Goal: Task Accomplishment & Management: Complete application form

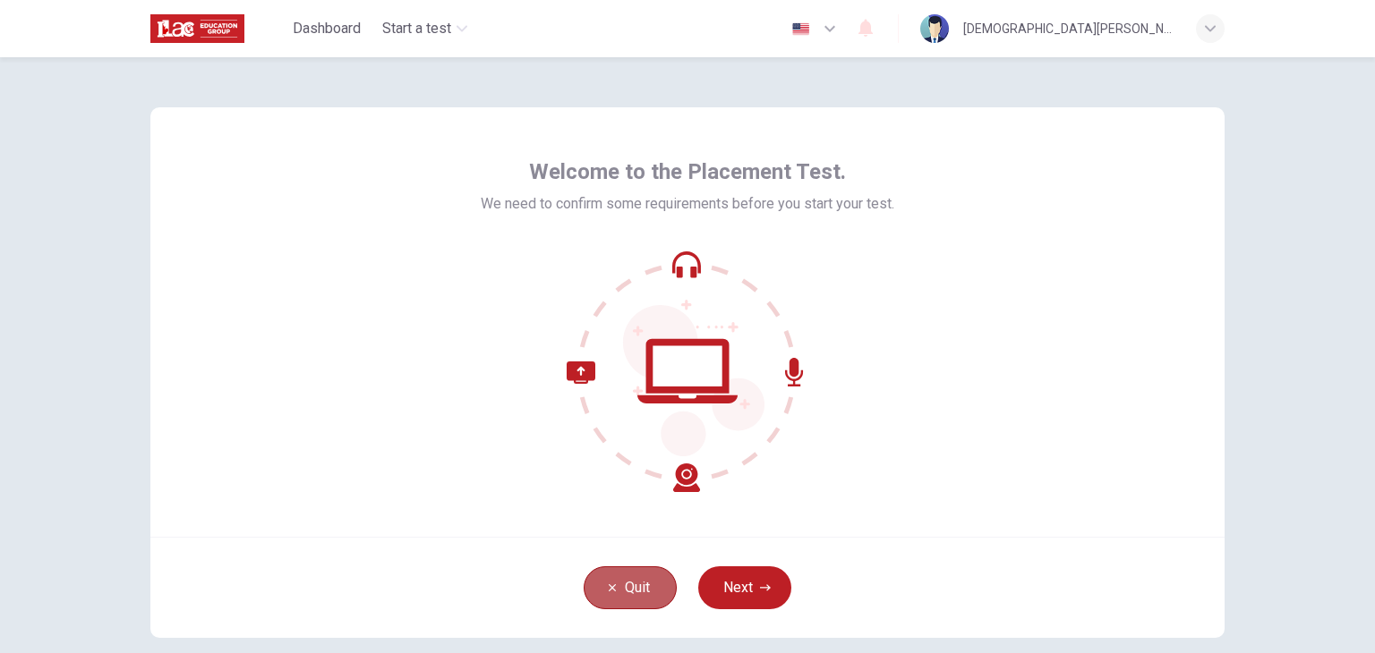
click at [619, 578] on button "Quit" at bounding box center [629, 587] width 93 height 43
click at [1175, 210] on div "Welcome to the Placement Test. We need to confirm some requirements before you …" at bounding box center [687, 322] width 1074 height 430
click at [744, 588] on button "Next" at bounding box center [744, 587] width 93 height 43
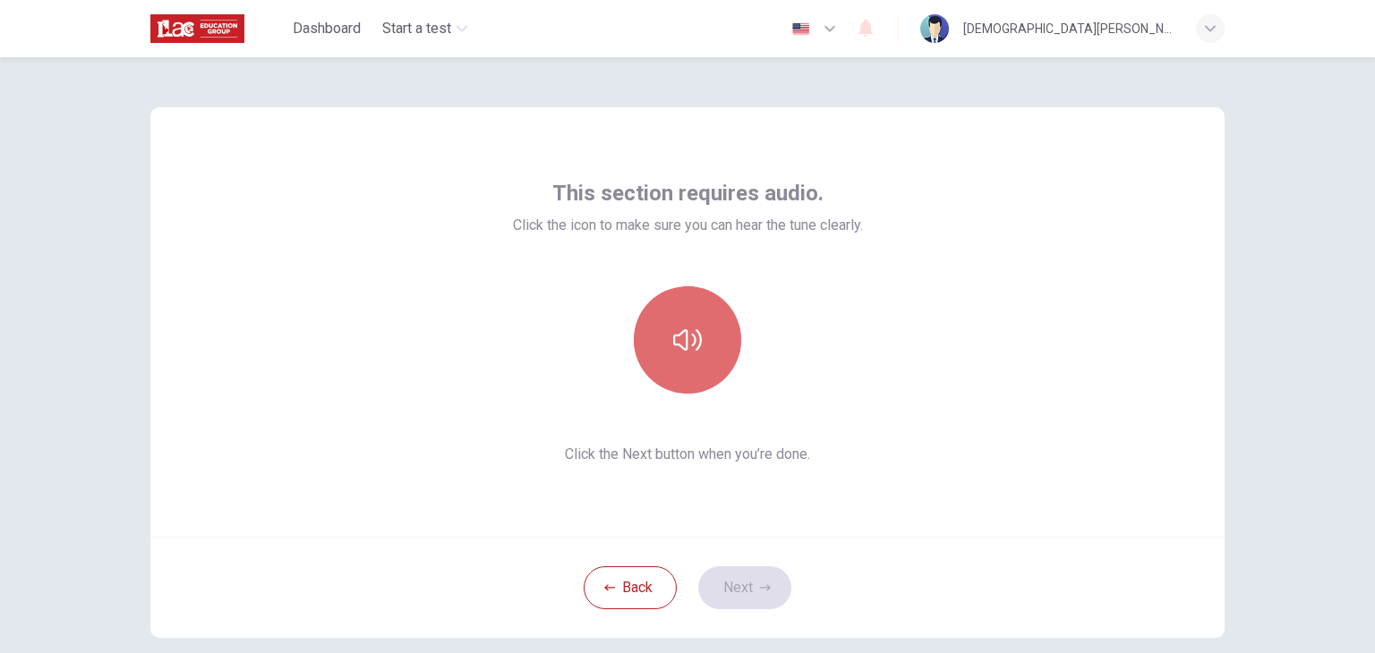
click at [713, 352] on button "button" at bounding box center [687, 339] width 107 height 107
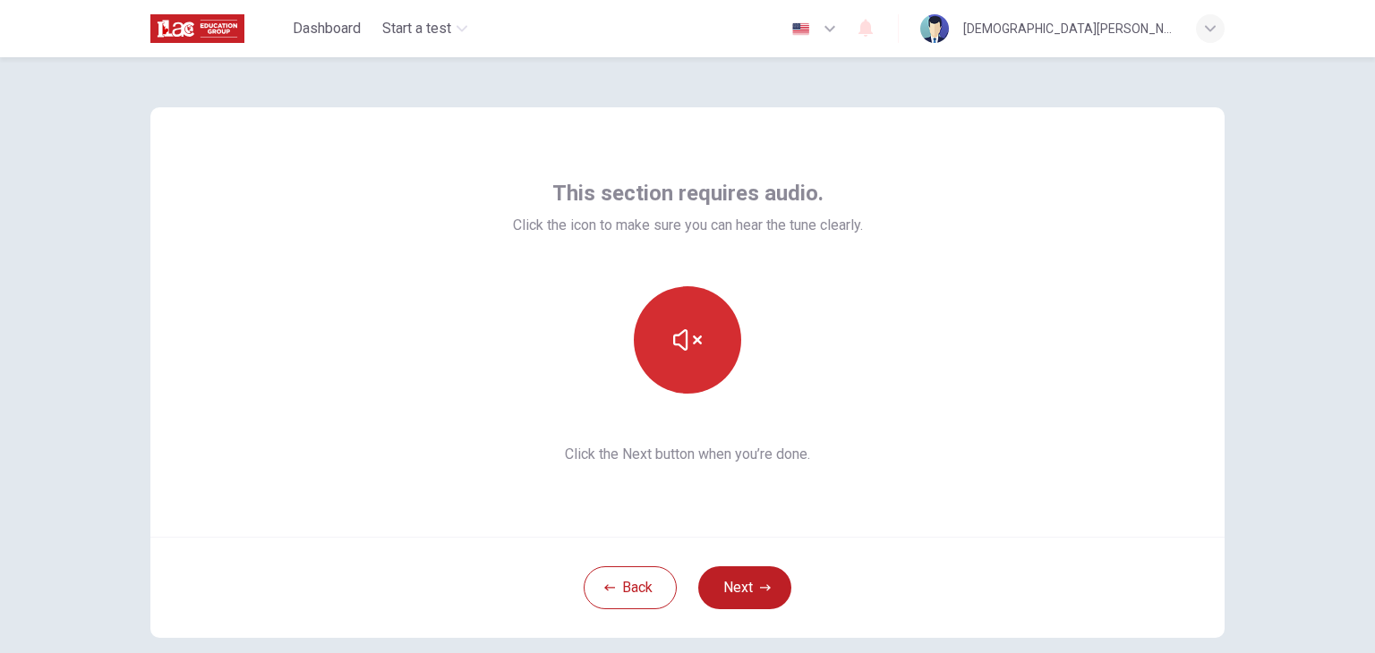
click at [713, 352] on button "button" at bounding box center [687, 339] width 107 height 107
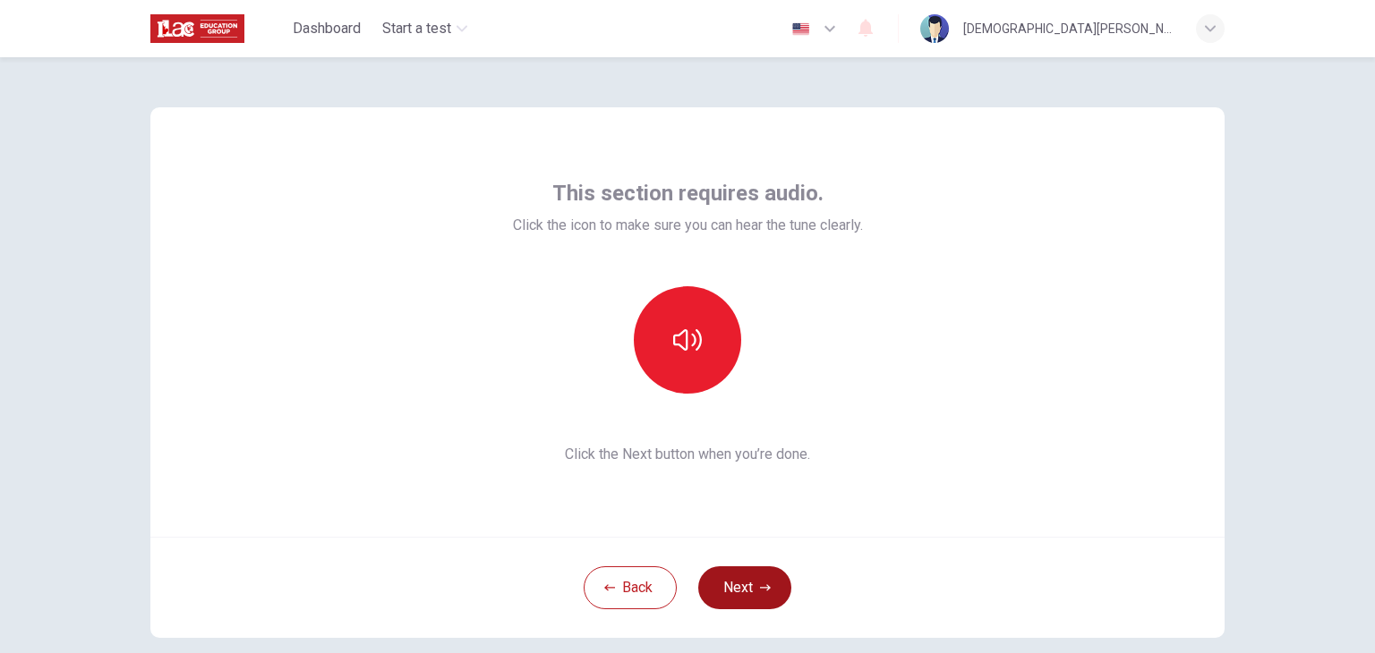
click at [760, 592] on icon "button" at bounding box center [765, 588] width 11 height 11
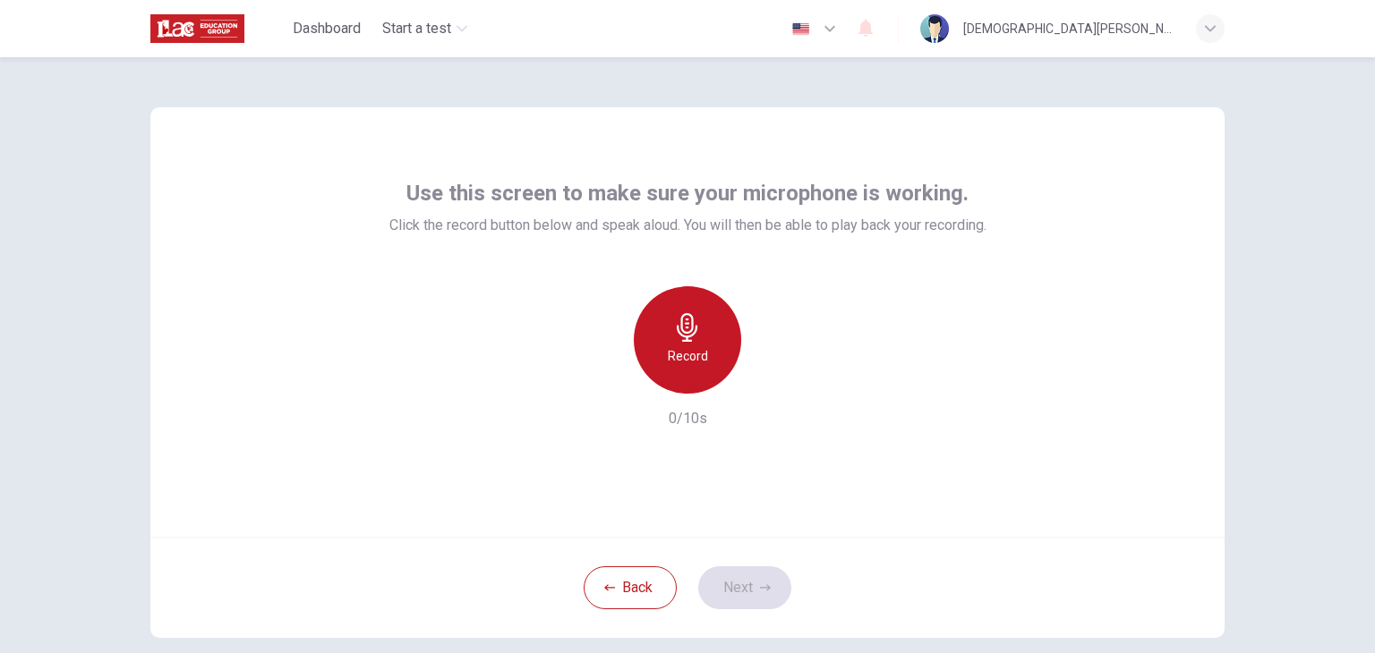
click at [698, 337] on div "Record" at bounding box center [687, 339] width 107 height 107
click at [698, 337] on div "Stop" at bounding box center [687, 339] width 107 height 107
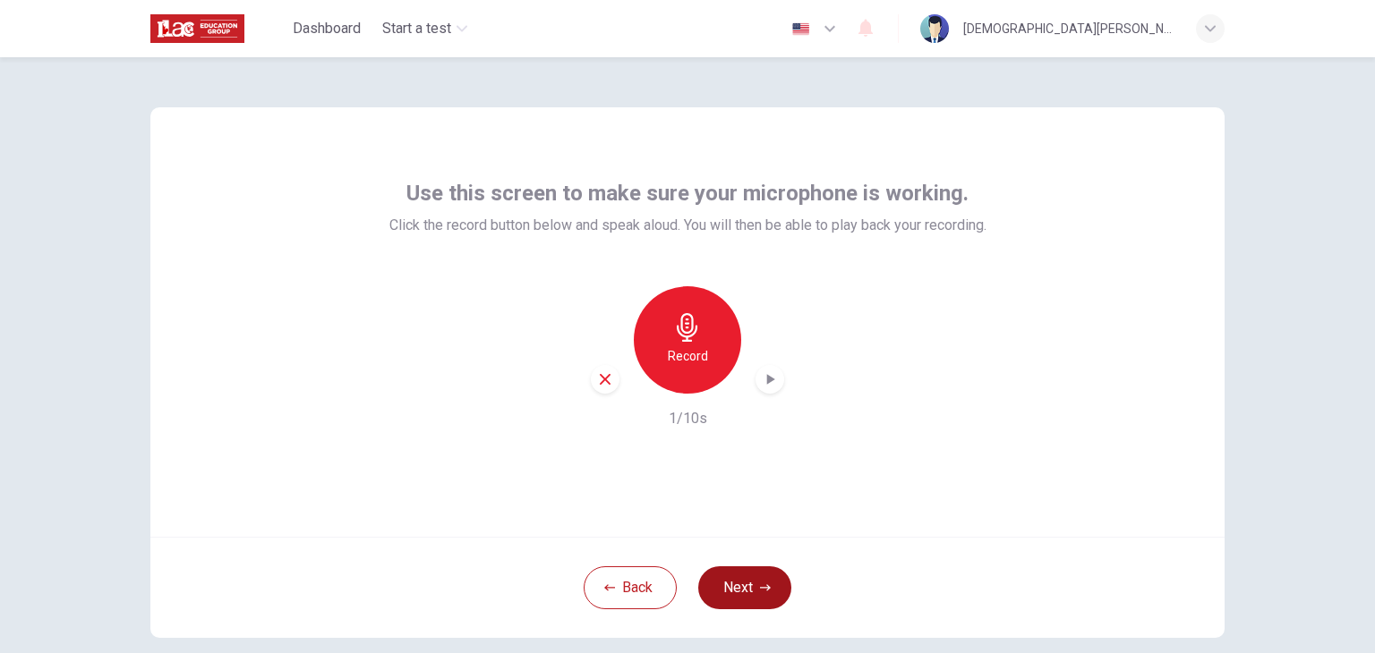
click at [744, 575] on button "Next" at bounding box center [744, 587] width 93 height 43
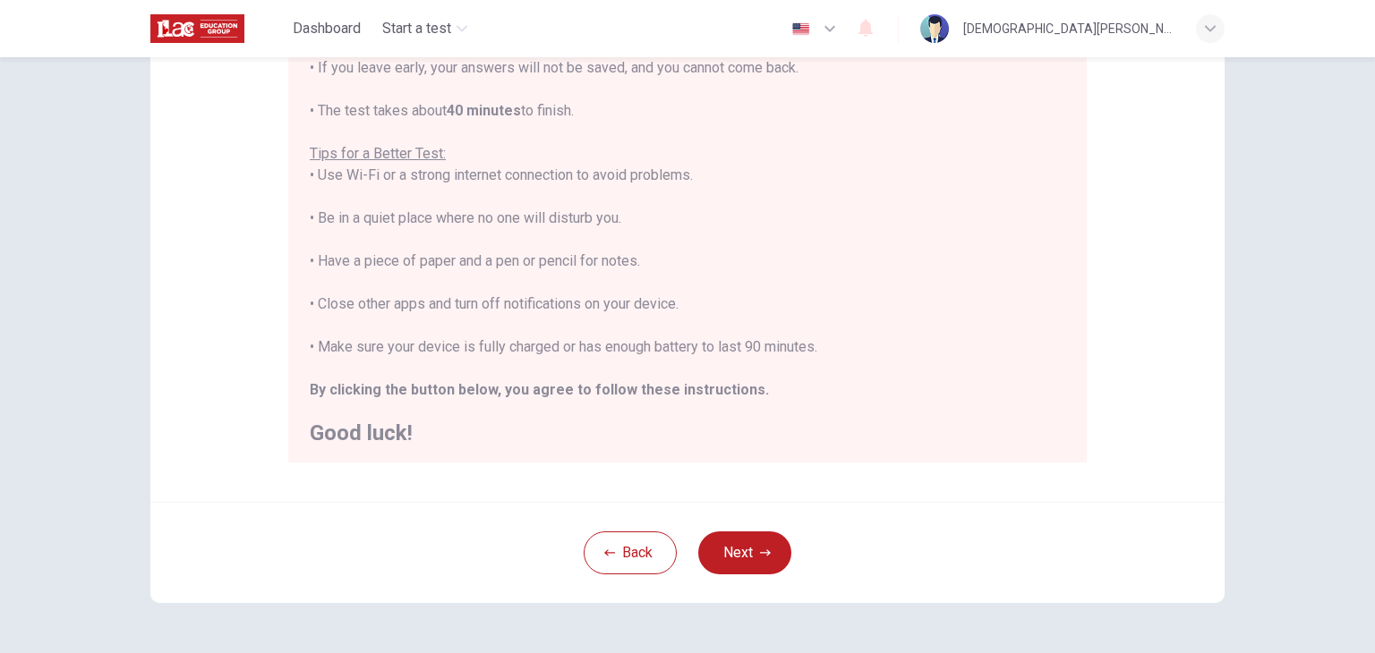
scroll to position [21, 0]
click at [716, 552] on button "Next" at bounding box center [744, 553] width 93 height 43
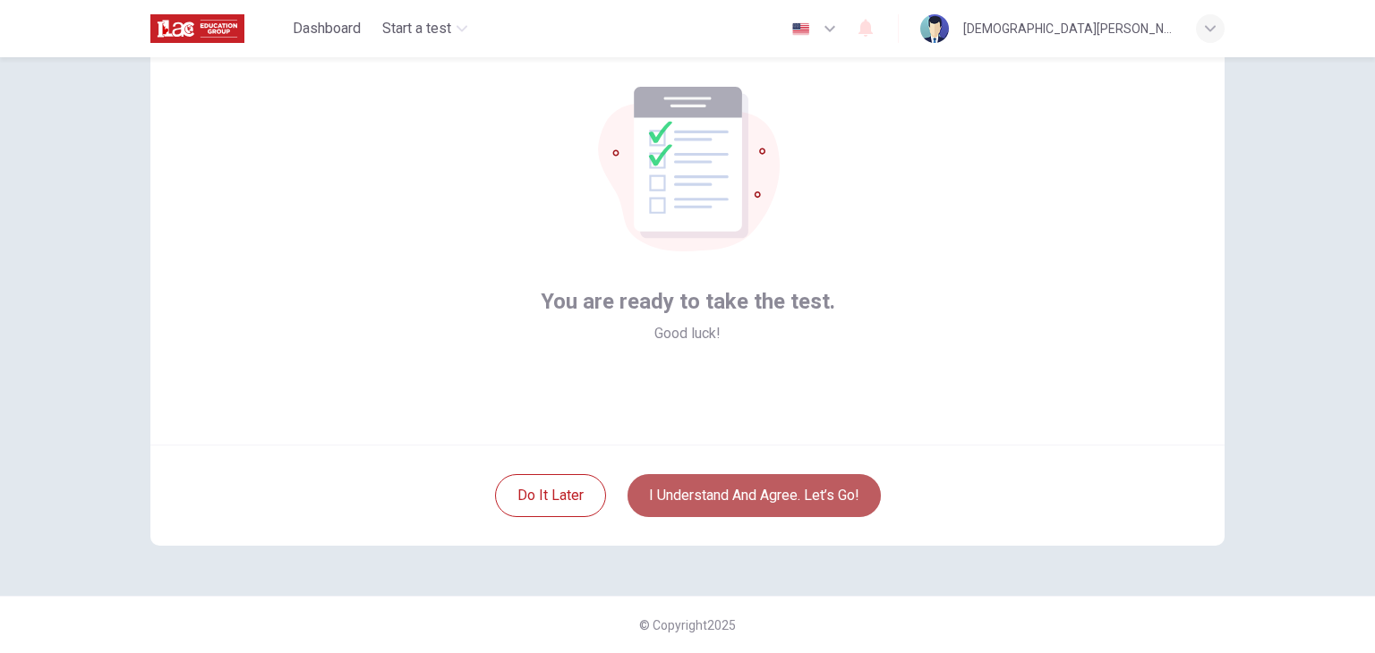
click at [744, 498] on button "I understand and agree. Let’s go!" at bounding box center [753, 495] width 253 height 43
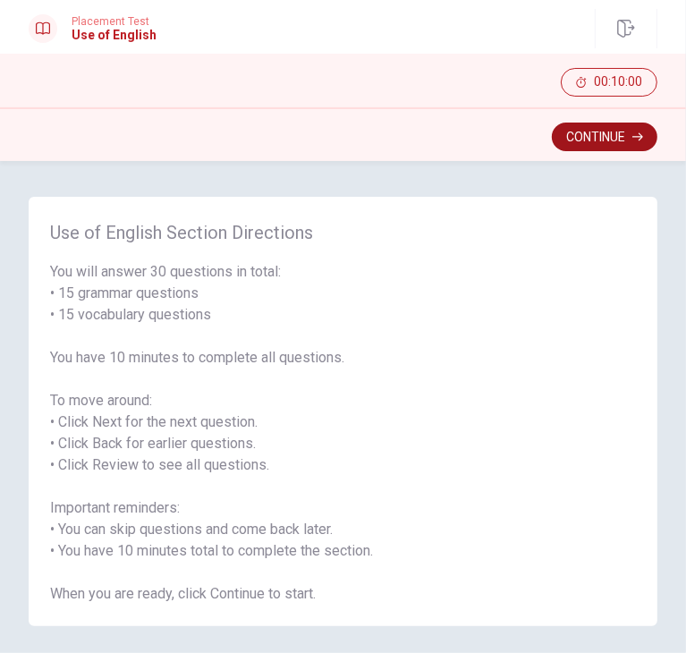
click at [612, 131] on button "Continue" at bounding box center [605, 137] width 106 height 29
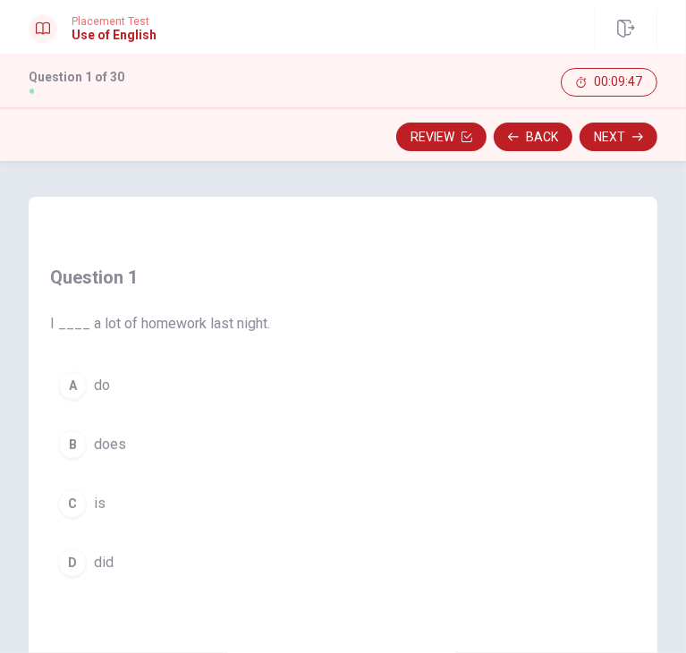
click at [101, 513] on span "is" at bounding box center [100, 503] width 12 height 21
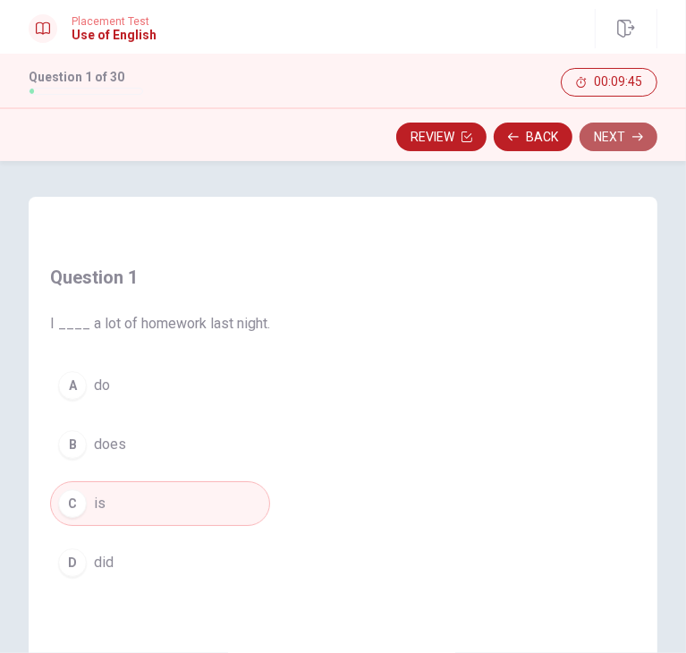
click at [623, 129] on button "Next" at bounding box center [619, 137] width 78 height 29
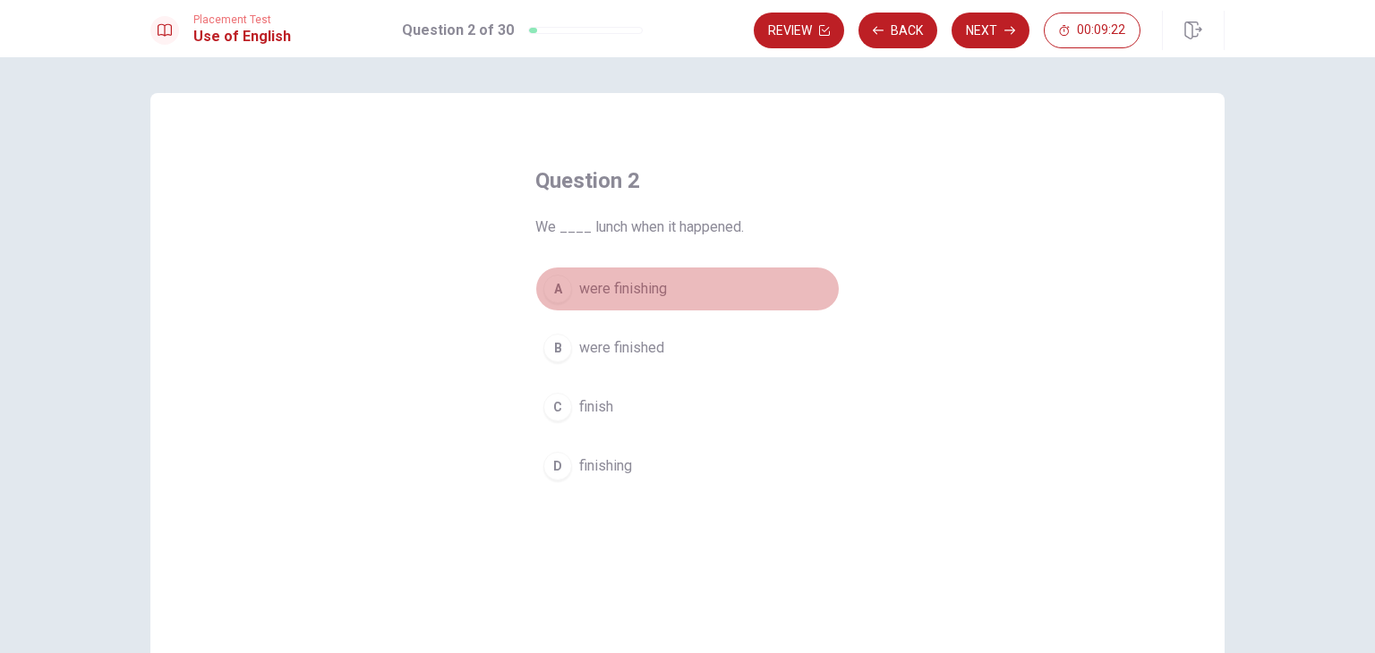
click at [619, 287] on span "were finishing" at bounding box center [623, 288] width 88 height 21
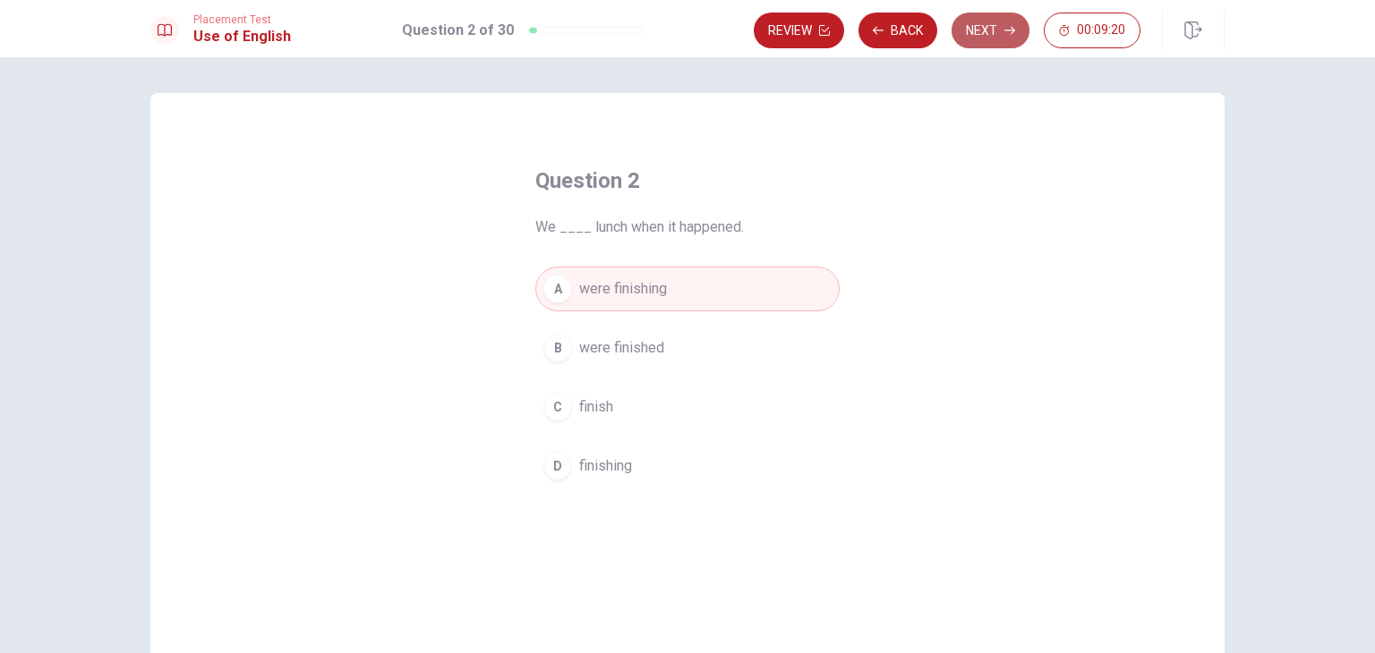
click at [1000, 29] on button "Next" at bounding box center [990, 31] width 78 height 36
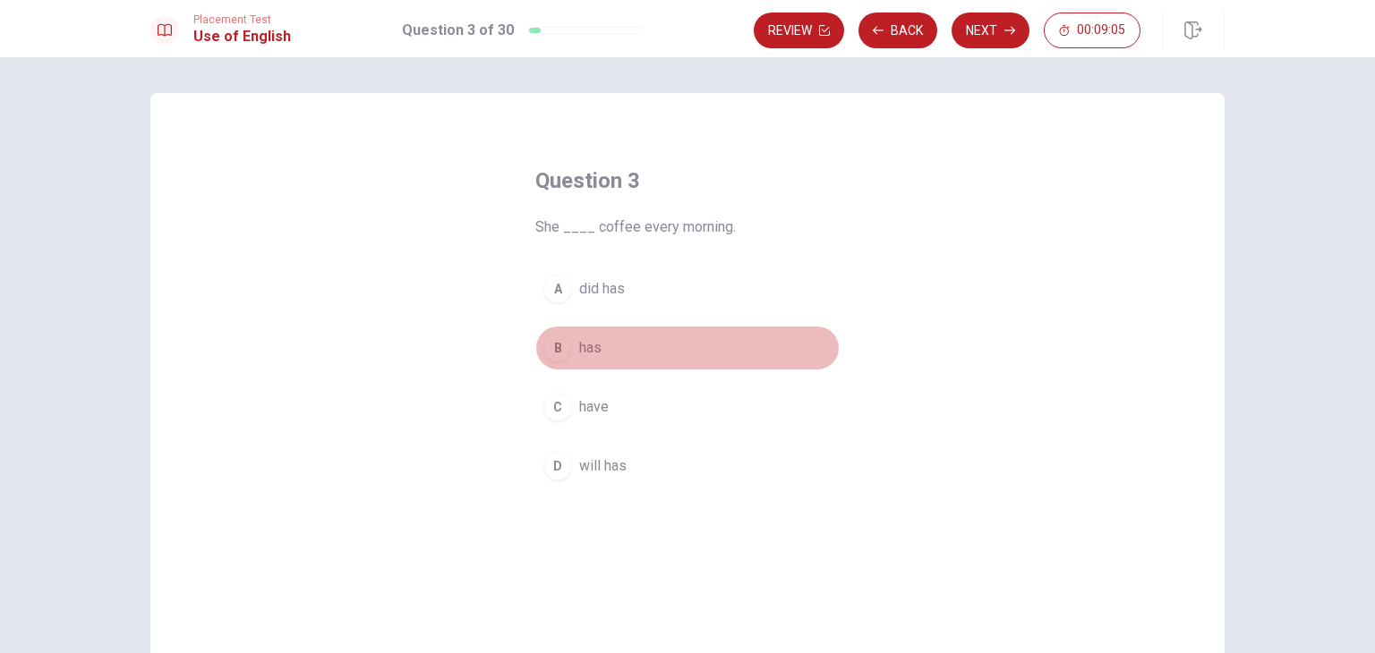
click at [587, 355] on span "has" at bounding box center [590, 347] width 22 height 21
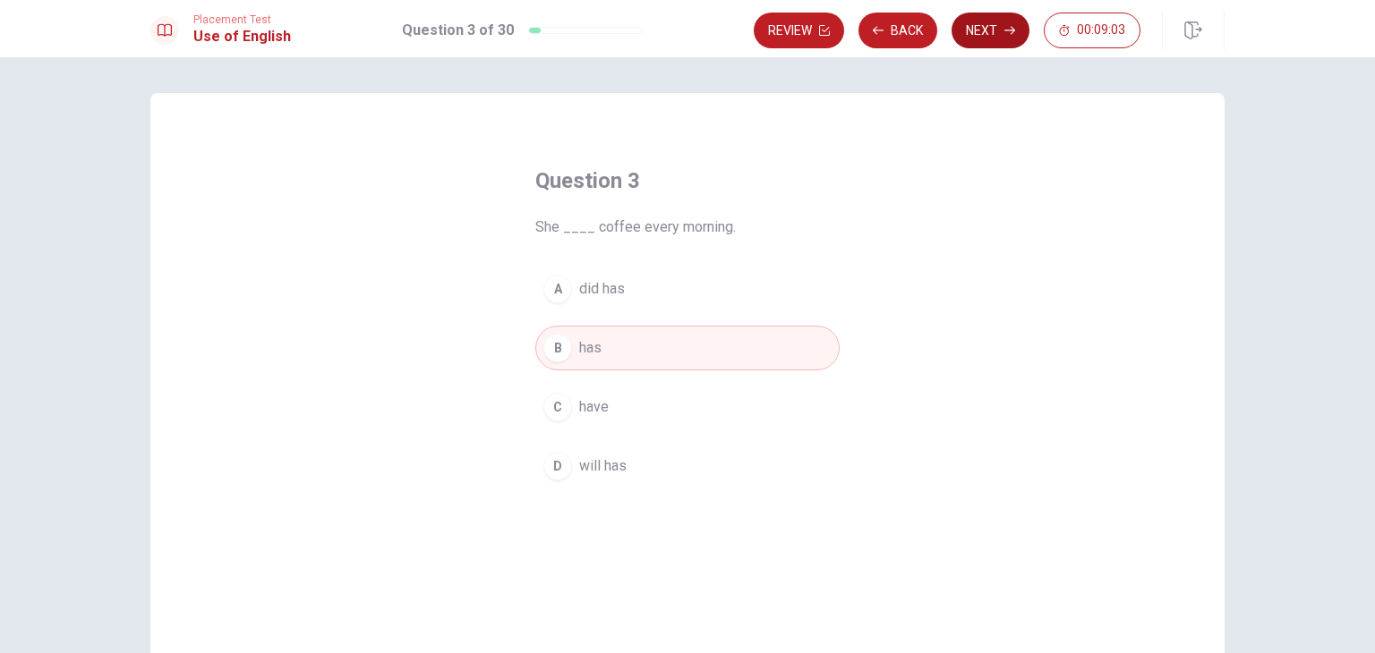
click at [996, 30] on button "Next" at bounding box center [990, 31] width 78 height 36
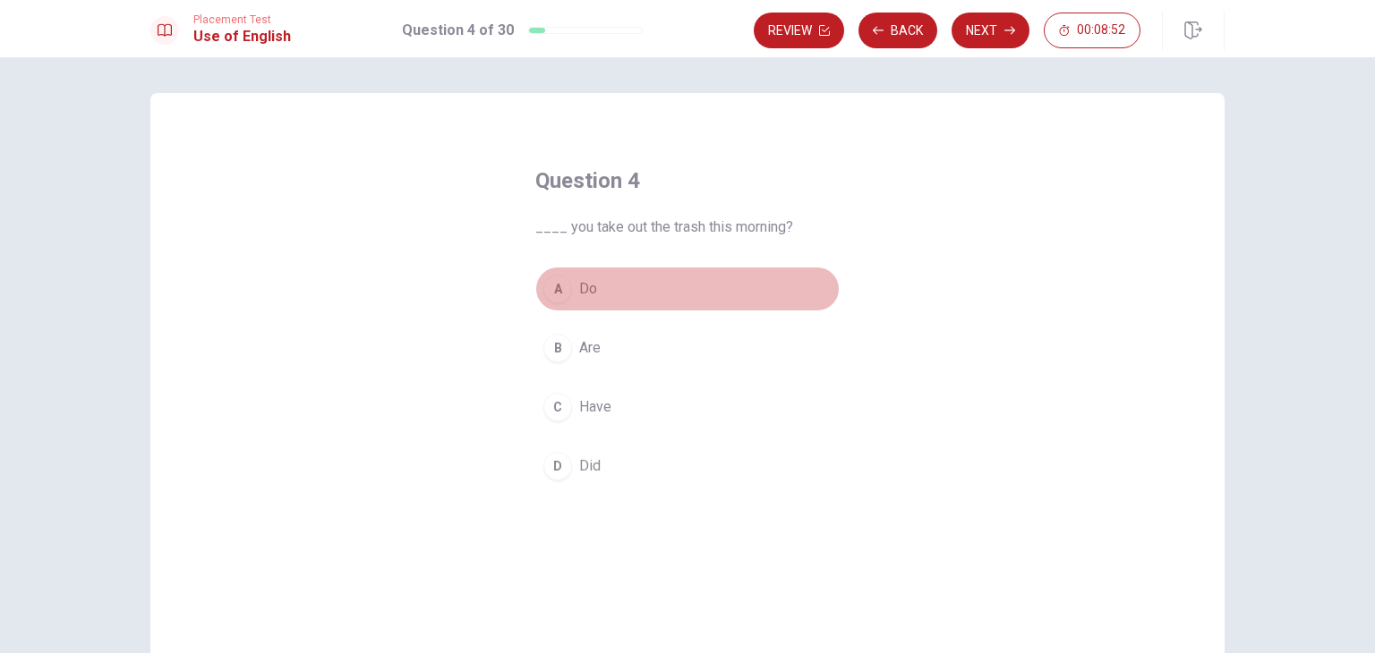
click at [582, 289] on span "Do" at bounding box center [588, 288] width 18 height 21
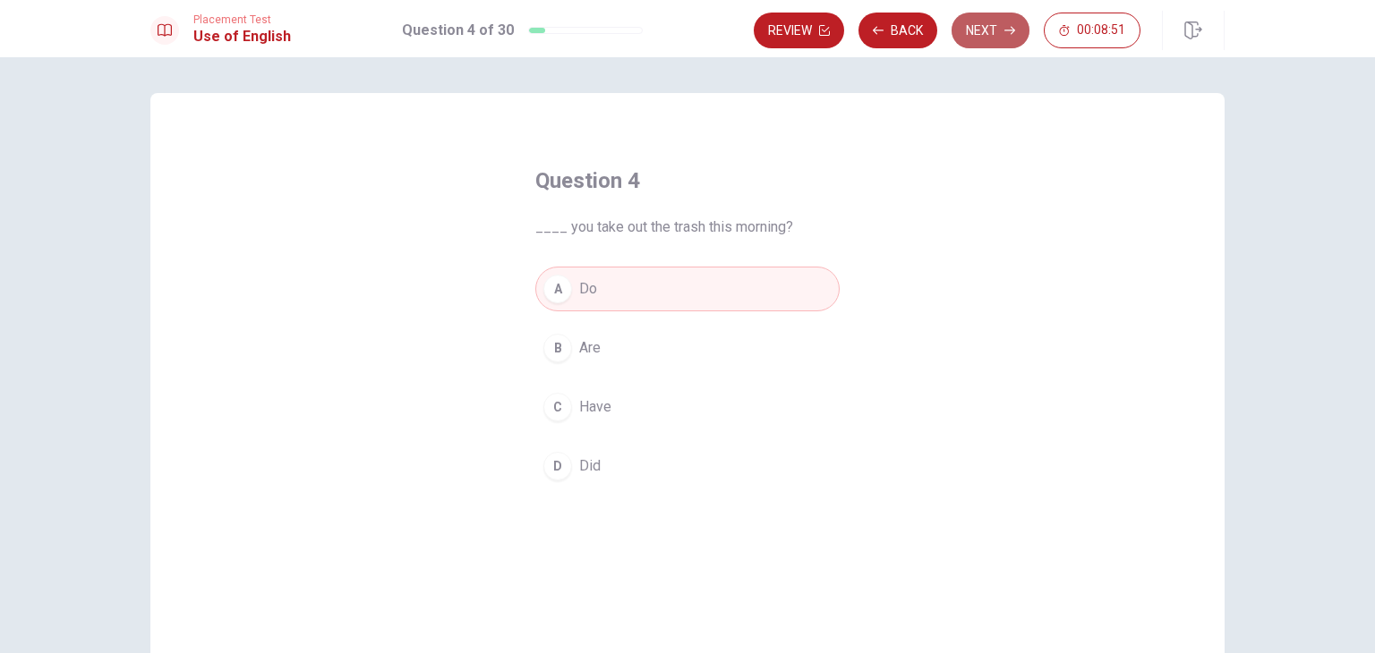
click at [1006, 40] on button "Next" at bounding box center [990, 31] width 78 height 36
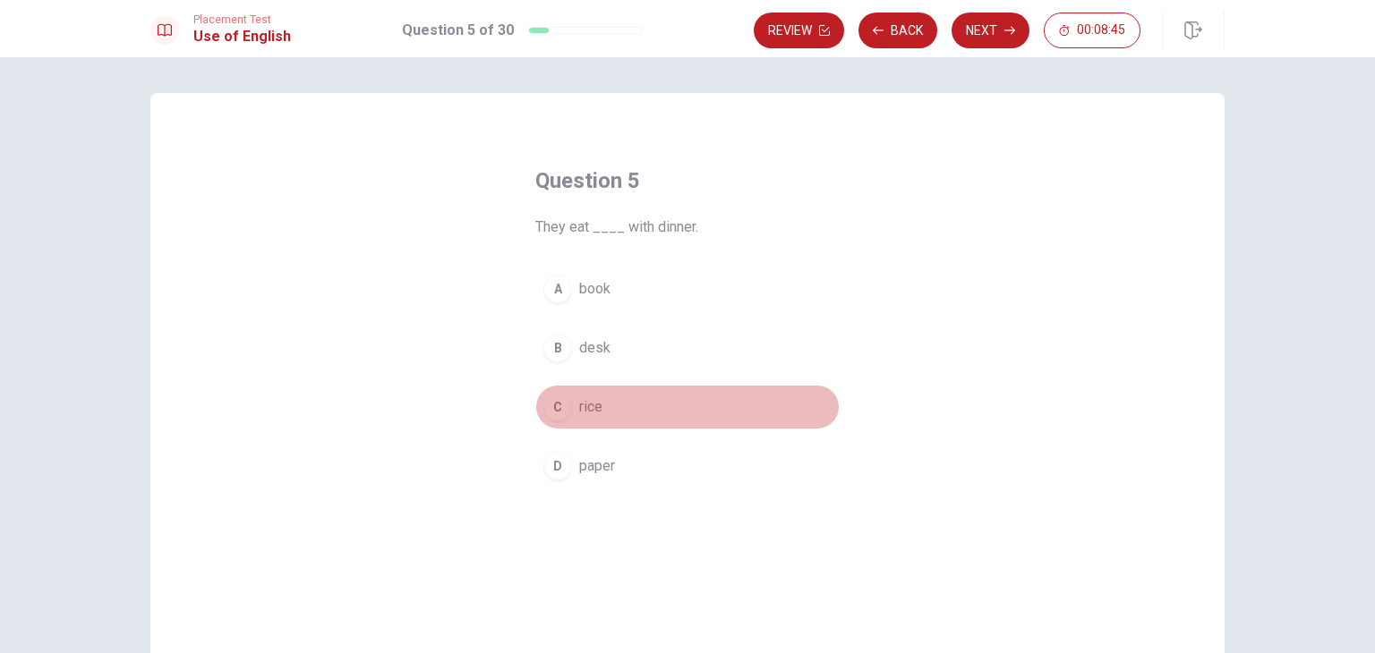
click at [583, 407] on span "rice" at bounding box center [590, 406] width 23 height 21
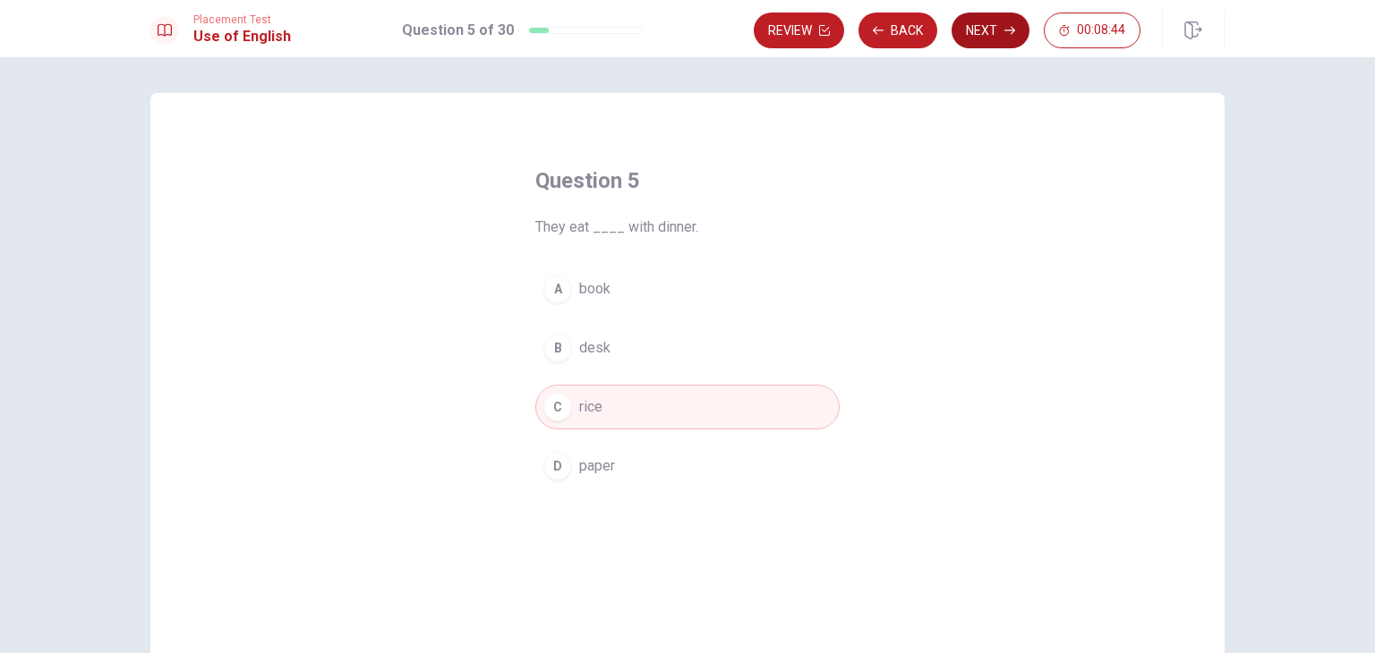
click at [985, 31] on button "Next" at bounding box center [990, 31] width 78 height 36
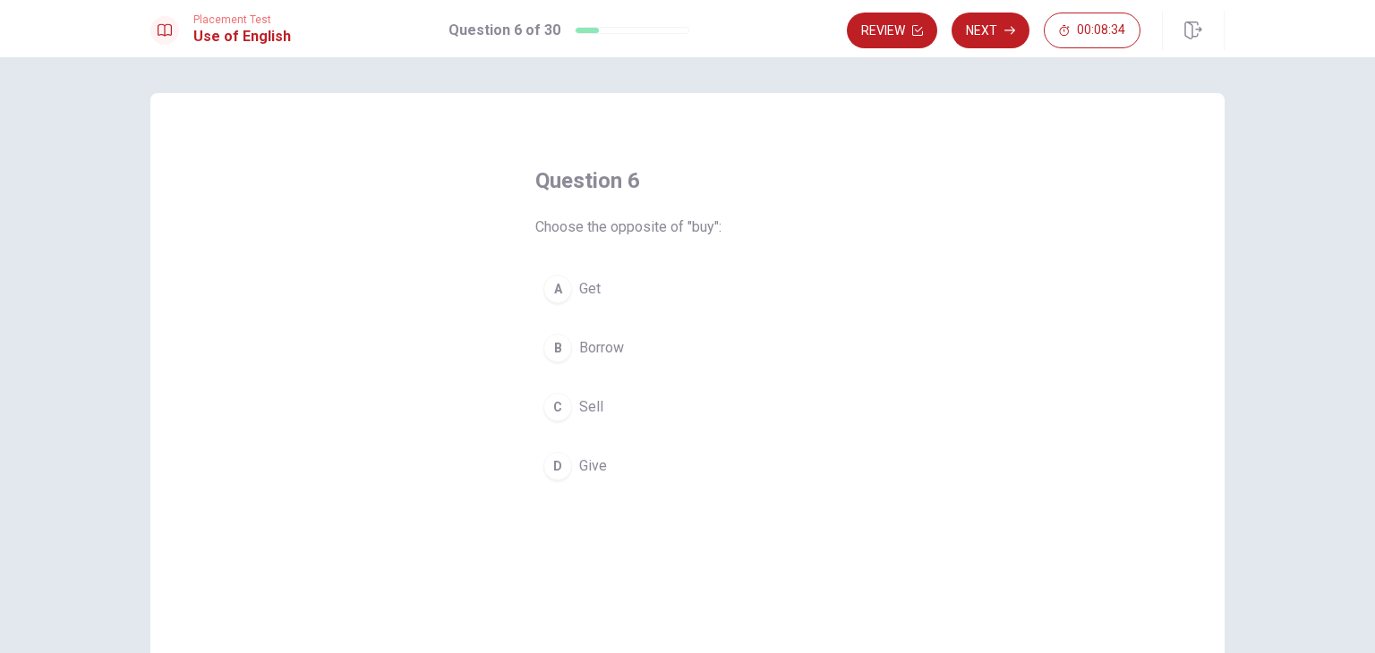
click at [565, 399] on div "C" at bounding box center [557, 407] width 29 height 29
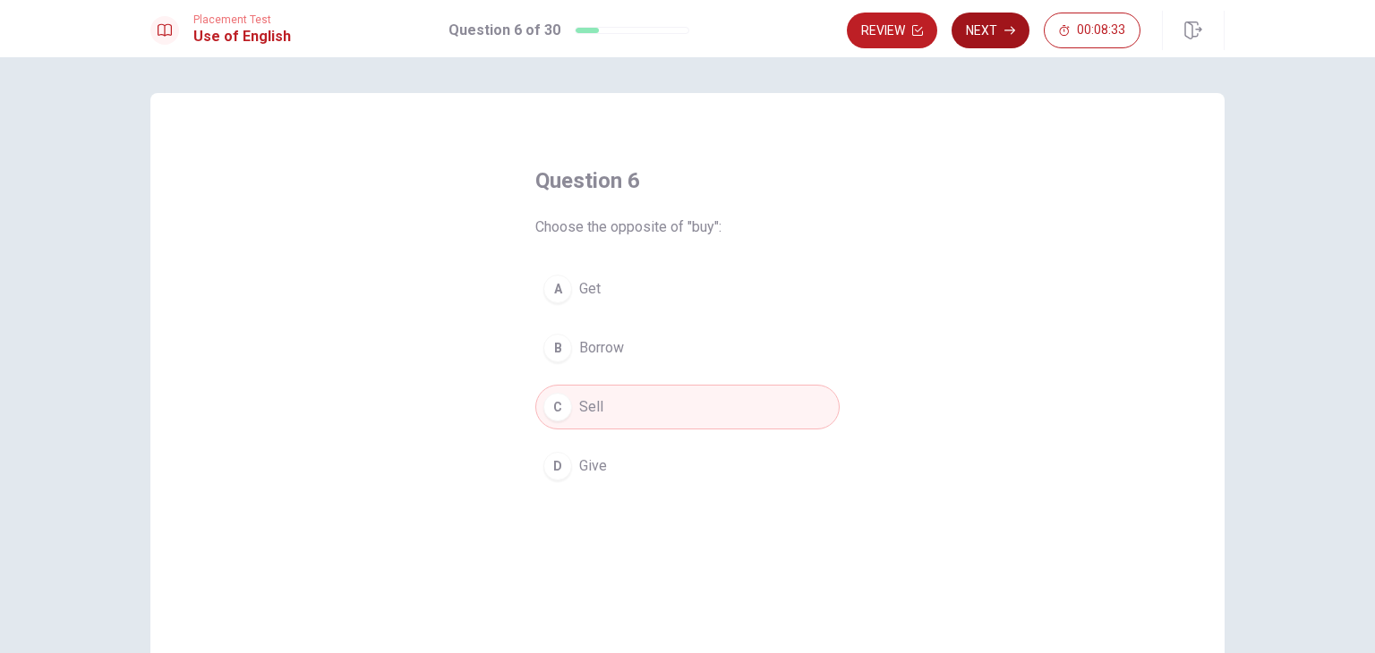
click at [981, 37] on button "Next" at bounding box center [990, 31] width 78 height 36
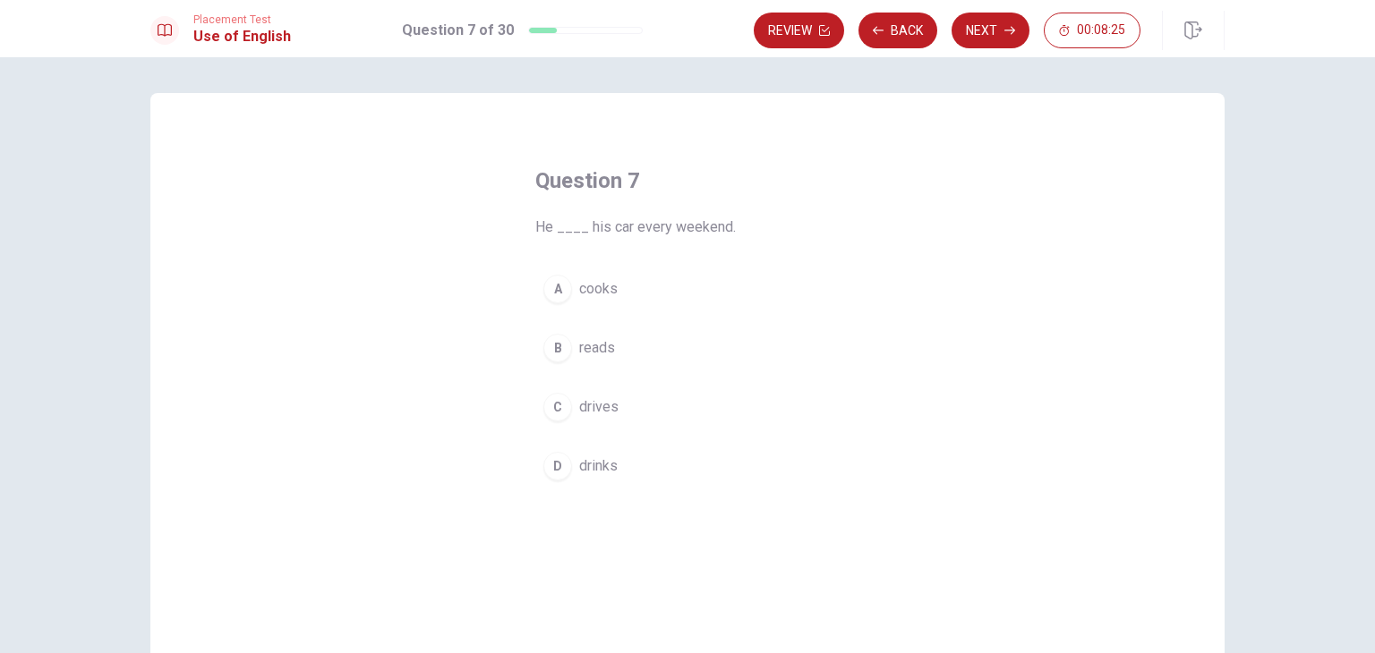
click at [591, 406] on span "drives" at bounding box center [598, 406] width 39 height 21
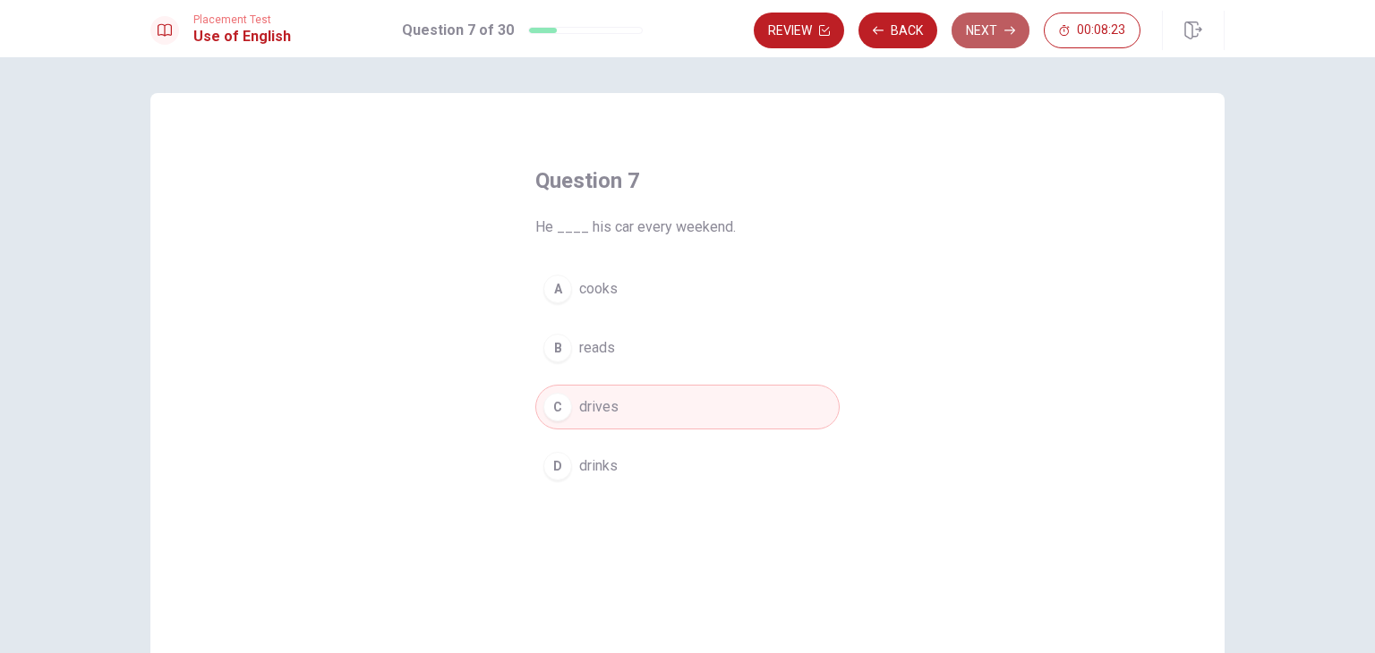
click at [994, 28] on button "Next" at bounding box center [990, 31] width 78 height 36
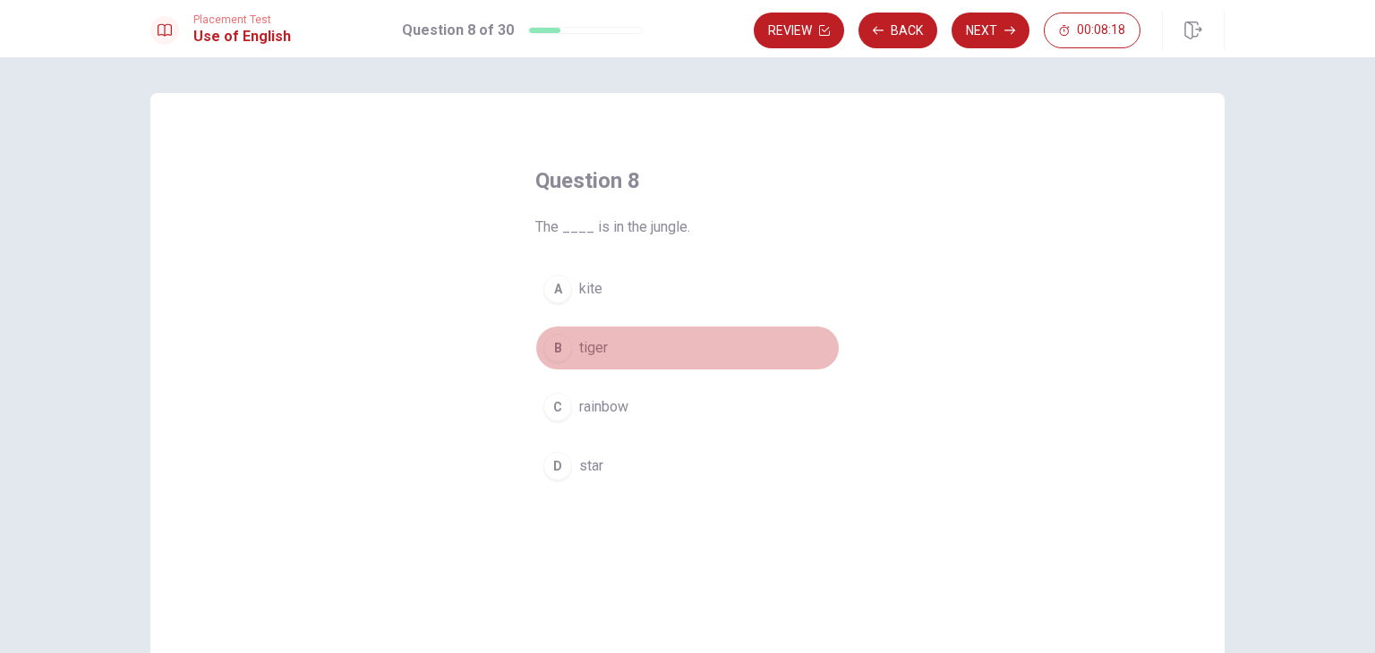
click at [590, 345] on span "tiger" at bounding box center [593, 347] width 29 height 21
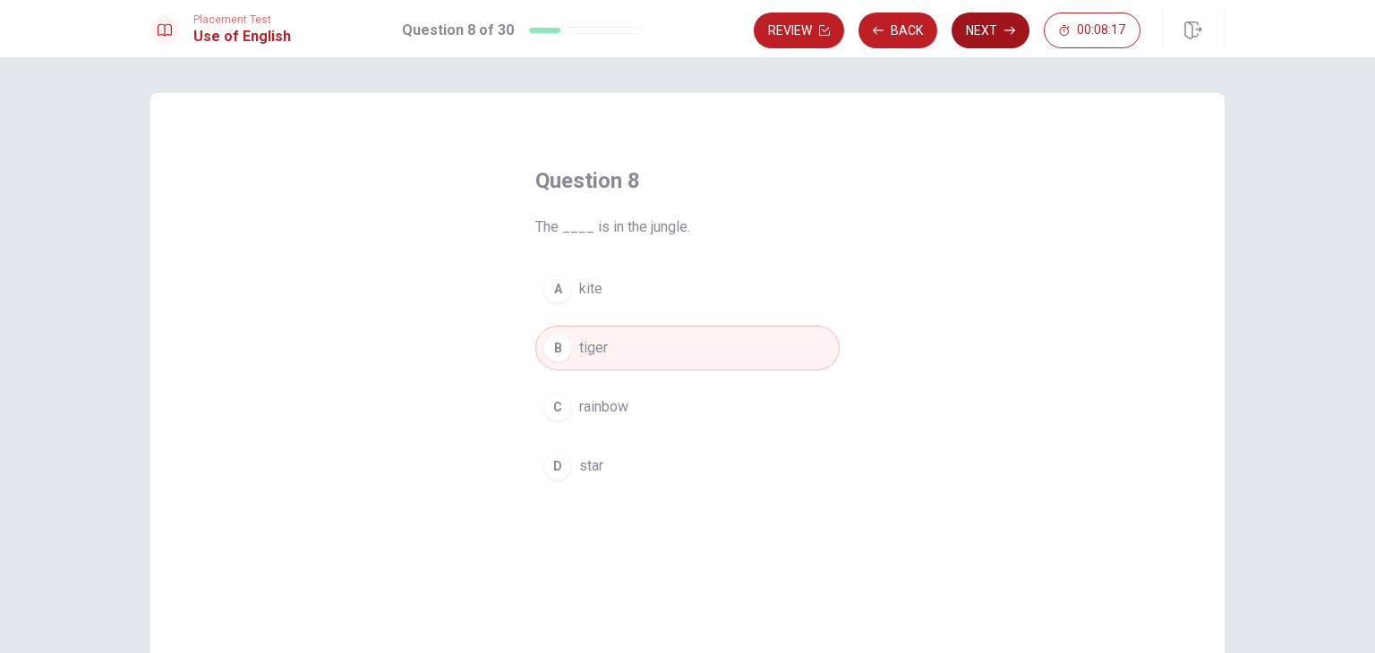
click at [990, 37] on button "Next" at bounding box center [990, 31] width 78 height 36
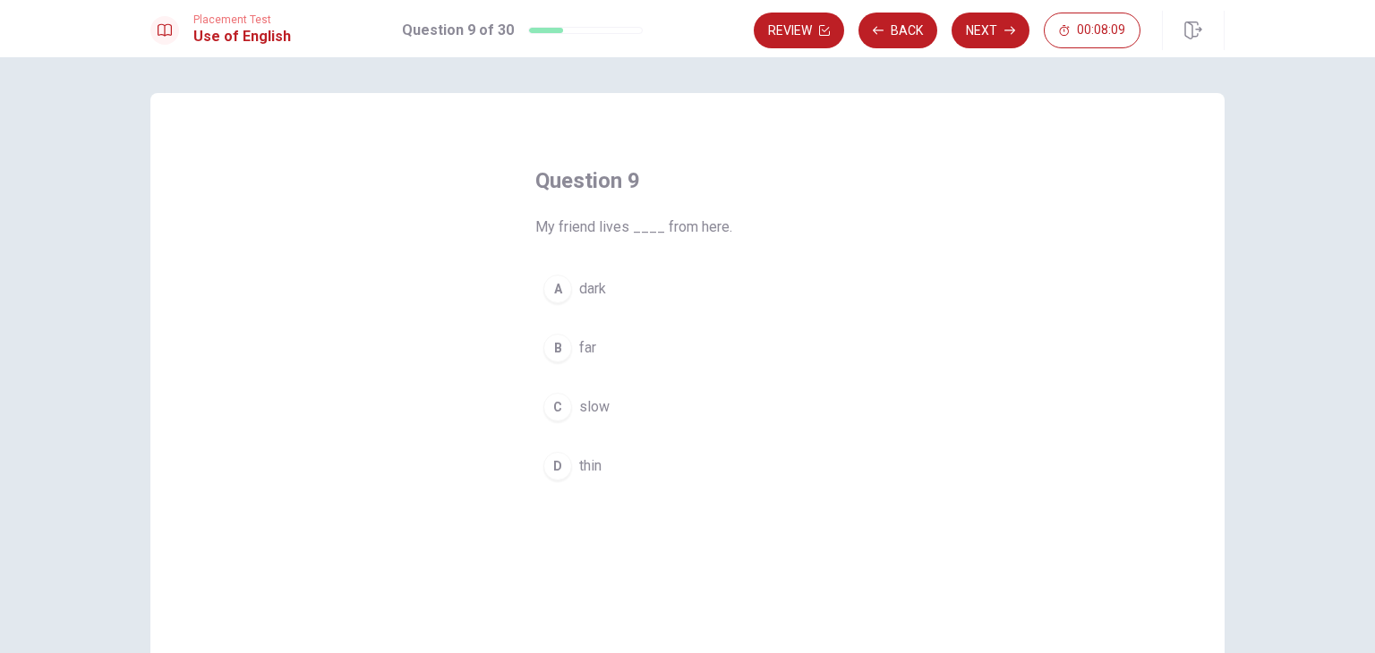
click at [553, 346] on div "B" at bounding box center [557, 348] width 29 height 29
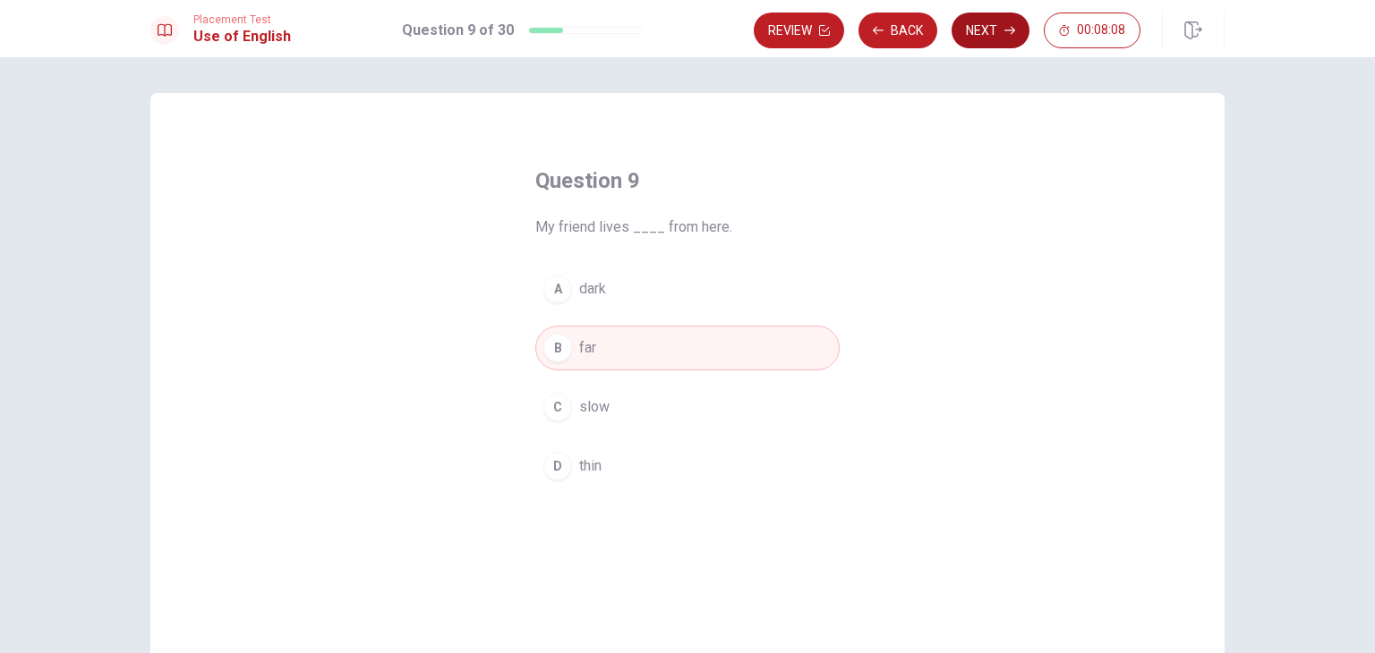
click at [1001, 30] on button "Next" at bounding box center [990, 31] width 78 height 36
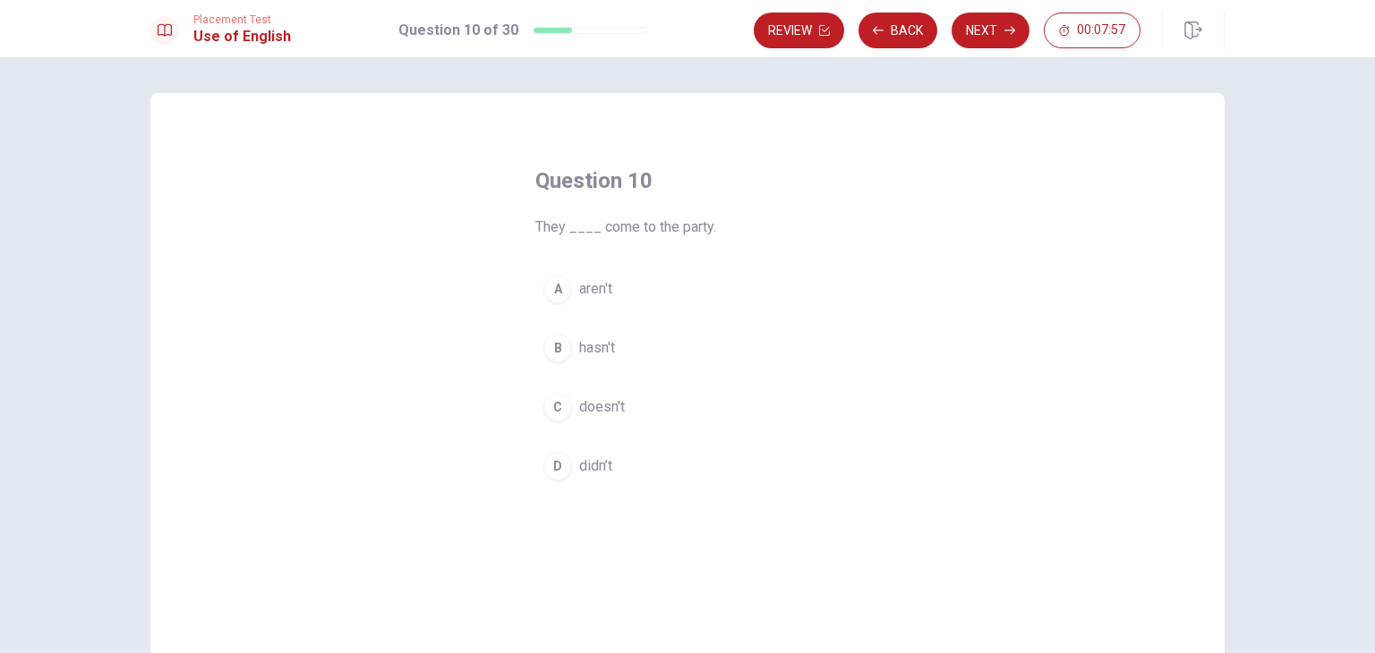
click at [600, 405] on span "doesn't" at bounding box center [602, 406] width 46 height 21
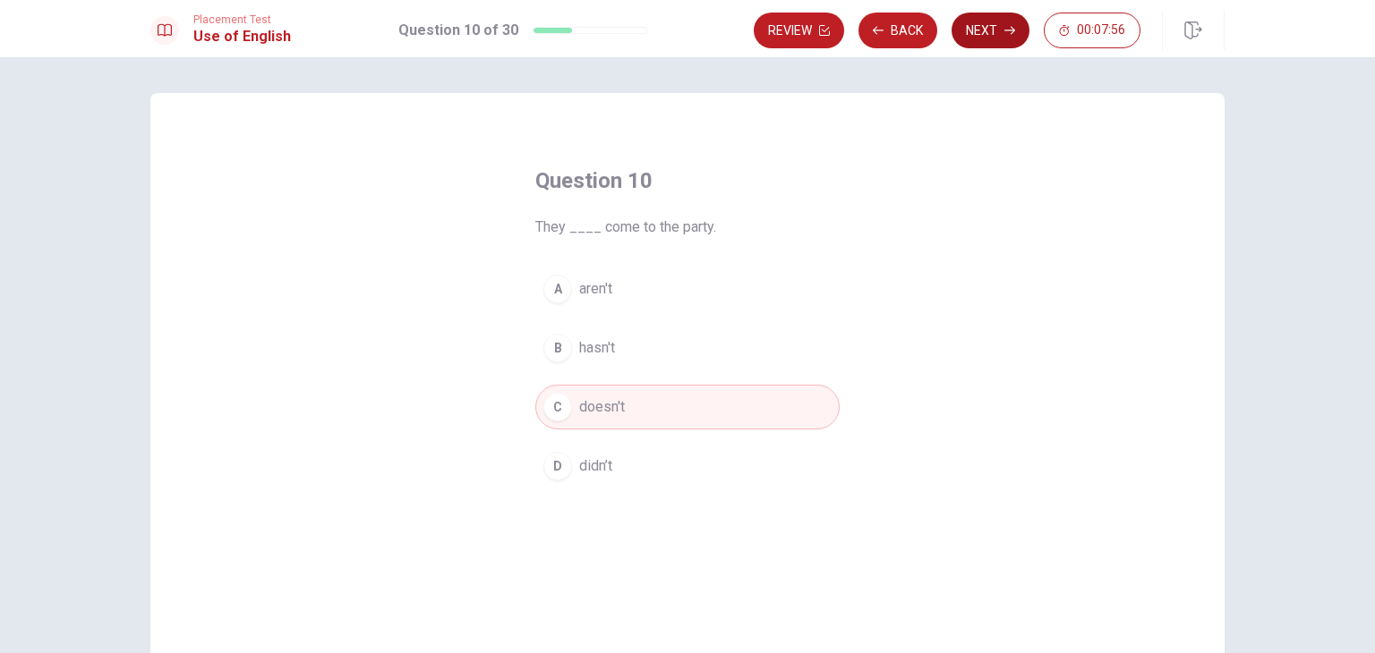
click at [1000, 26] on button "Next" at bounding box center [990, 31] width 78 height 36
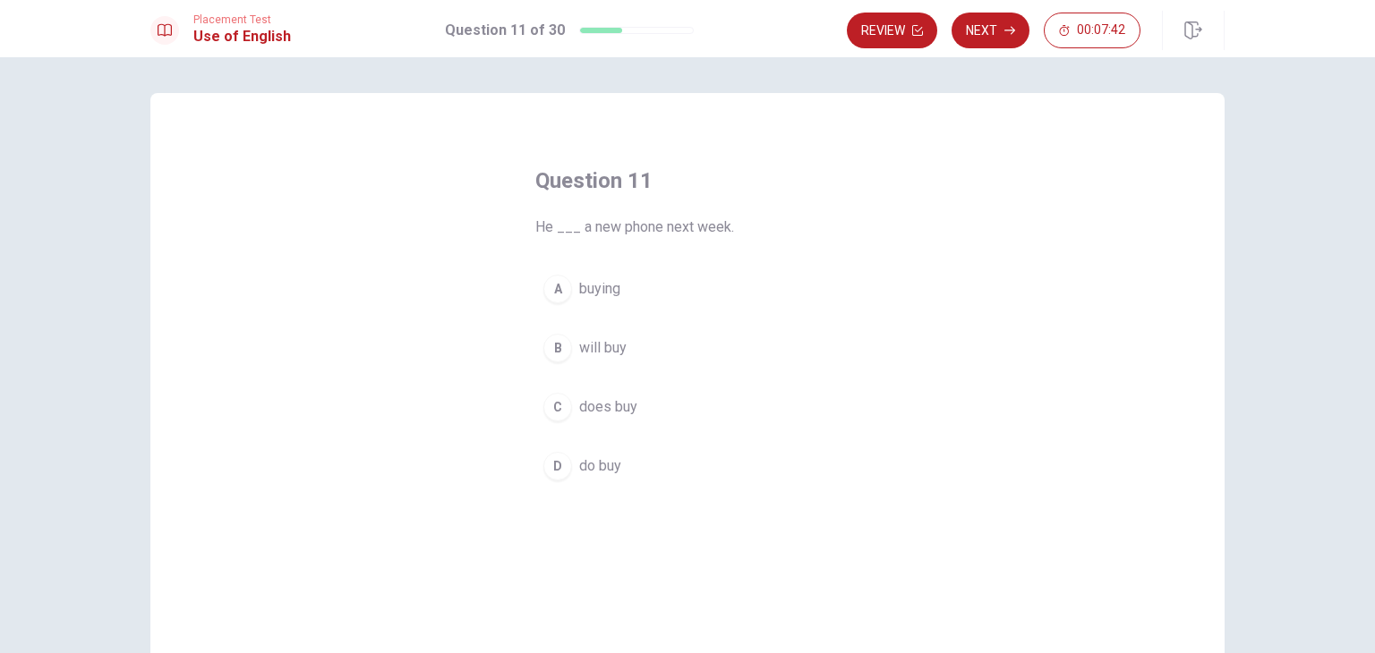
click at [588, 355] on span "will buy" at bounding box center [602, 347] width 47 height 21
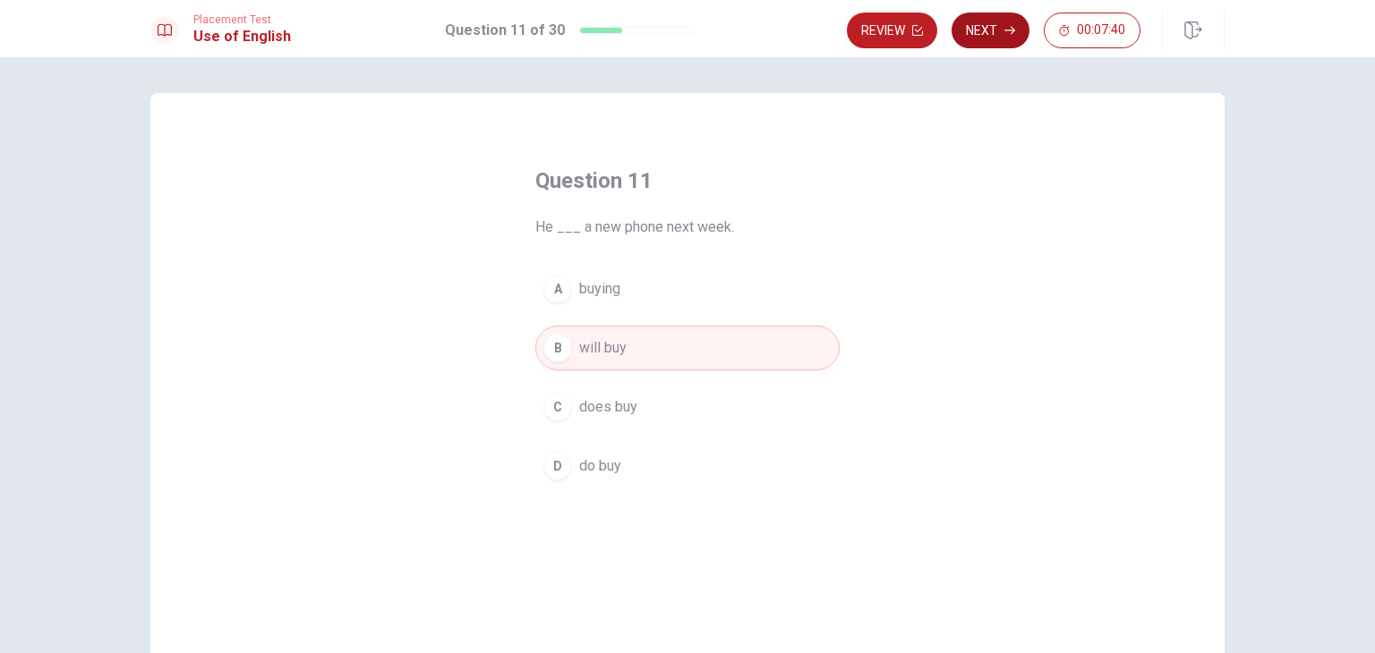
click at [971, 25] on button "Next" at bounding box center [990, 31] width 78 height 36
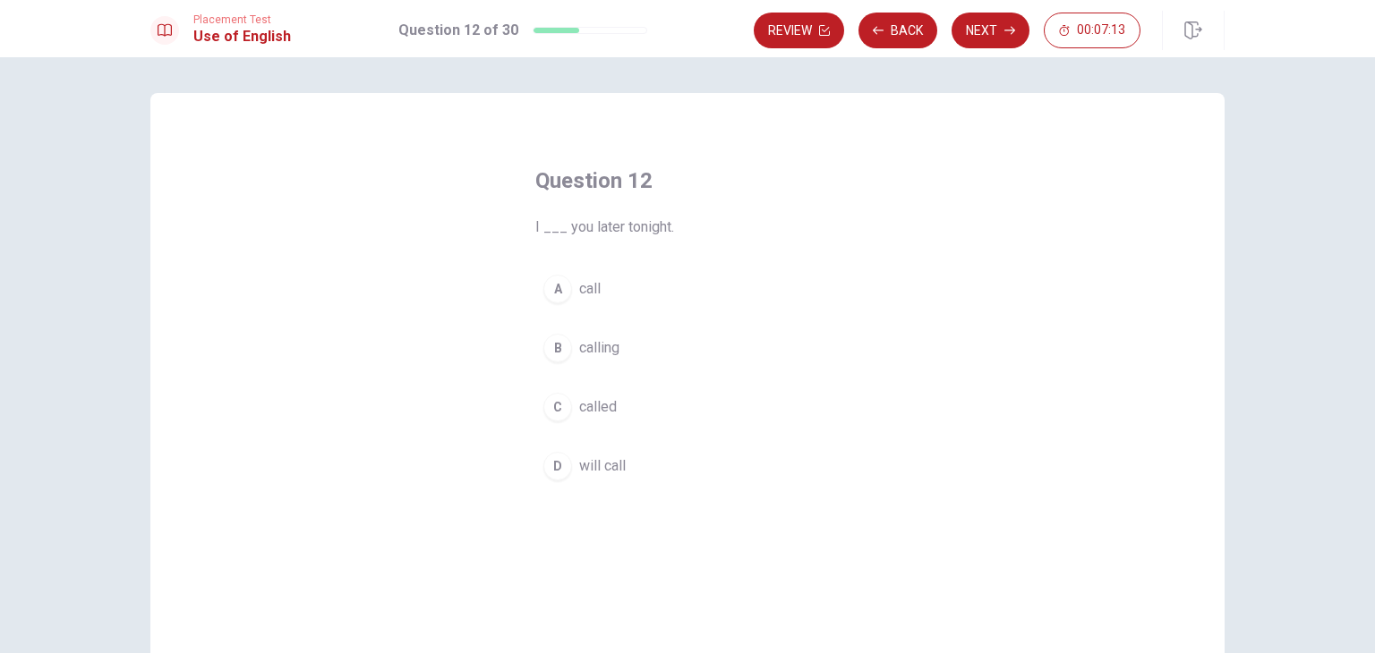
click at [558, 402] on div "C" at bounding box center [557, 407] width 29 height 29
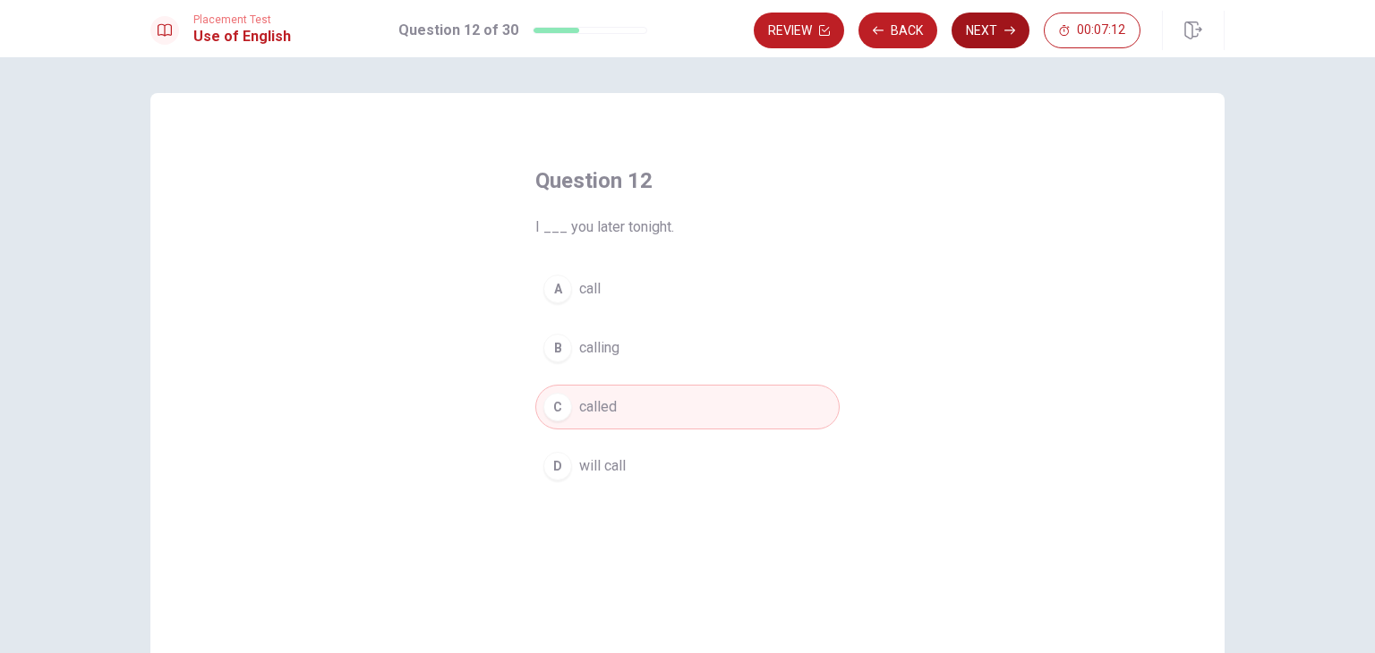
click at [999, 32] on button "Next" at bounding box center [990, 31] width 78 height 36
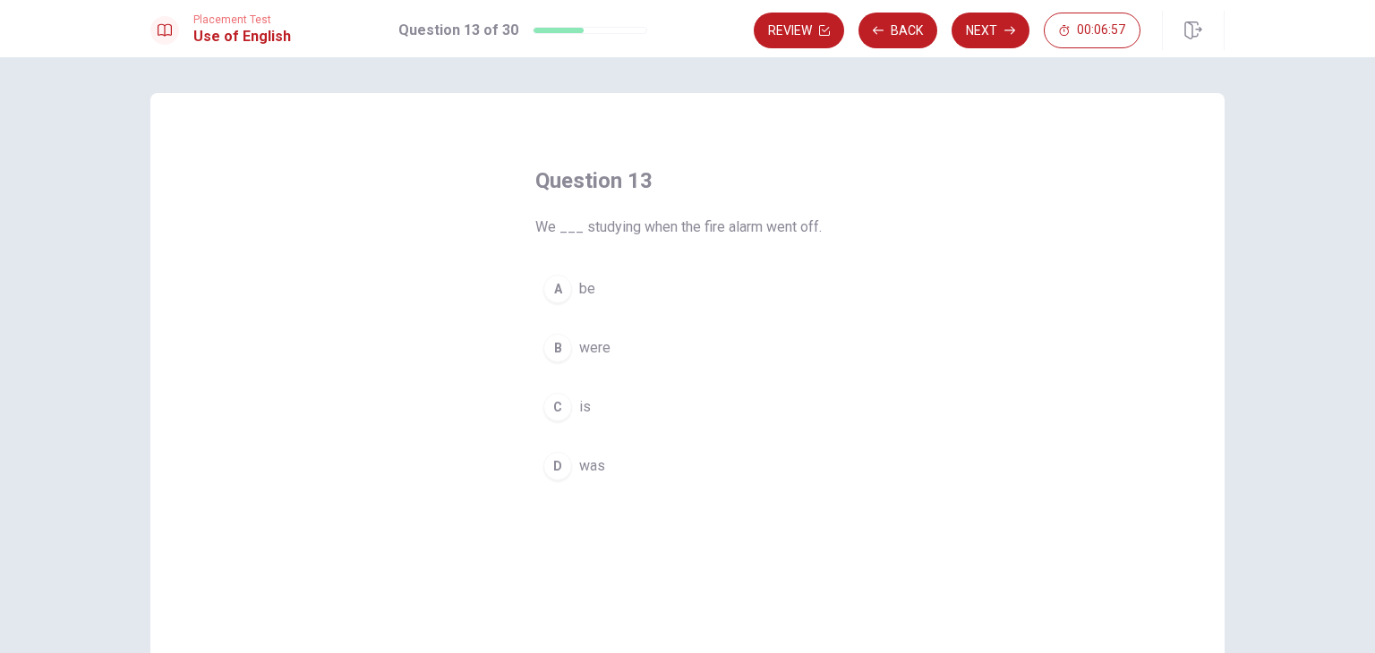
click at [247, 396] on div "Question 13 We ___ studying when the fire alarm went off. A be B were C is D was" at bounding box center [687, 404] width 1074 height 622
click at [587, 346] on span "were" at bounding box center [594, 347] width 31 height 21
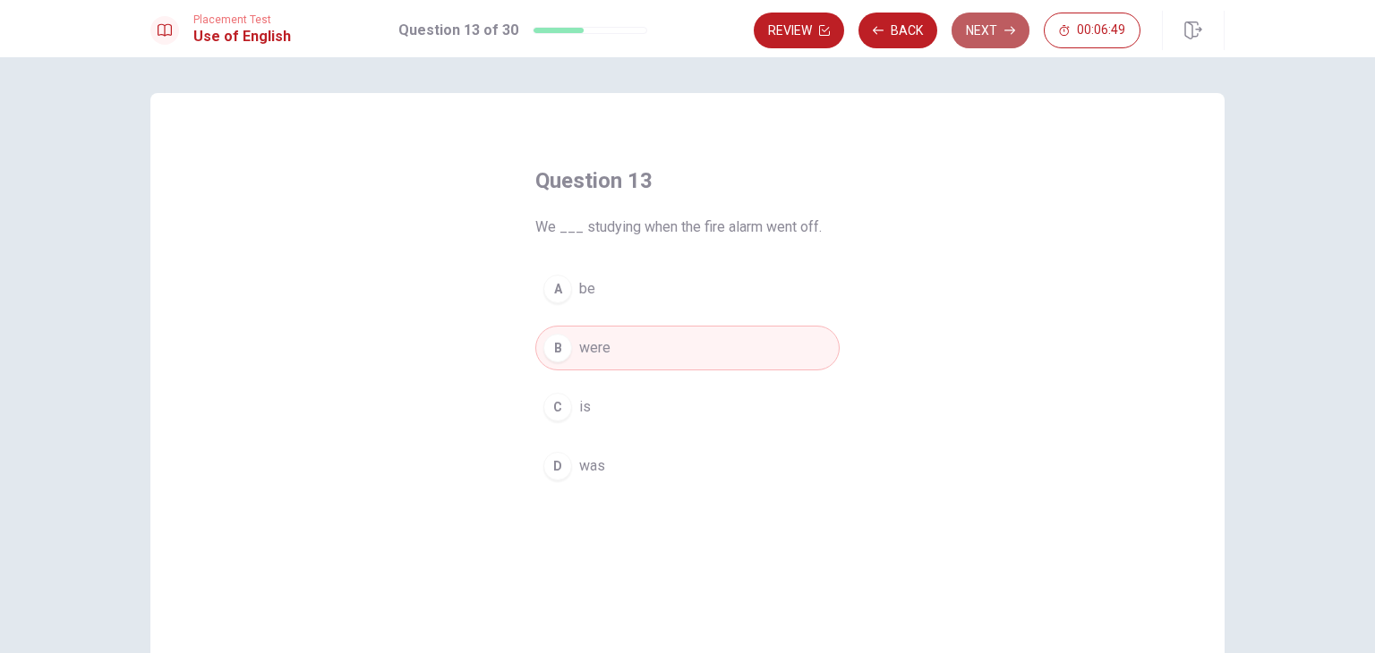
click at [982, 26] on button "Next" at bounding box center [990, 31] width 78 height 36
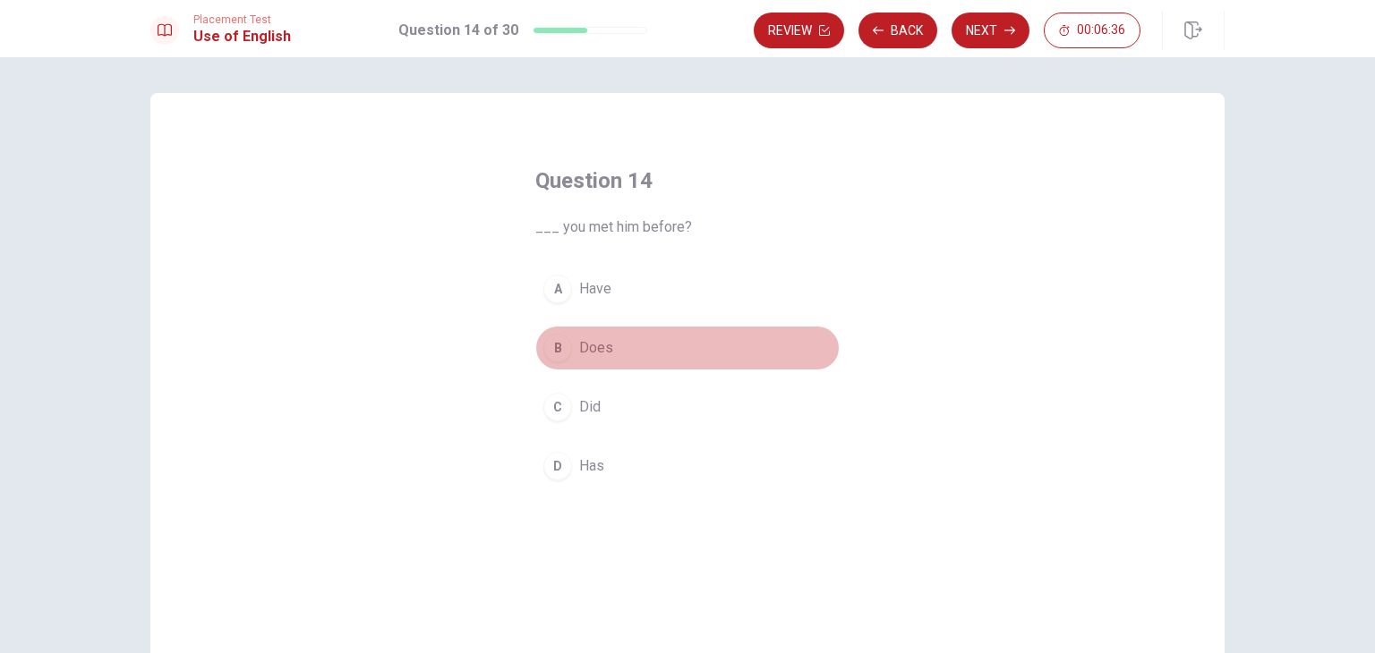
click at [597, 348] on span "Does" at bounding box center [596, 347] width 34 height 21
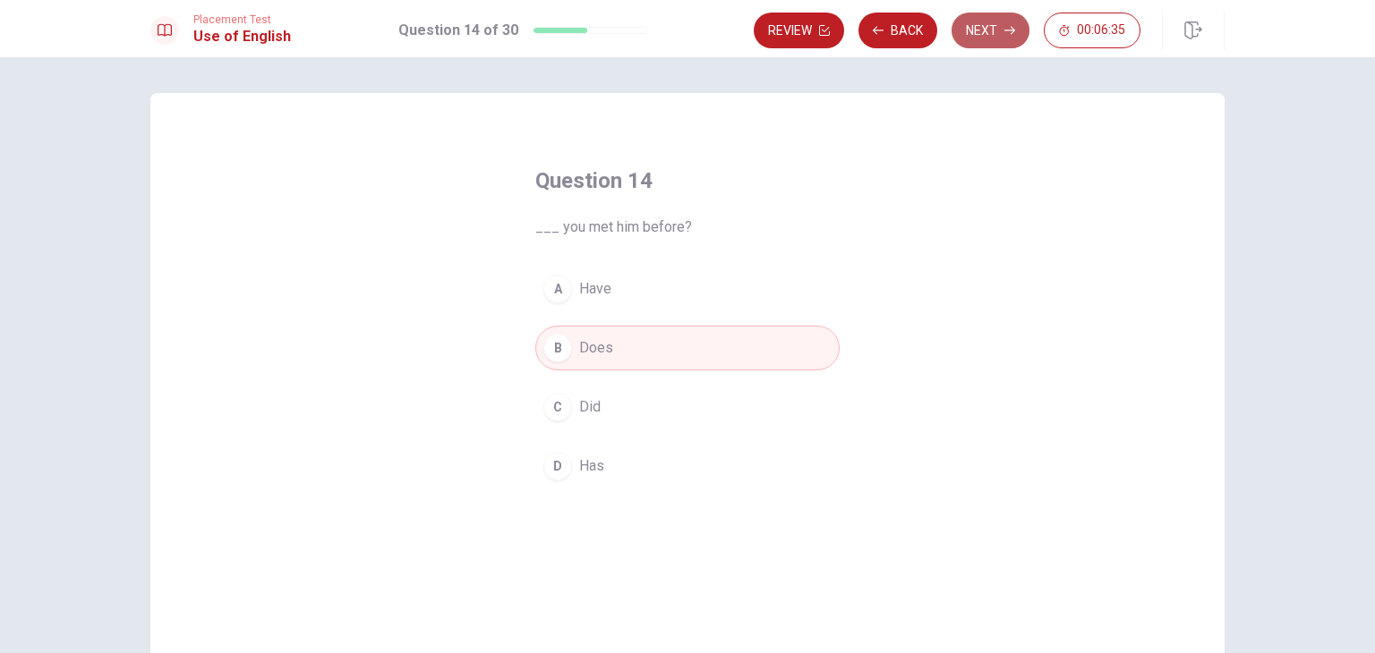
click at [997, 32] on button "Next" at bounding box center [990, 31] width 78 height 36
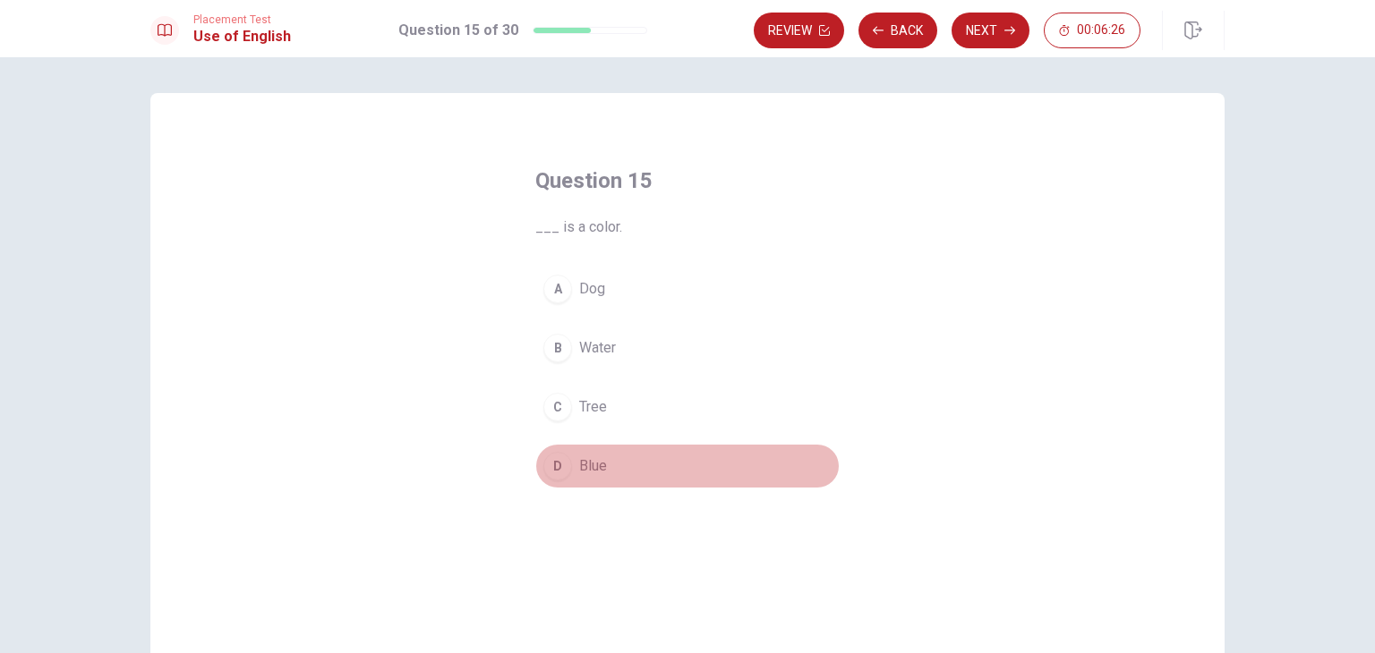
click at [583, 466] on span "Blue" at bounding box center [593, 466] width 28 height 21
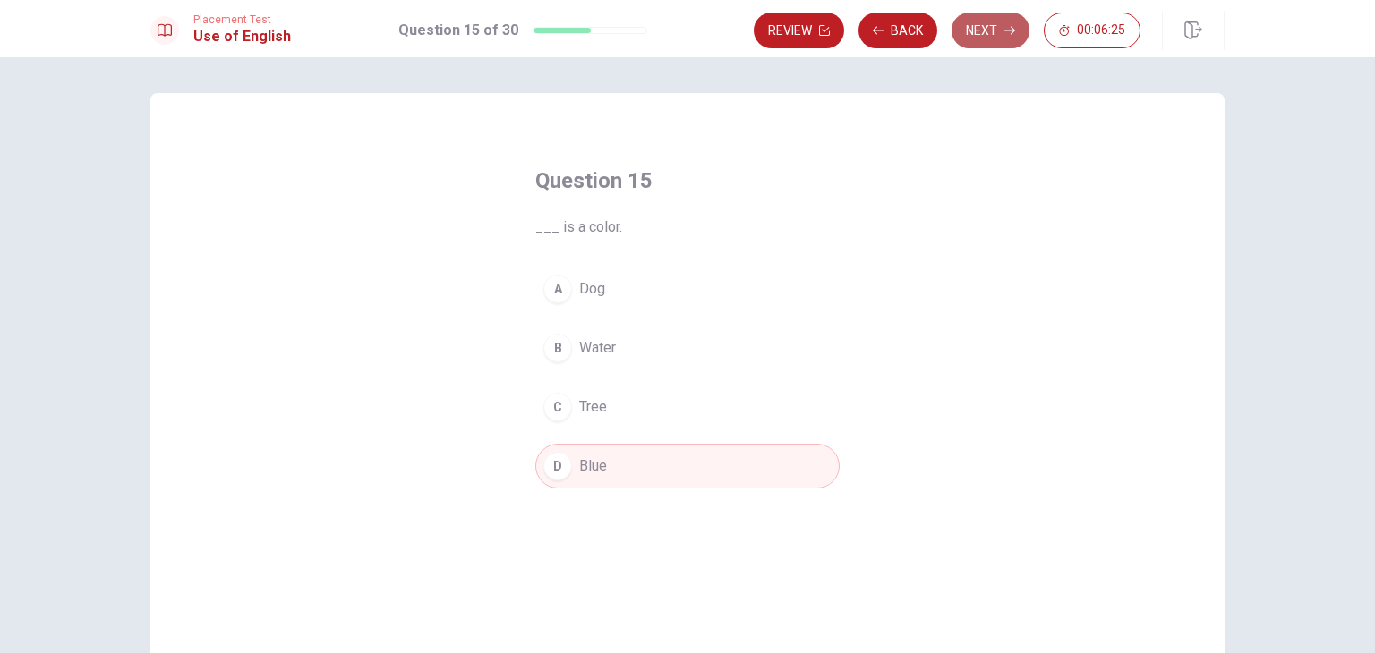
click at [983, 36] on button "Next" at bounding box center [990, 31] width 78 height 36
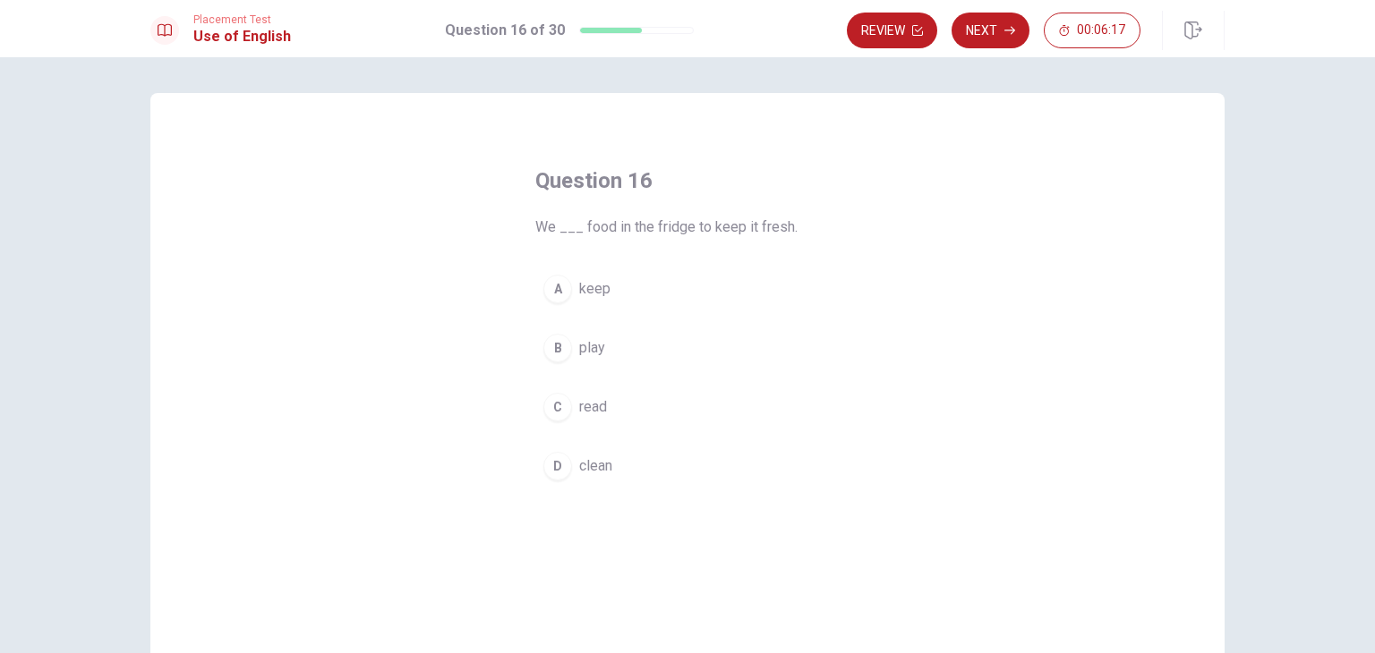
click at [80, 447] on div "Question 16 We ___ food in the fridge to keep it fresh. A keep B play C read D …" at bounding box center [687, 355] width 1375 height 596
click at [586, 287] on span "keep" at bounding box center [594, 288] width 31 height 21
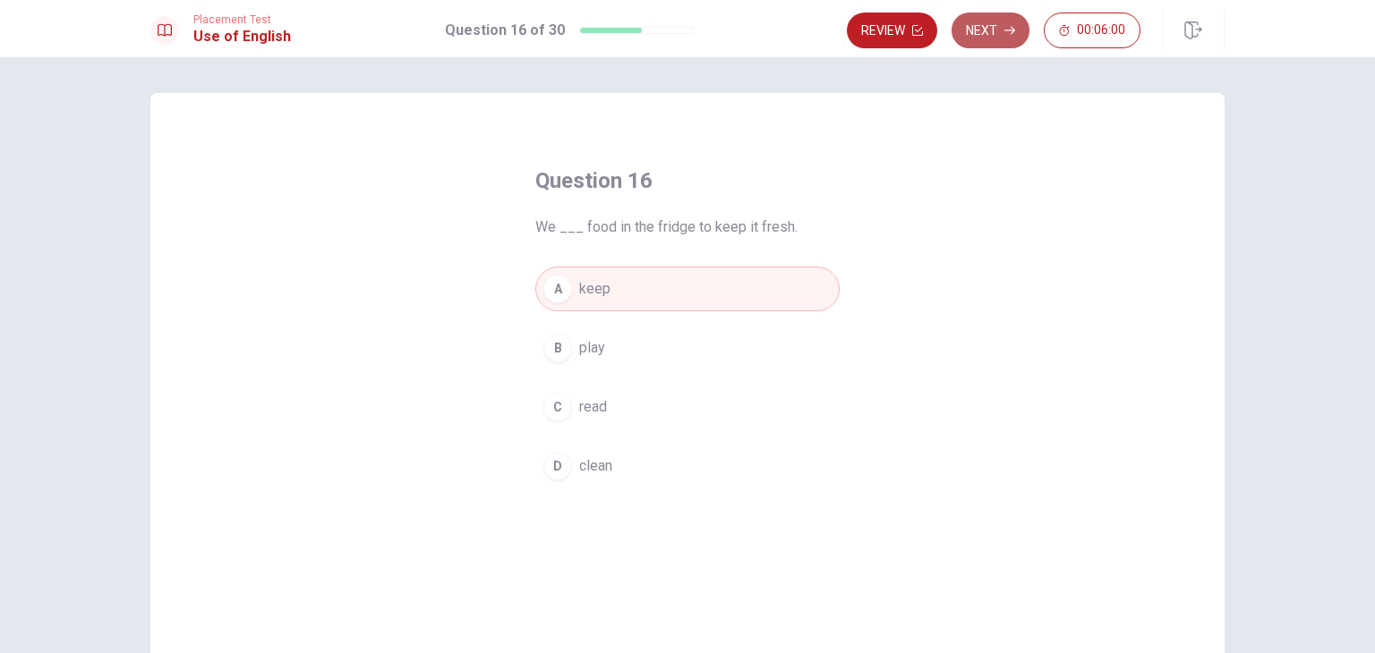
click at [998, 30] on button "Next" at bounding box center [990, 31] width 78 height 36
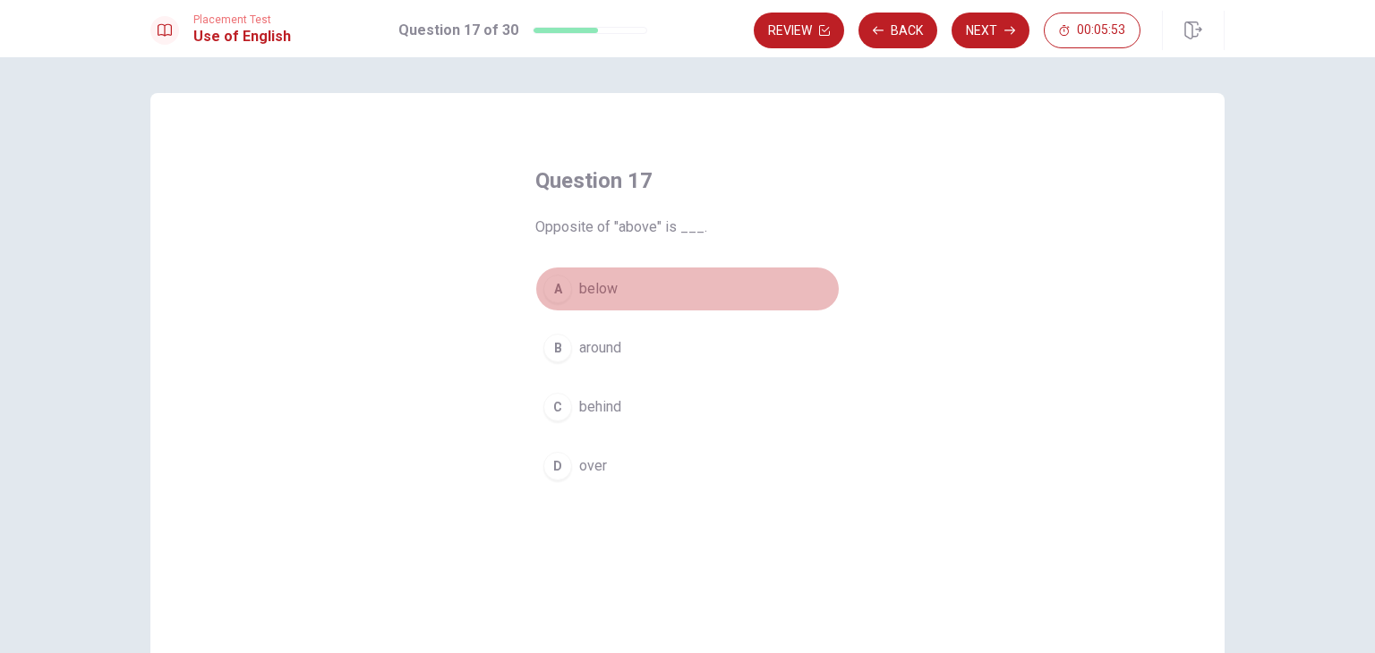
click at [598, 295] on span "below" at bounding box center [598, 288] width 38 height 21
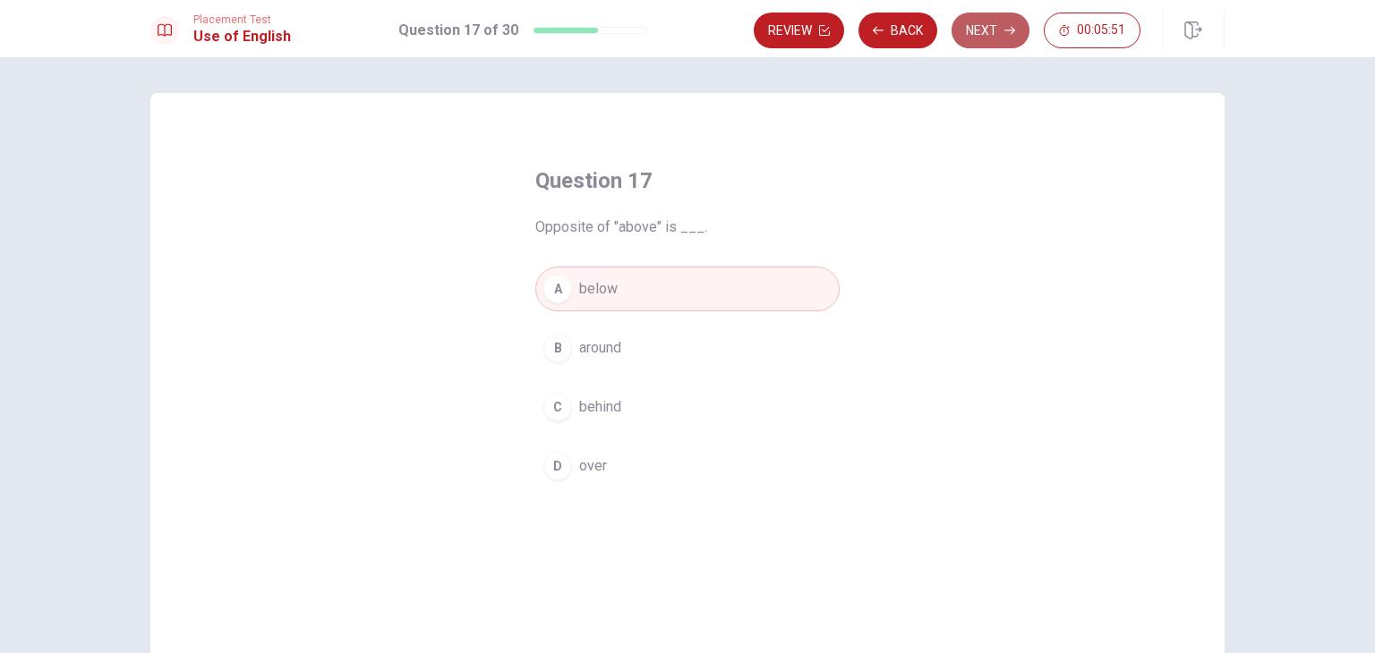
click at [973, 31] on button "Next" at bounding box center [990, 31] width 78 height 36
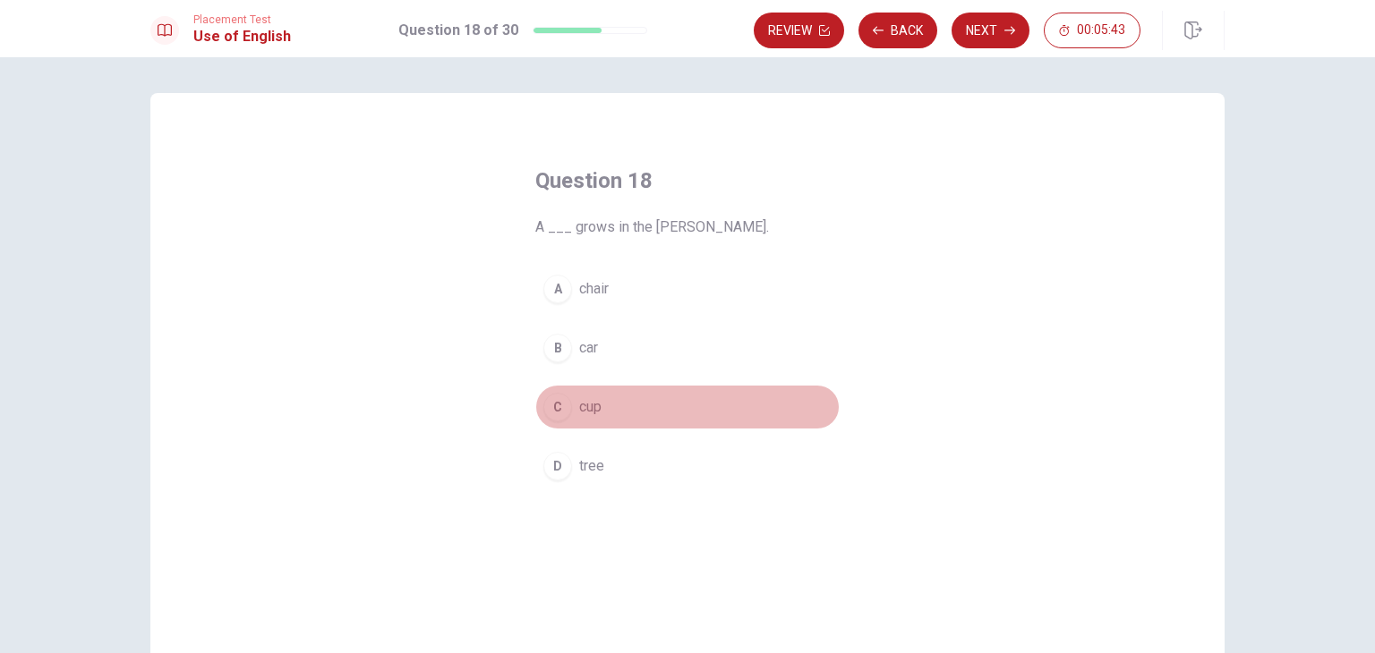
click at [583, 399] on span "cup" at bounding box center [590, 406] width 22 height 21
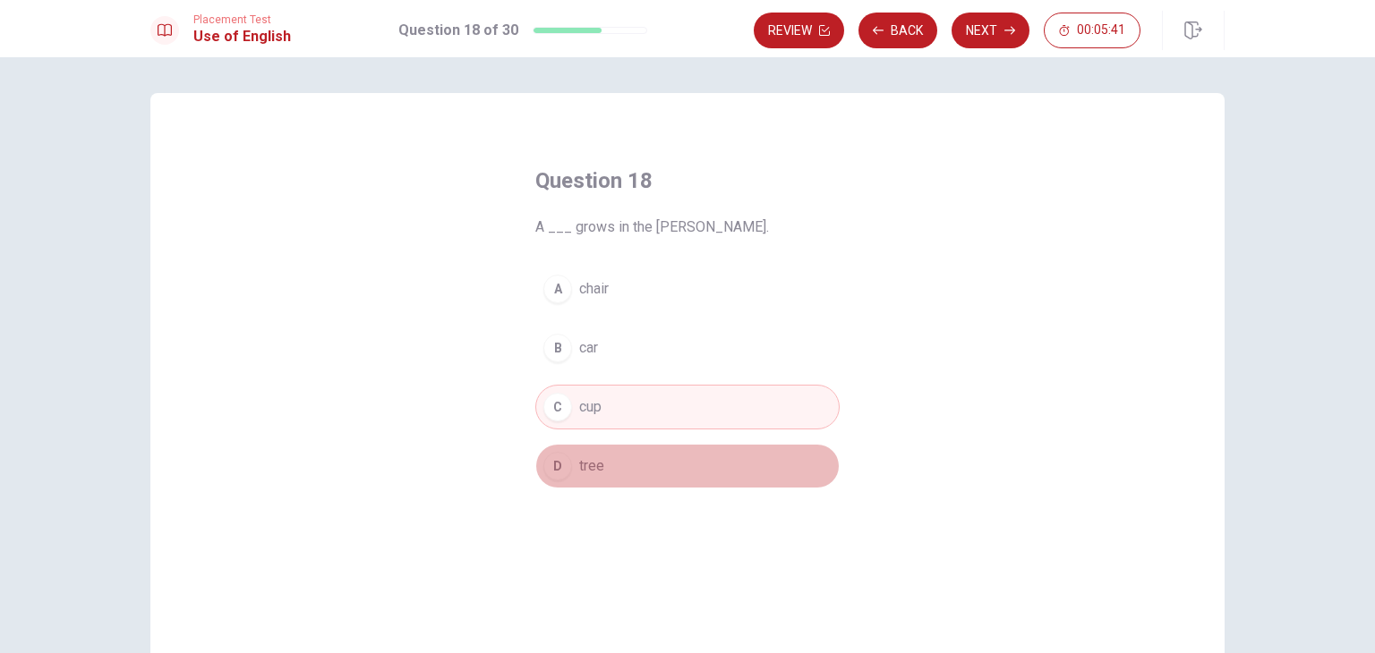
click at [594, 471] on span "tree" at bounding box center [591, 466] width 25 height 21
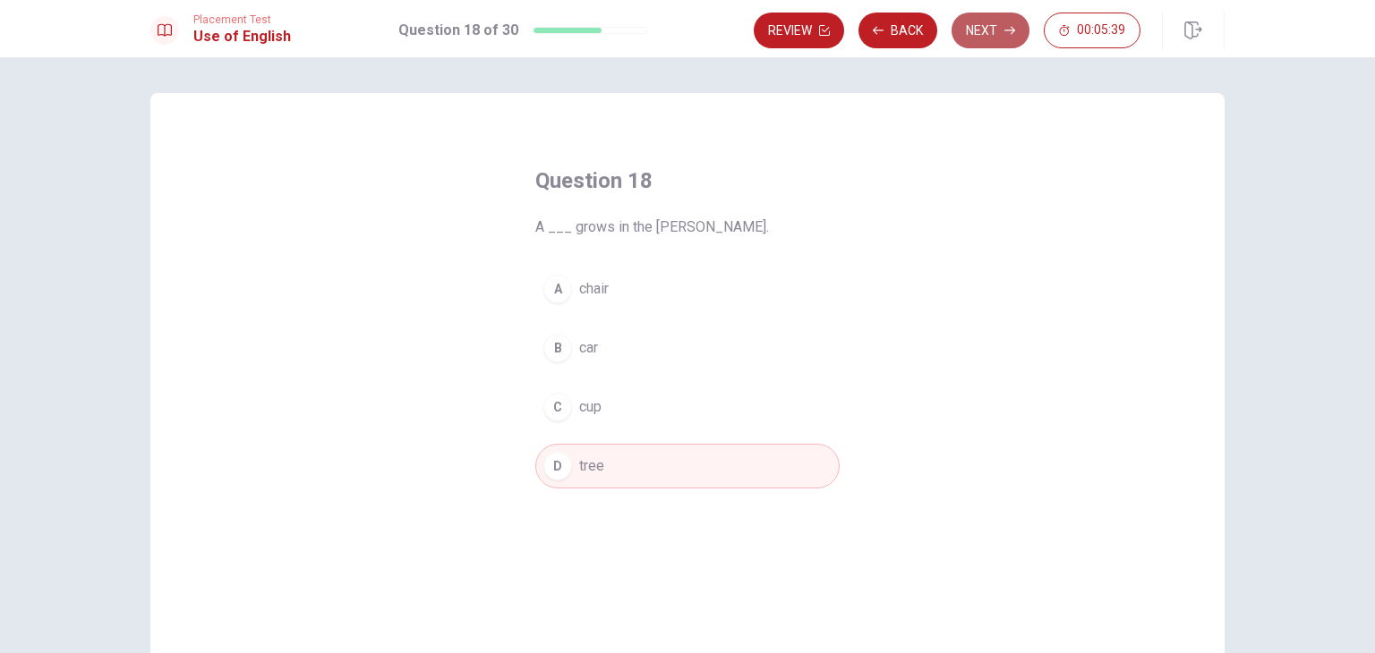
click at [998, 28] on button "Next" at bounding box center [990, 31] width 78 height 36
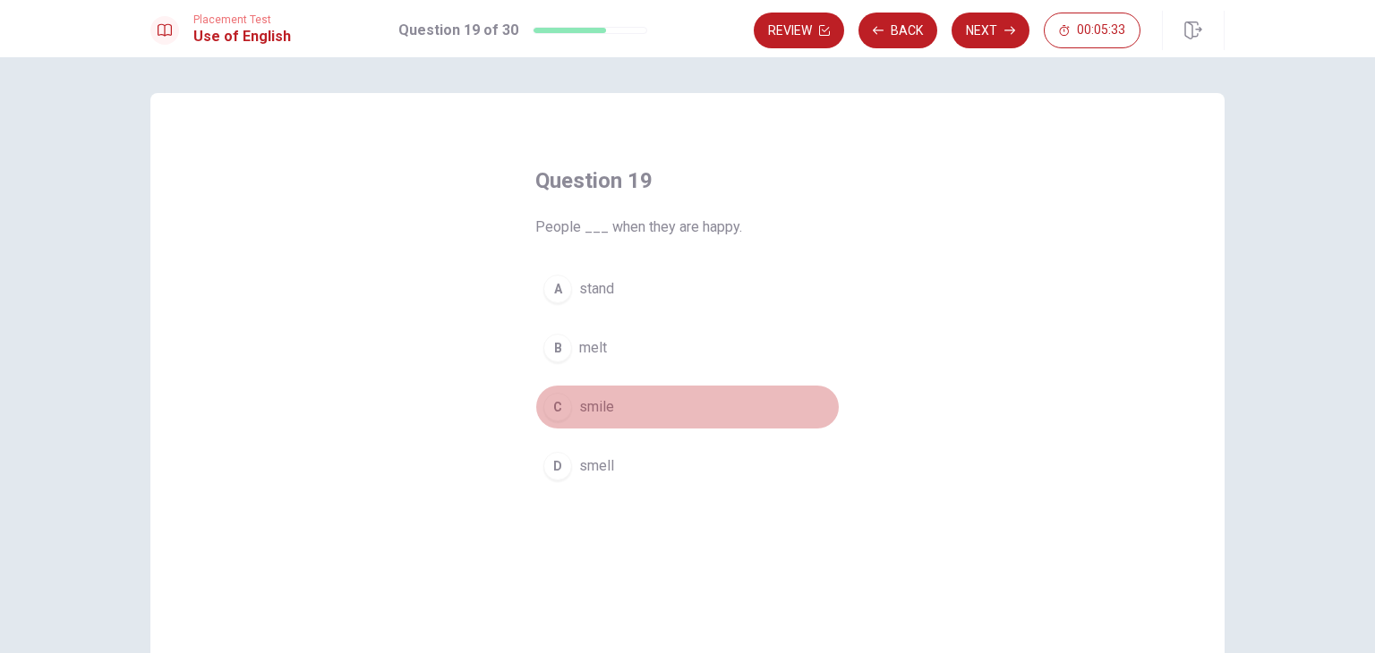
click at [584, 405] on span "smile" at bounding box center [596, 406] width 35 height 21
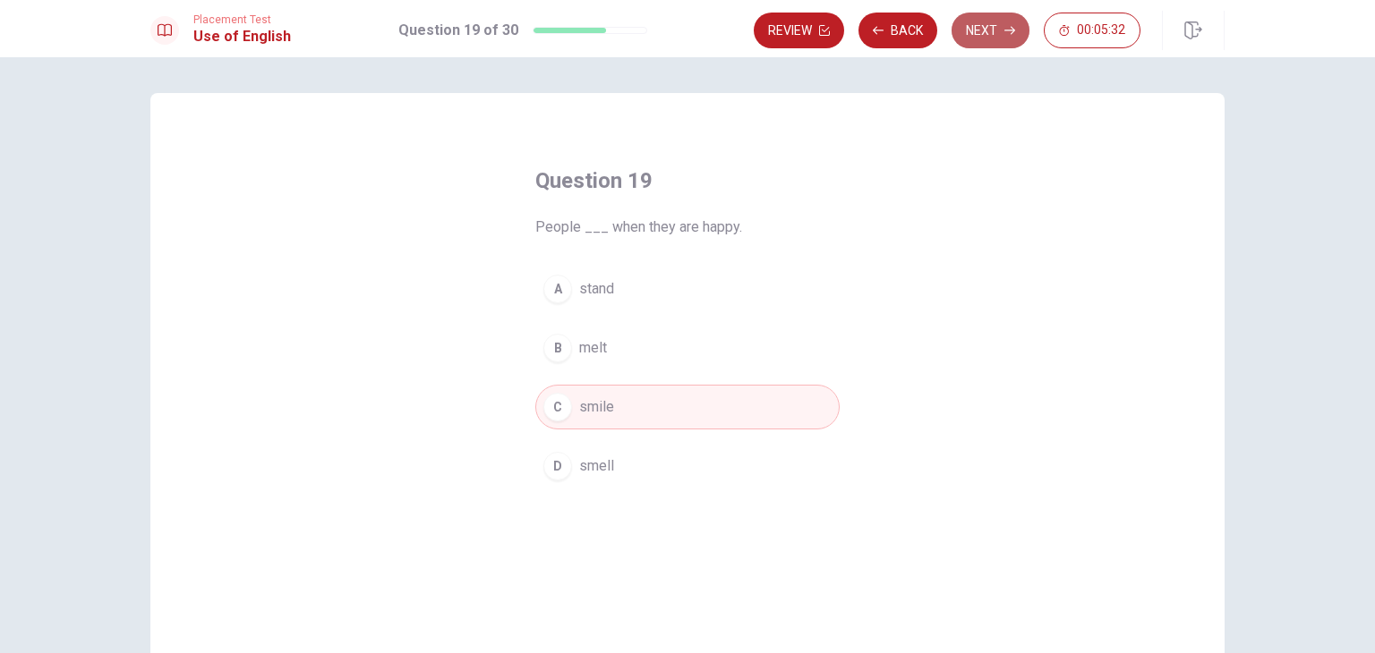
click at [986, 25] on button "Next" at bounding box center [990, 31] width 78 height 36
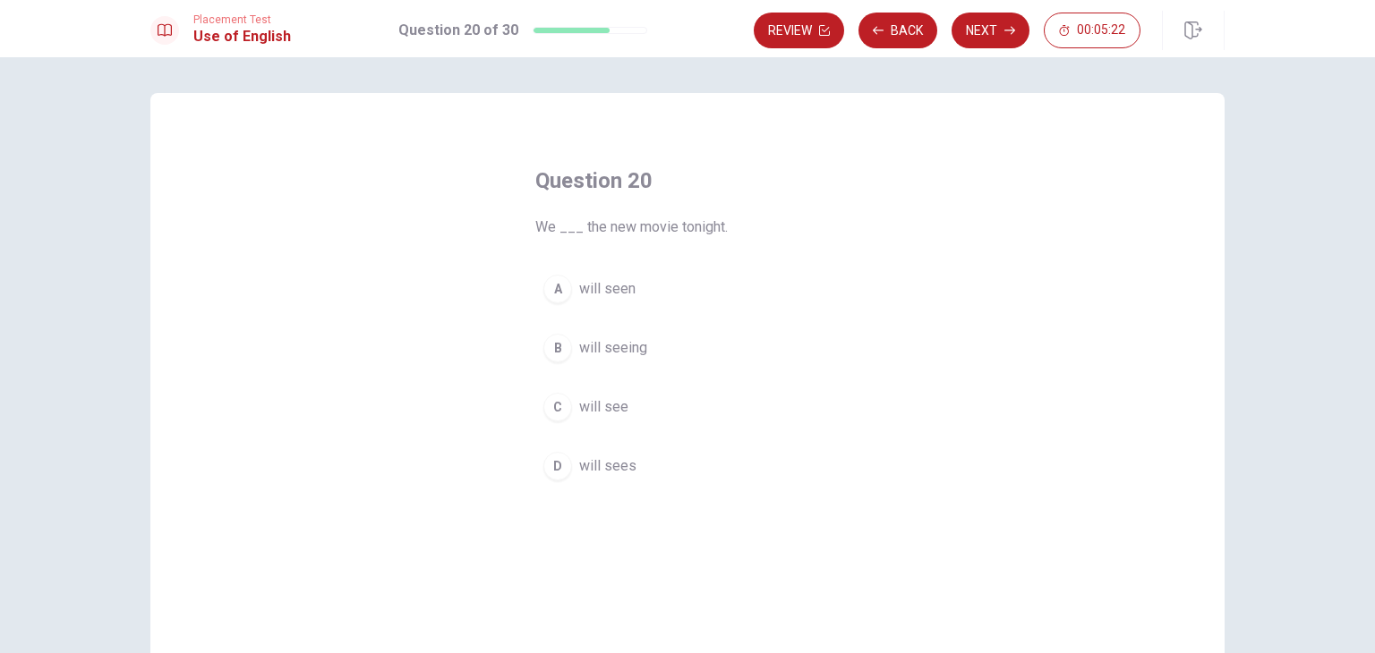
click at [600, 404] on span "will see" at bounding box center [603, 406] width 49 height 21
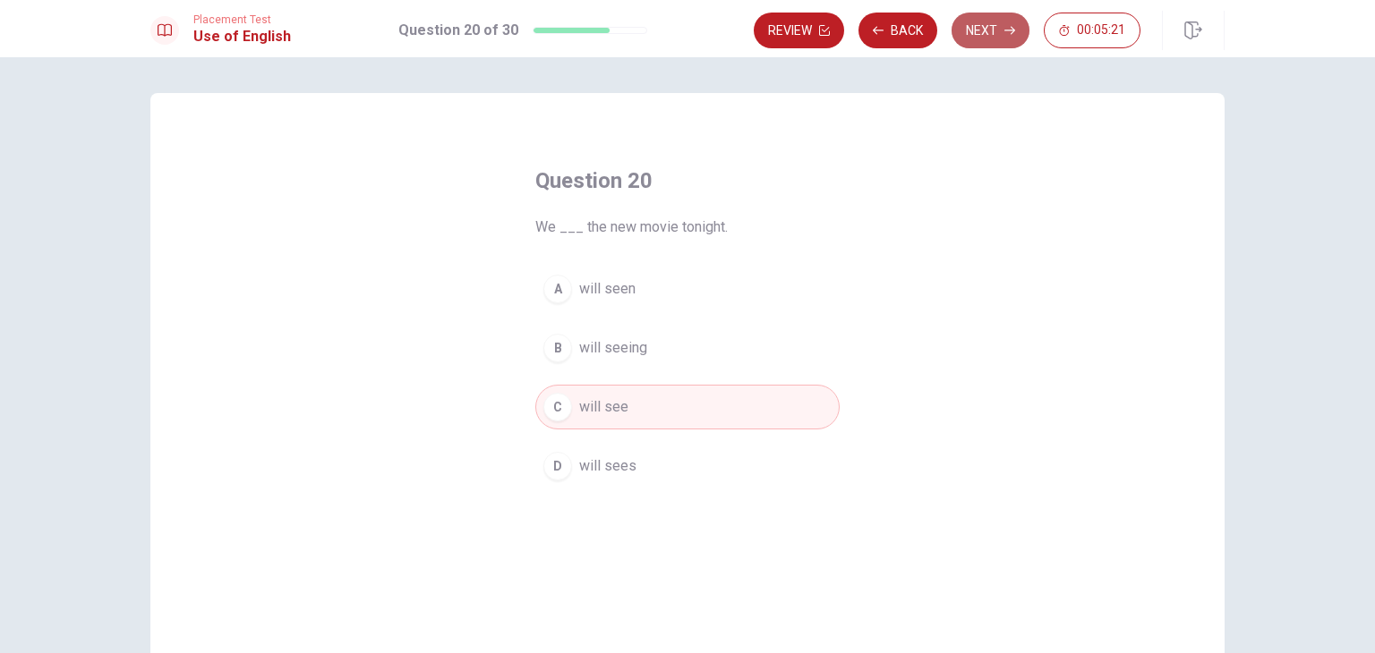
click at [976, 19] on button "Next" at bounding box center [990, 31] width 78 height 36
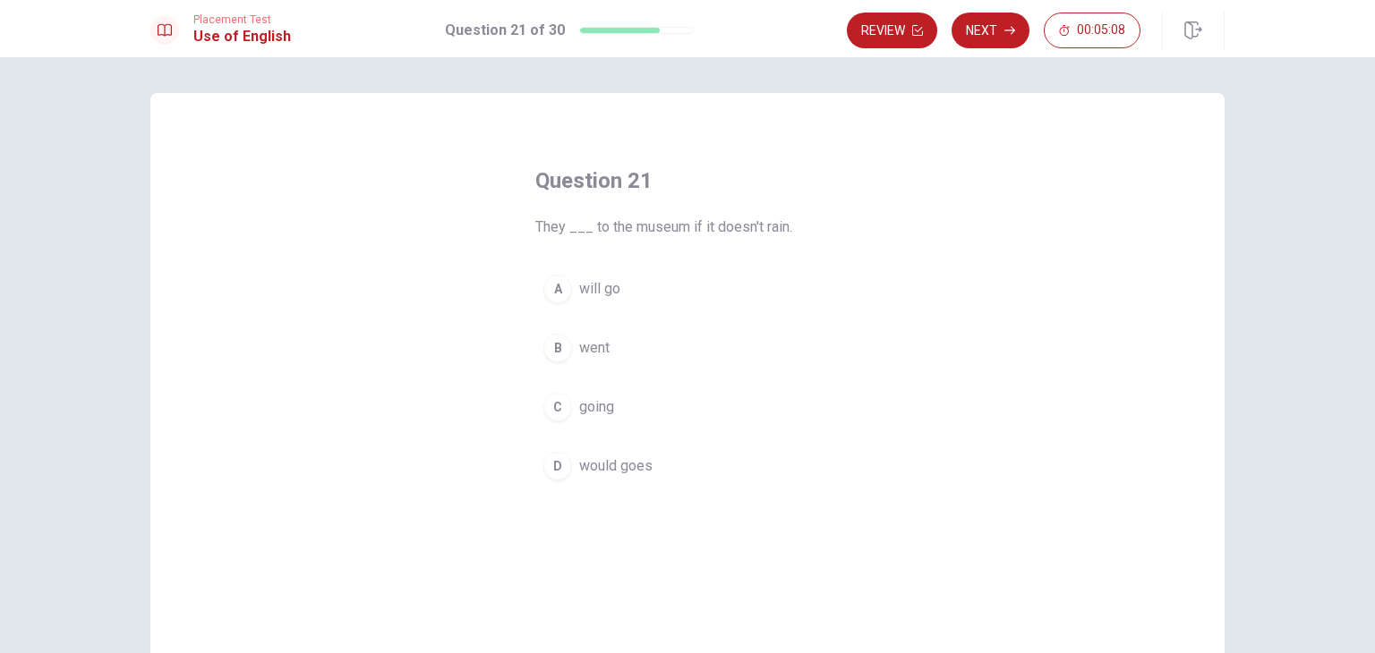
click at [599, 348] on span "went" at bounding box center [594, 347] width 30 height 21
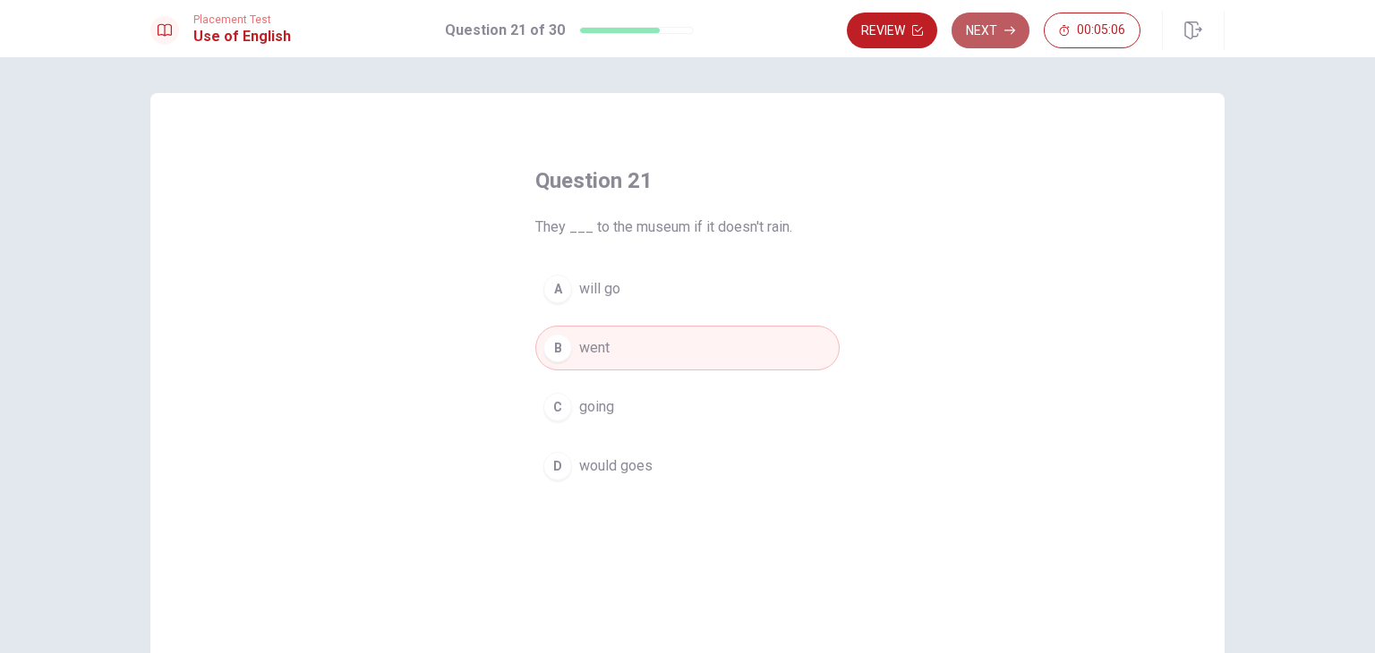
click at [989, 19] on button "Next" at bounding box center [990, 31] width 78 height 36
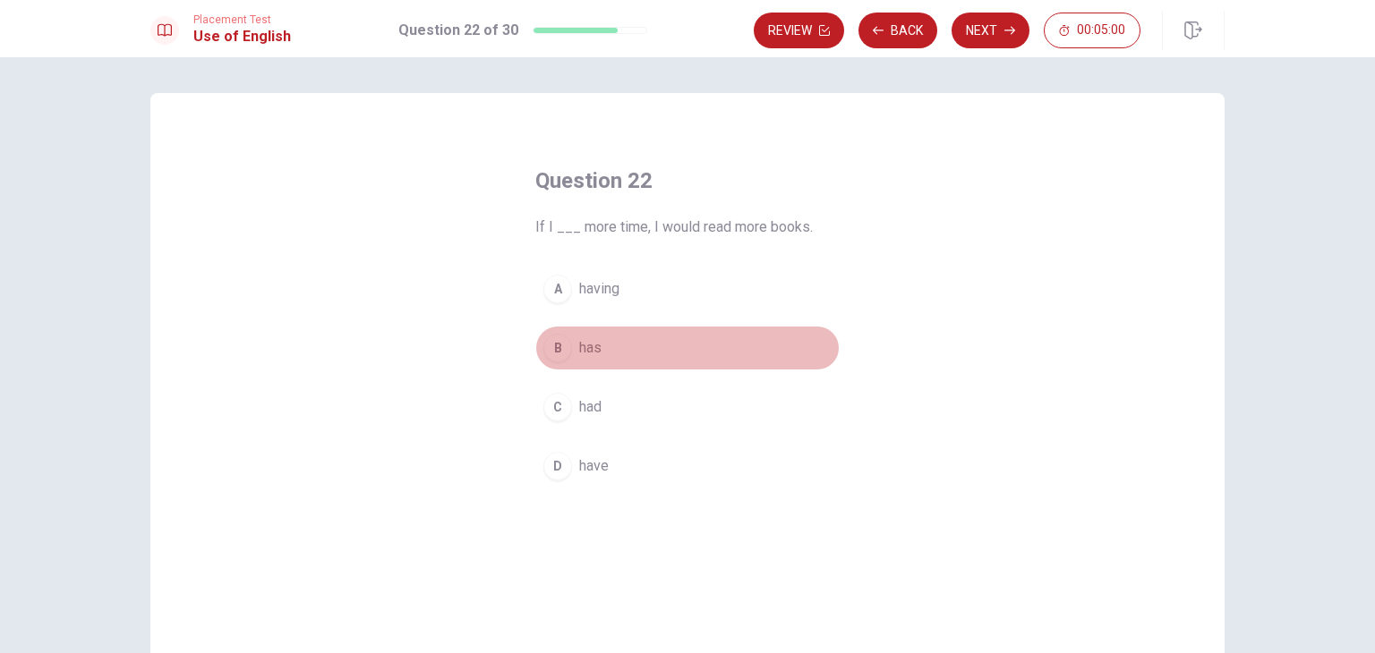
click at [583, 354] on span "has" at bounding box center [590, 347] width 22 height 21
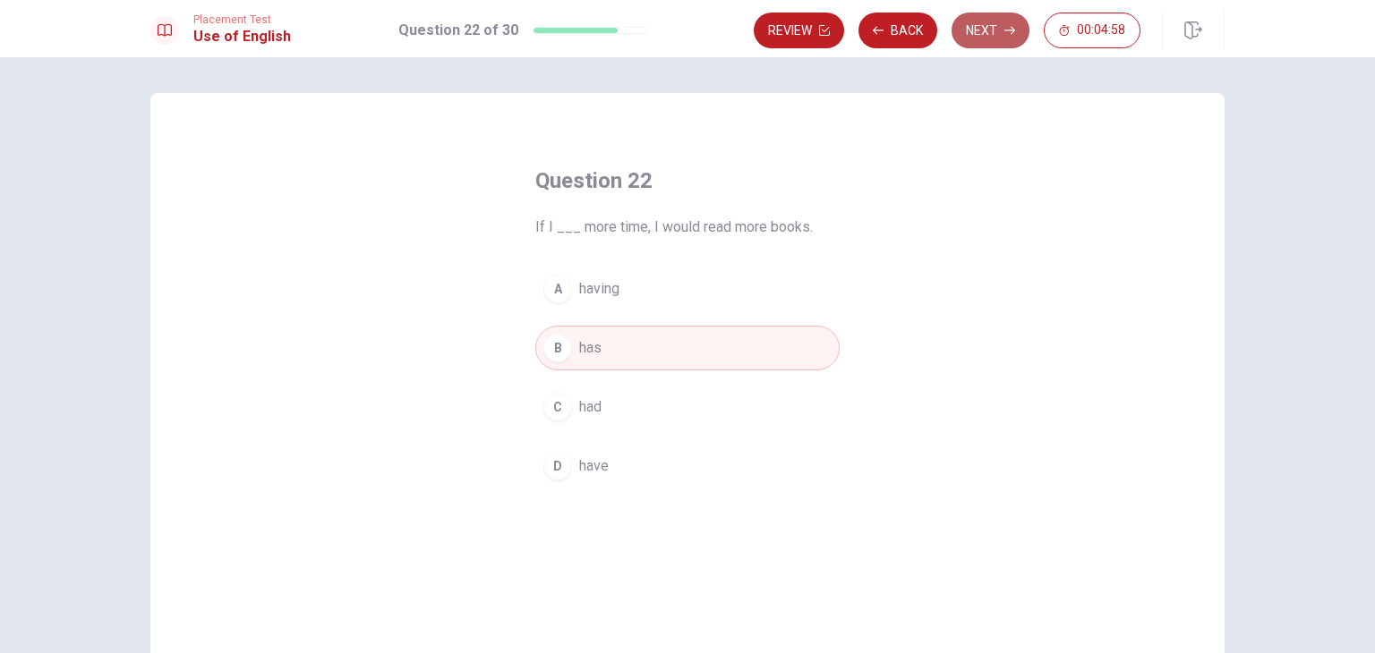
click at [996, 22] on button "Next" at bounding box center [990, 31] width 78 height 36
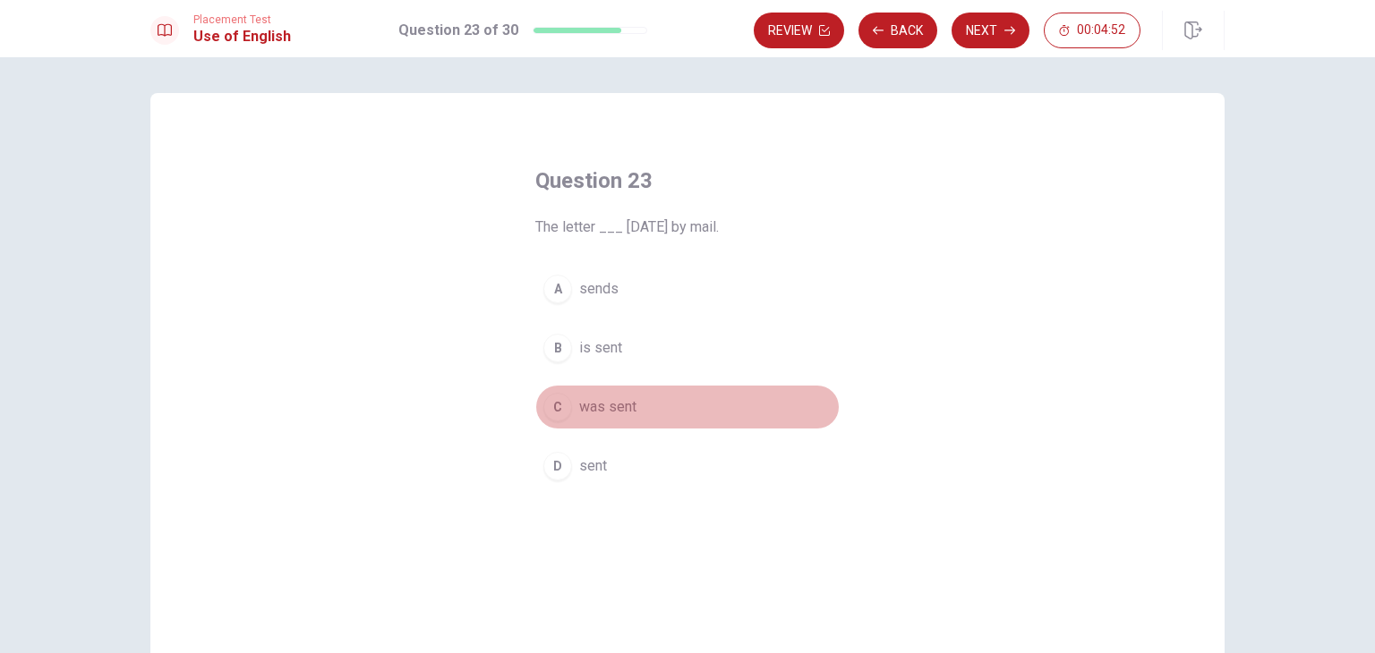
click at [604, 413] on span "was sent" at bounding box center [607, 406] width 57 height 21
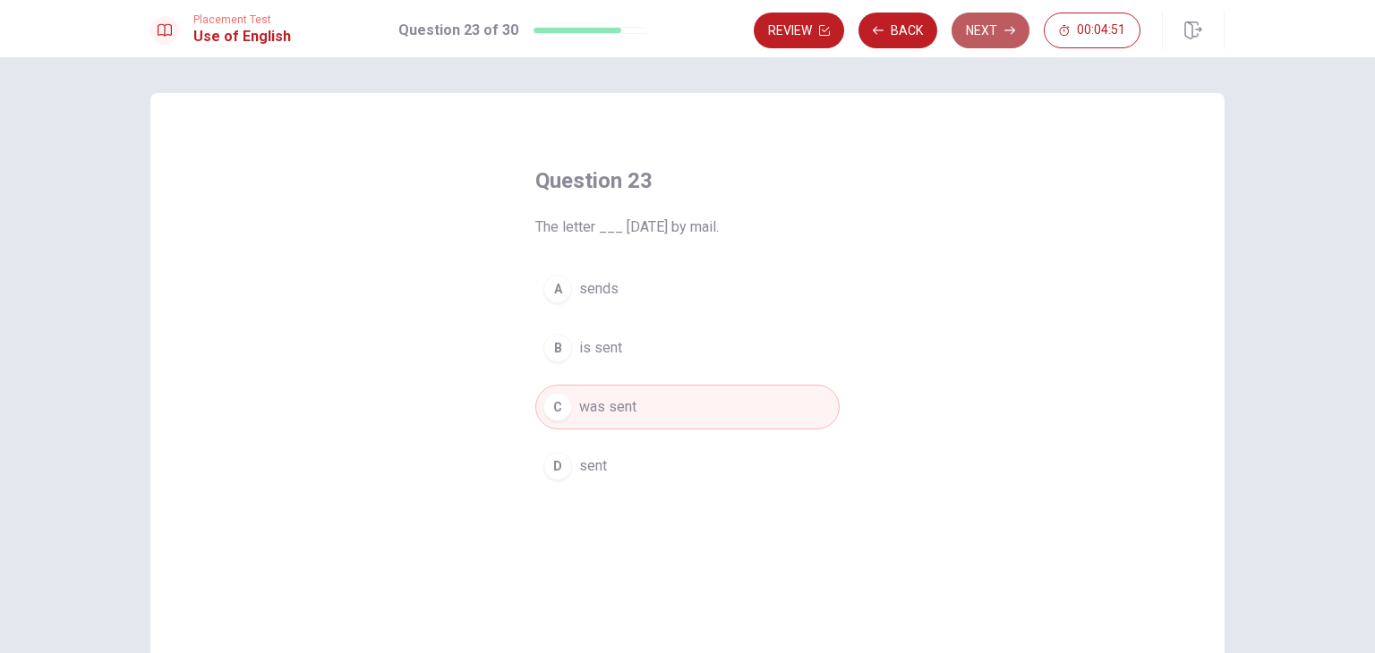
click at [984, 30] on button "Next" at bounding box center [990, 31] width 78 height 36
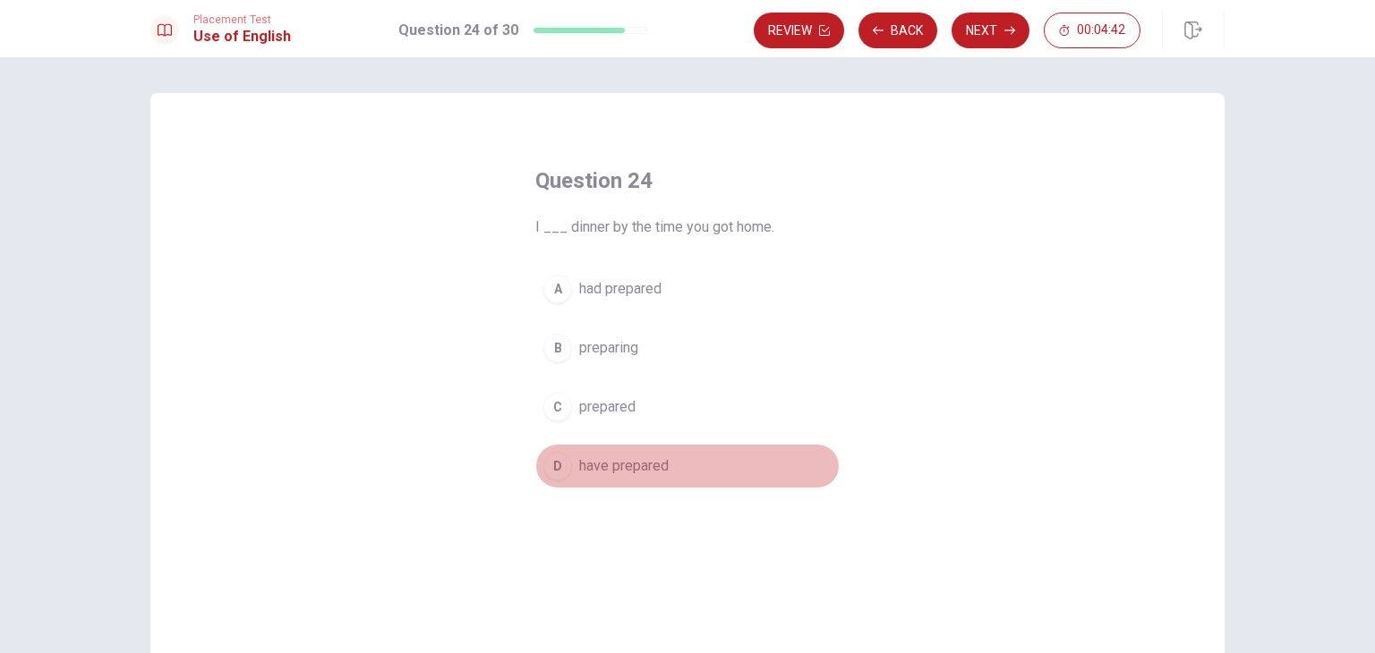
click at [593, 463] on span "have prepared" at bounding box center [623, 466] width 89 height 21
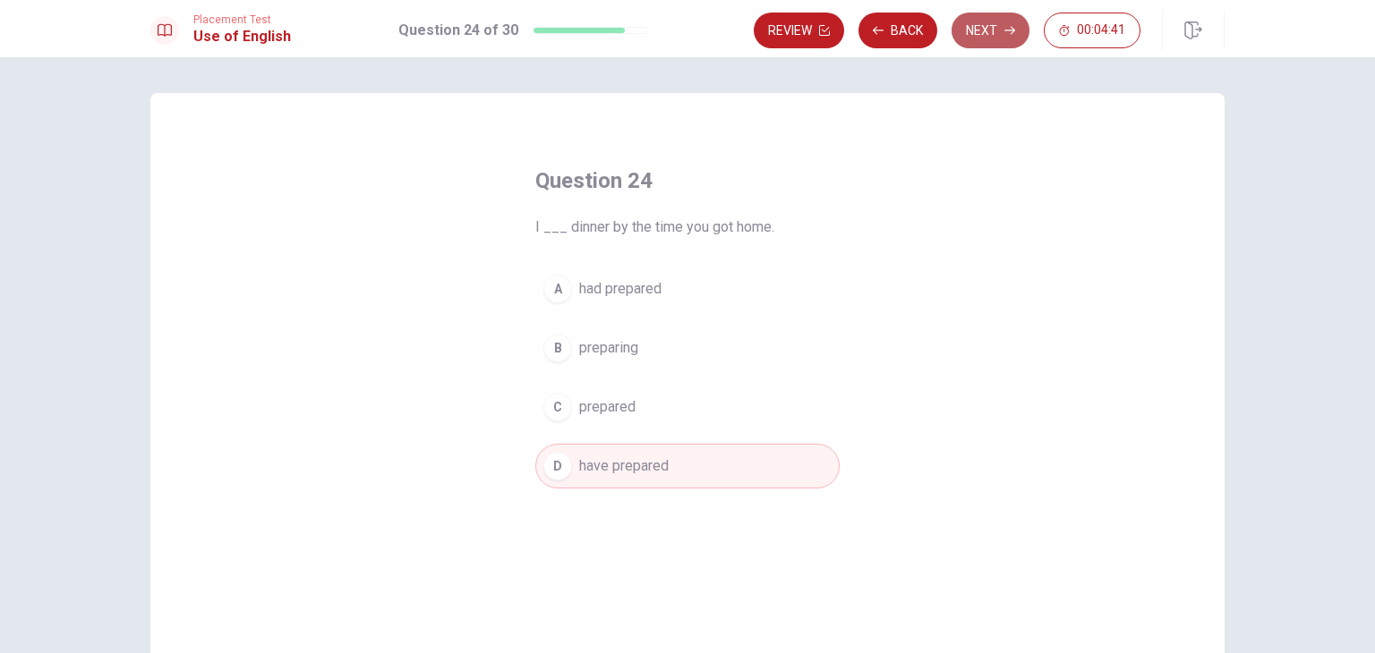
click at [999, 19] on button "Next" at bounding box center [990, 31] width 78 height 36
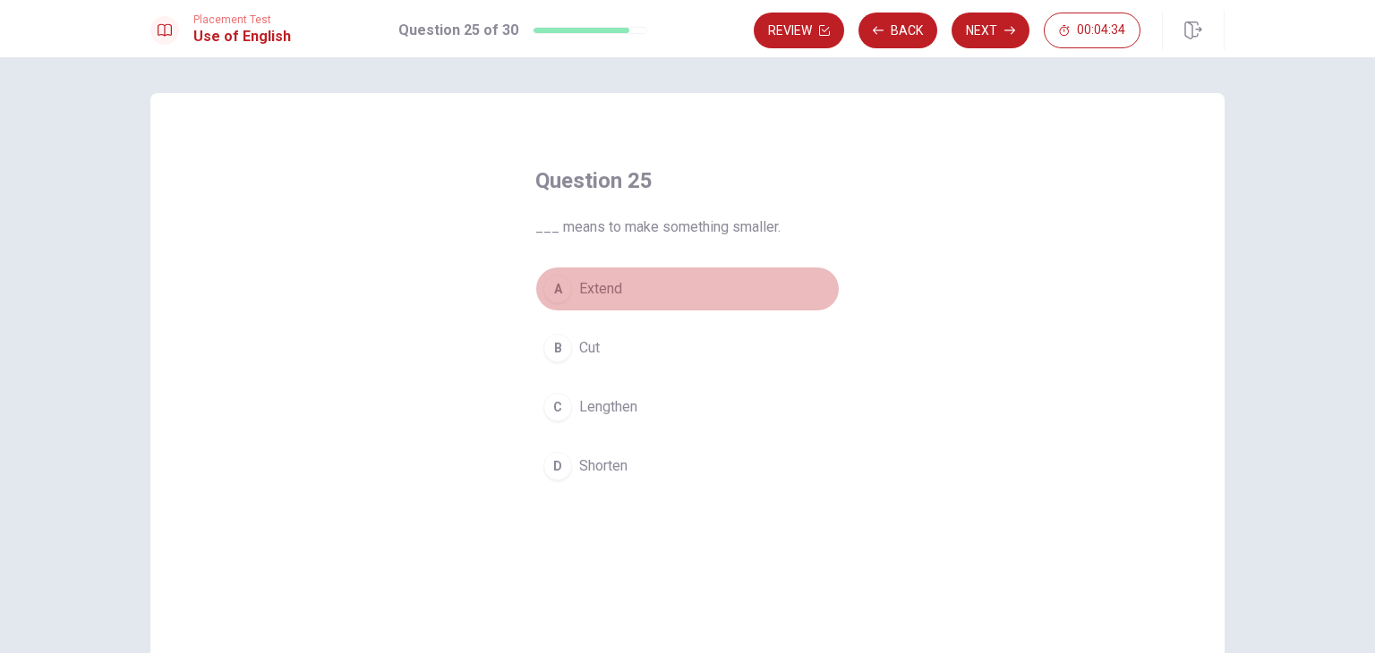
click at [599, 291] on span "Extend" at bounding box center [600, 288] width 43 height 21
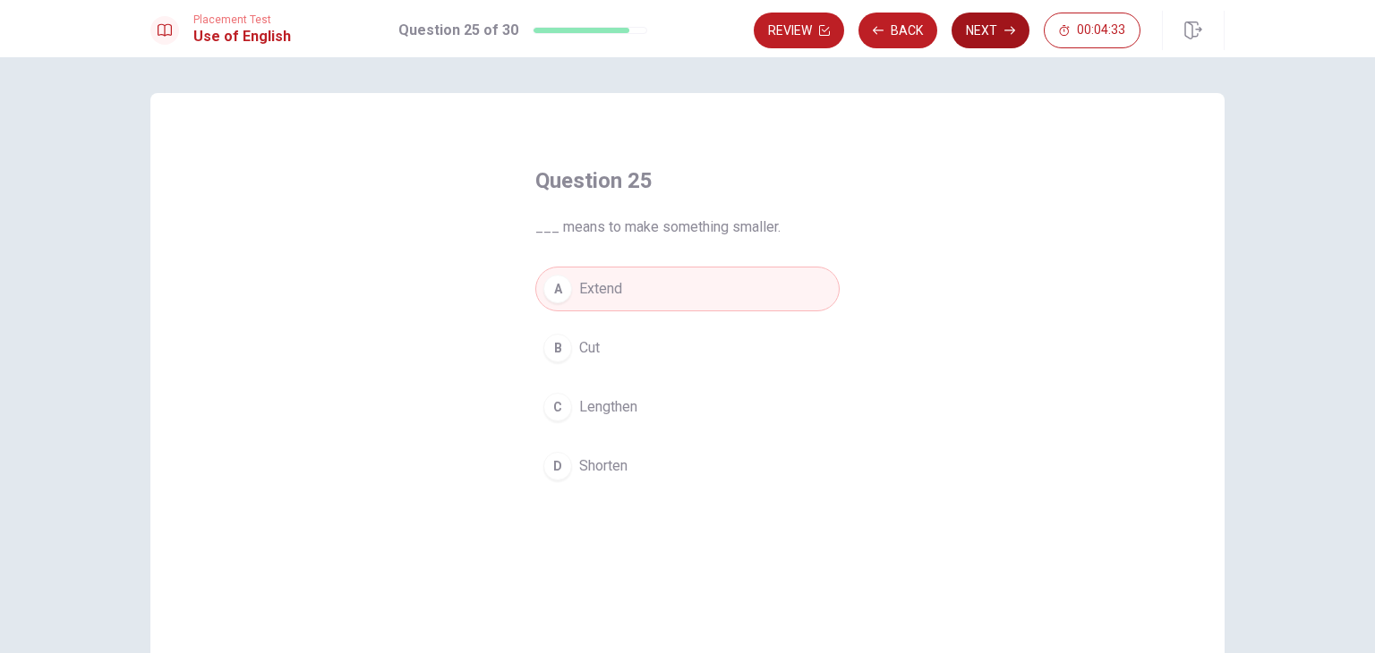
click at [992, 38] on button "Next" at bounding box center [990, 31] width 78 height 36
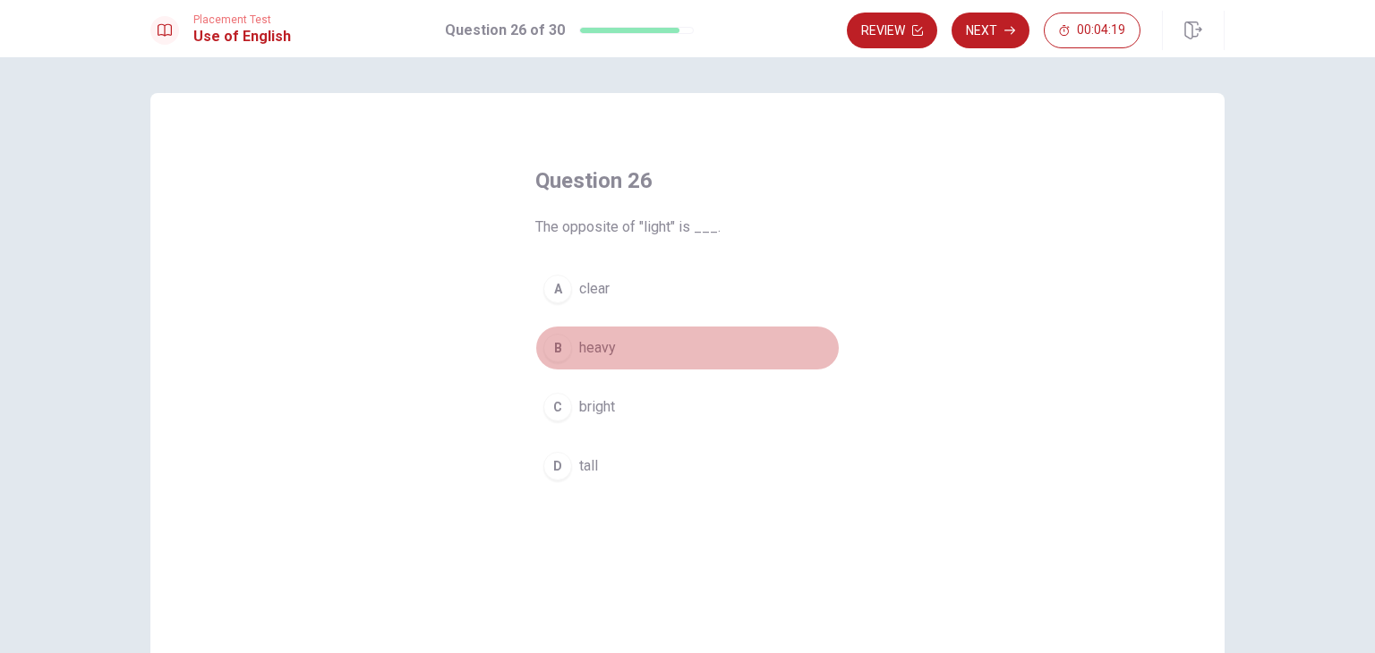
click at [594, 345] on span "heavy" at bounding box center [597, 347] width 37 height 21
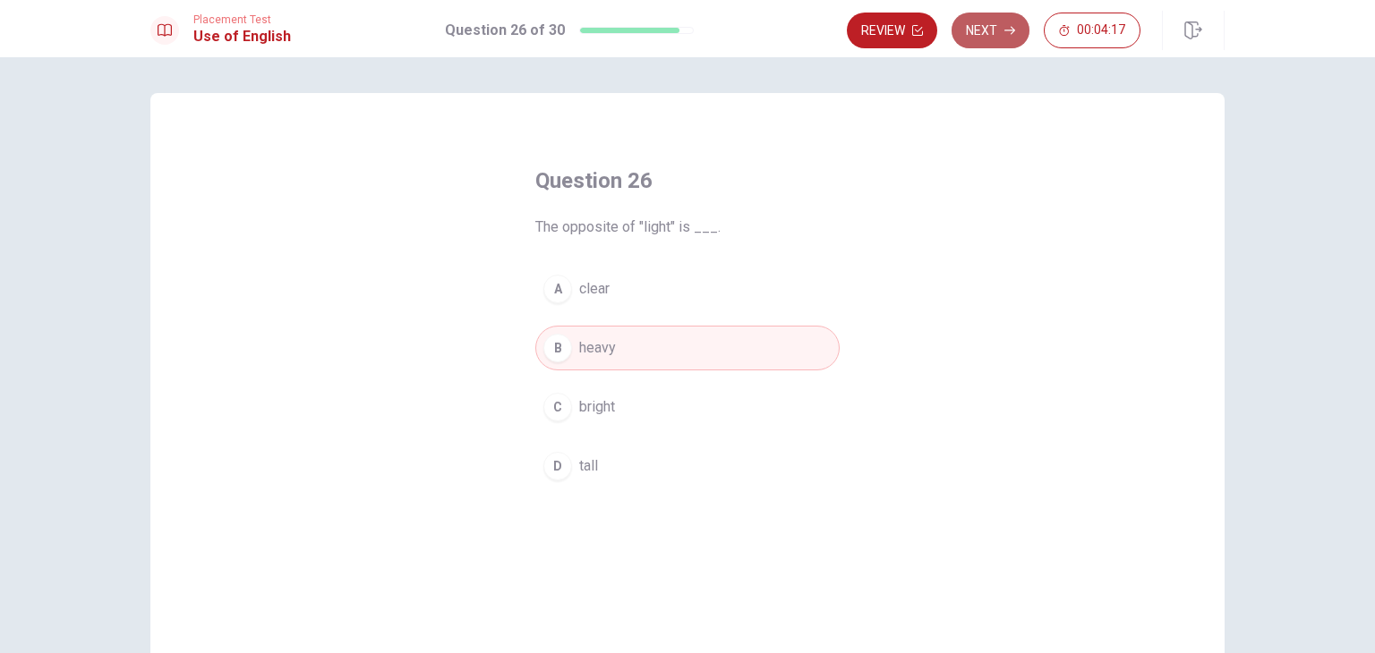
click at [999, 35] on button "Next" at bounding box center [990, 31] width 78 height 36
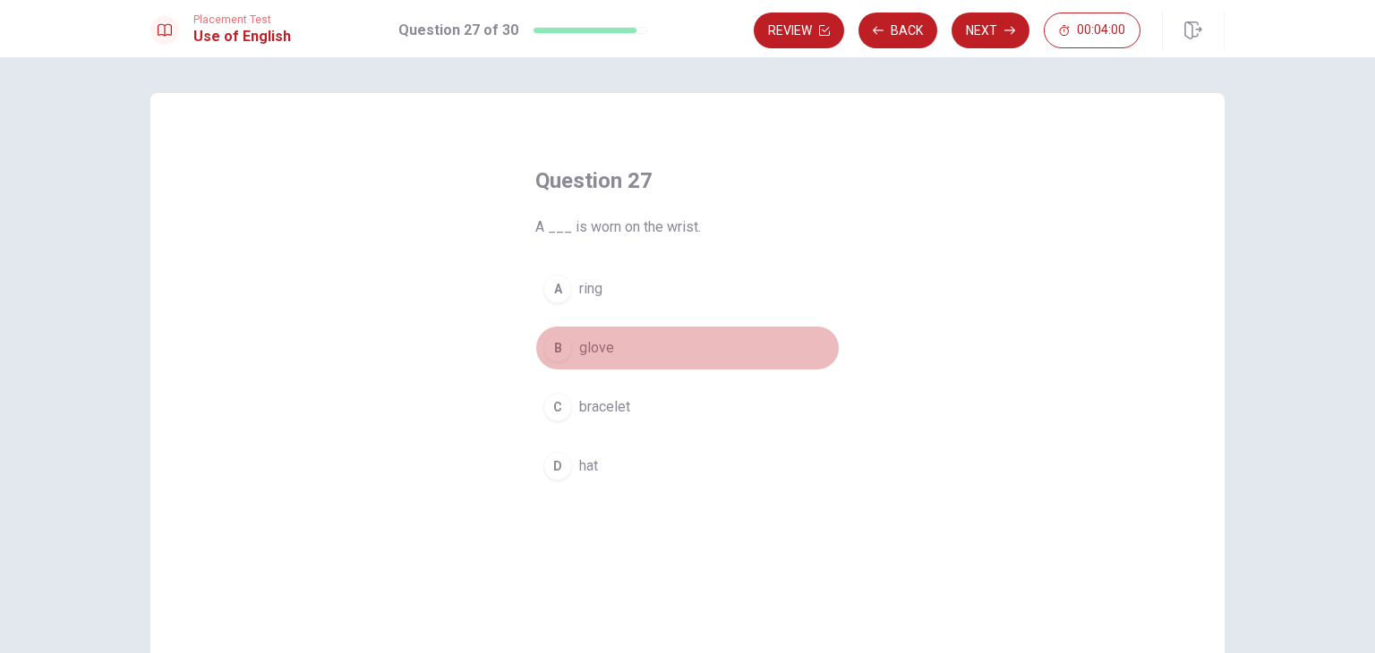
click at [594, 348] on span "glove" at bounding box center [596, 347] width 35 height 21
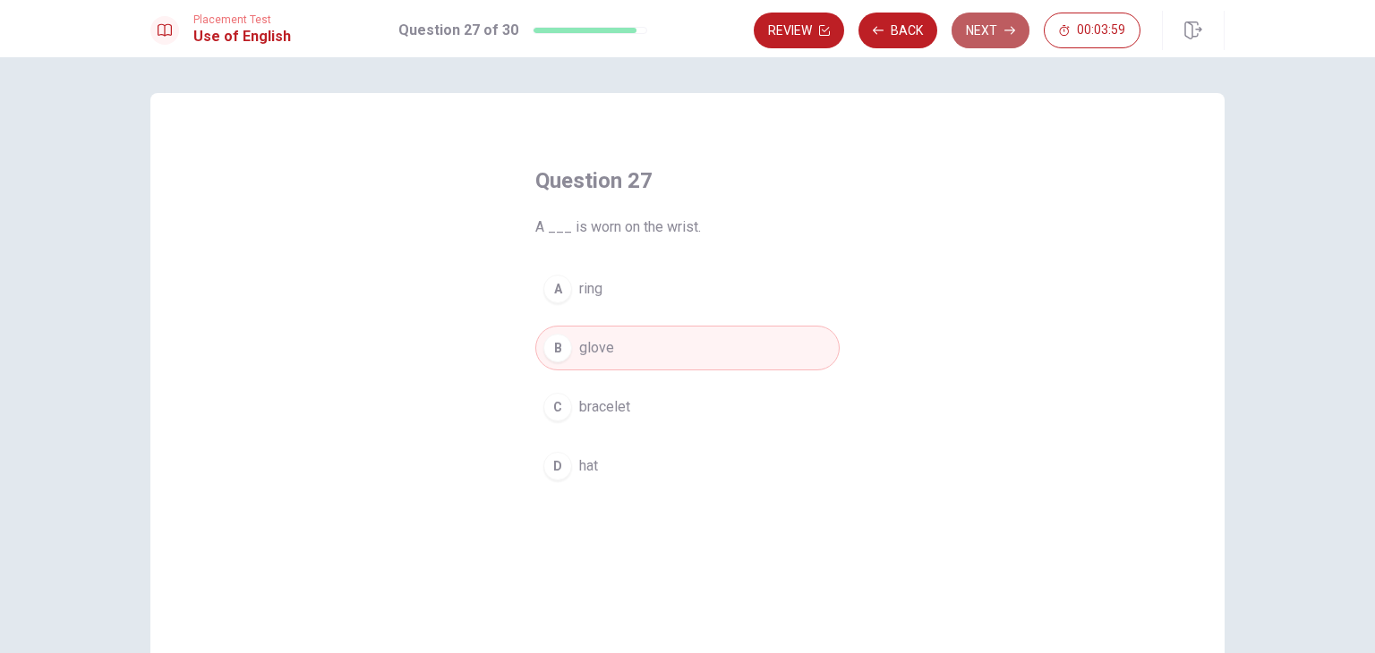
click at [985, 30] on button "Next" at bounding box center [990, 31] width 78 height 36
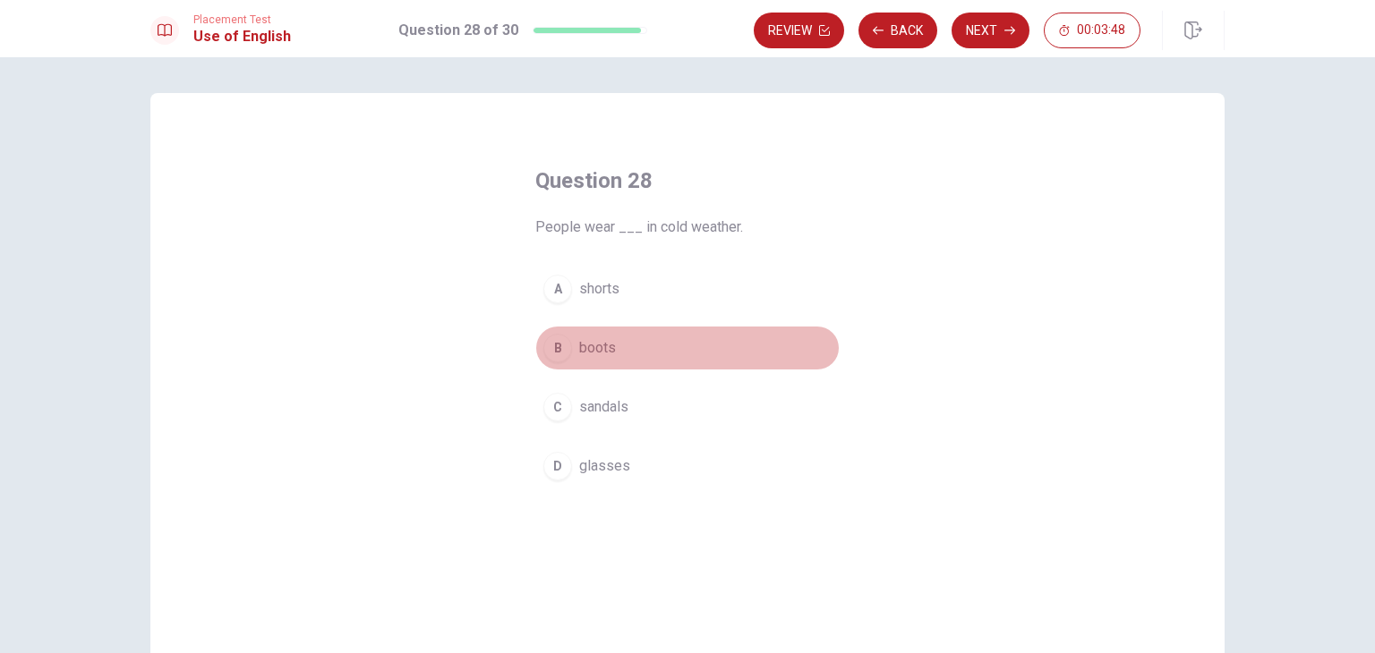
click at [597, 345] on span "boots" at bounding box center [597, 347] width 37 height 21
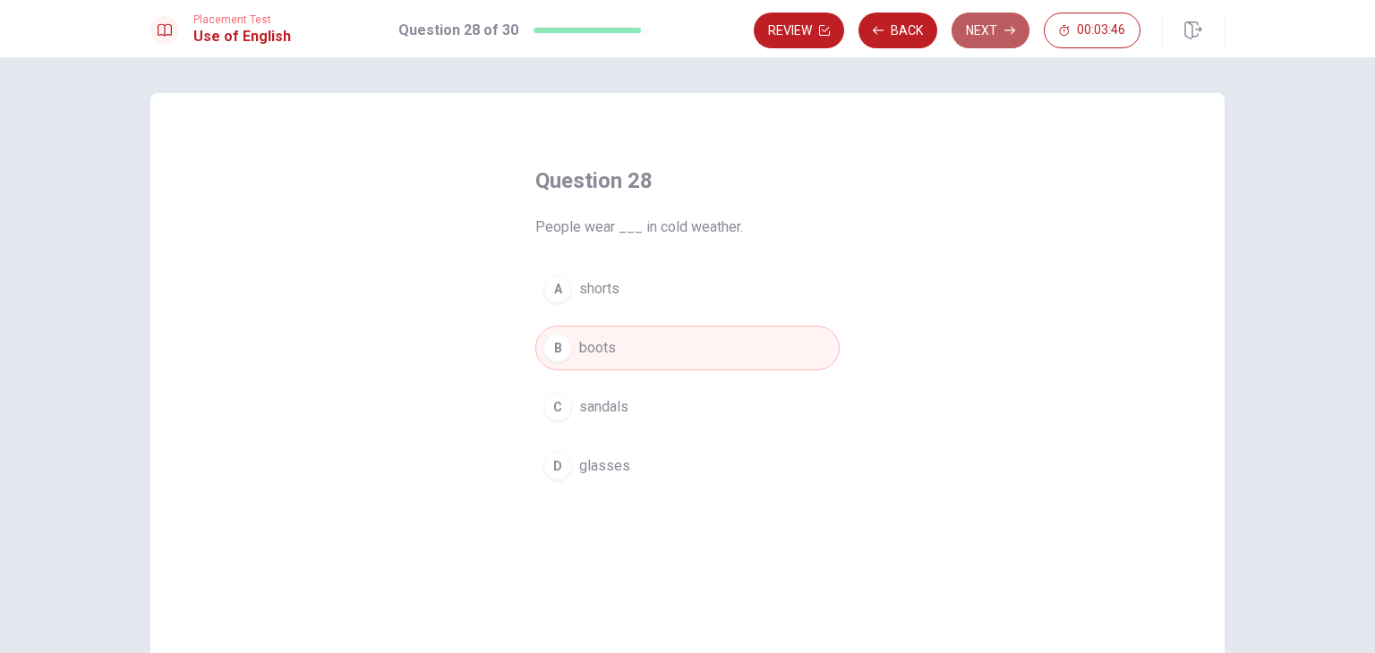
click at [988, 30] on button "Next" at bounding box center [990, 31] width 78 height 36
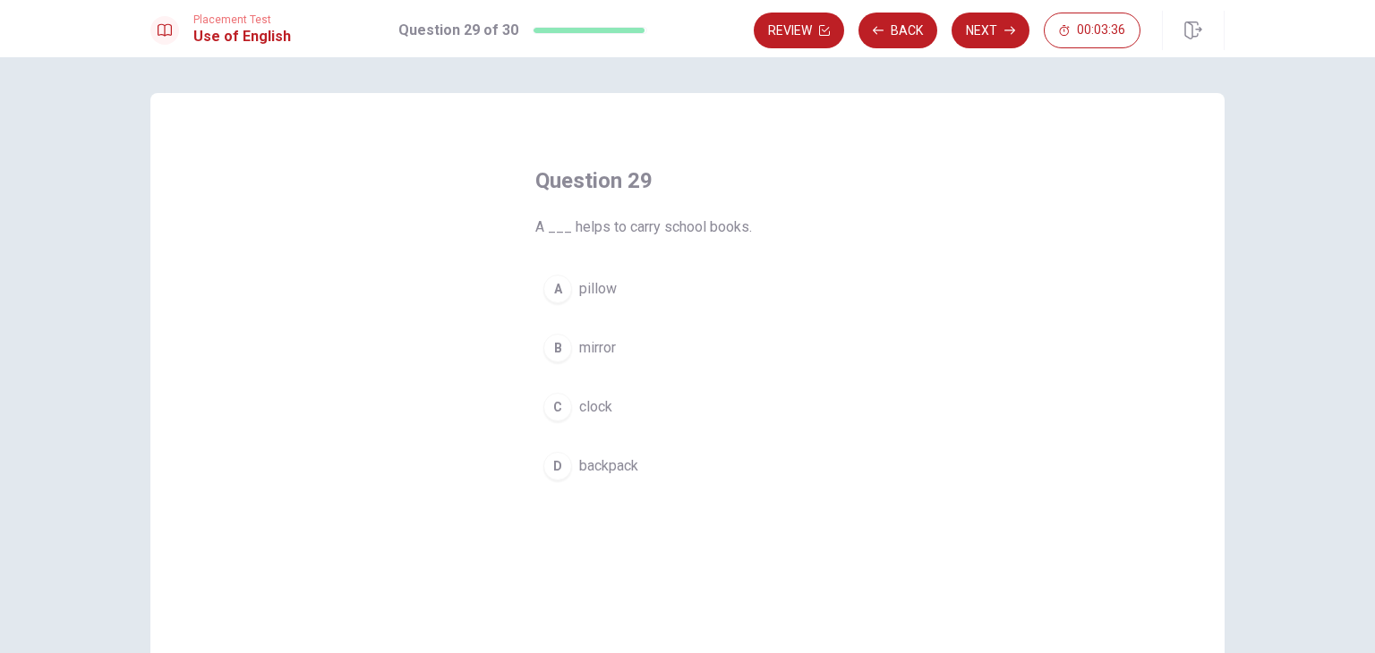
click at [591, 415] on span "clock" at bounding box center [595, 406] width 33 height 21
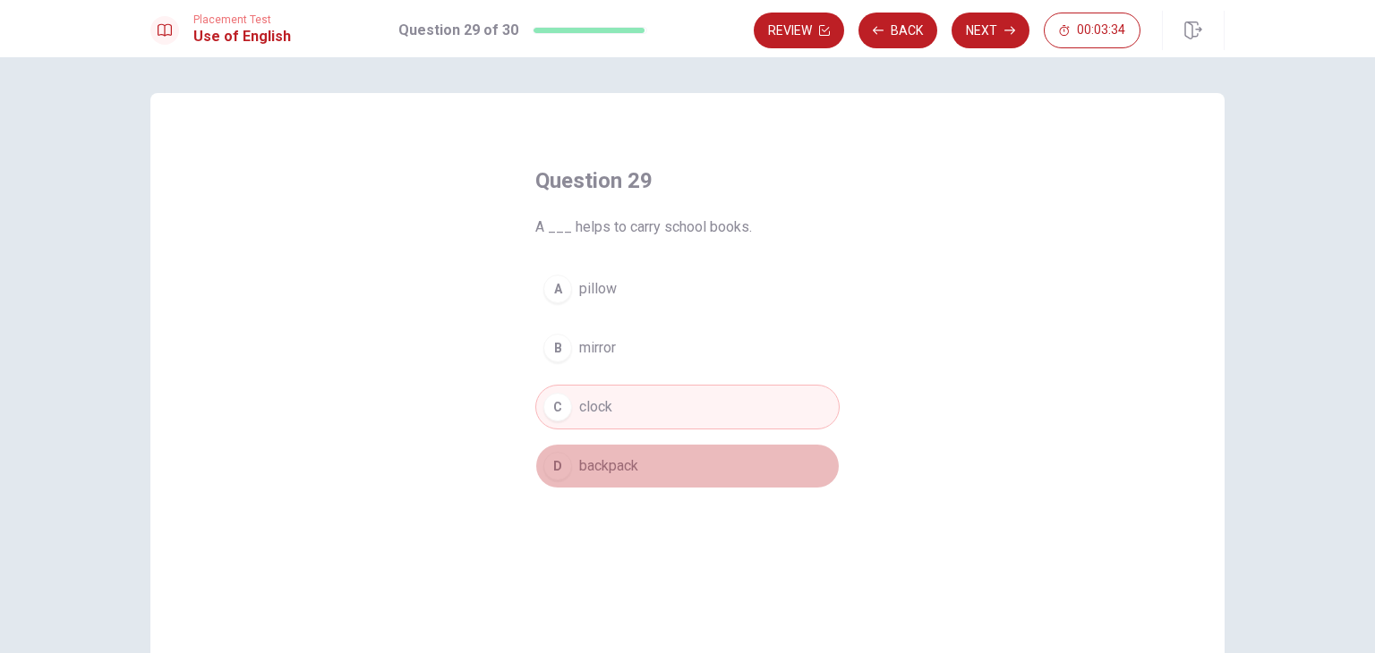
click at [597, 468] on span "backpack" at bounding box center [608, 466] width 59 height 21
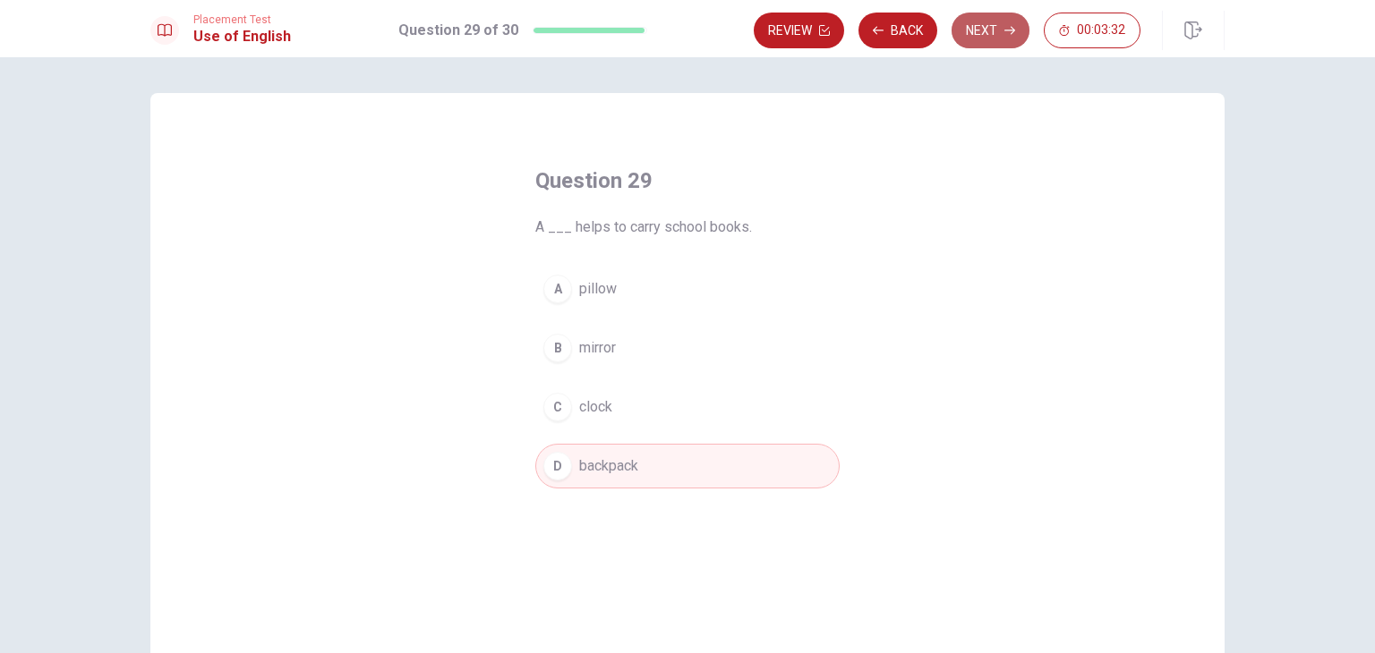
click at [1014, 29] on icon "button" at bounding box center [1009, 30] width 11 height 11
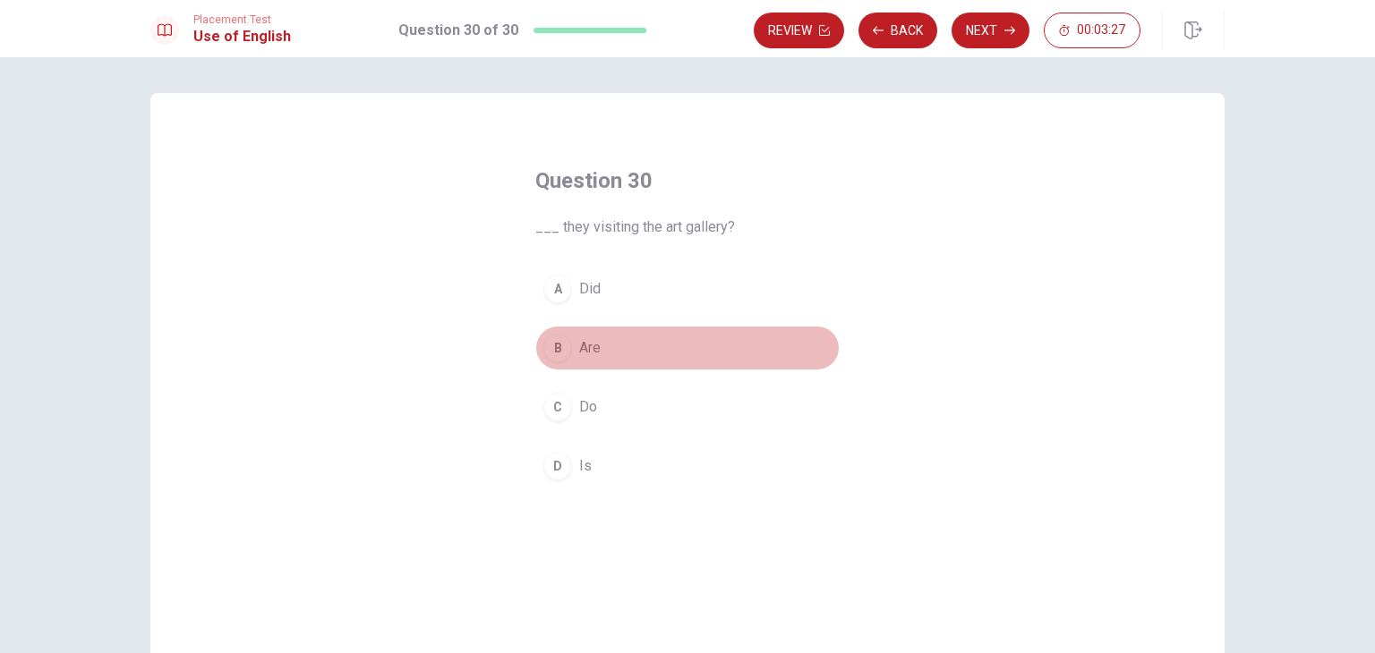
click at [589, 349] on span "Are" at bounding box center [589, 347] width 21 height 21
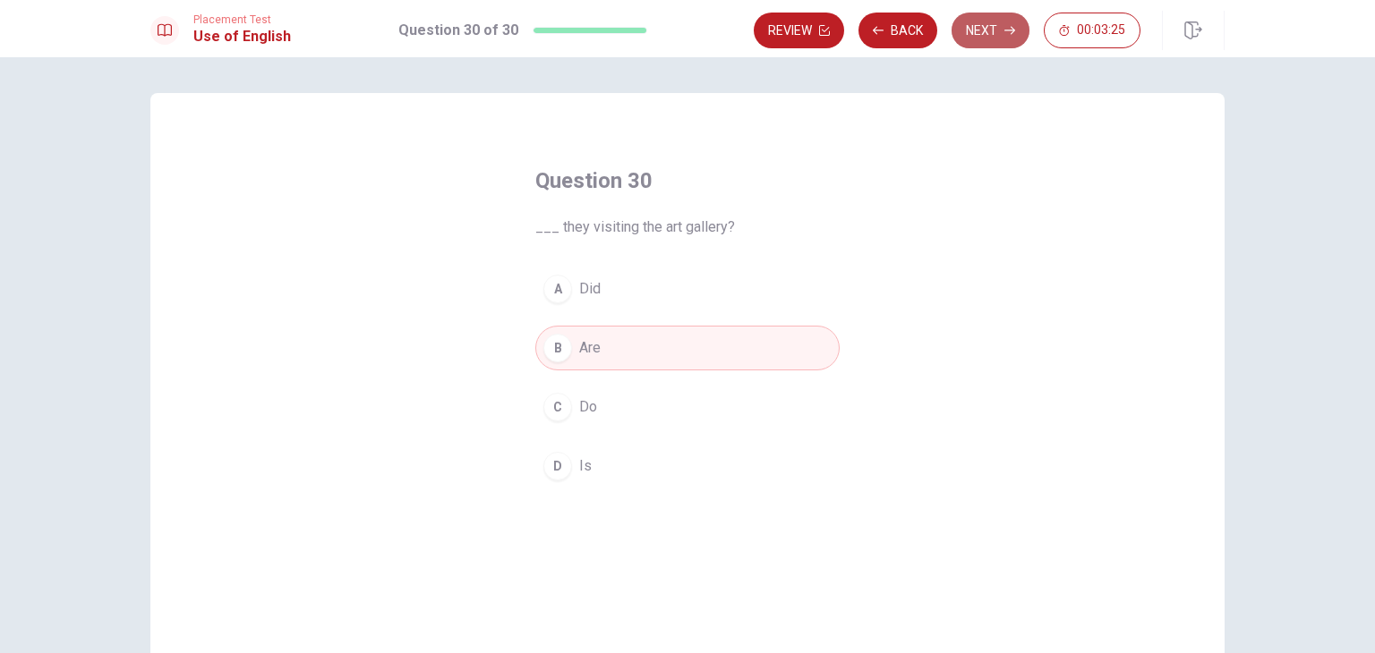
click at [977, 18] on button "Next" at bounding box center [990, 31] width 78 height 36
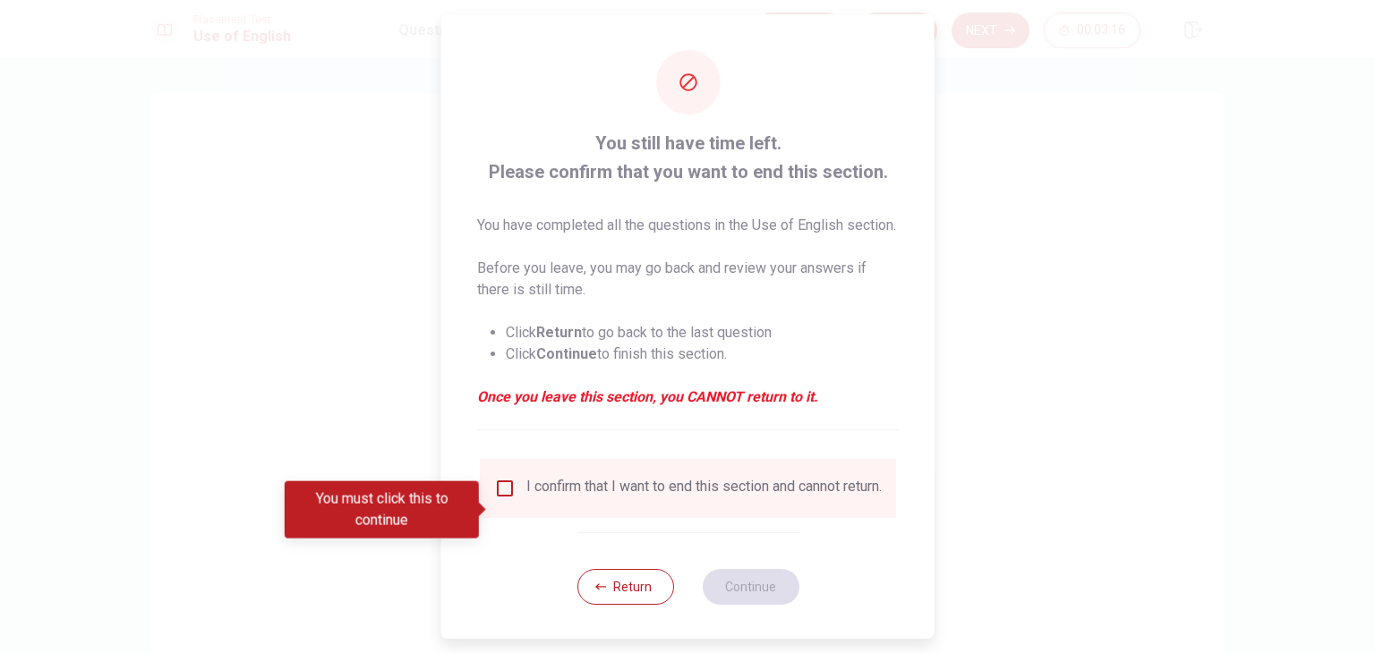
drag, startPoint x: 590, startPoint y: 140, endPoint x: 825, endPoint y: 379, distance: 336.0
click at [825, 379] on div "You still have time left. Please confirm that you want to end this section. You…" at bounding box center [688, 280] width 422 height 302
click at [498, 499] on input "You must click this to continue" at bounding box center [504, 488] width 21 height 21
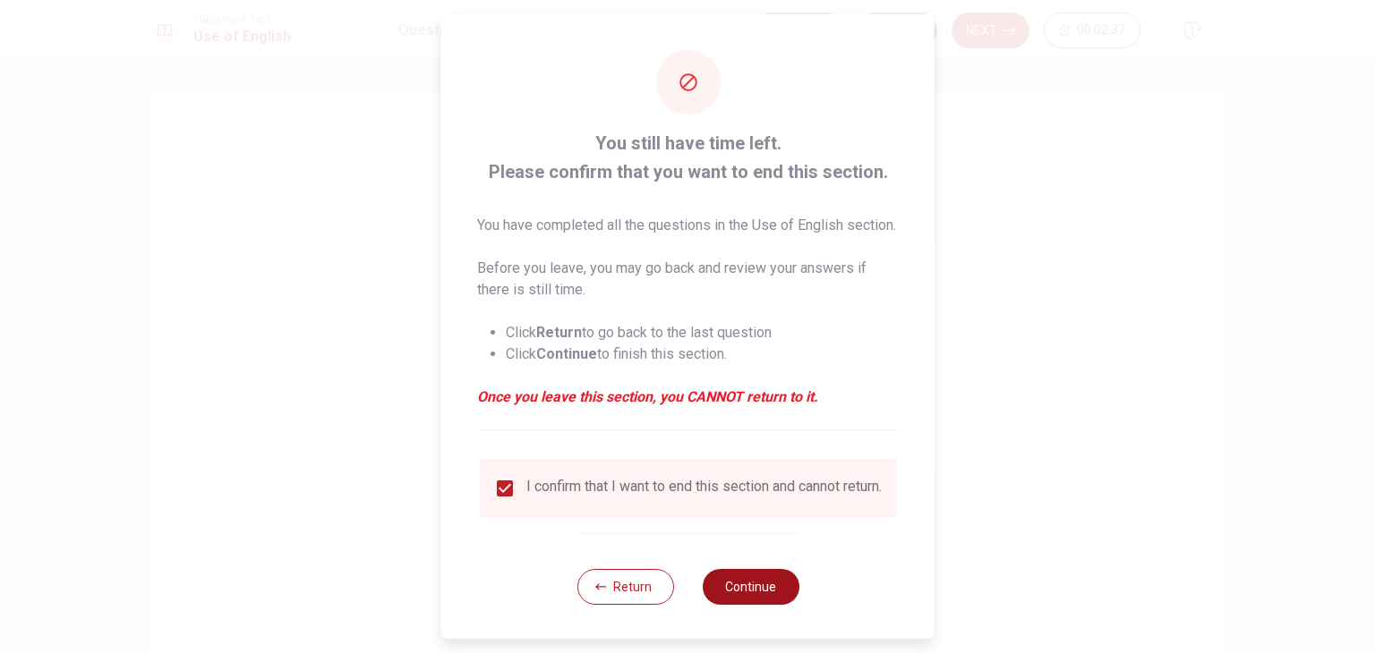
click at [770, 605] on button "Continue" at bounding box center [750, 587] width 97 height 36
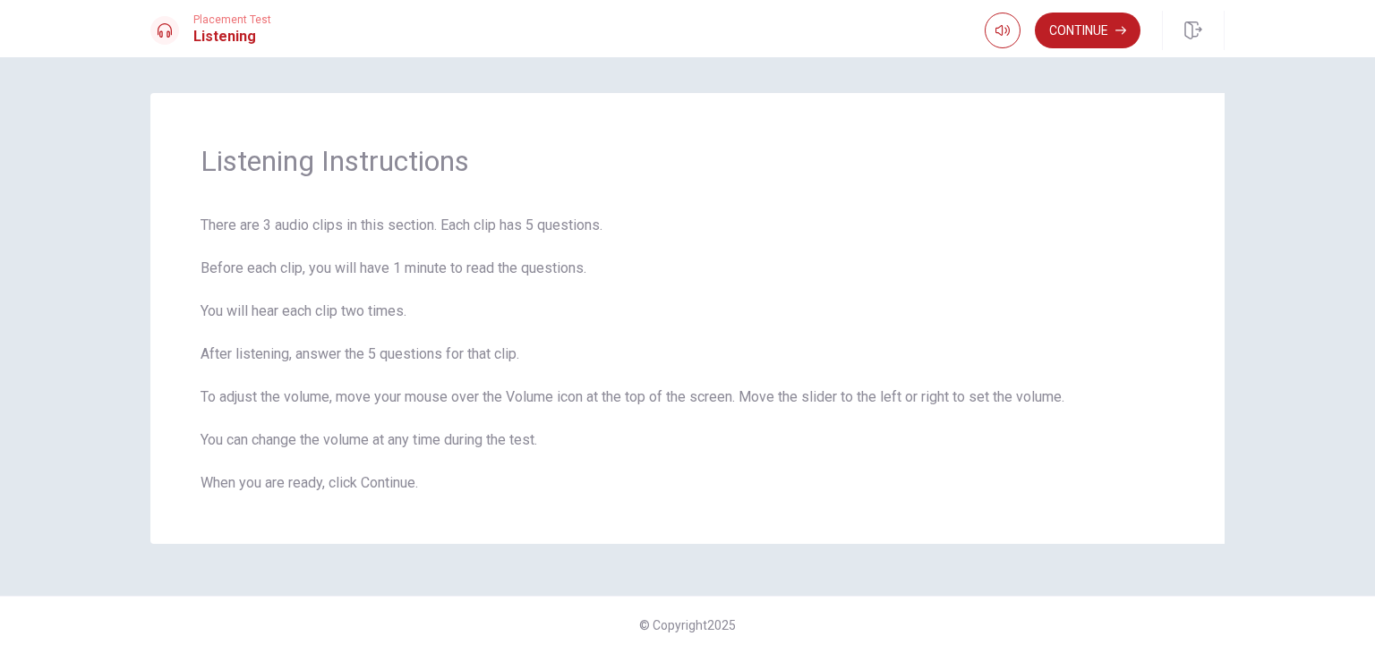
click at [272, 571] on div "Listening Instructions There are 3 audio clips in this section. Each clip has 5…" at bounding box center [687, 355] width 1375 height 596
click at [1077, 30] on button "Continue" at bounding box center [1088, 31] width 106 height 36
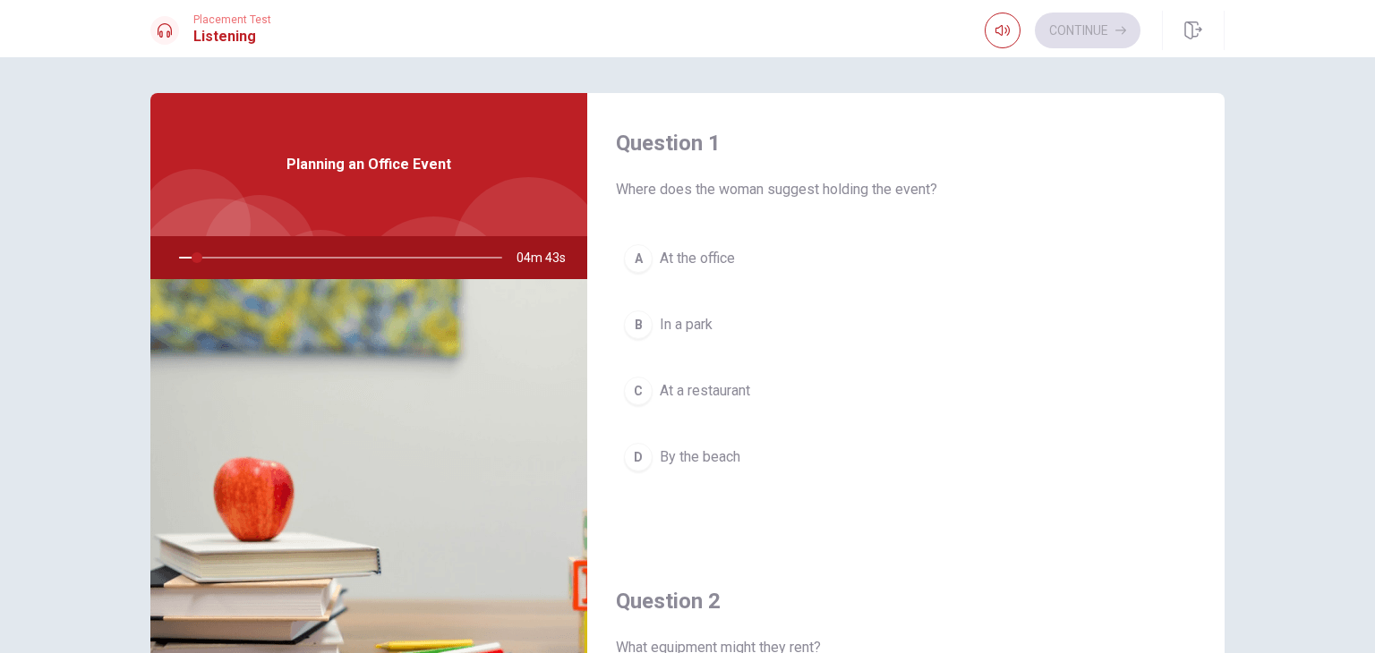
type input "6"
click at [245, 183] on div "Planning an Office Event" at bounding box center [368, 164] width 437 height 143
click at [0, 377] on div "Question 1 Where does the woman suggest holding the event? A At the office B In…" at bounding box center [687, 355] width 1375 height 596
click at [669, 259] on span "At the office" at bounding box center [697, 258] width 75 height 21
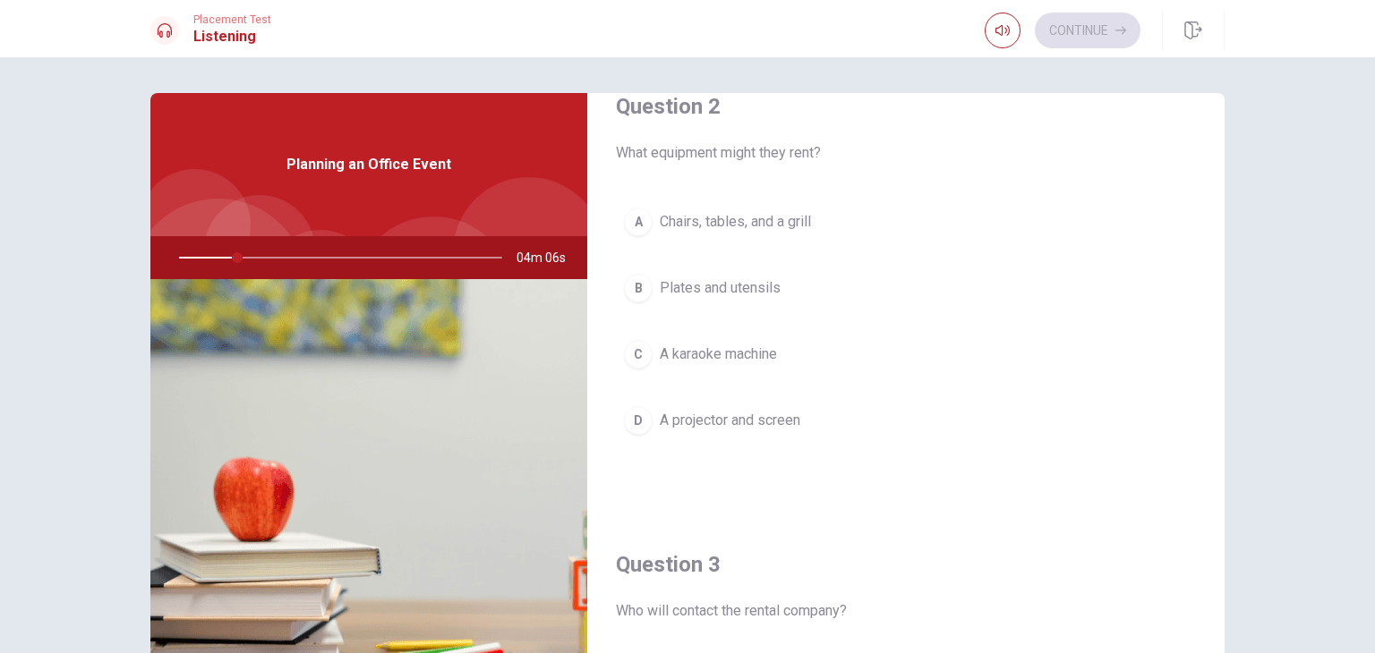
scroll to position [530, 0]
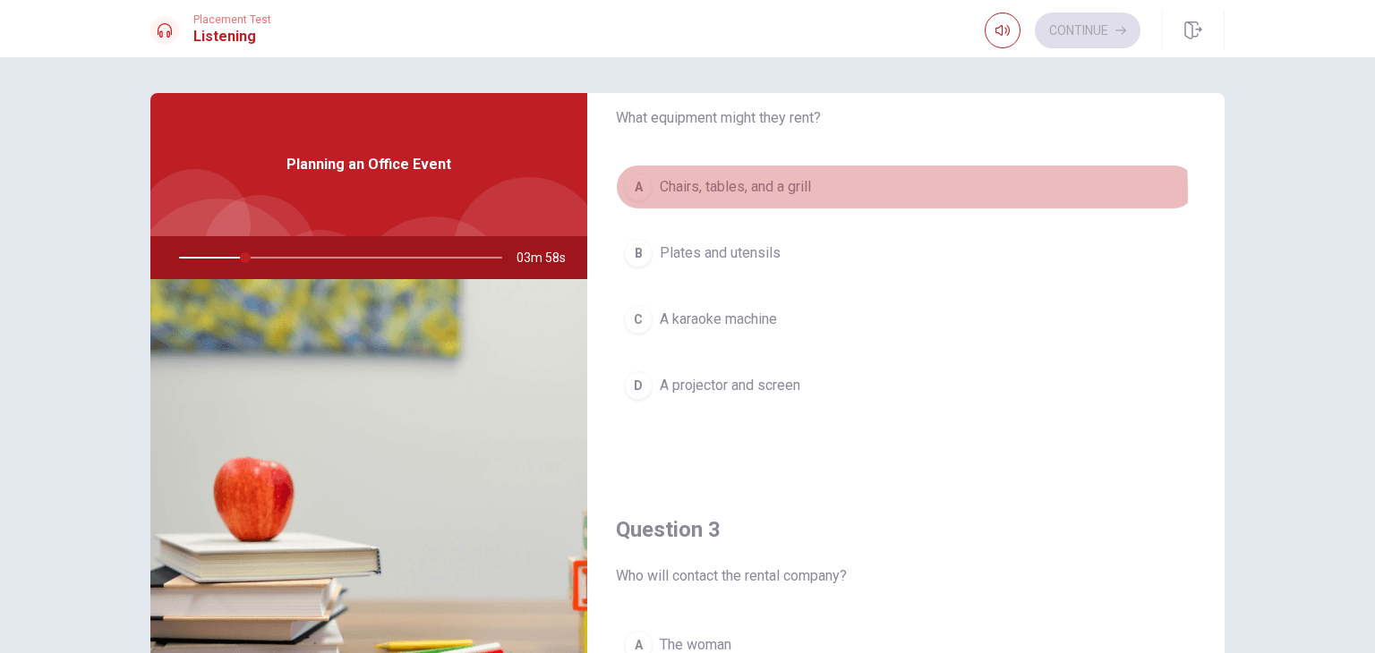
click at [764, 190] on span "Chairs, tables, and a grill" at bounding box center [735, 186] width 151 height 21
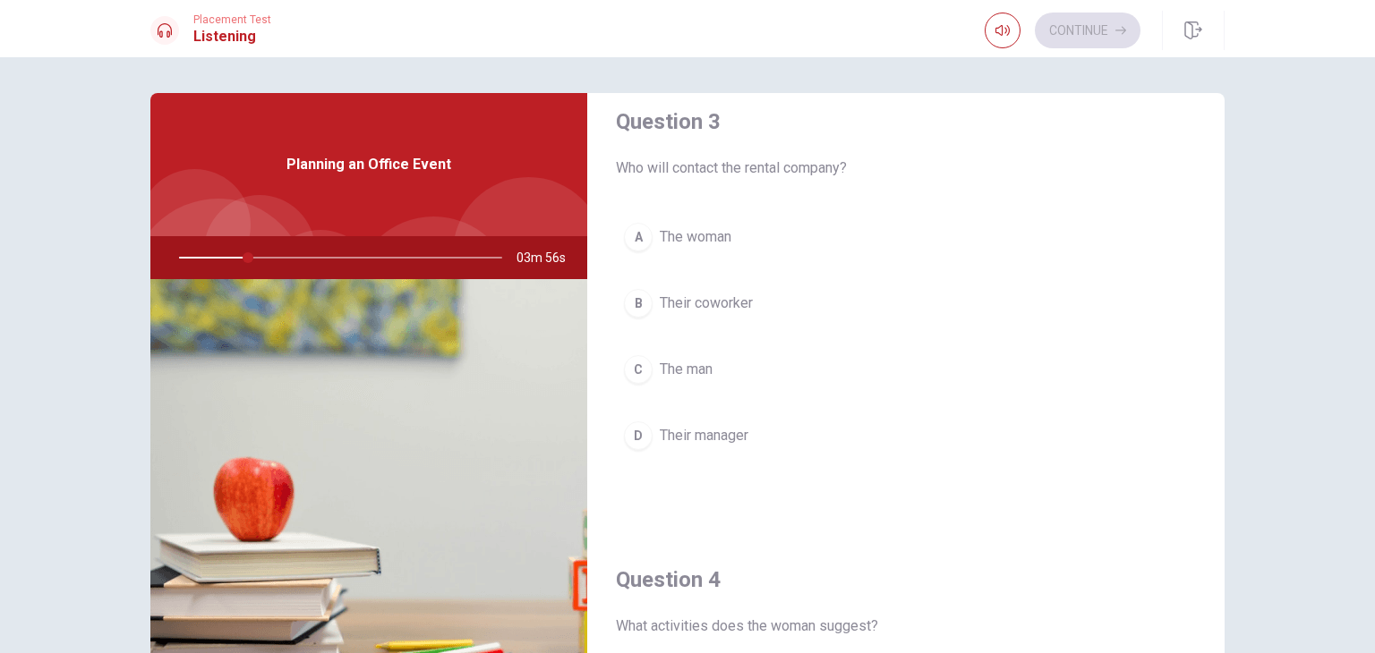
scroll to position [941, 0]
click at [700, 242] on button "A The woman" at bounding box center [906, 233] width 580 height 45
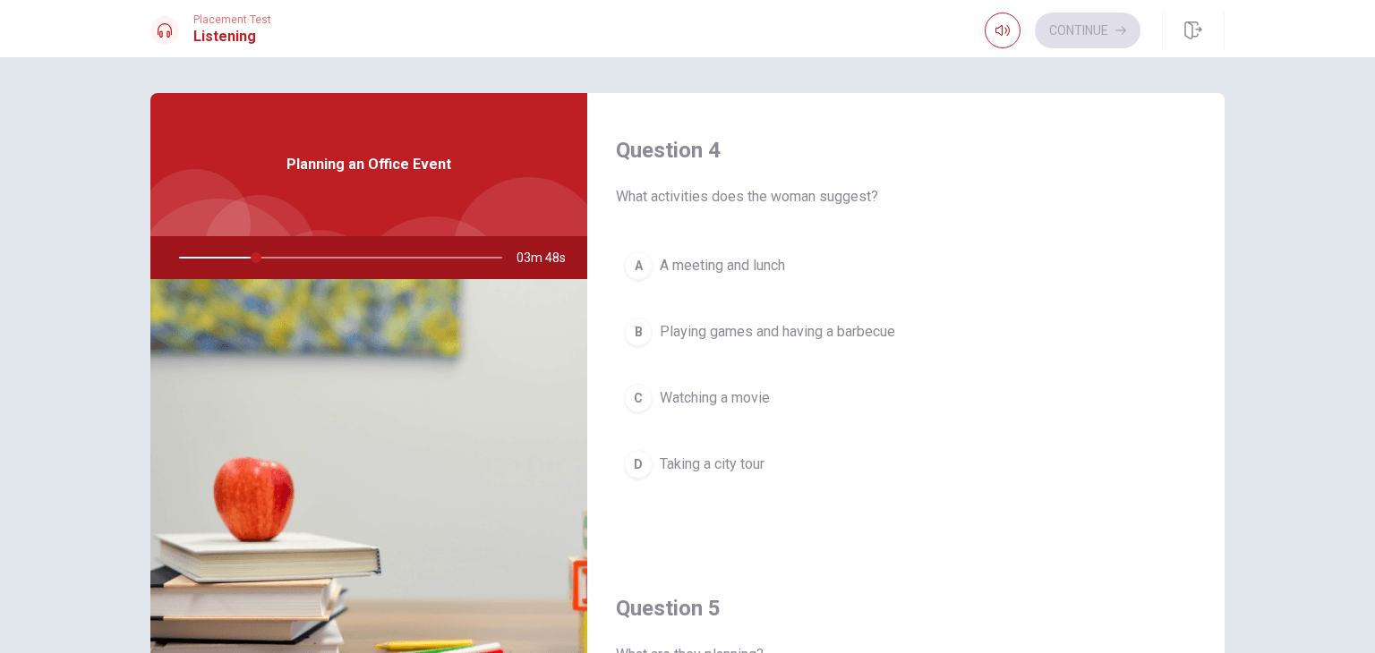
scroll to position [155, 0]
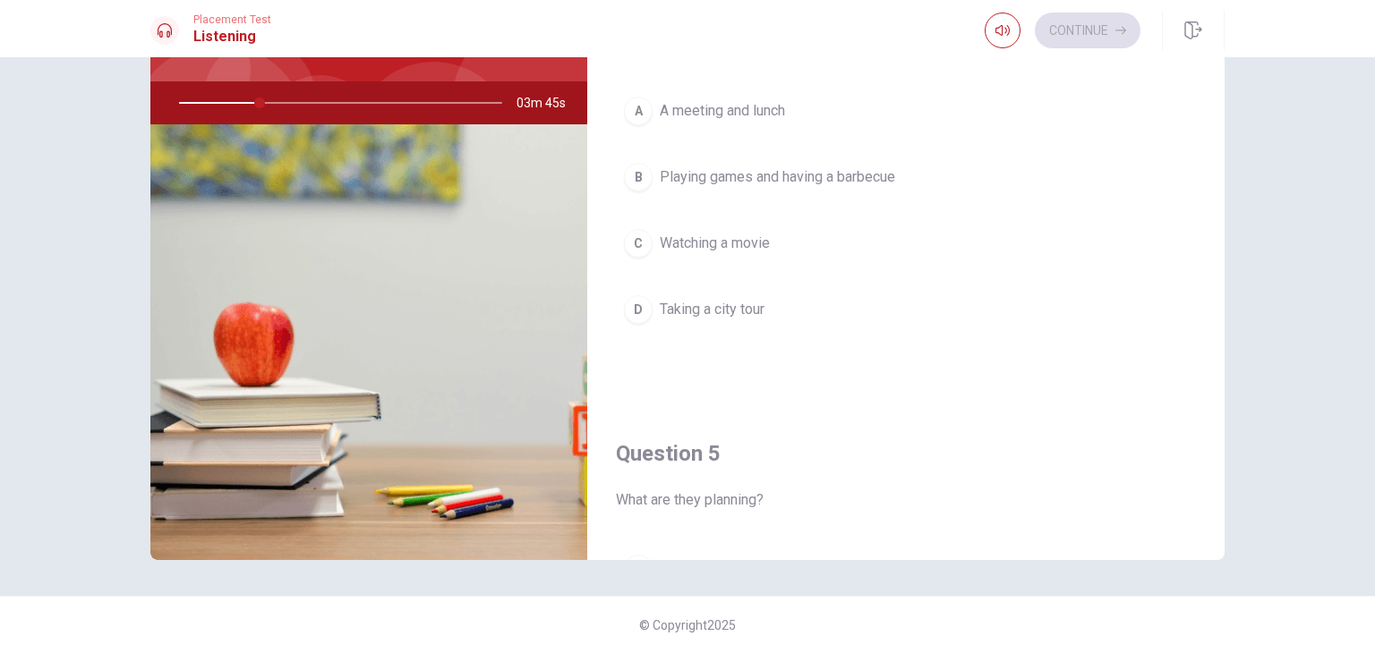
click at [648, 120] on button "A A meeting and lunch" at bounding box center [906, 111] width 580 height 45
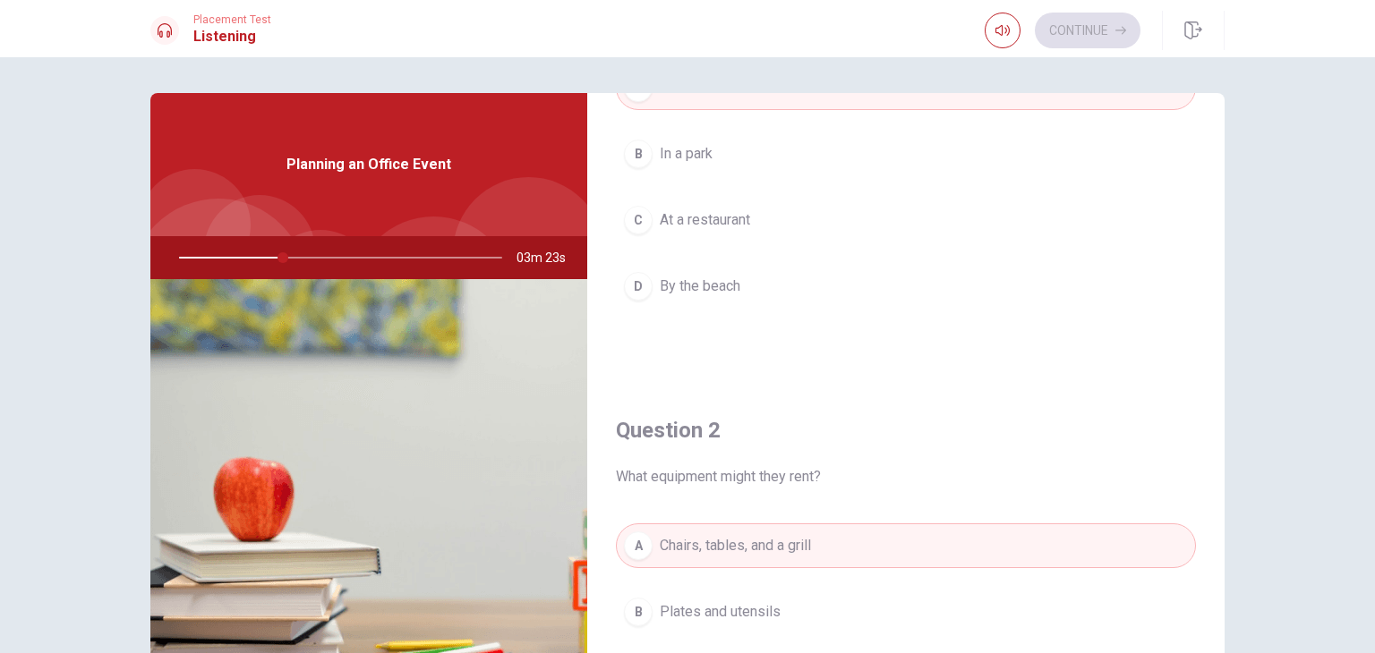
scroll to position [111, 0]
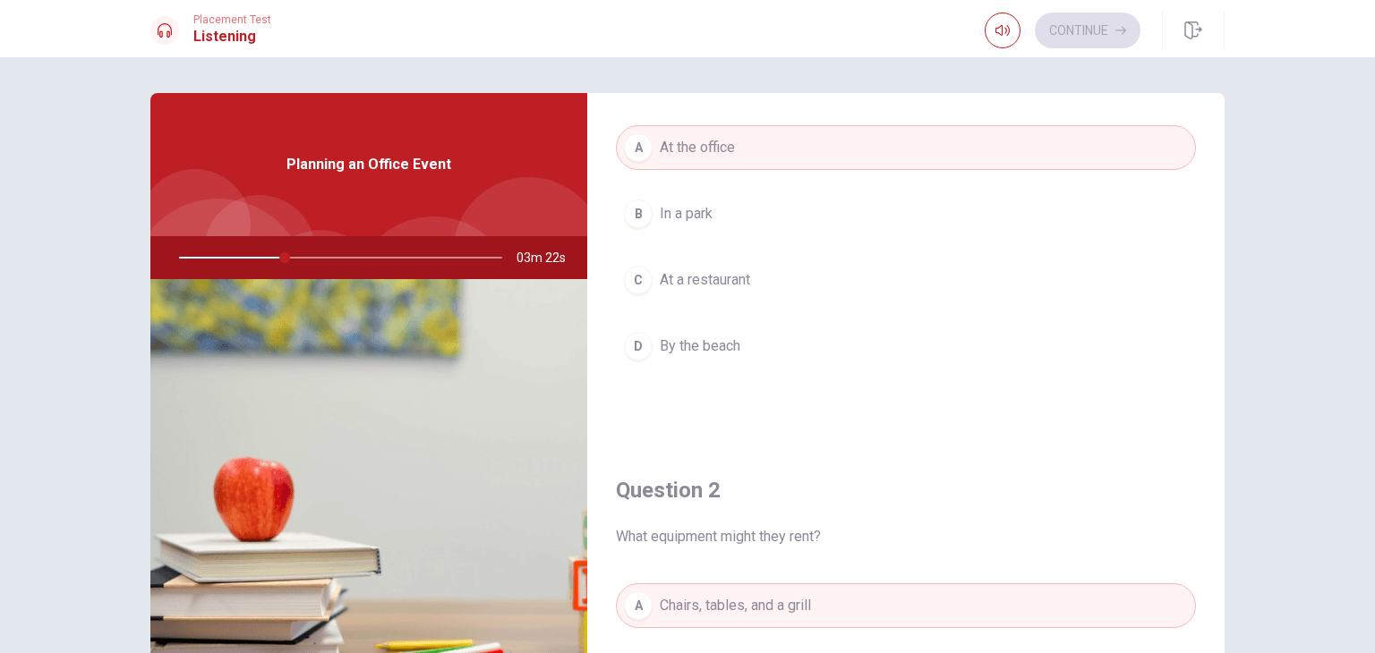
click at [826, 217] on button "B In a park" at bounding box center [906, 214] width 580 height 45
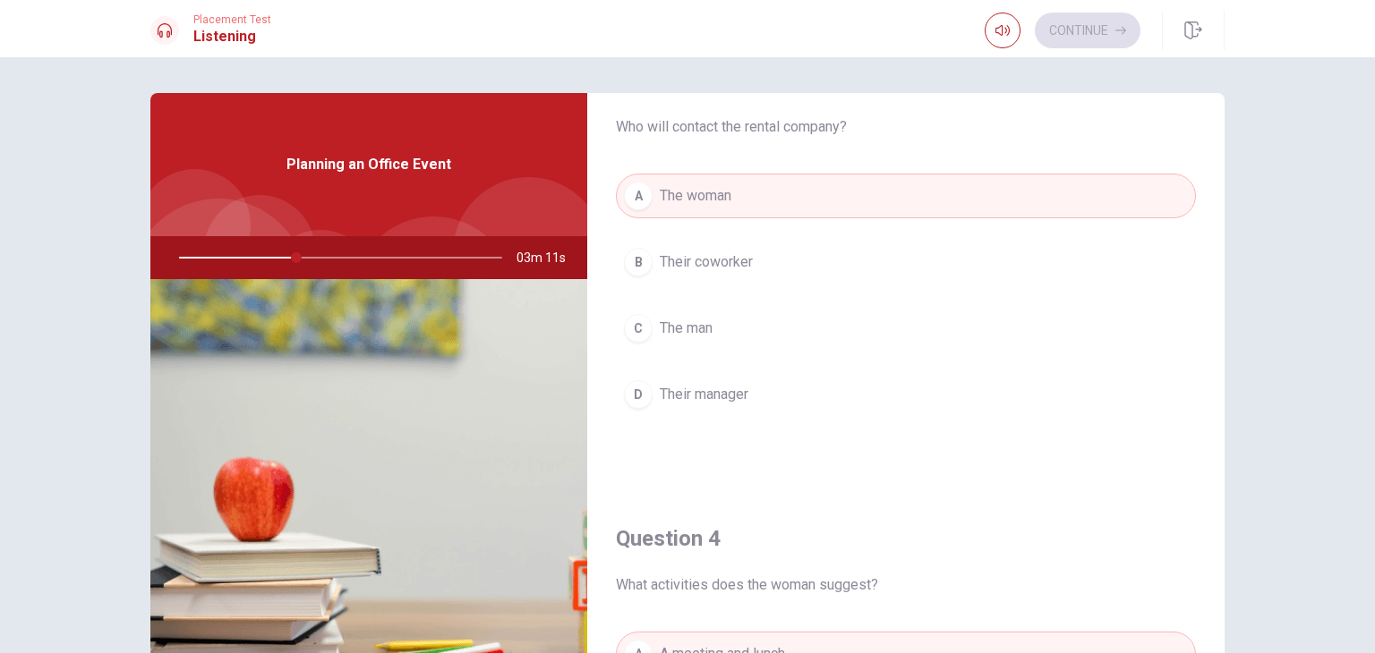
scroll to position [987, 0]
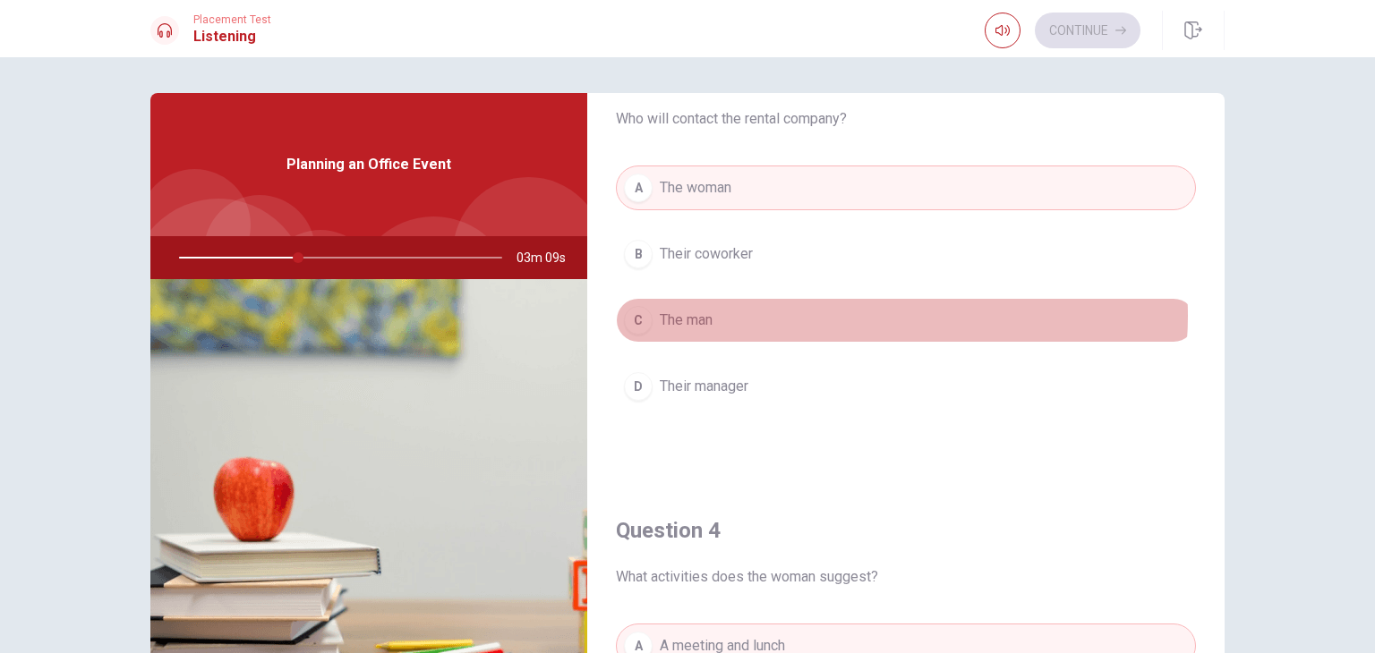
click at [871, 312] on button "C The man" at bounding box center [906, 320] width 580 height 45
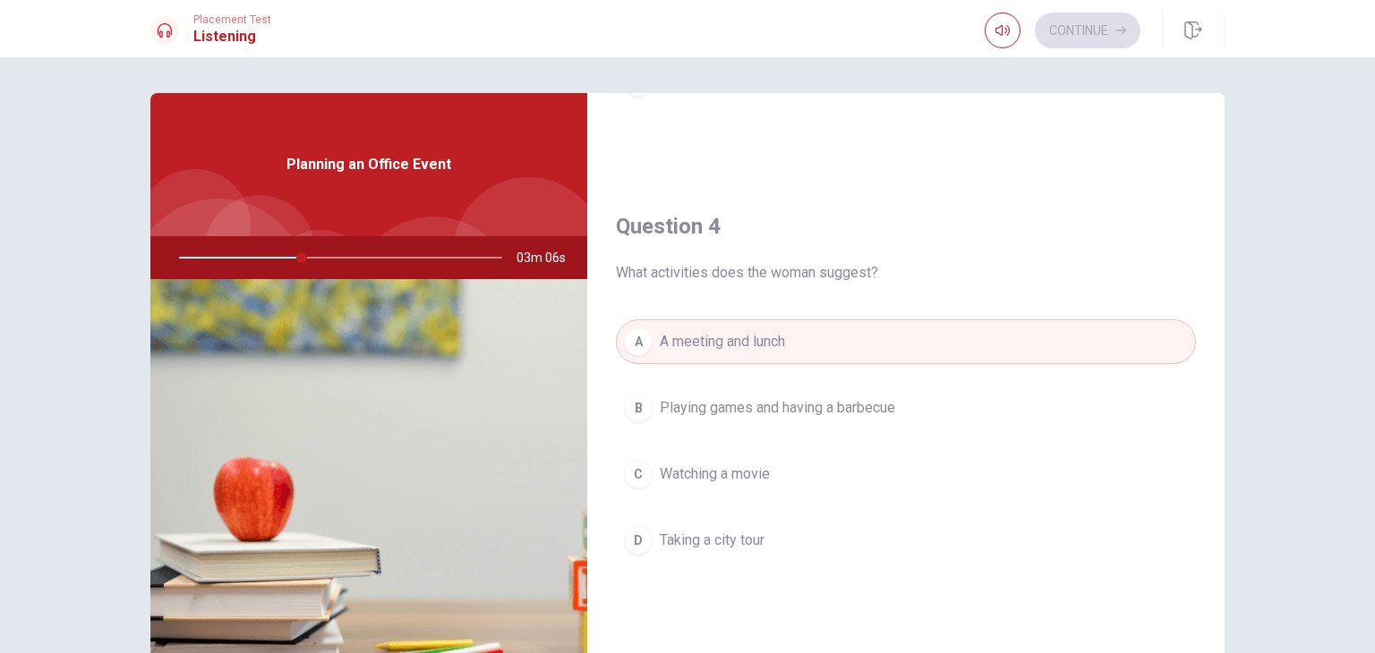
scroll to position [1299, 0]
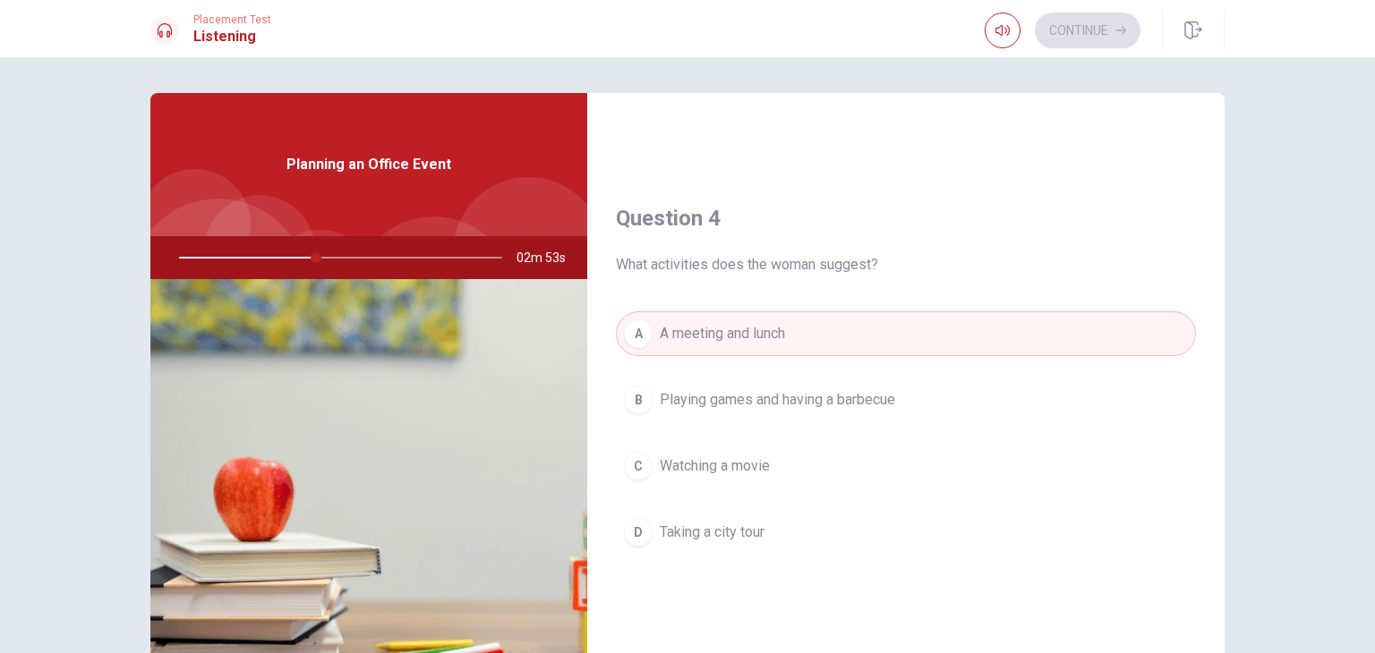
click at [883, 391] on span "Playing games and having a barbecue" at bounding box center [777, 399] width 235 height 21
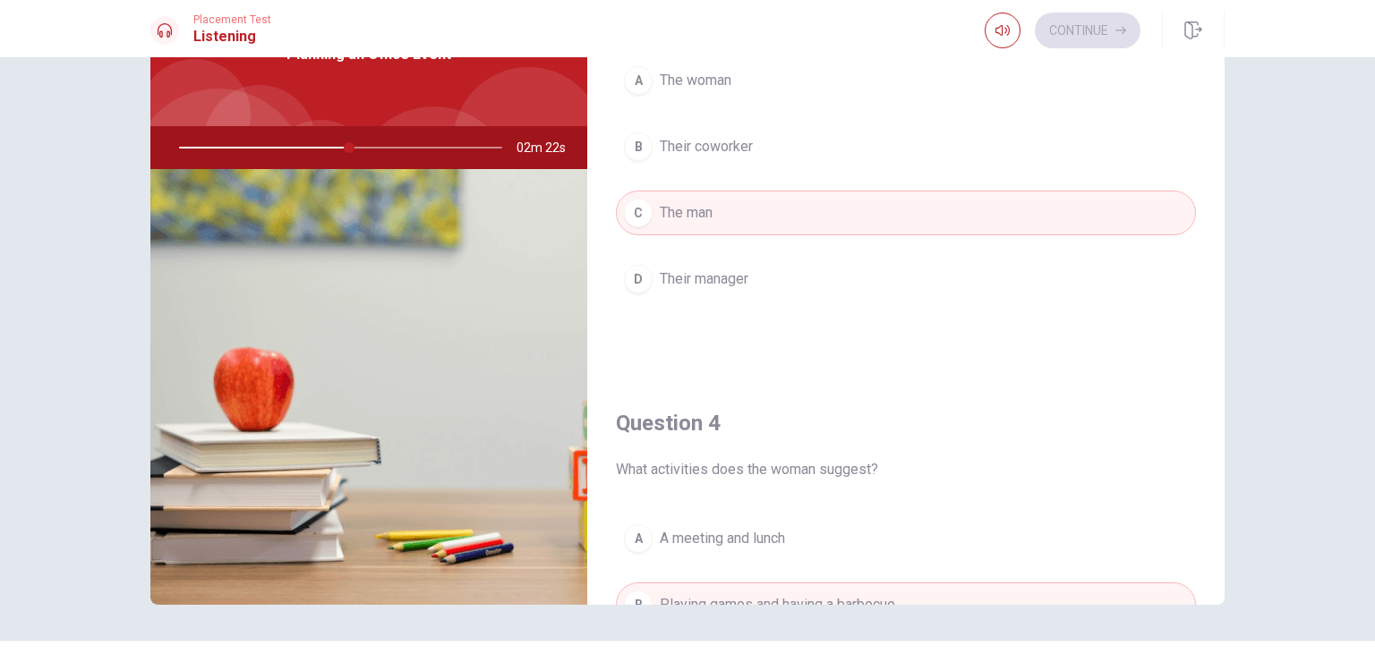
scroll to position [1661, 0]
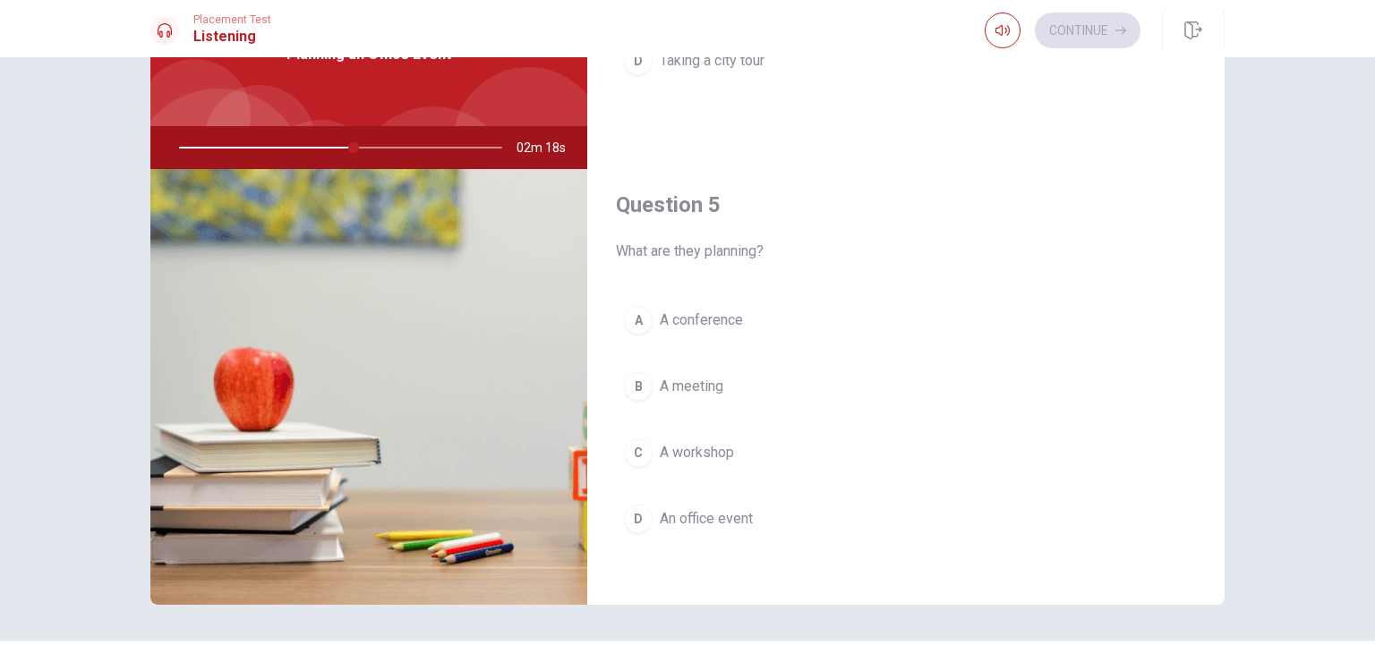
click at [702, 379] on span "A meeting" at bounding box center [692, 386] width 64 height 21
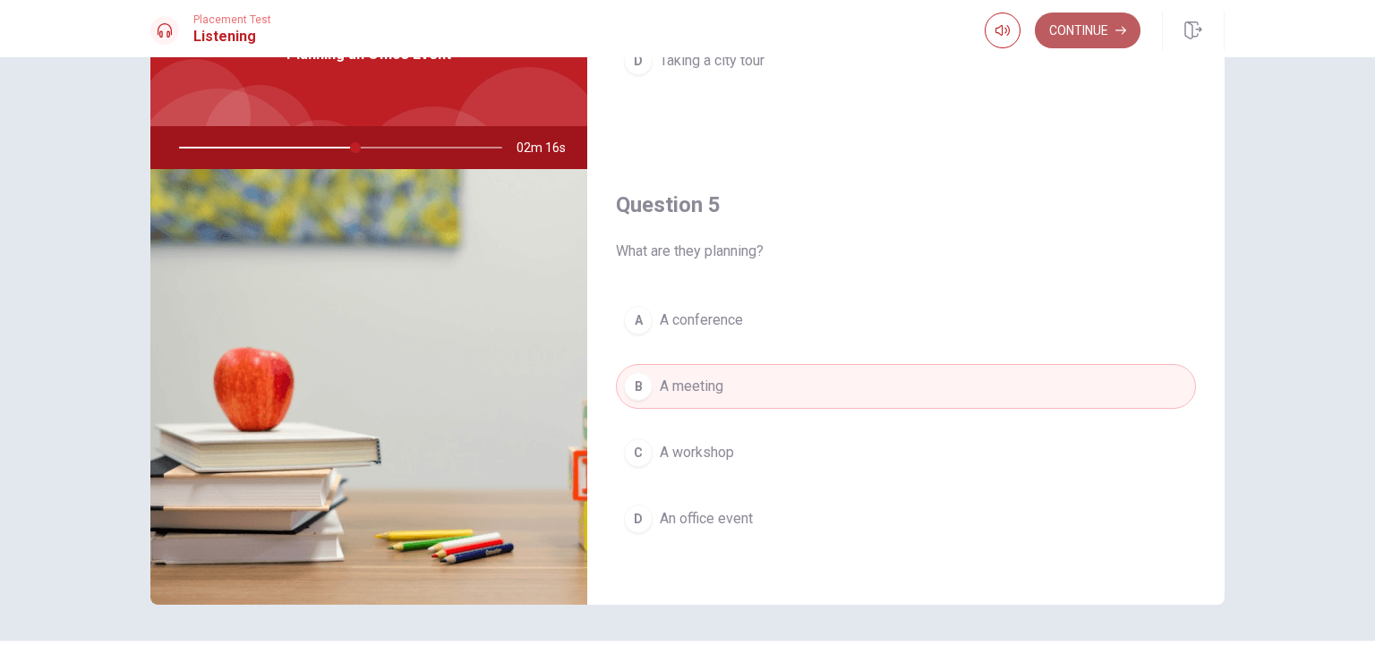
click at [1065, 26] on button "Continue" at bounding box center [1088, 31] width 106 height 36
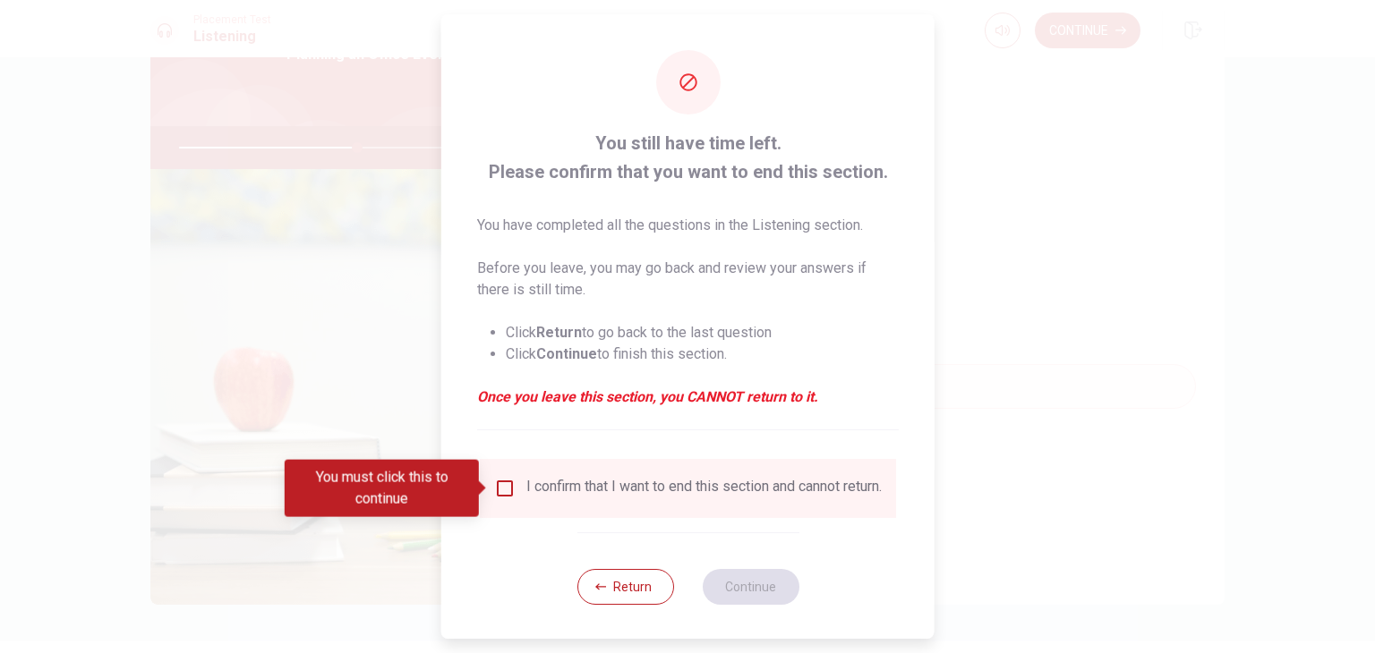
click at [496, 481] on input "You must click this to continue" at bounding box center [504, 488] width 21 height 21
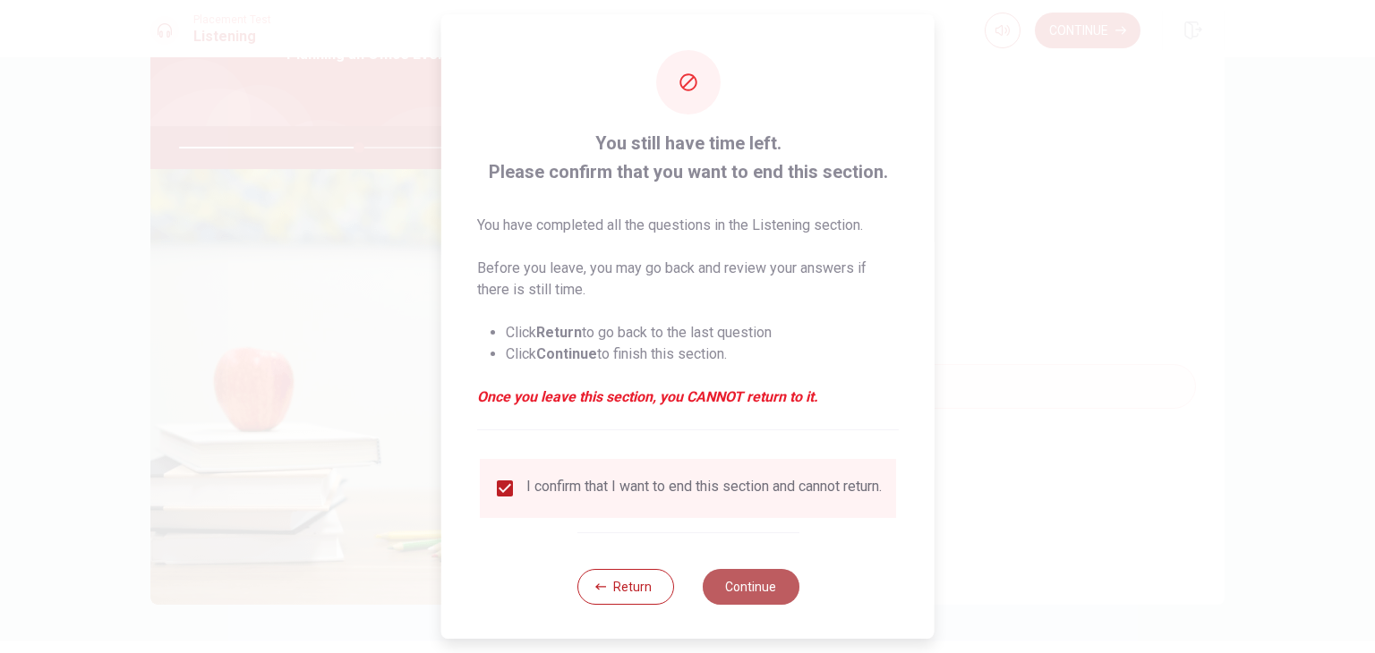
click at [739, 590] on button "Continue" at bounding box center [750, 587] width 97 height 36
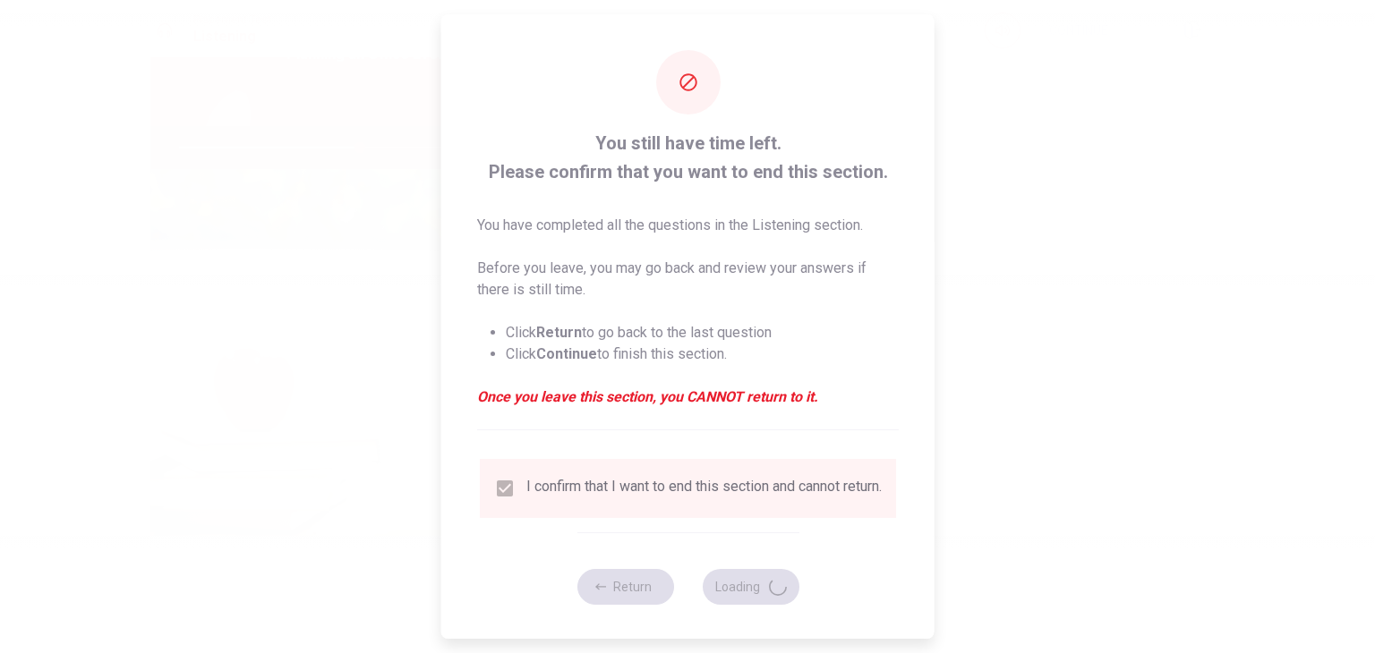
type input "56"
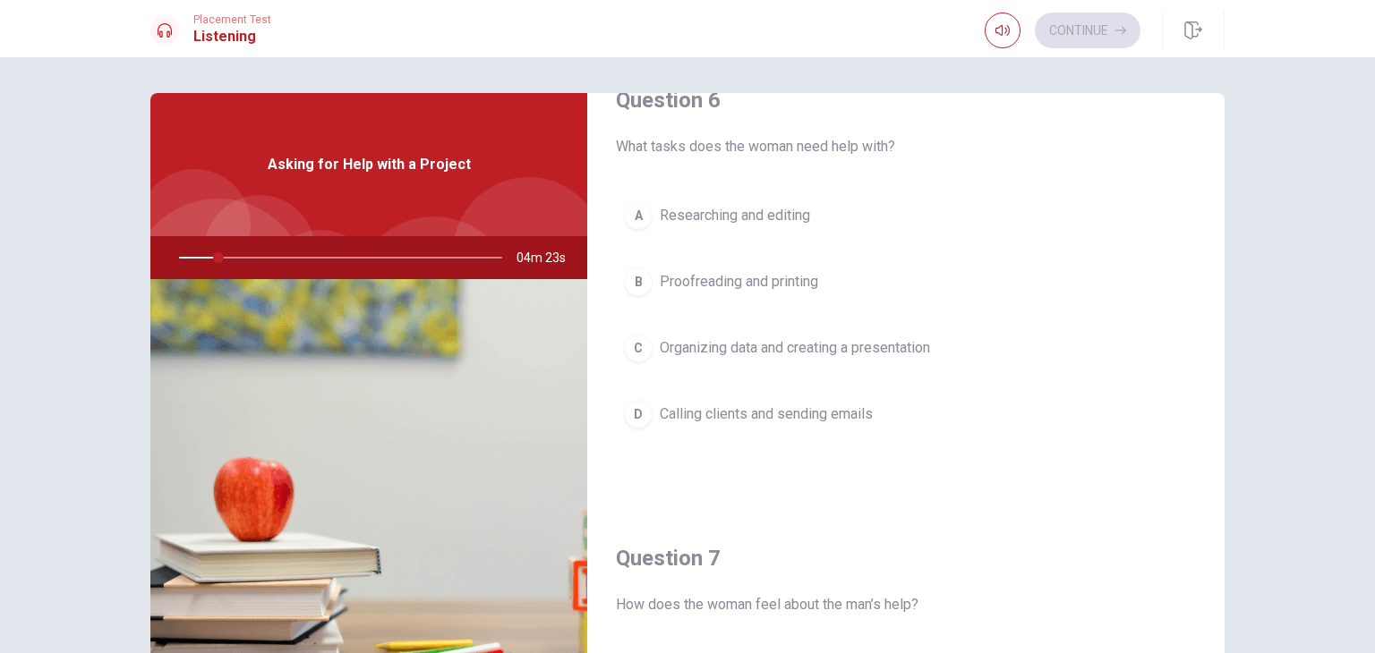
scroll to position [0, 0]
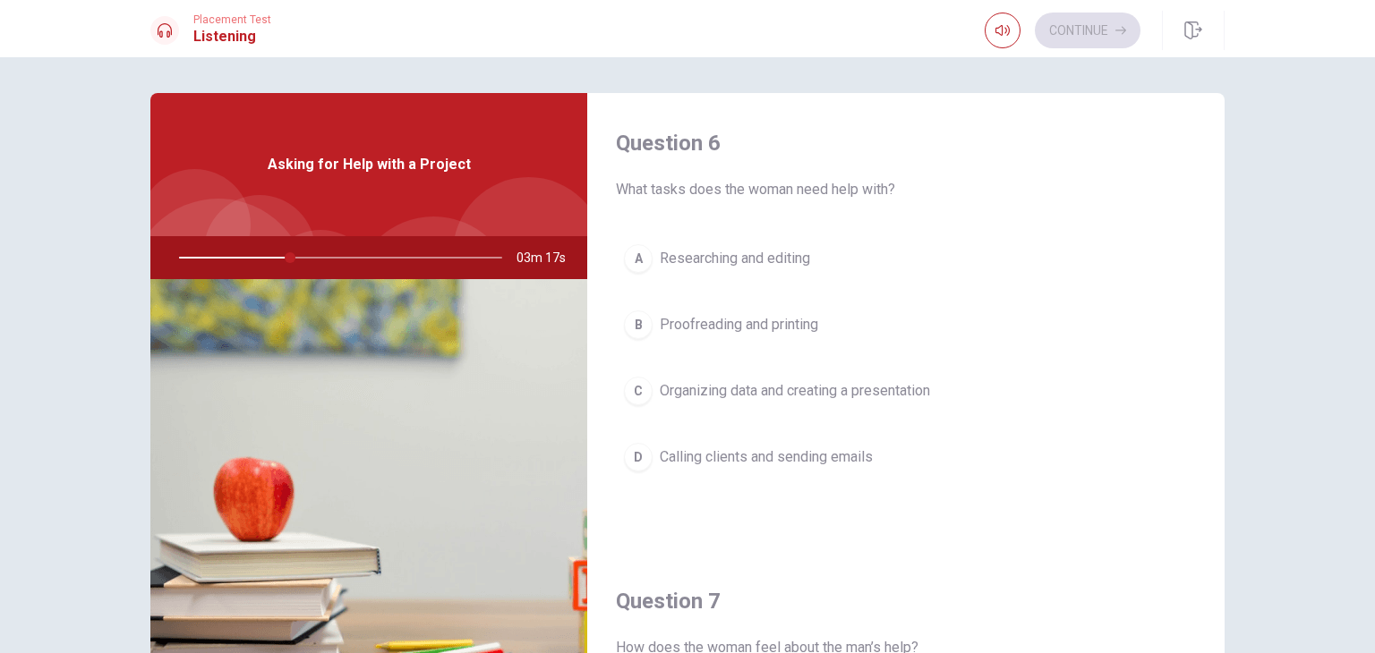
drag, startPoint x: 1208, startPoint y: 187, endPoint x: 1208, endPoint y: 245, distance: 58.2
click at [1208, 245] on div "Question 6 What tasks does the woman need help with? A Researching and editing …" at bounding box center [905, 322] width 637 height 458
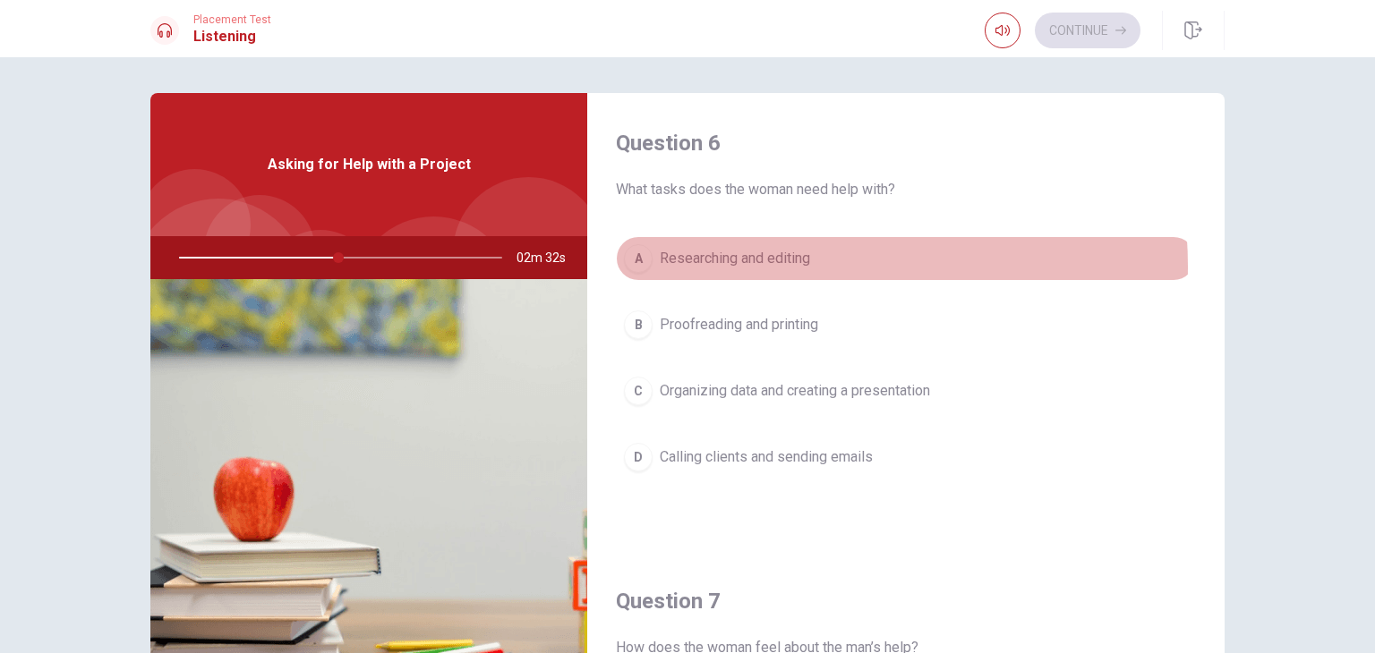
click at [770, 267] on span "Researching and editing" at bounding box center [735, 258] width 150 height 21
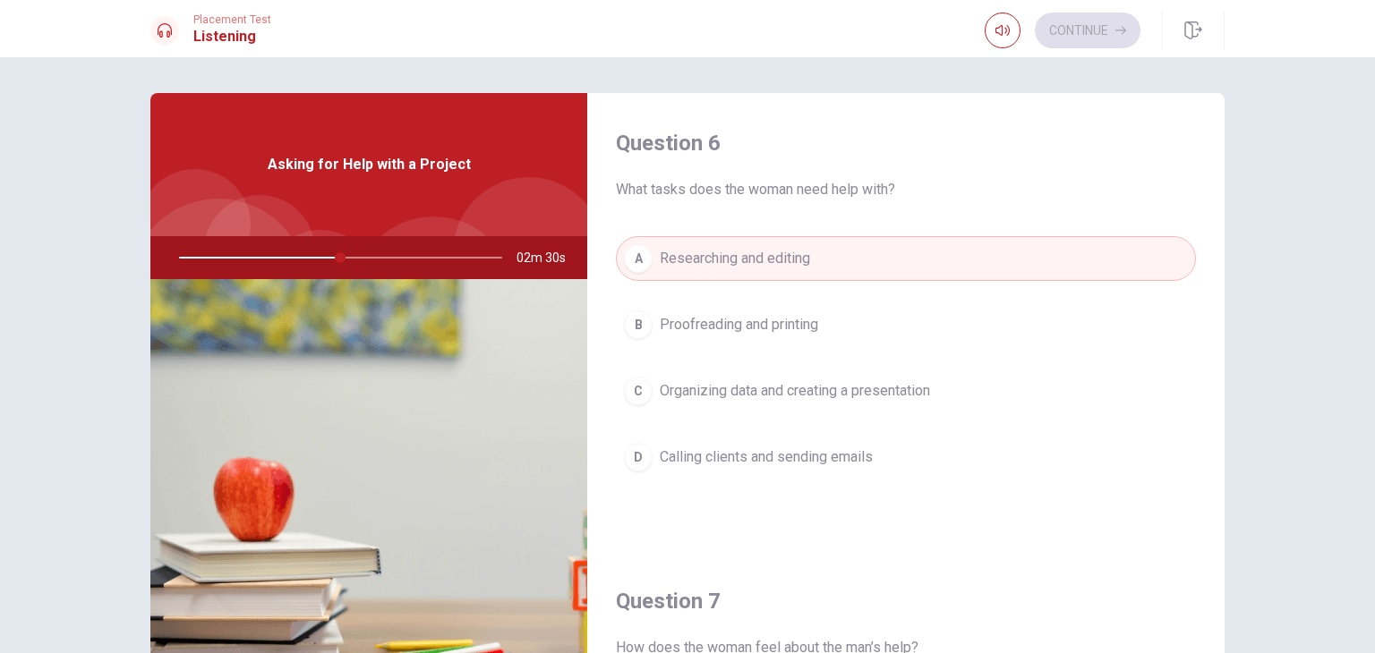
click at [1223, 168] on div "Question 6 What tasks does the woman need help with? A Researching and editing …" at bounding box center [687, 404] width 1131 height 622
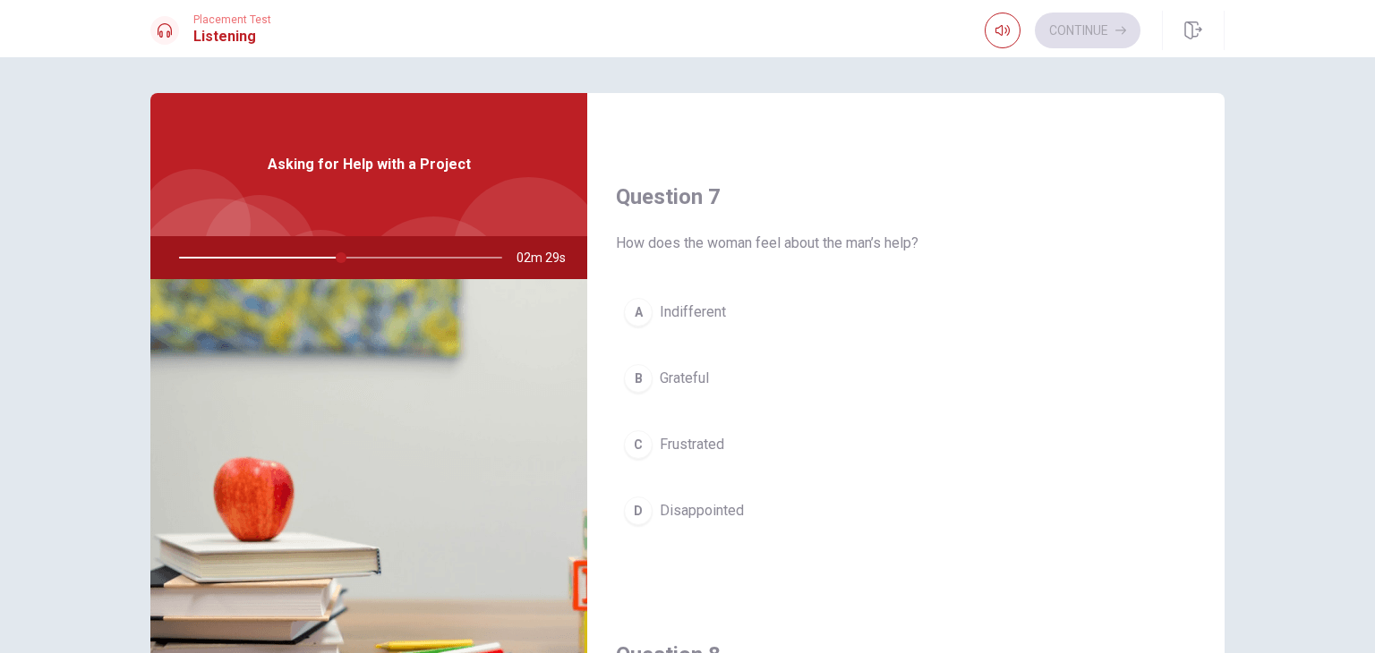
scroll to position [448, 0]
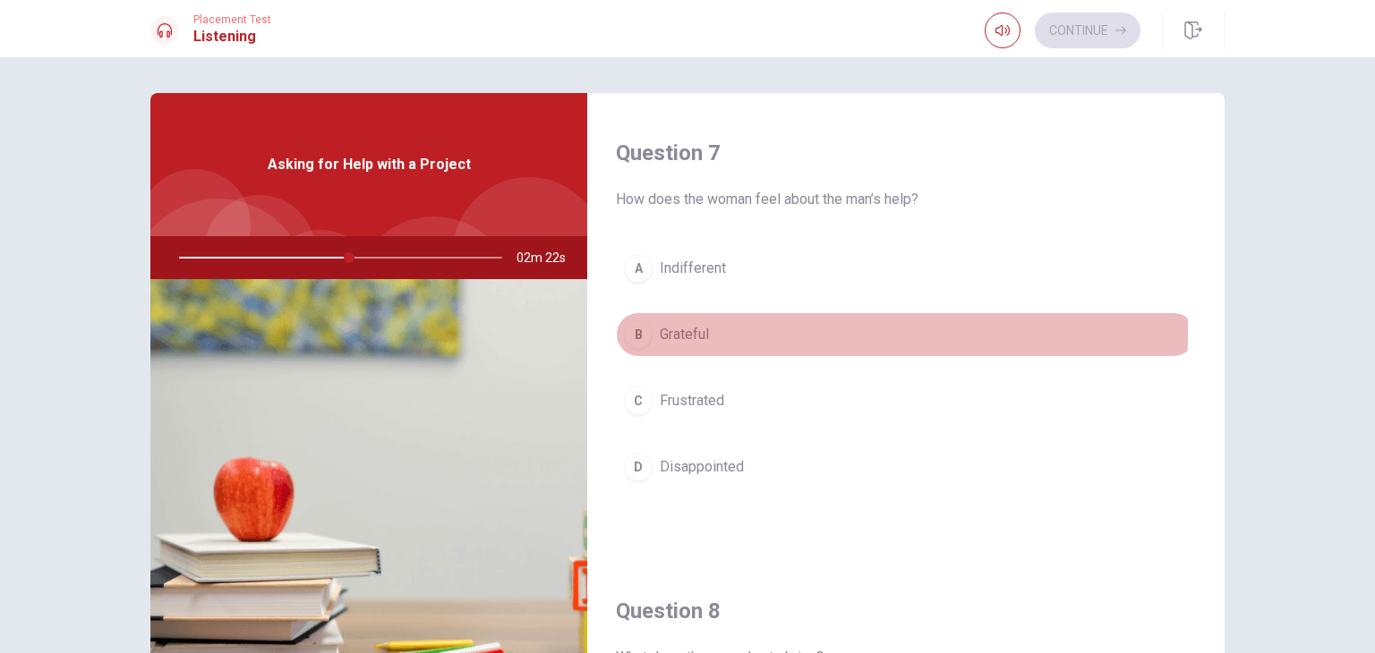
click at [714, 330] on button "B Grateful" at bounding box center [906, 334] width 580 height 45
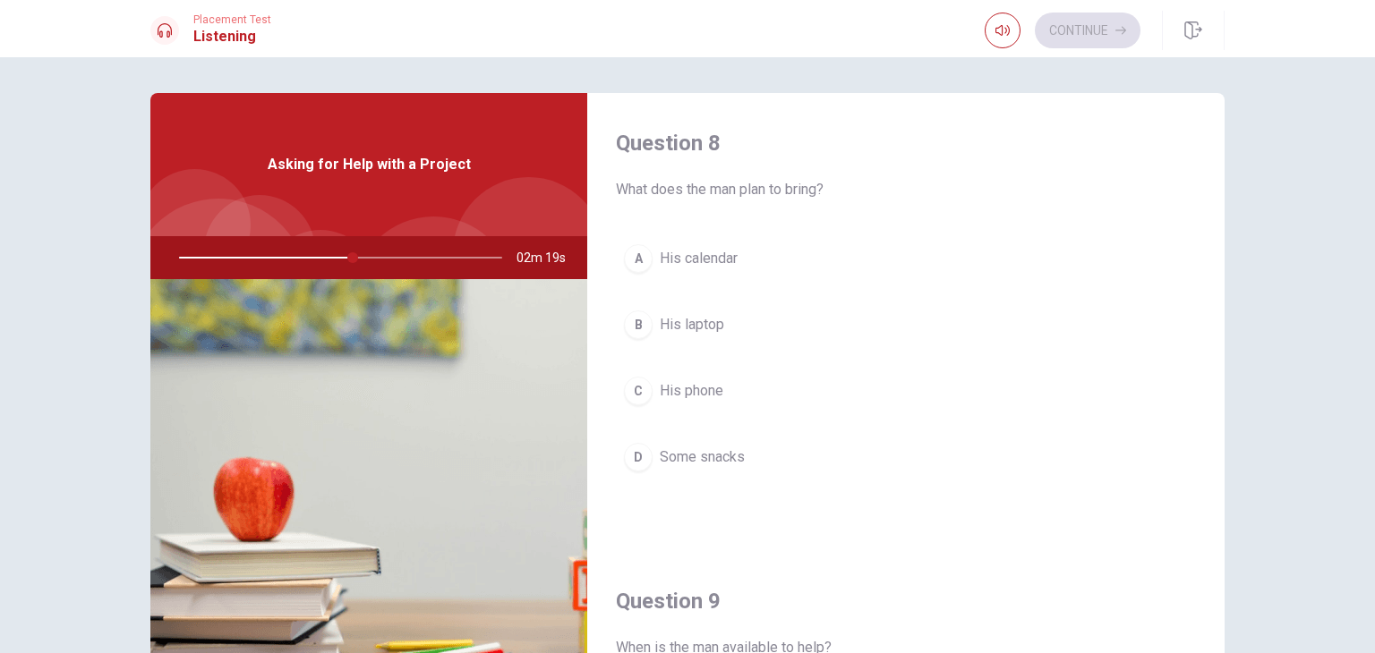
scroll to position [911, 0]
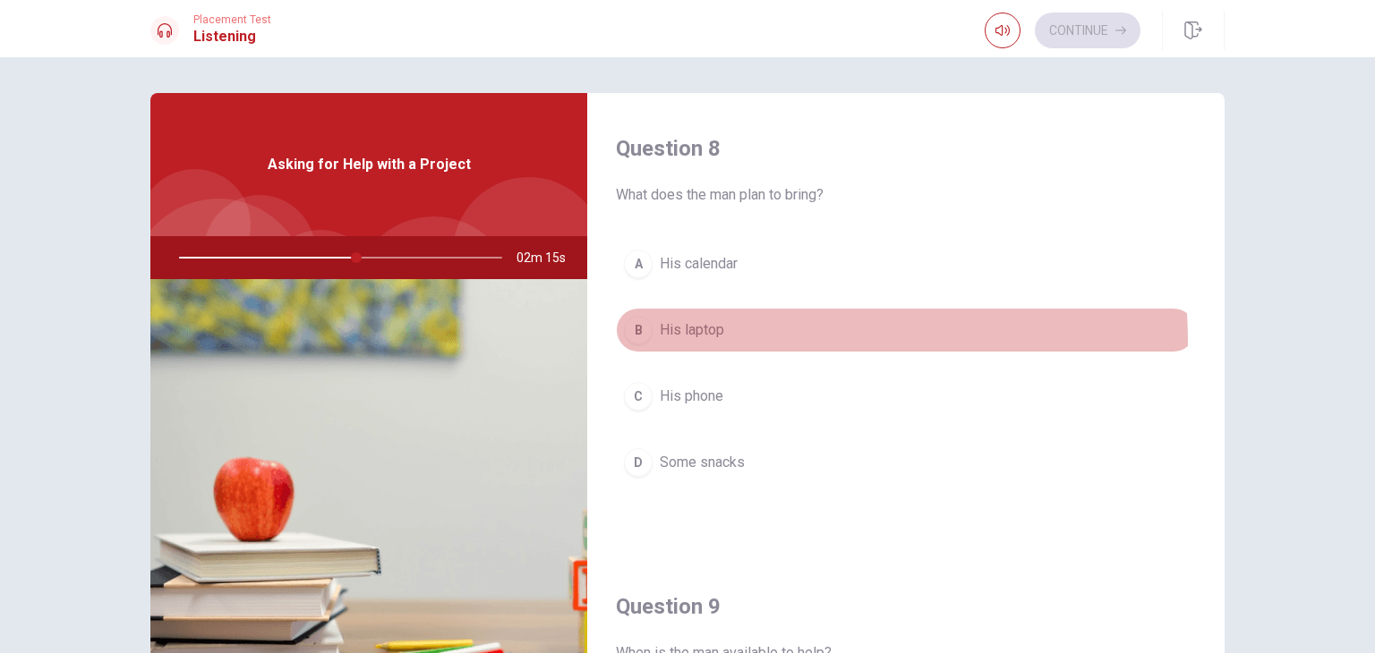
click at [703, 338] on button "B His laptop" at bounding box center [906, 330] width 580 height 45
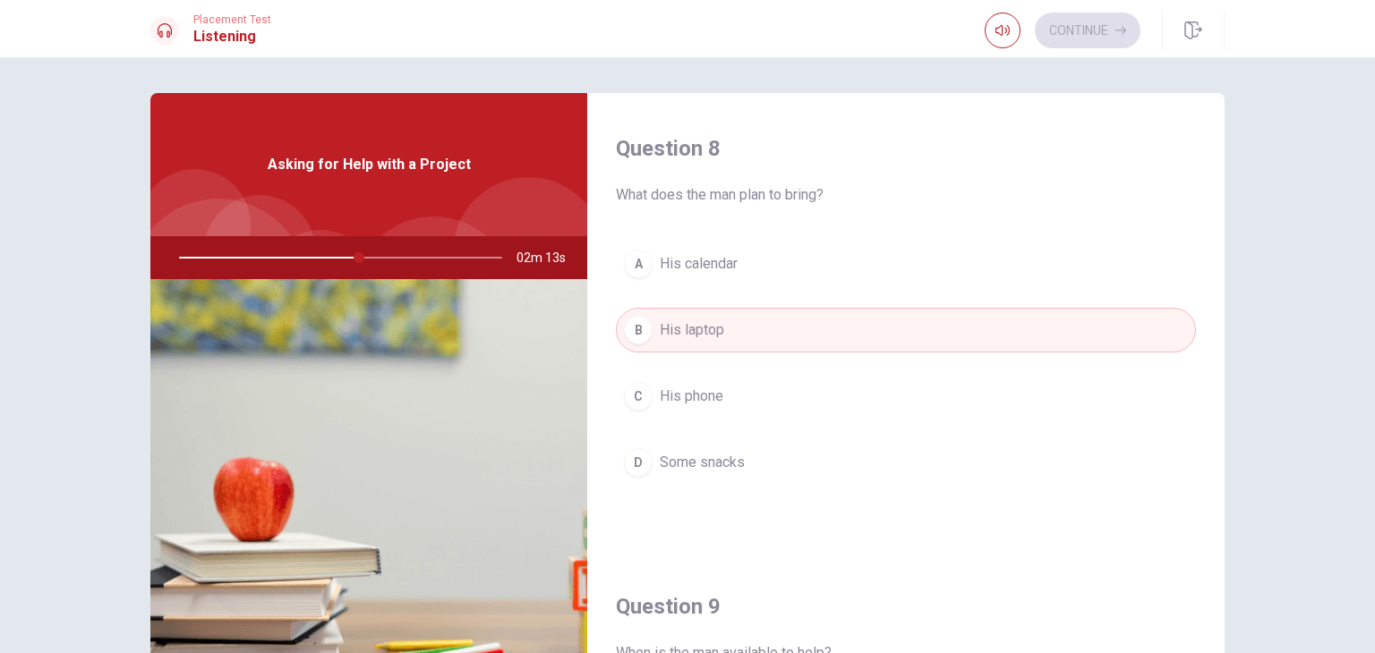
drag, startPoint x: 1208, startPoint y: 437, endPoint x: 1213, endPoint y: 463, distance: 26.3
click at [1213, 463] on div "Question 6 What tasks does the woman need help with? A Researching and editing …" at bounding box center [905, 404] width 637 height 622
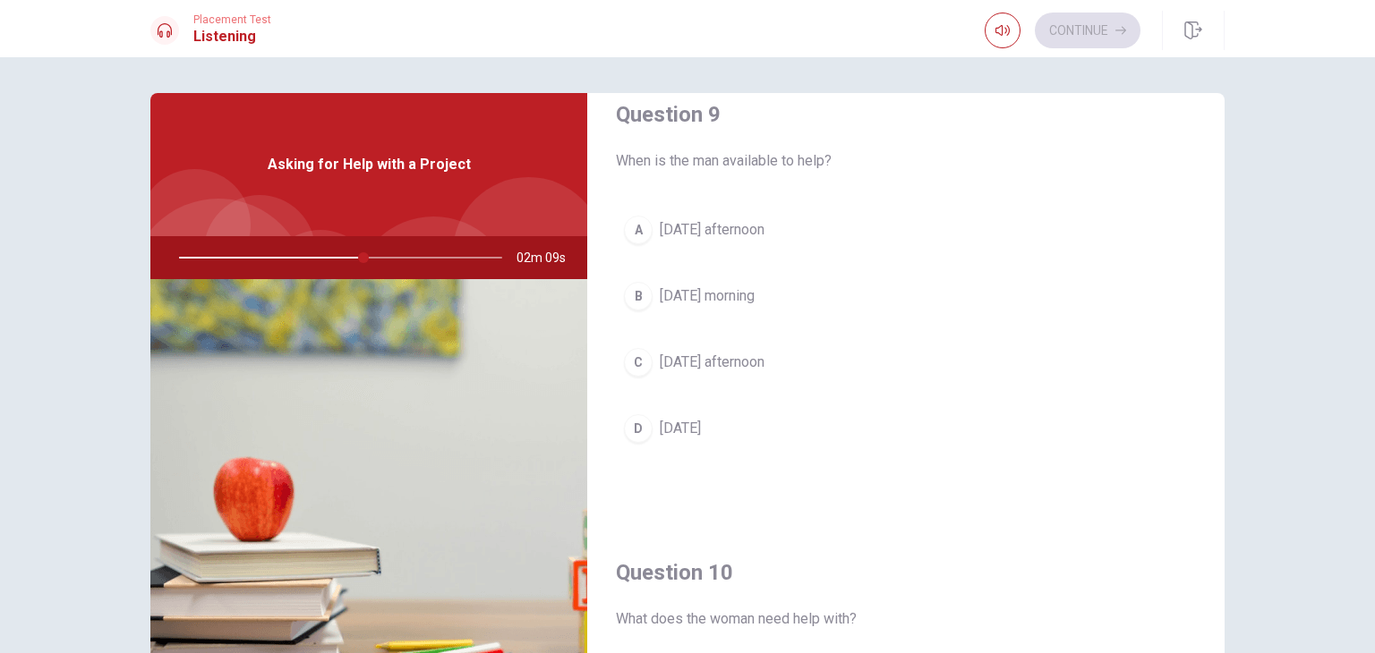
scroll to position [1428, 0]
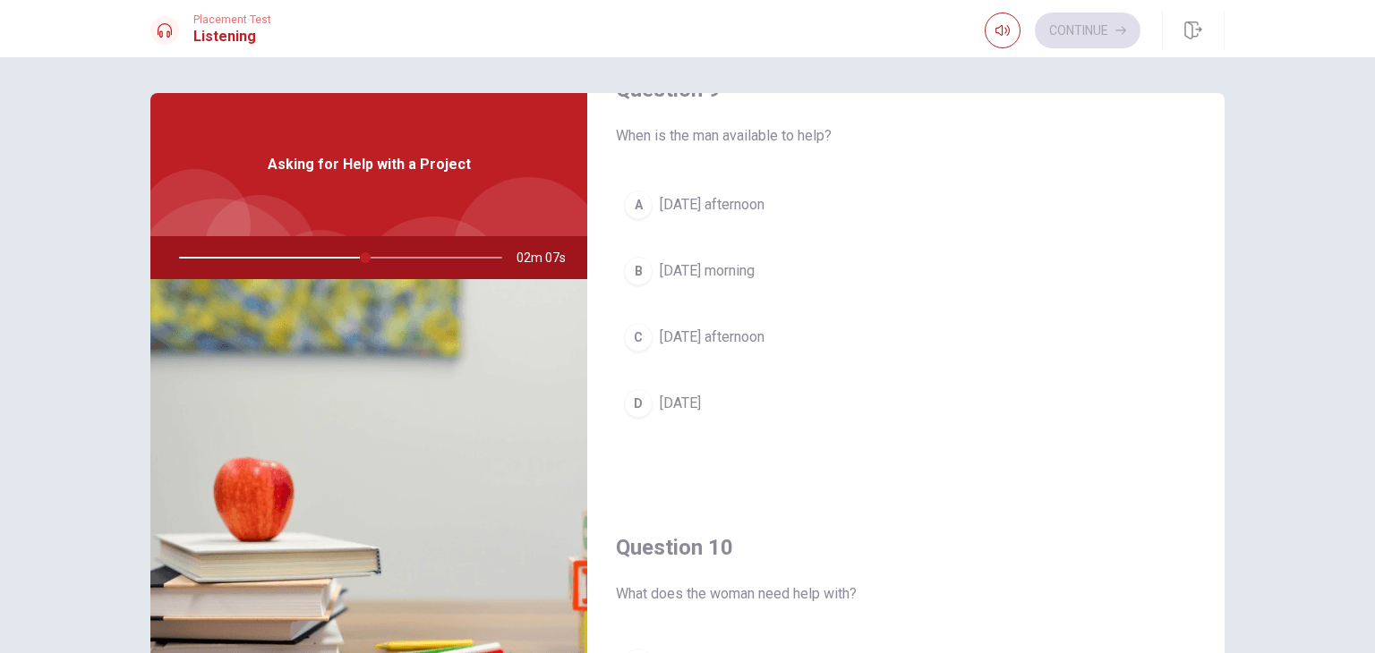
click at [764, 330] on span "[DATE] afternoon" at bounding box center [712, 337] width 105 height 21
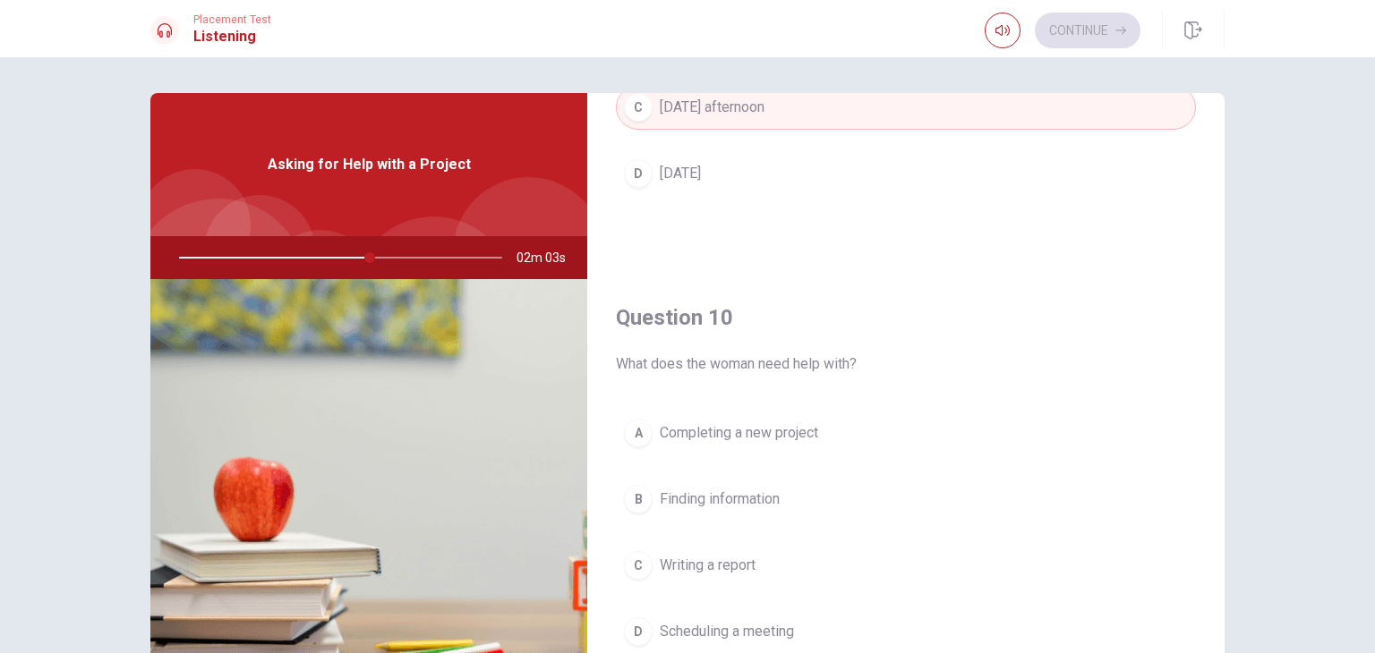
scroll to position [1661, 0]
click at [757, 627] on span "Scheduling a meeting" at bounding box center [727, 628] width 134 height 21
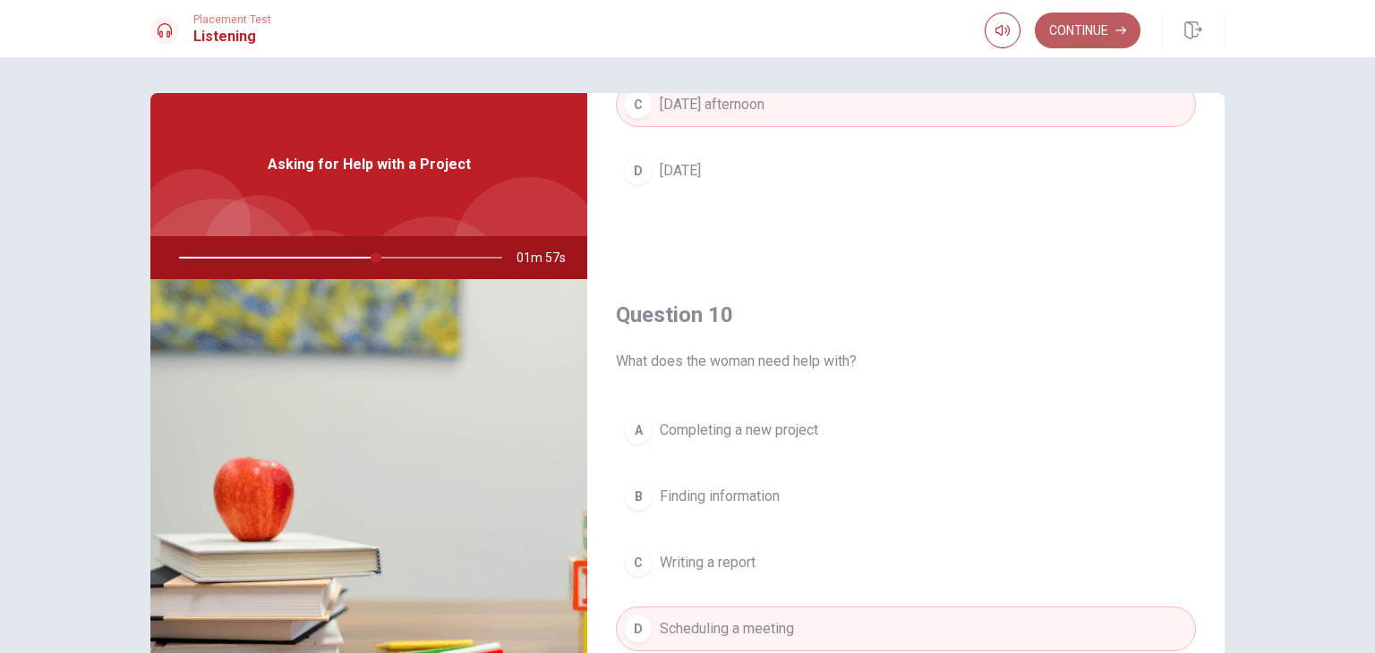
click at [1070, 30] on button "Continue" at bounding box center [1088, 31] width 106 height 36
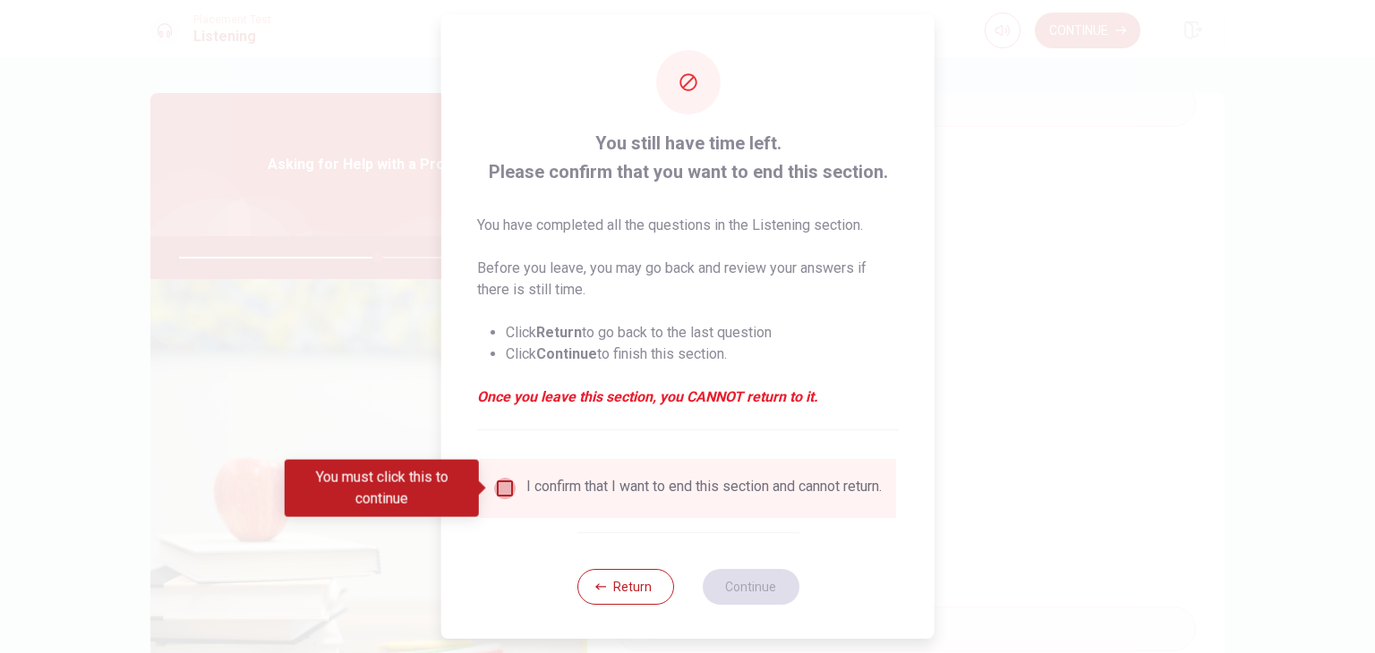
click at [505, 487] on input "You must click this to continue" at bounding box center [504, 488] width 21 height 21
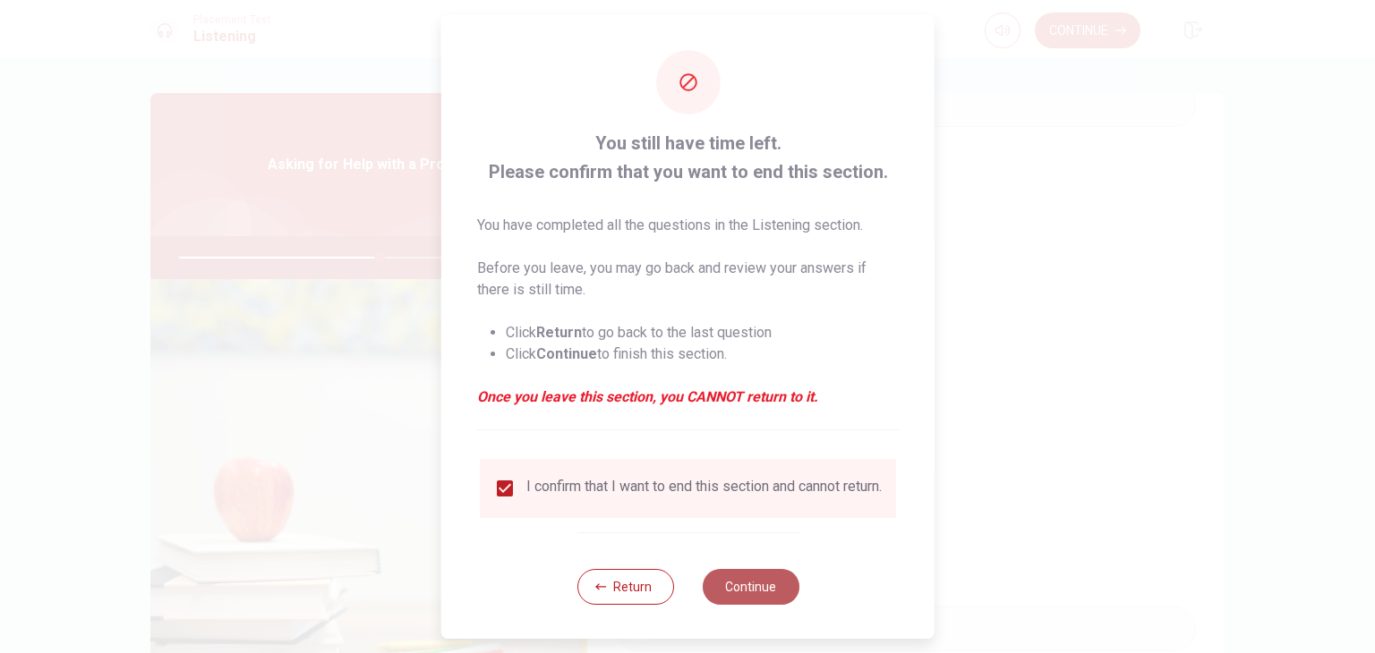
click at [734, 599] on button "Continue" at bounding box center [750, 587] width 97 height 36
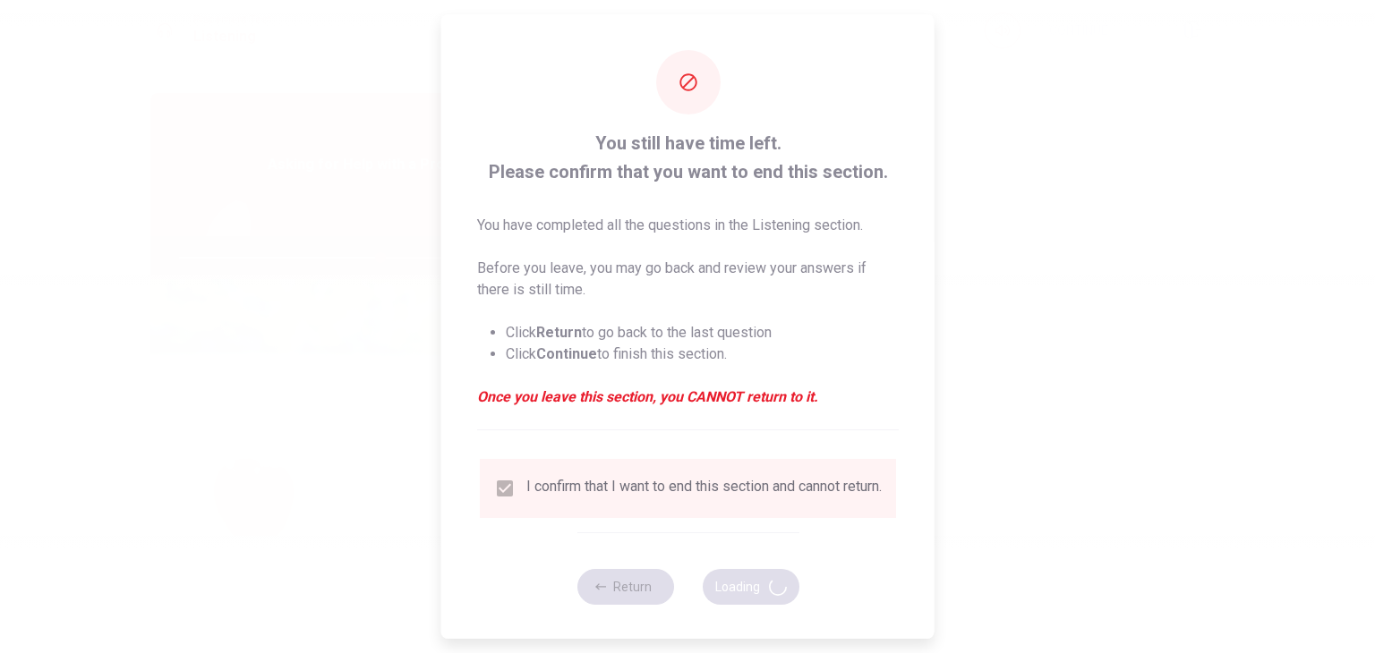
type input "63"
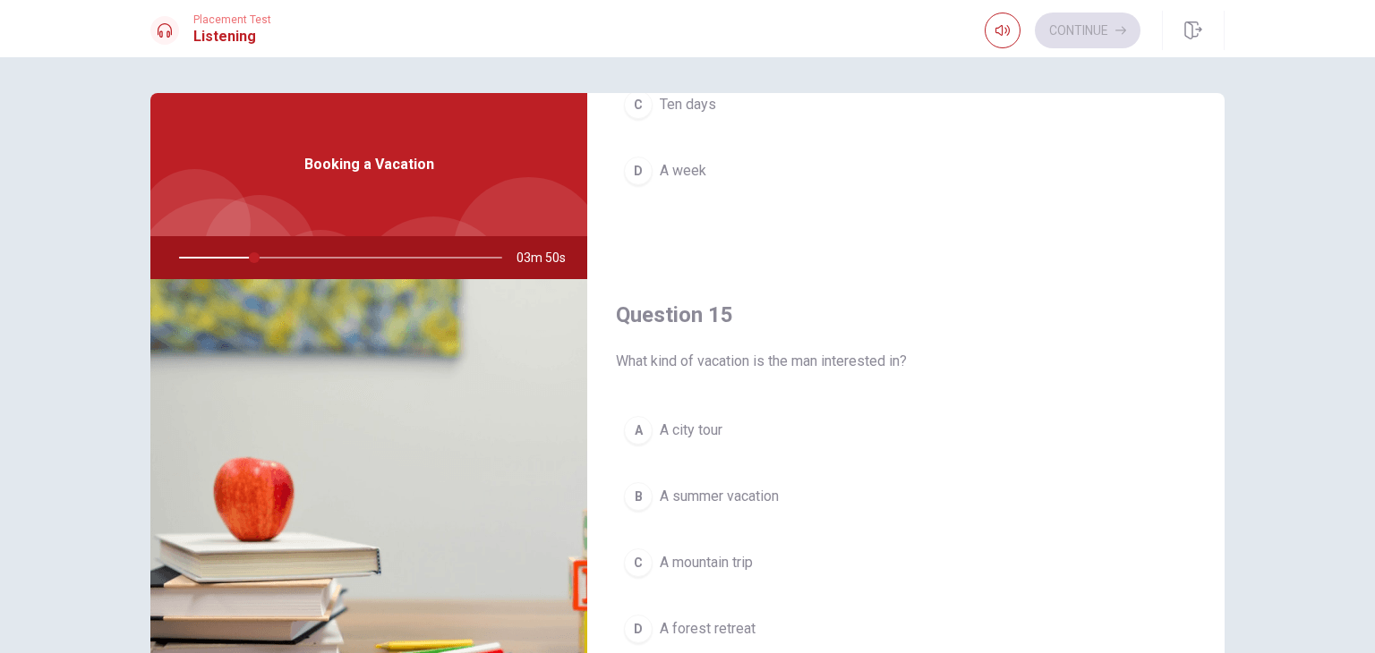
click at [1207, 141] on div "Question 14 How long does the man consider staying? A Three days B Two weeks C …" at bounding box center [905, 36] width 637 height 458
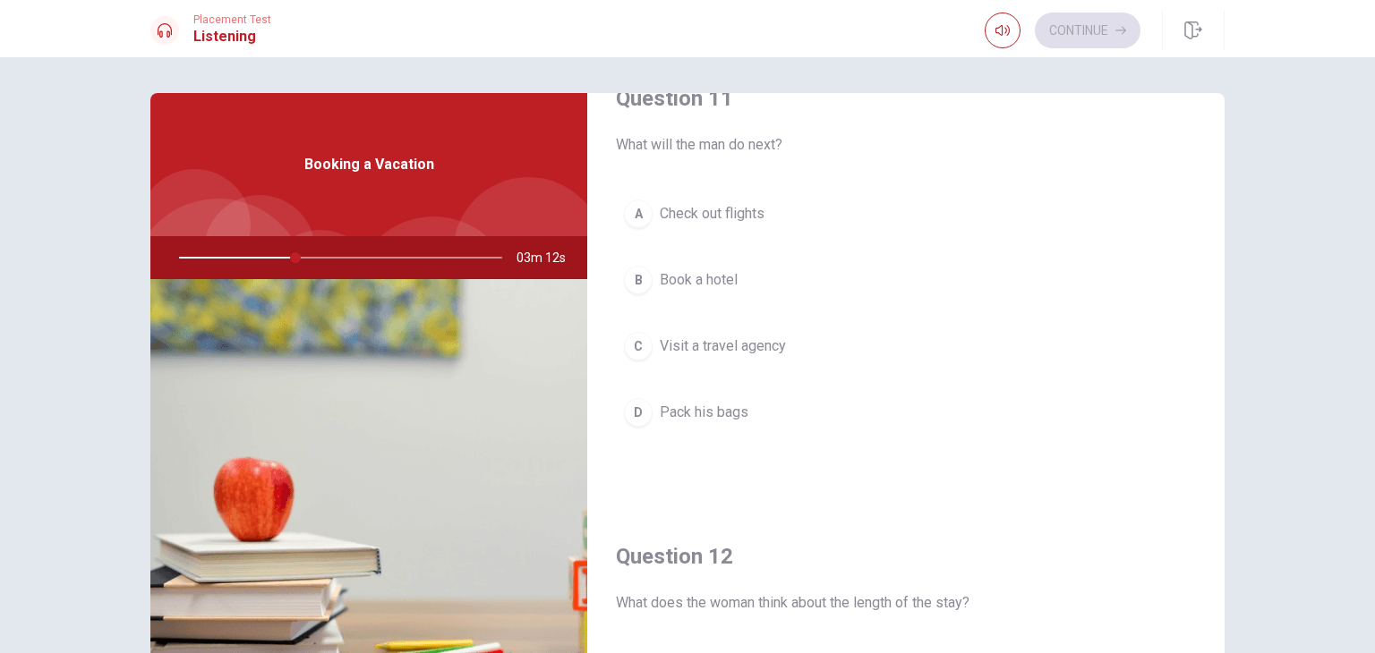
scroll to position [0, 0]
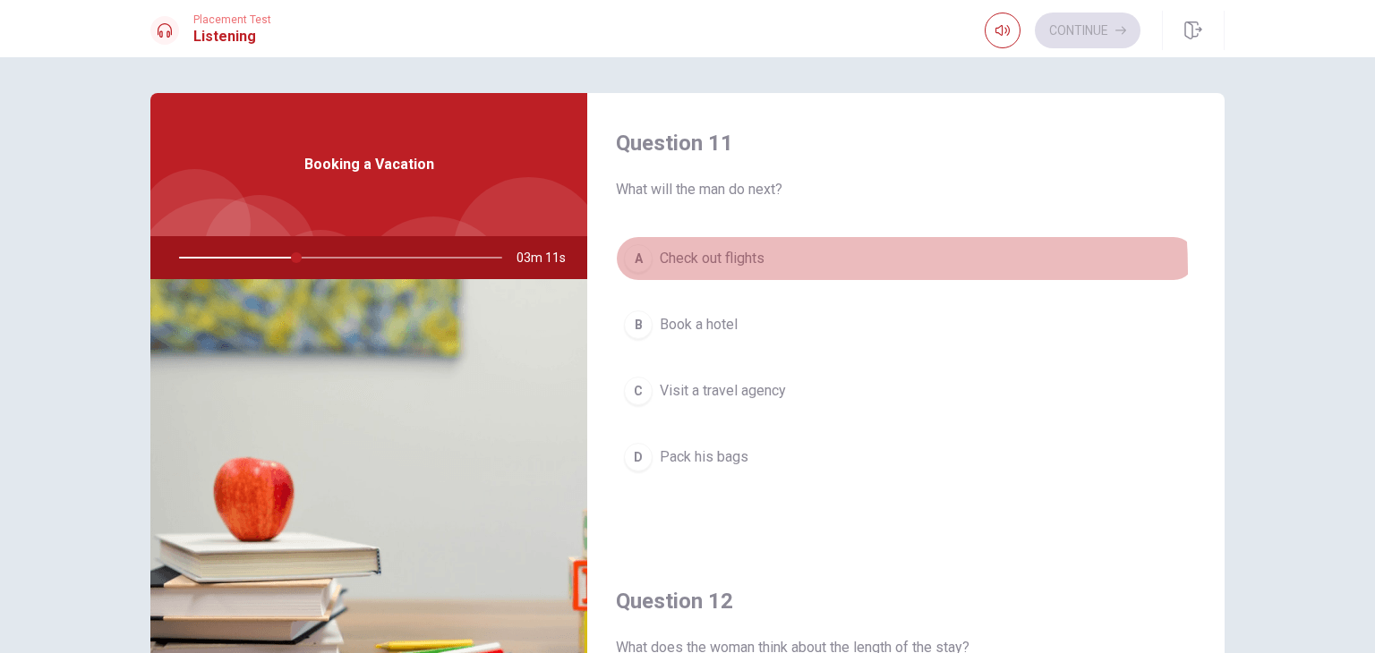
click at [720, 270] on button "A Check out flights" at bounding box center [906, 258] width 580 height 45
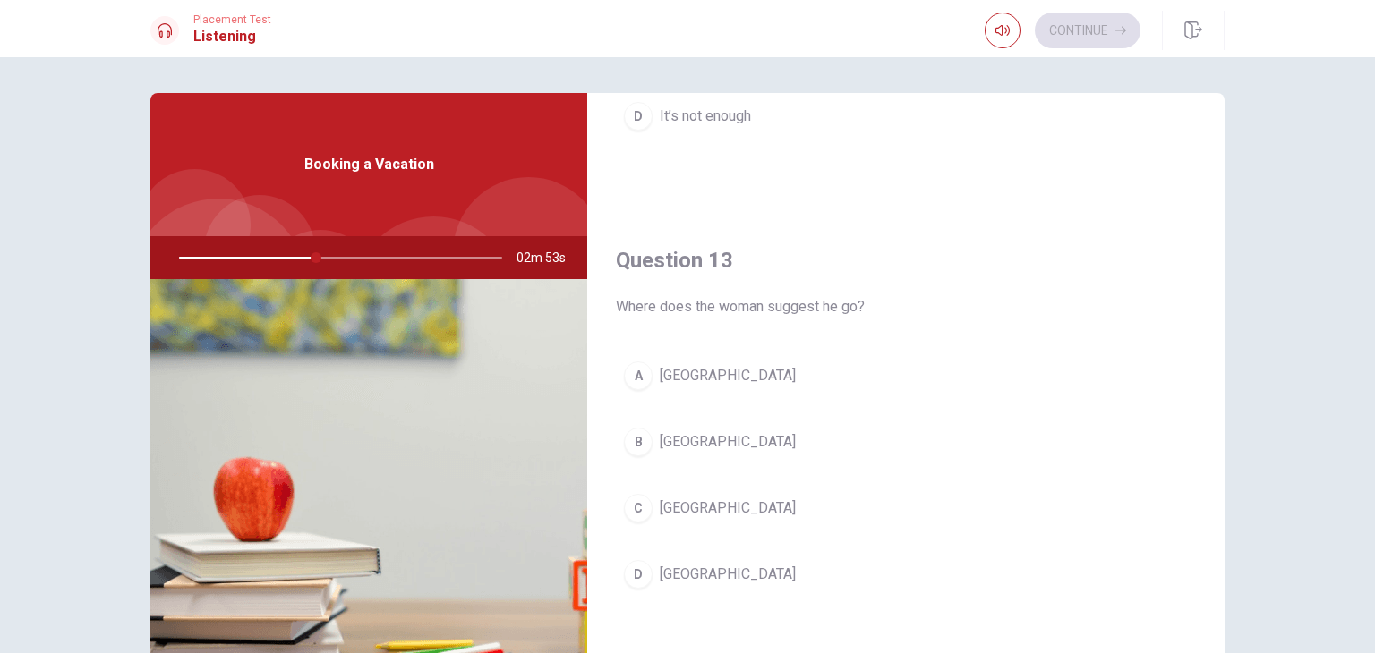
scroll to position [818, 0]
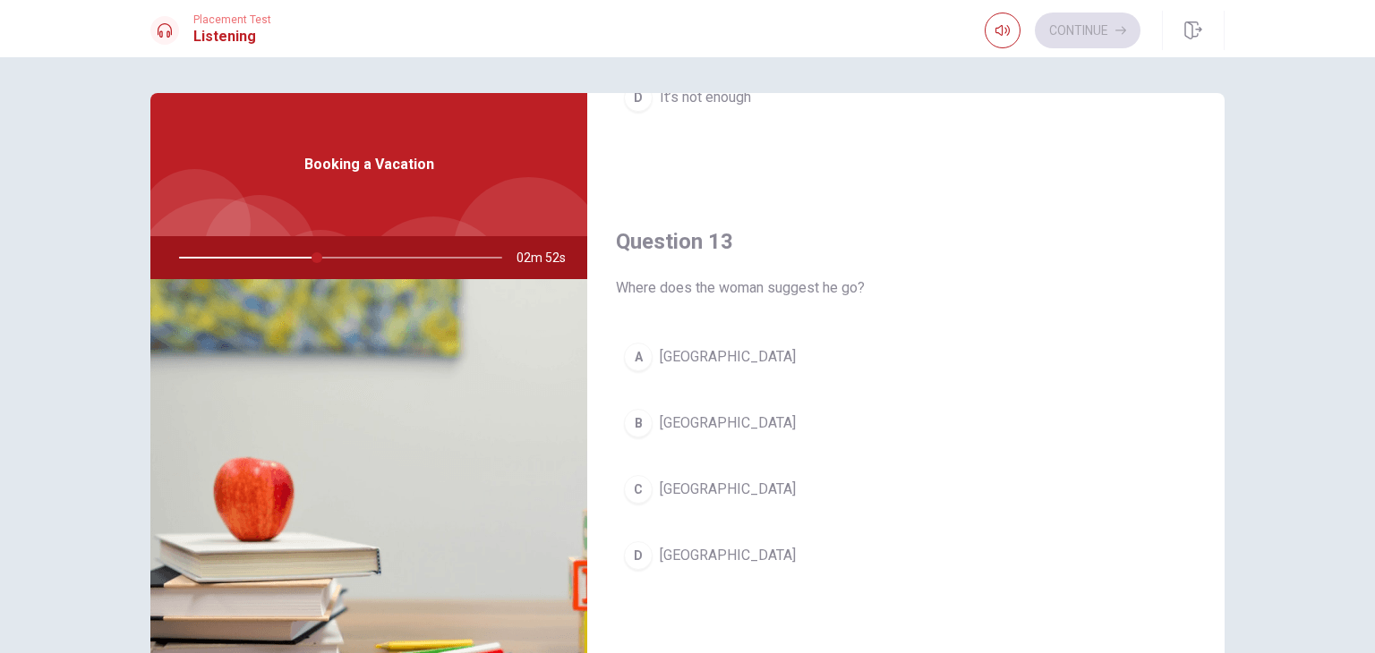
click at [698, 553] on span "[GEOGRAPHIC_DATA]" at bounding box center [728, 555] width 136 height 21
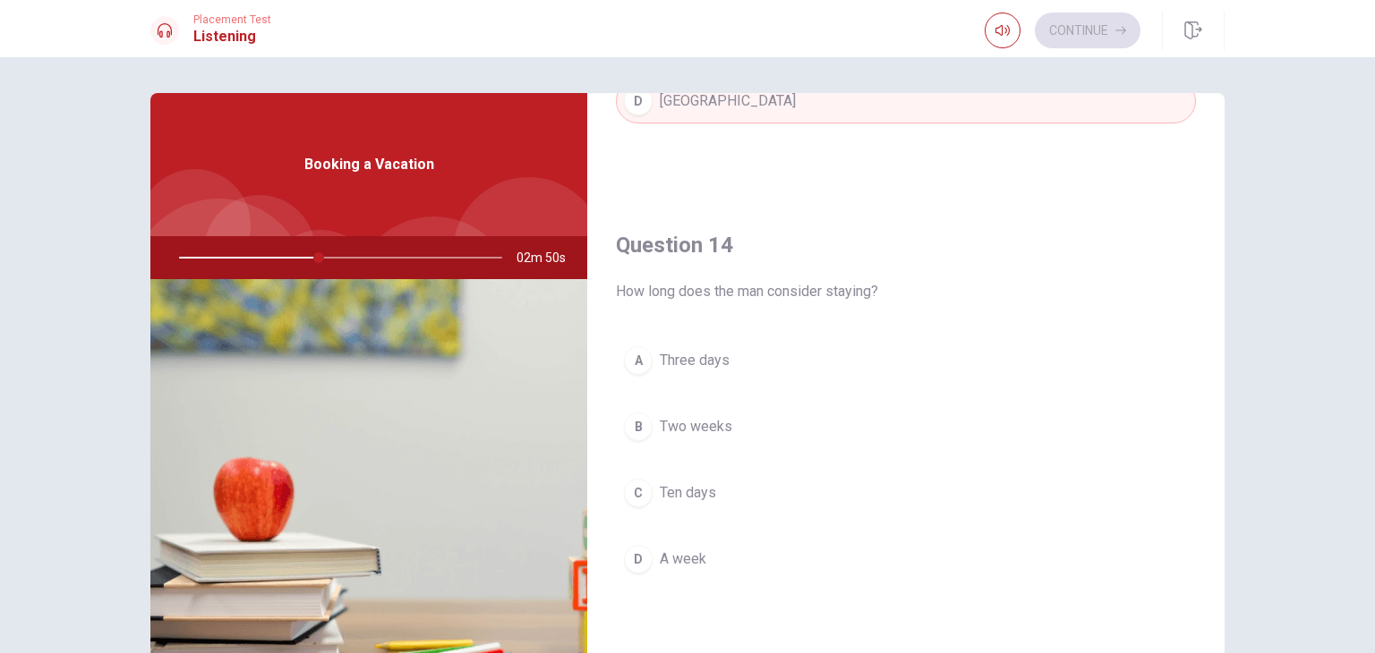
scroll to position [1283, 0]
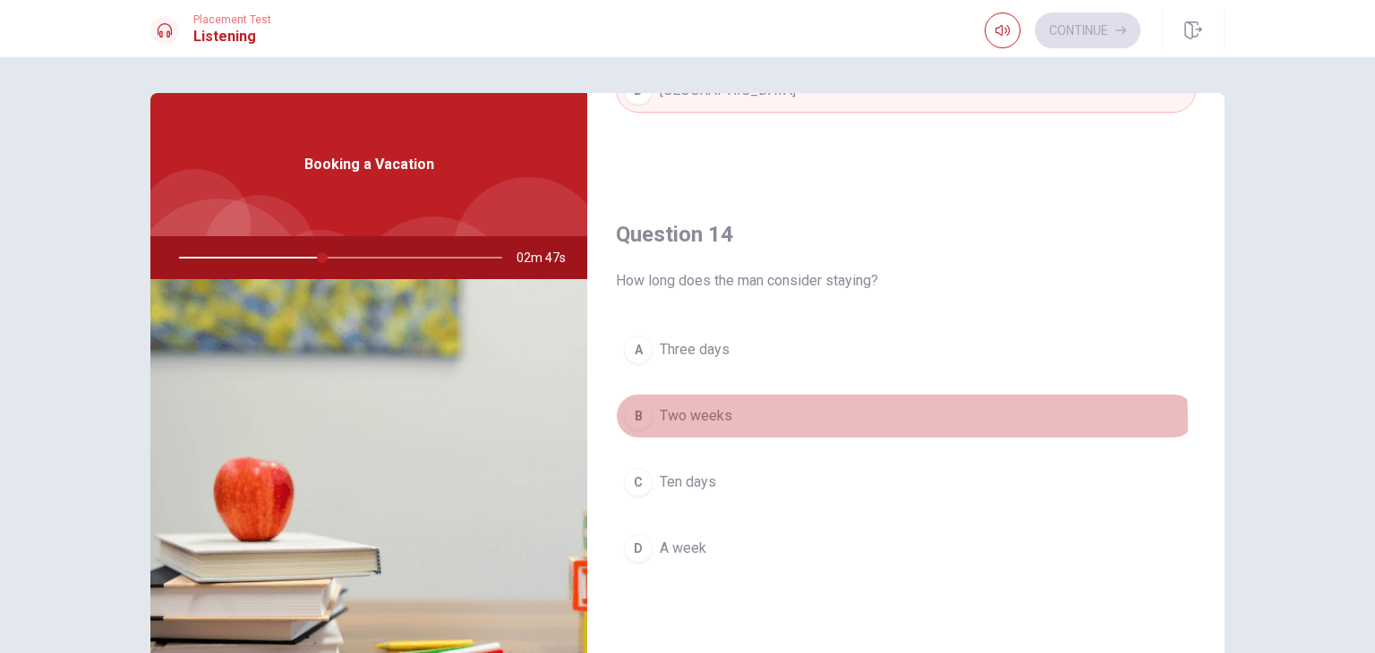
click at [734, 418] on button "B Two weeks" at bounding box center [906, 416] width 580 height 45
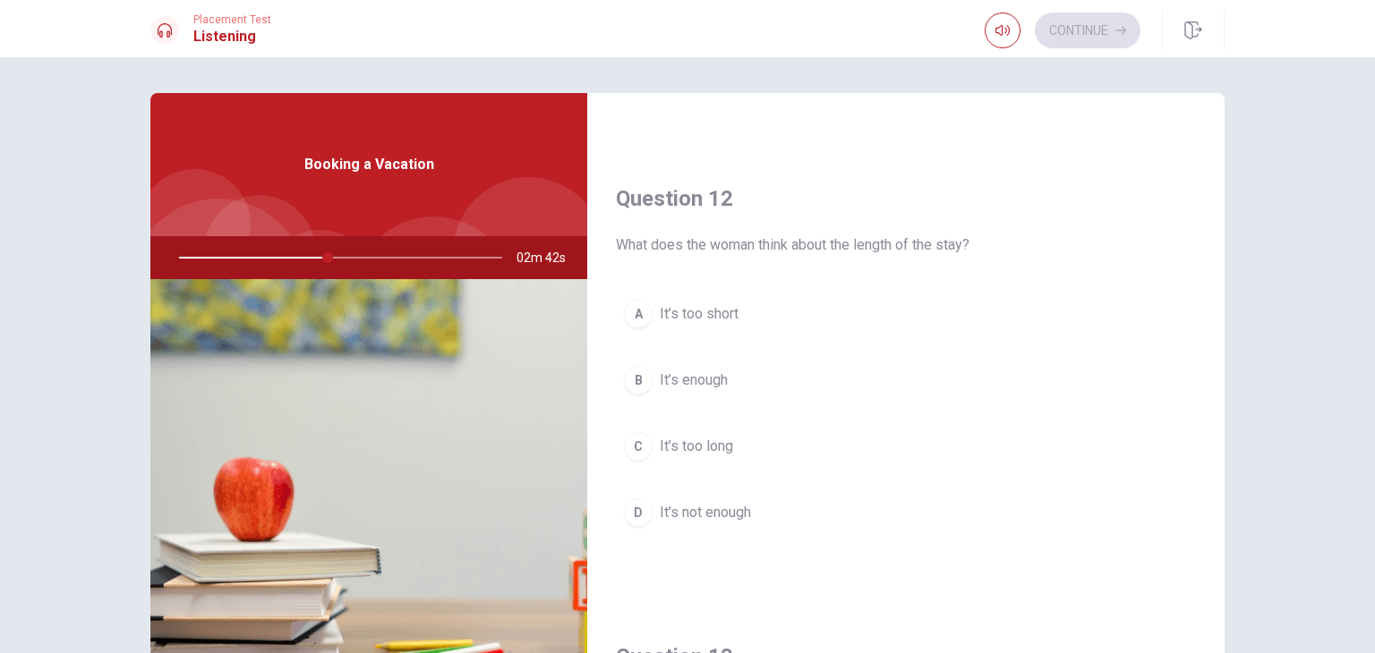
scroll to position [376, 0]
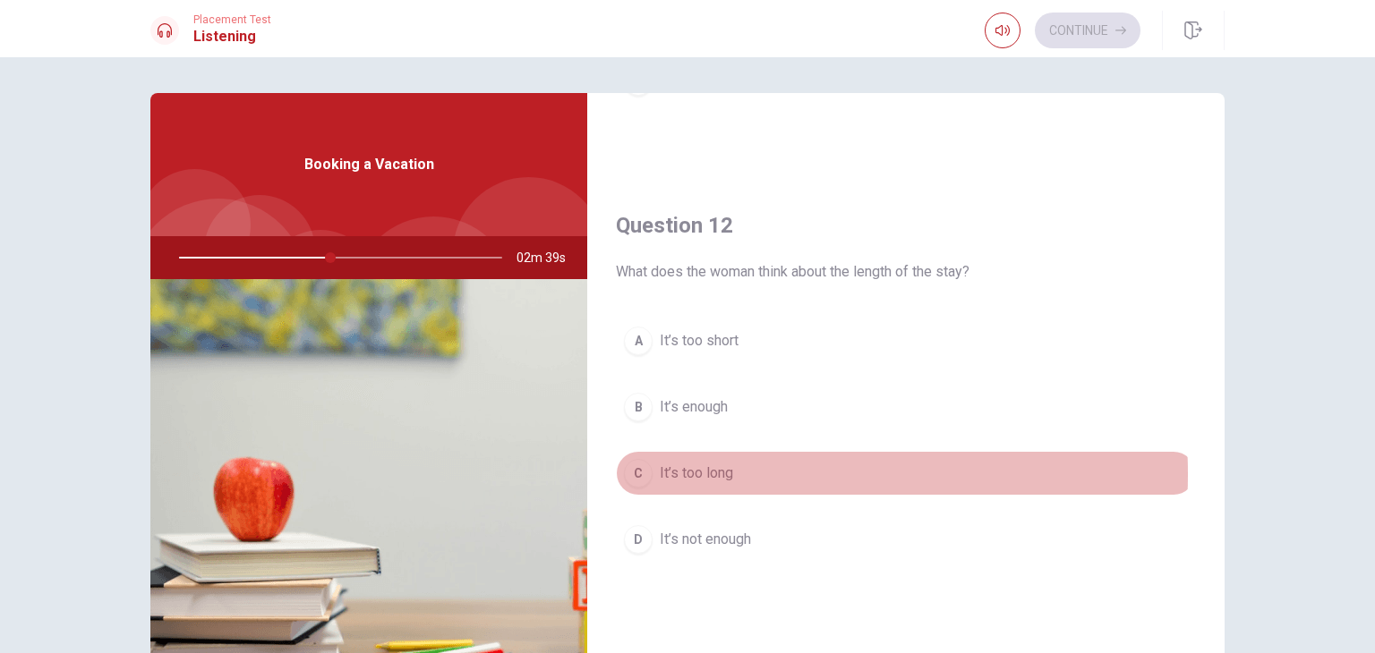
click at [702, 472] on span "It’s too long" at bounding box center [696, 473] width 73 height 21
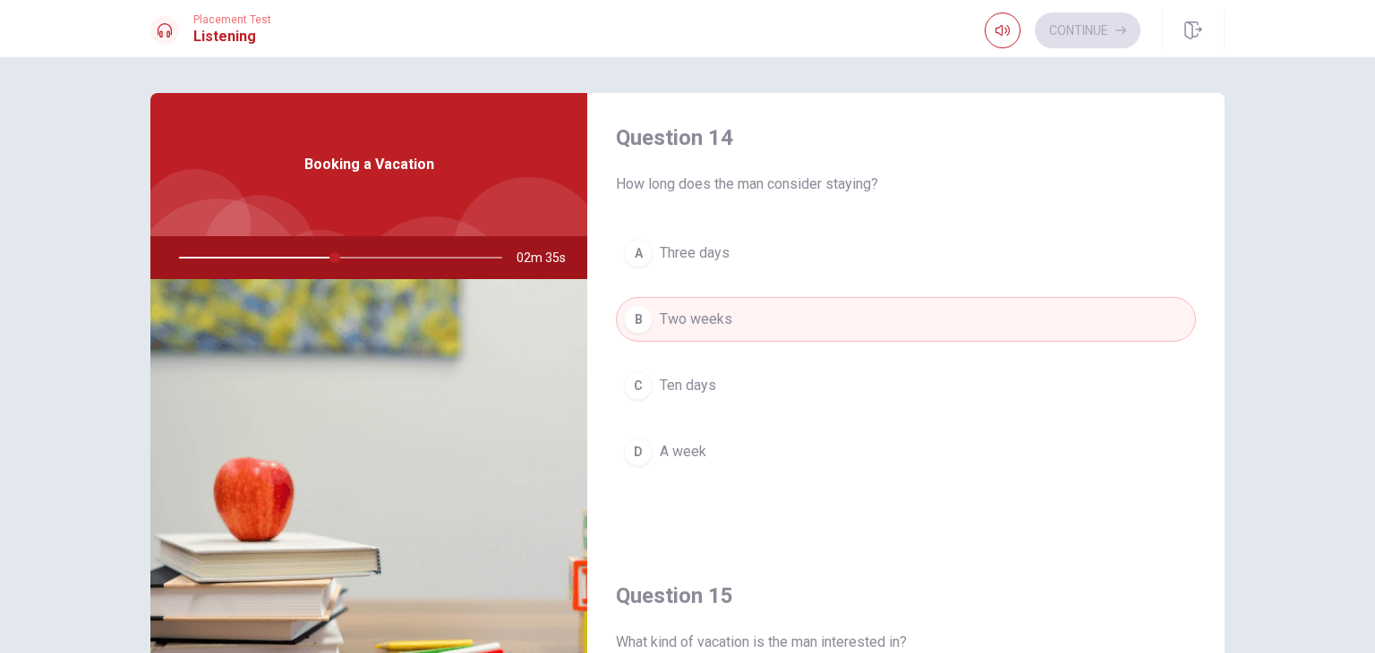
scroll to position [1661, 0]
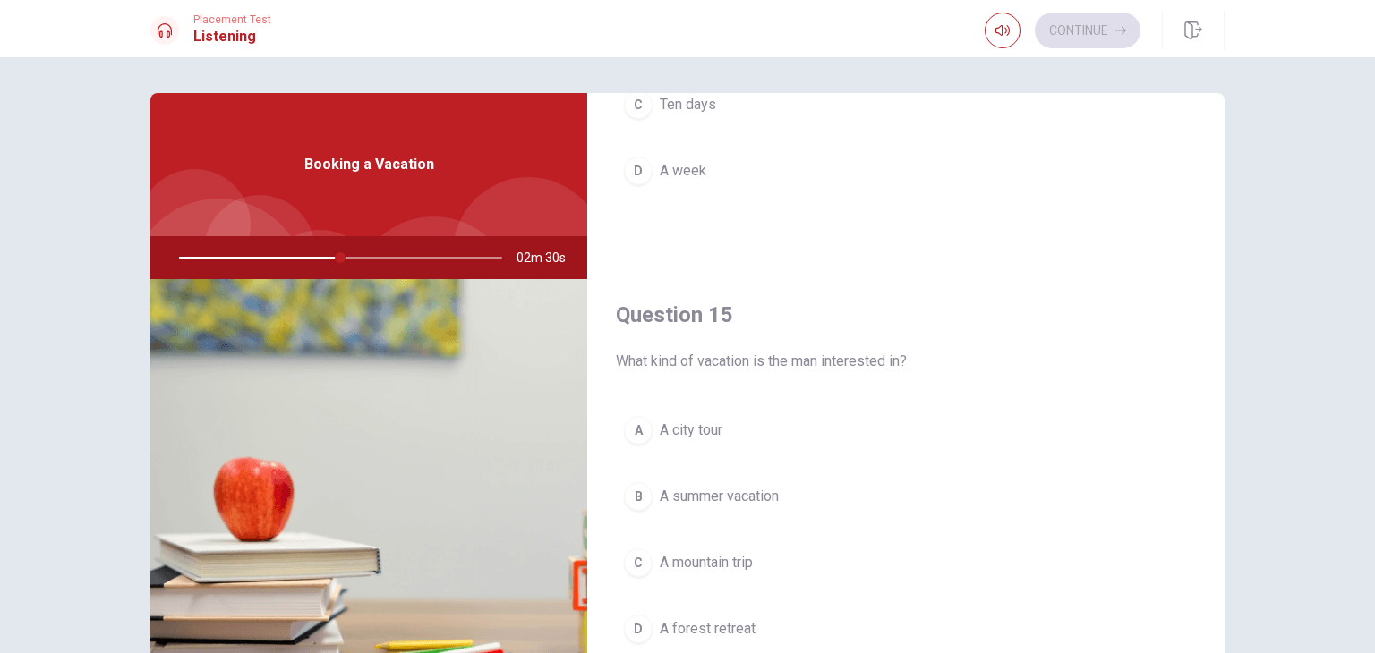
click at [738, 494] on span "A summer vacation" at bounding box center [719, 496] width 119 height 21
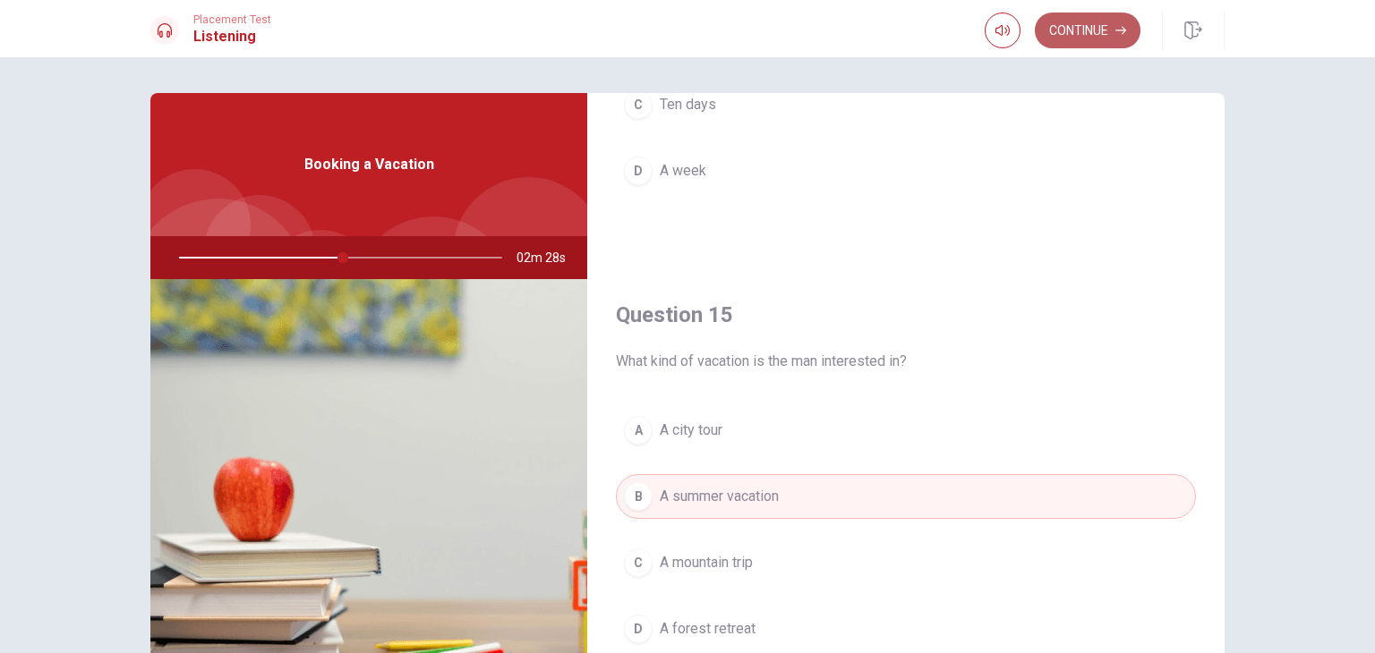
click at [1056, 25] on button "Continue" at bounding box center [1088, 31] width 106 height 36
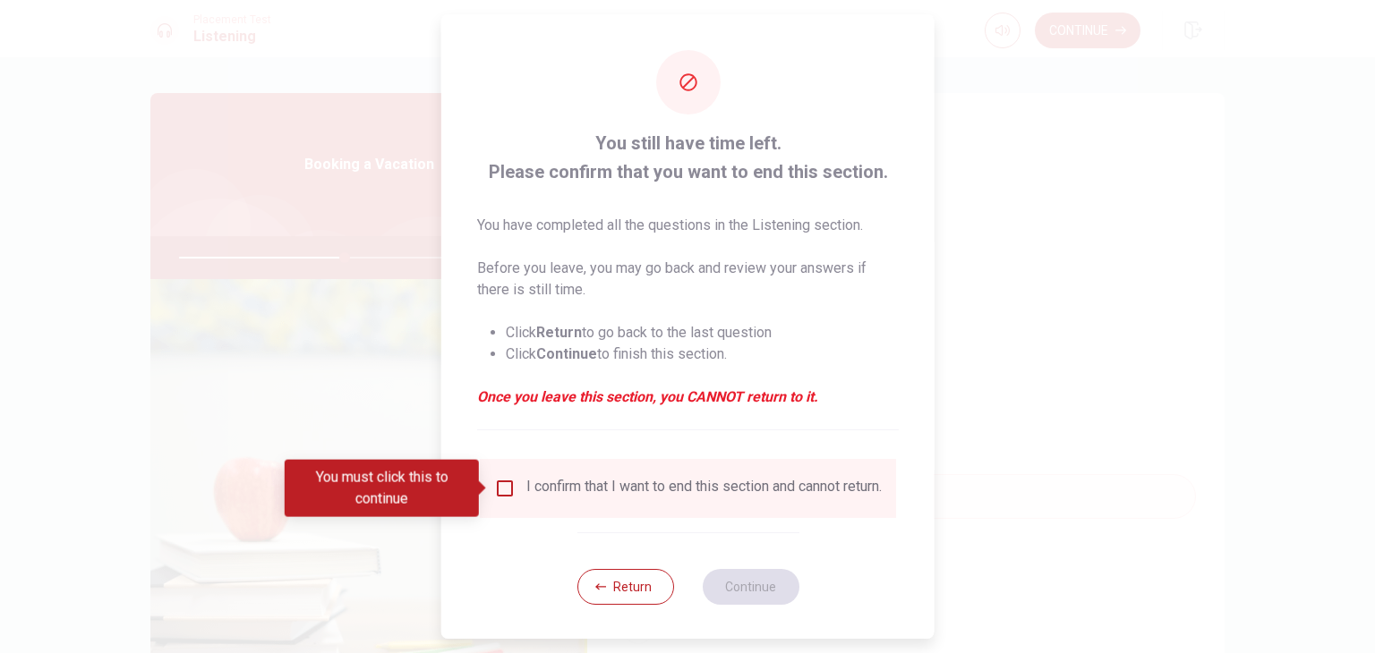
click at [506, 495] on input "You must click this to continue" at bounding box center [504, 488] width 21 height 21
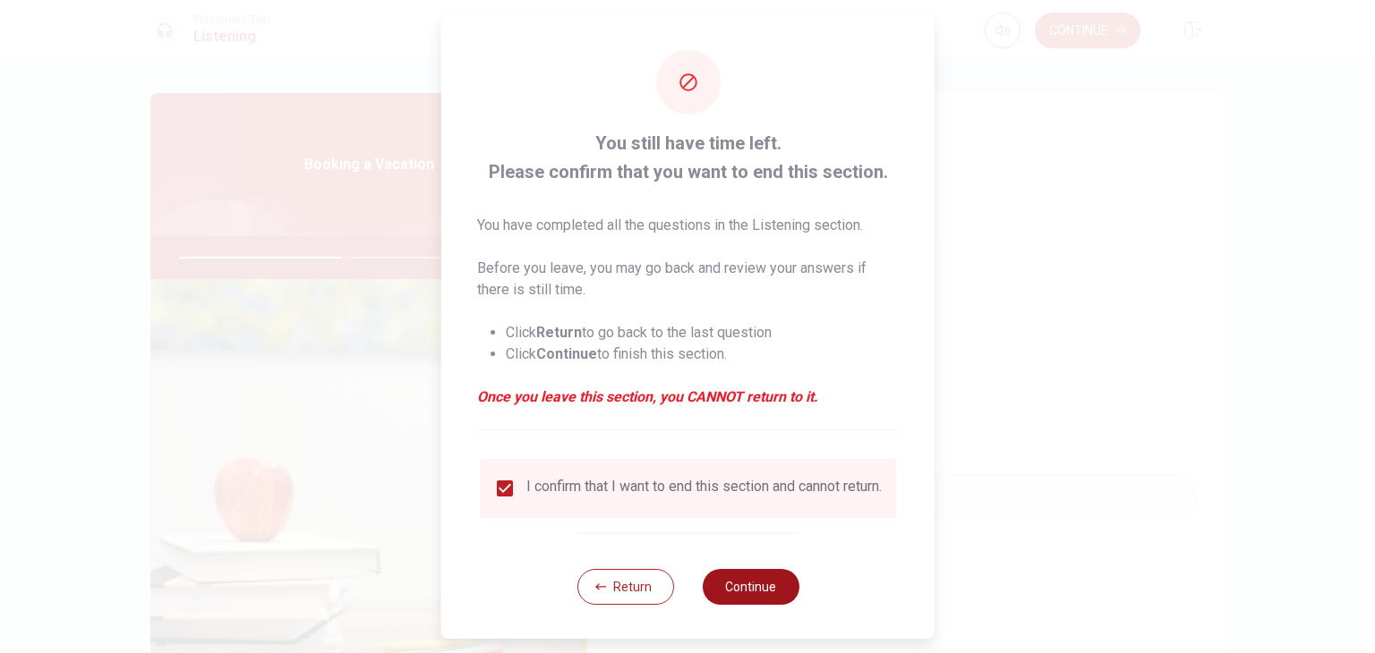
click at [737, 602] on button "Continue" at bounding box center [750, 587] width 97 height 36
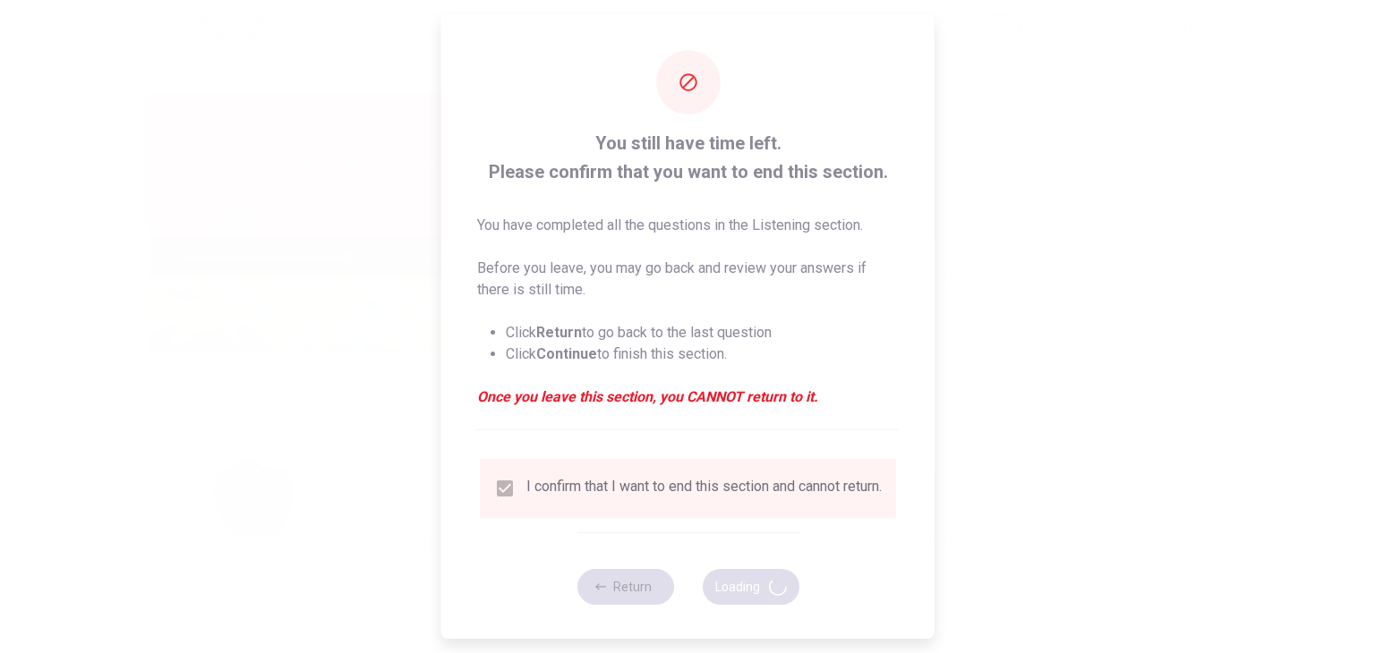
type input "53"
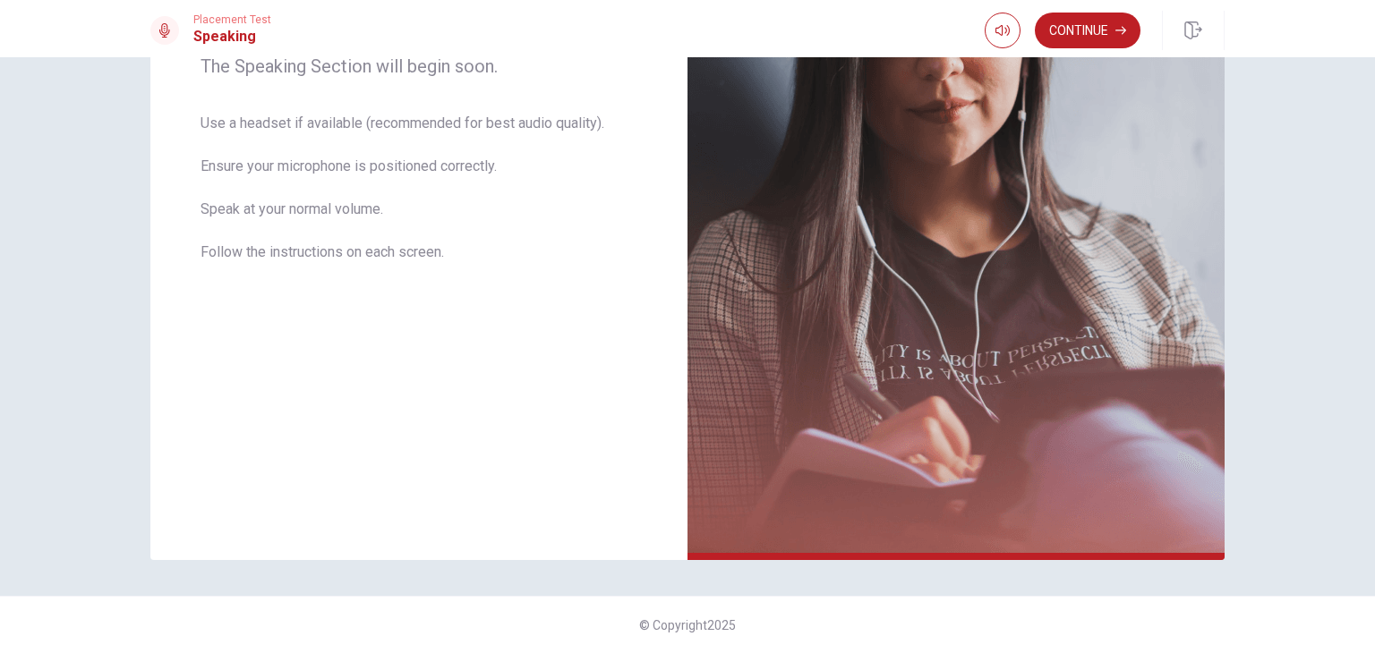
scroll to position [0, 0]
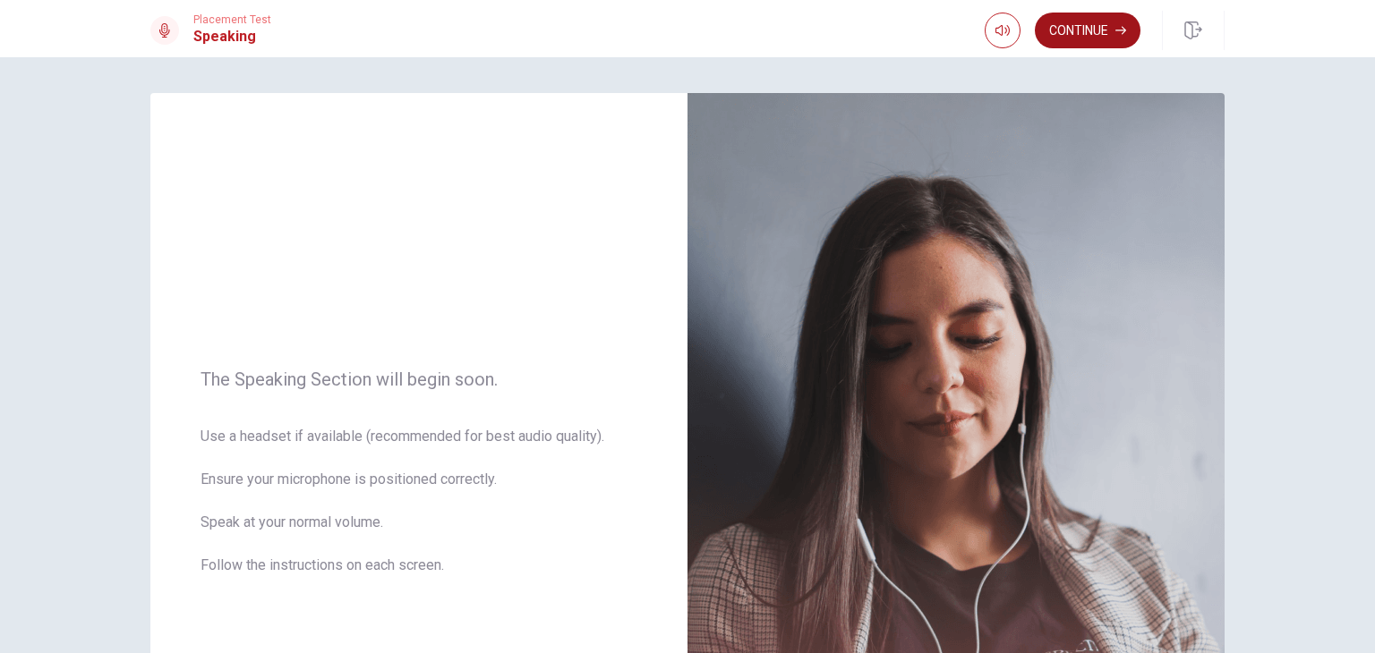
click at [1099, 30] on button "Continue" at bounding box center [1088, 31] width 106 height 36
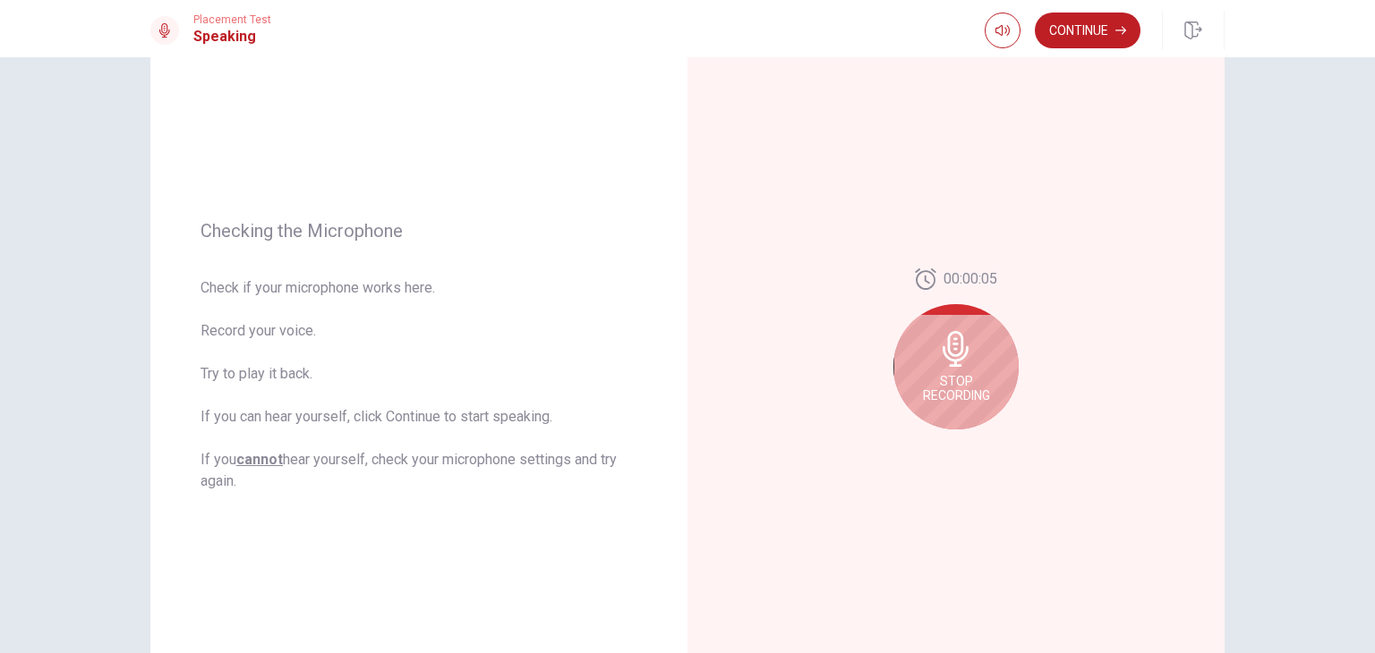
scroll to position [121, 0]
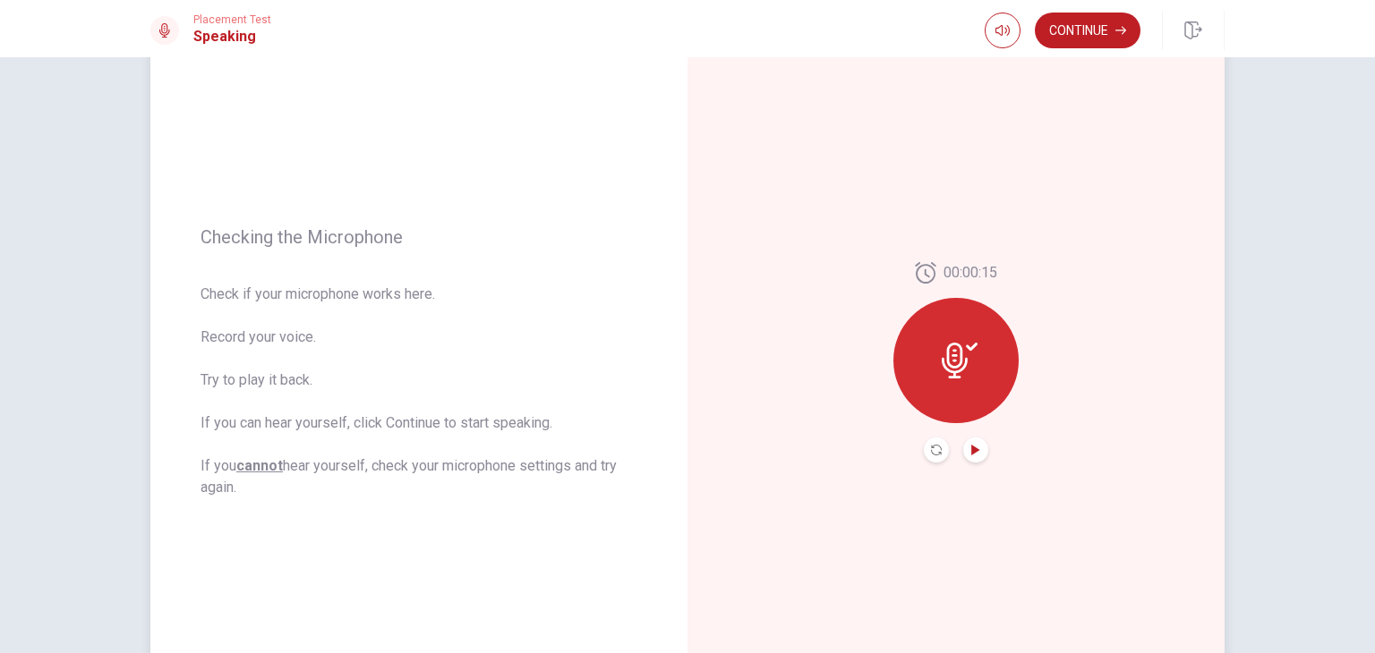
click at [974, 453] on icon "Play Audio" at bounding box center [975, 450] width 11 height 11
click at [1081, 34] on button "Continue" at bounding box center [1088, 31] width 106 height 36
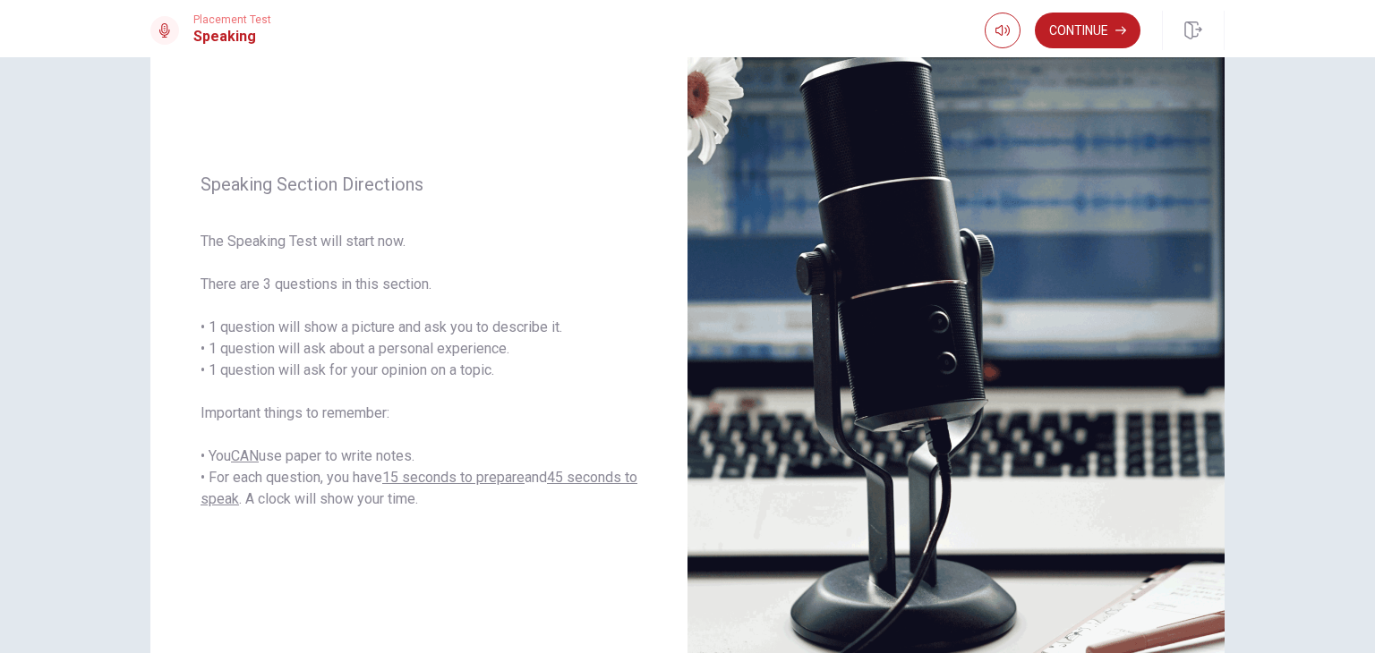
scroll to position [132, 0]
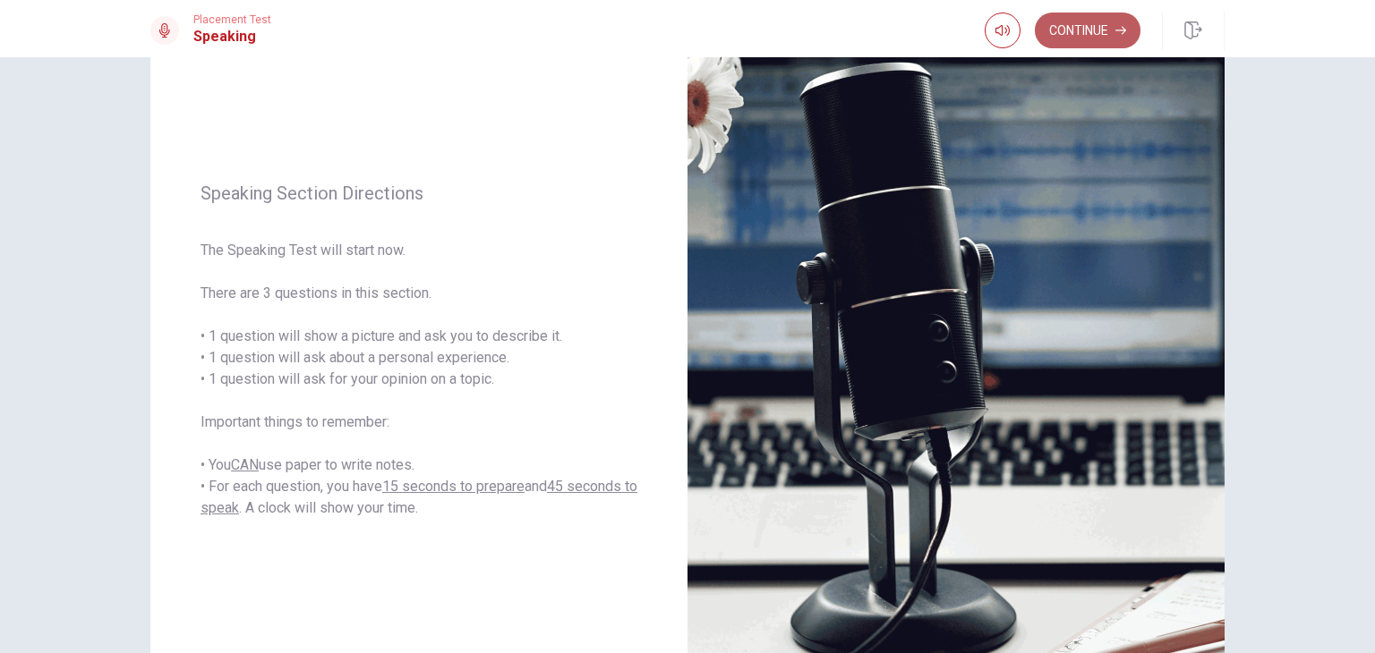
click at [1081, 32] on button "Continue" at bounding box center [1088, 31] width 106 height 36
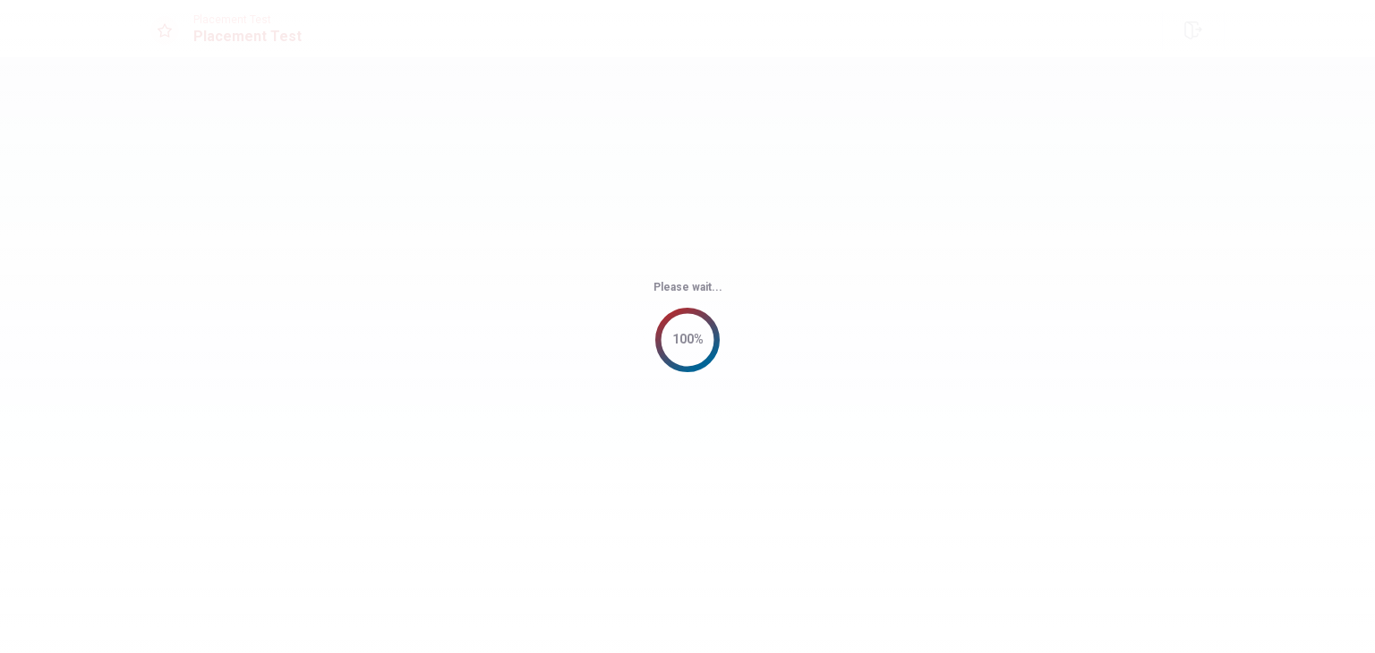
scroll to position [0, 0]
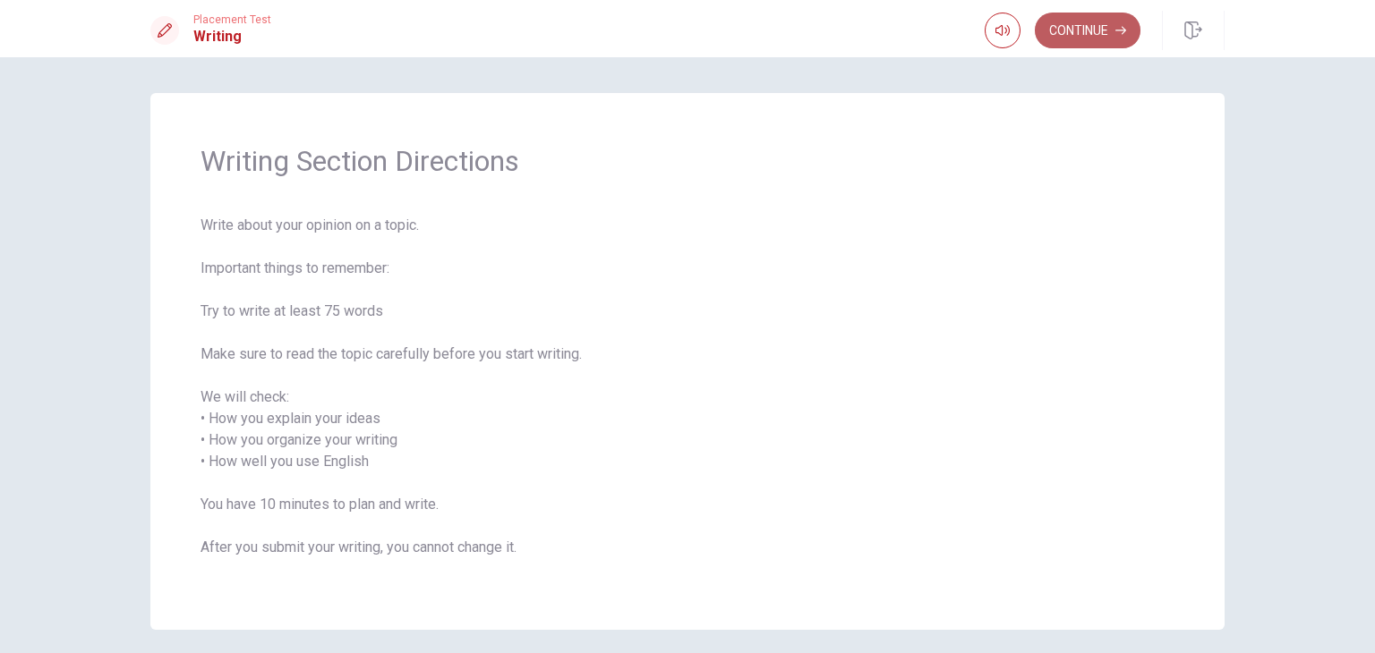
click at [1085, 31] on button "Continue" at bounding box center [1088, 31] width 106 height 36
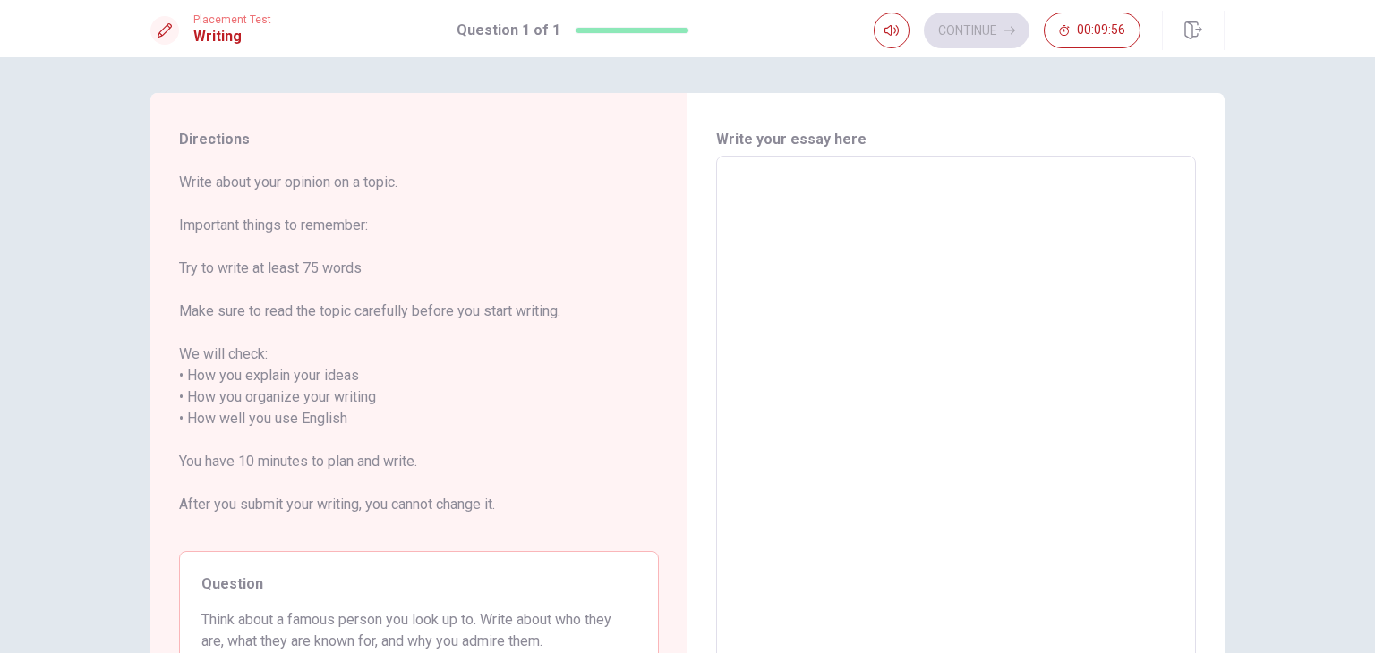
click at [1250, 251] on div "Directions Write about your opinion on a topic. Important things to remember: T…" at bounding box center [687, 355] width 1375 height 596
click at [988, 247] on textarea at bounding box center [955, 419] width 455 height 497
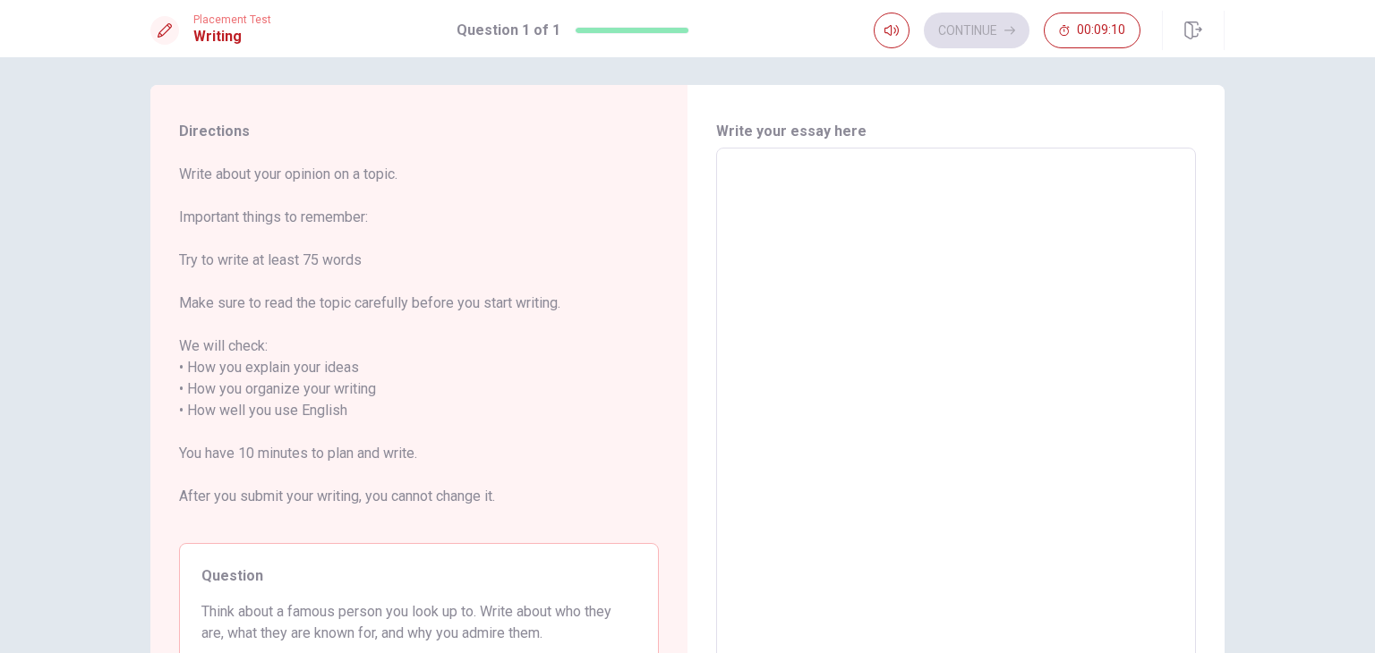
scroll to position [6, 0]
click at [1011, 219] on textarea at bounding box center [955, 413] width 455 height 497
type textarea "T"
type textarea "x"
type textarea "Th"
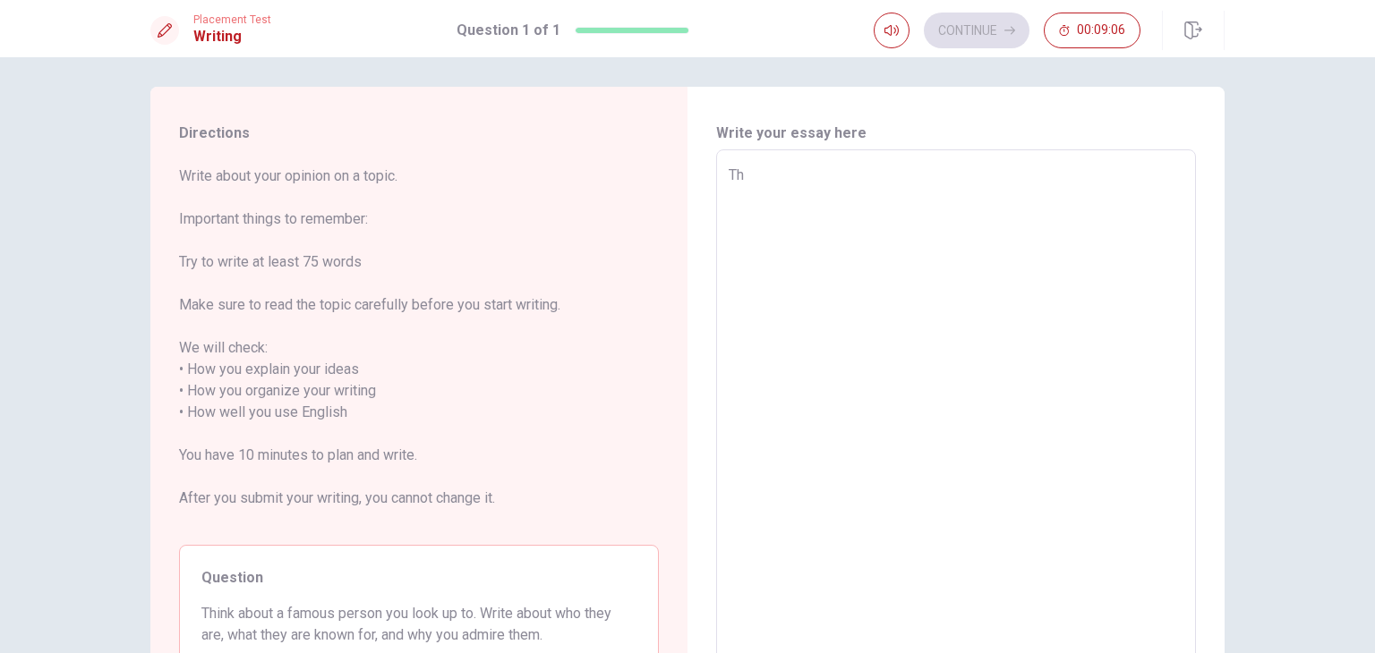
type textarea "x"
type textarea "The"
type textarea "x"
type textarea "The"
type textarea "x"
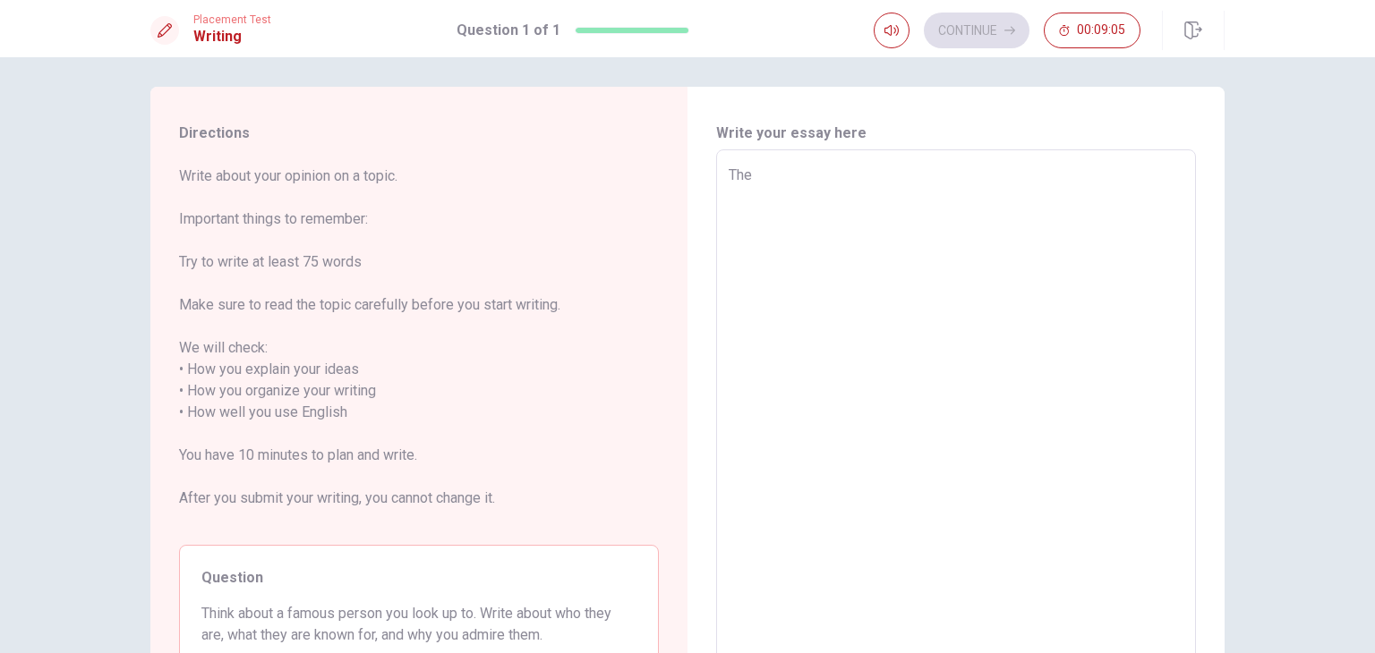
type textarea "The f"
type textarea "x"
type textarea "The fa"
type textarea "x"
type textarea "The fam"
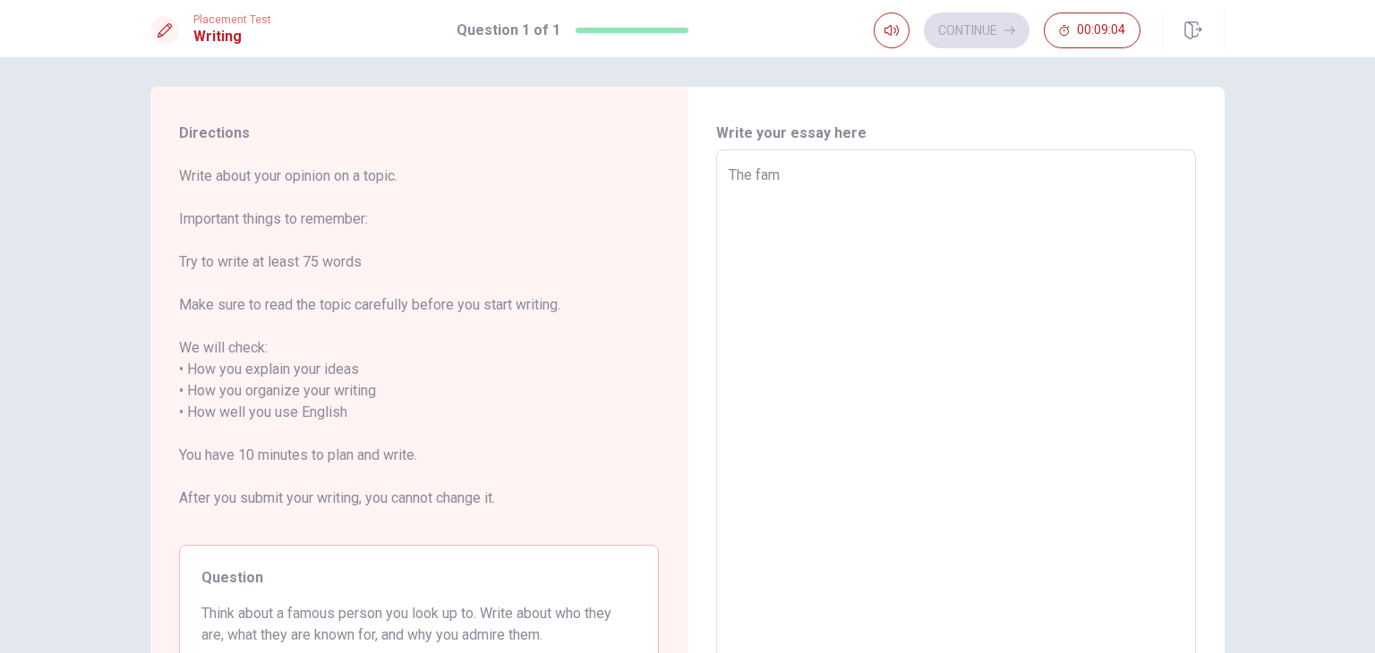
type textarea "x"
type textarea "The famo"
type textarea "x"
type textarea "The famou"
type textarea "x"
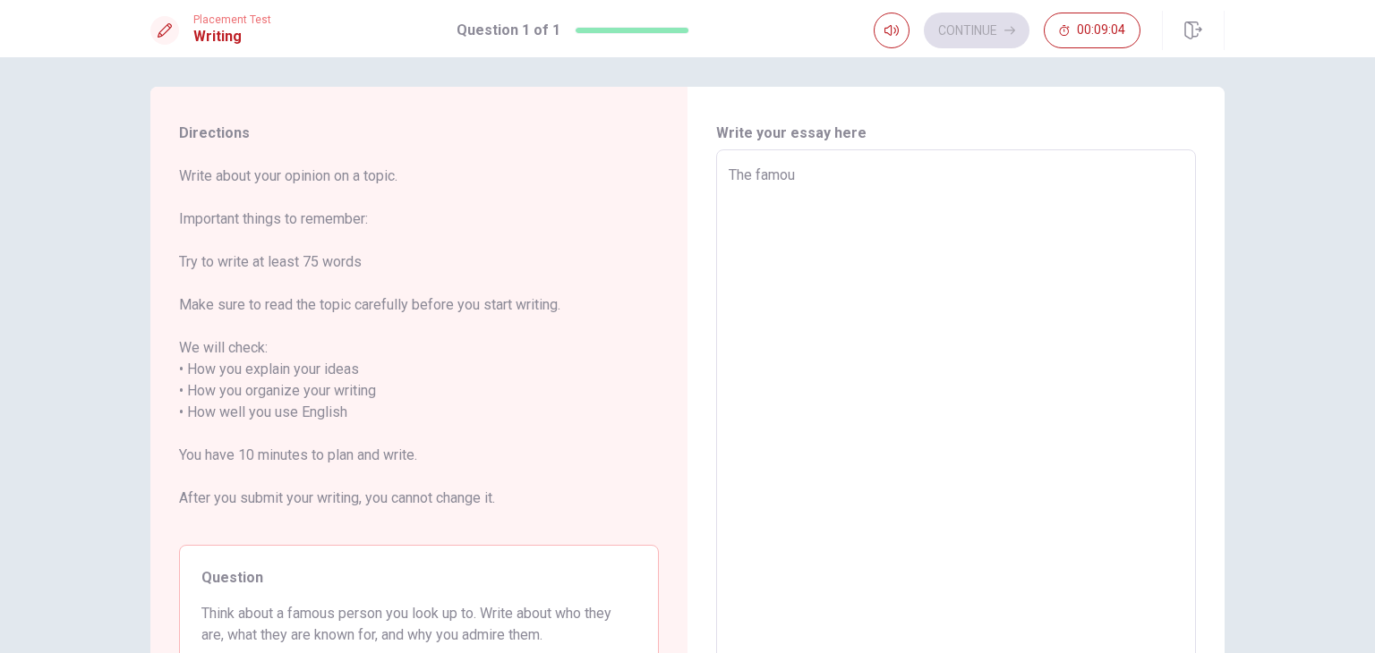
type textarea "The famous"
type textarea "x"
type textarea "The famous"
type textarea "x"
type textarea "The famous p"
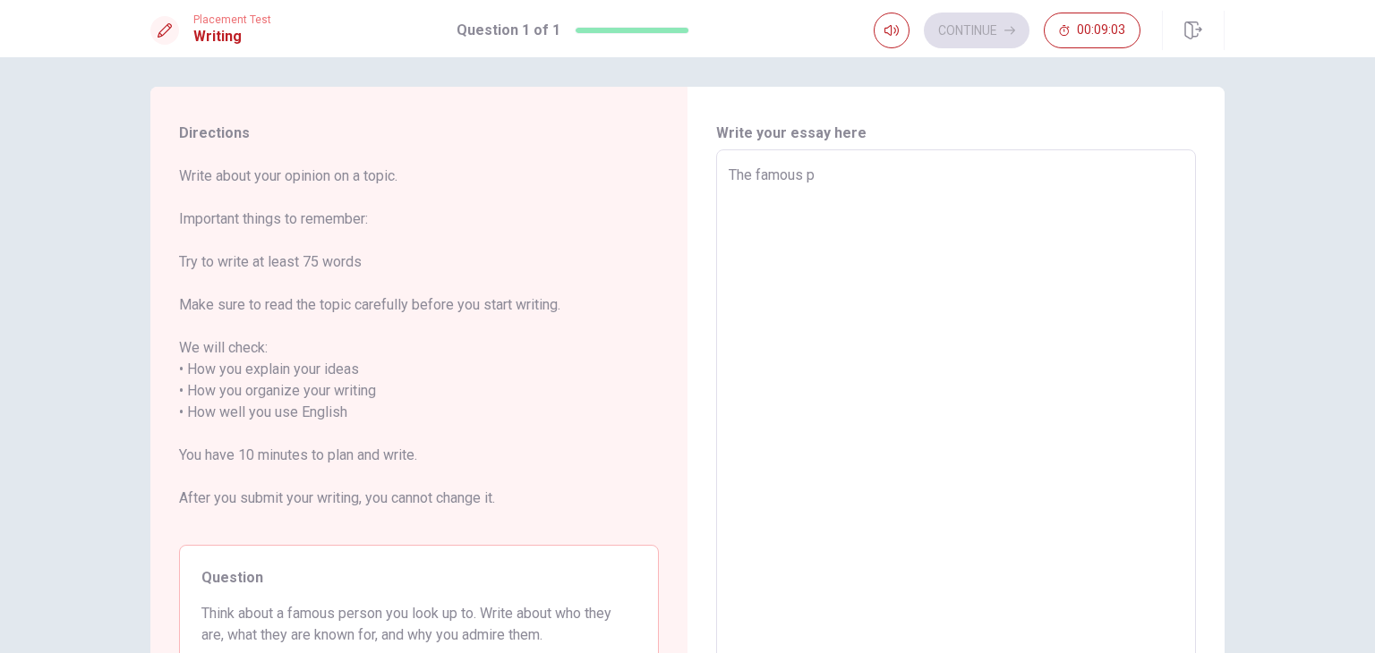
type textarea "x"
type textarea "The famous pe"
type textarea "x"
type textarea "The famous per"
type textarea "x"
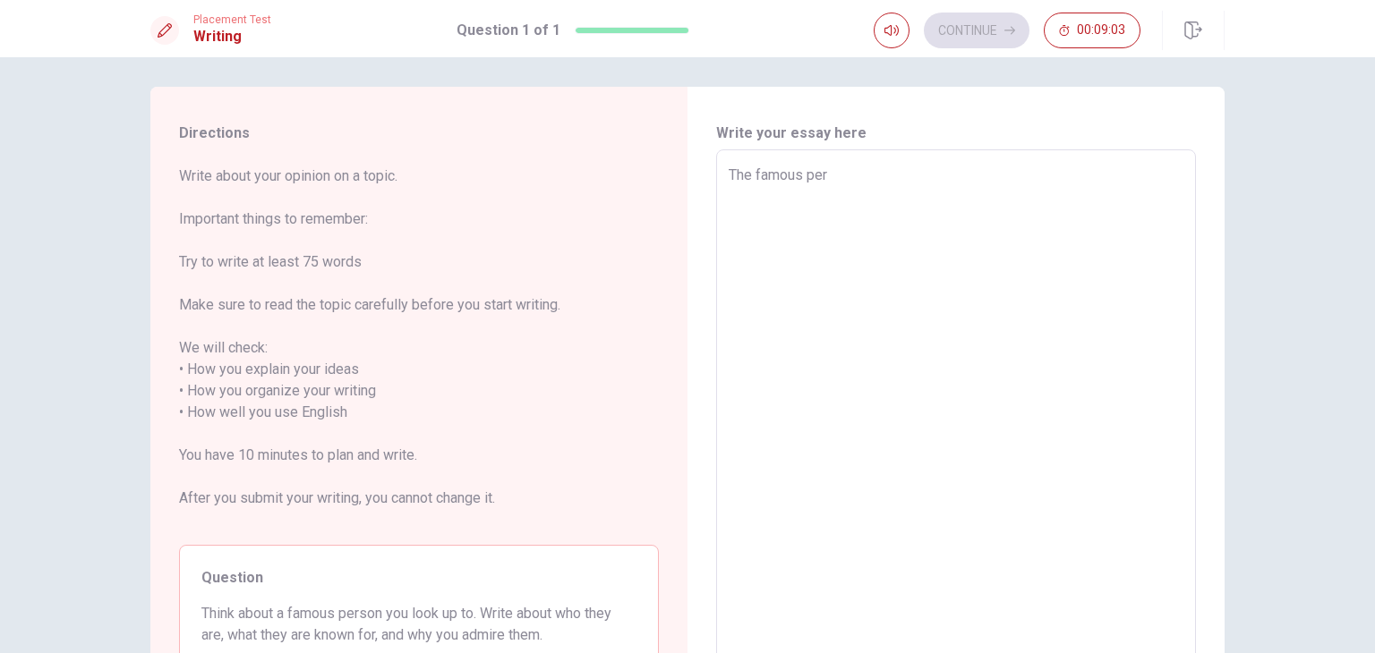
type textarea "The famous pers"
type textarea "x"
type textarea "The famous perso"
type textarea "x"
type textarea "The famous person"
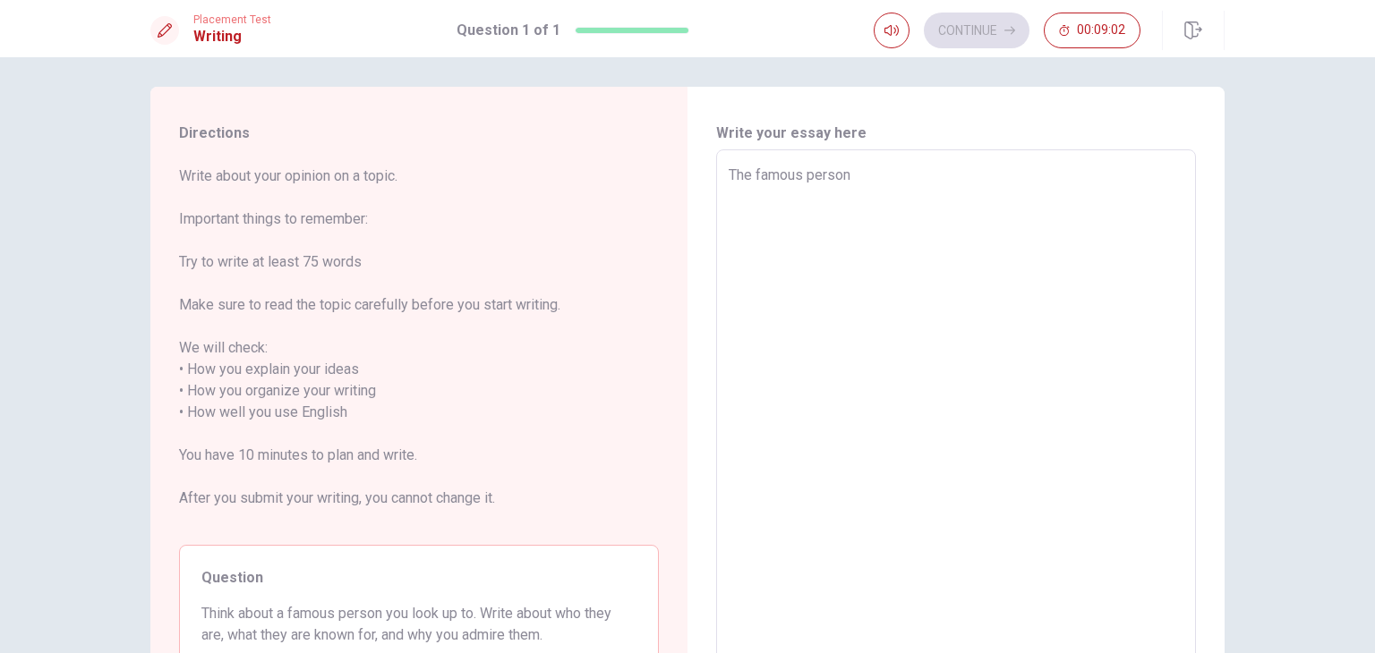
type textarea "x"
type textarea "The famous person"
type textarea "x"
type textarea "The famous person t"
type textarea "x"
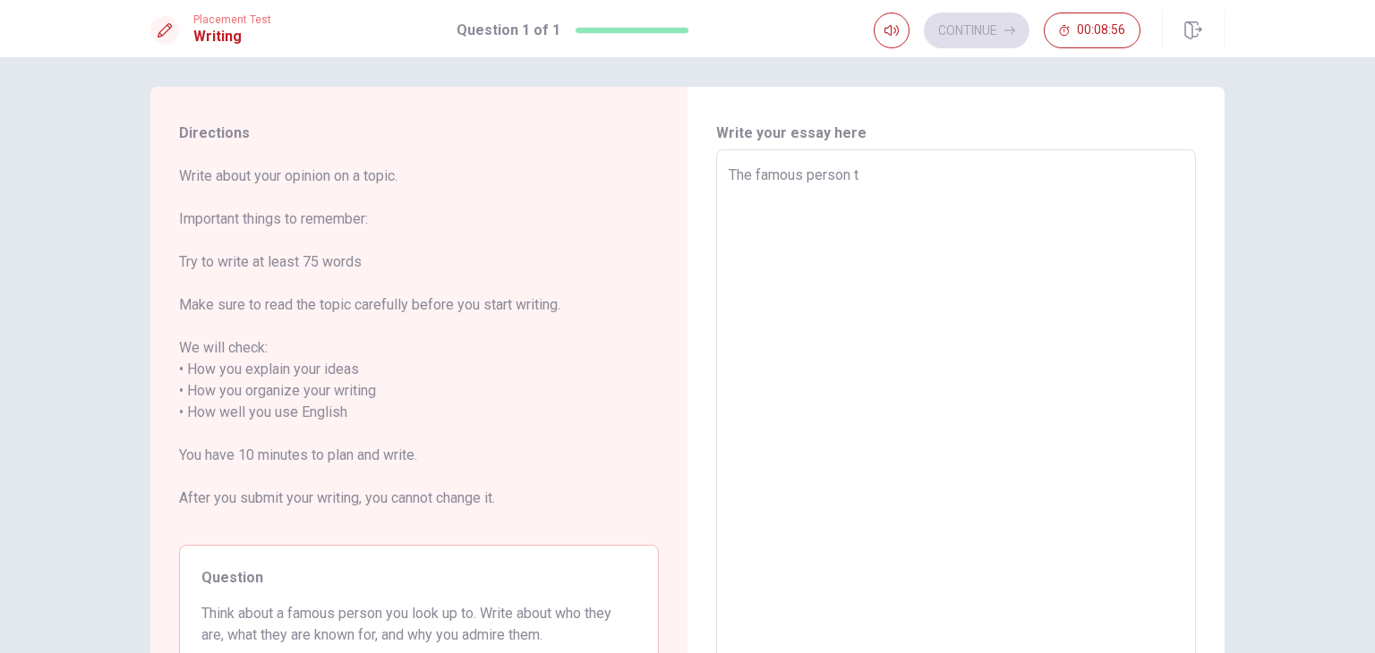
type textarea "The famous person th"
type textarea "x"
type textarea "The famous person tha"
type textarea "x"
type textarea "The famous person that"
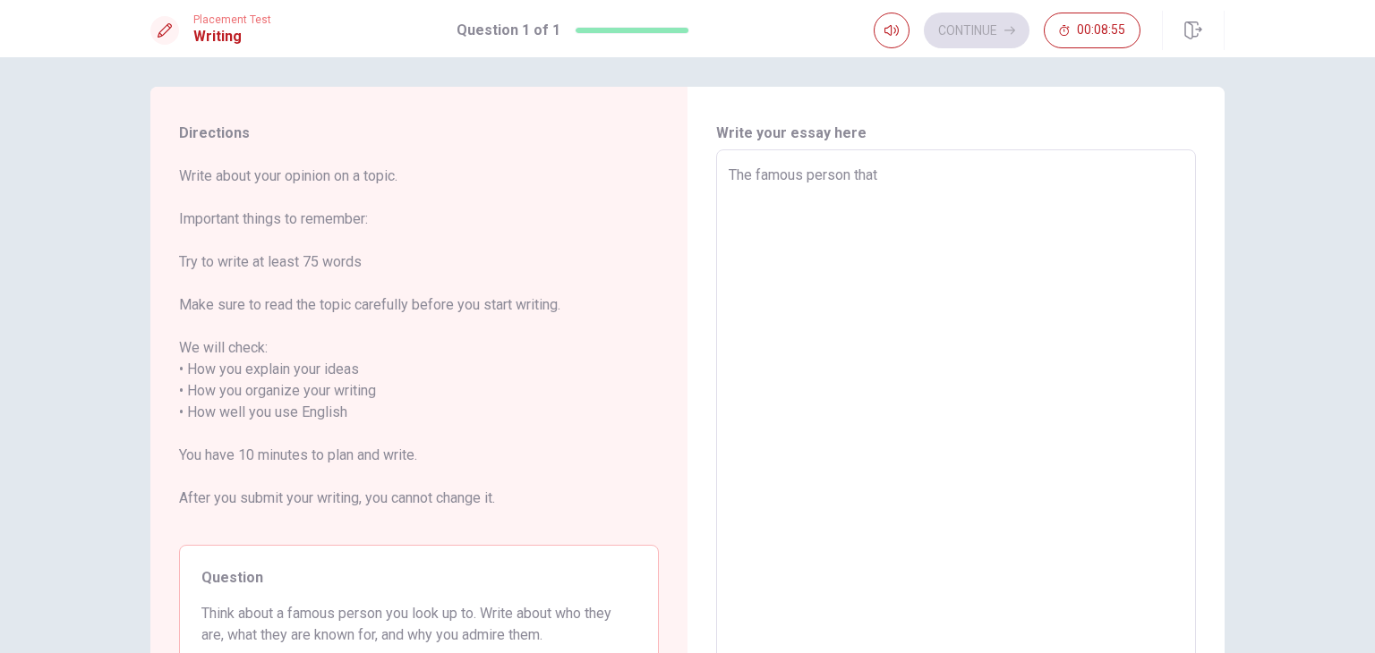
type textarea "x"
type textarea "The famous person that"
type textarea "x"
type textarea "The famous person that"
type textarea "x"
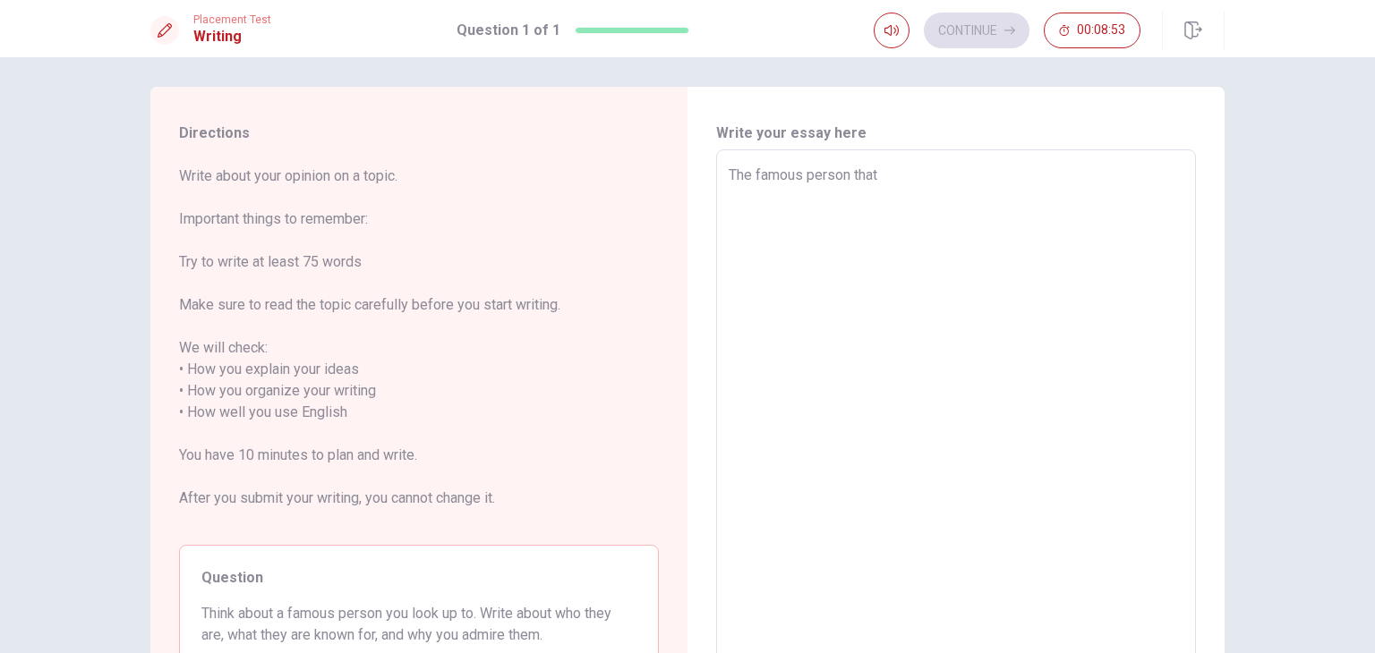
type textarea "The famous person tha"
type textarea "x"
type textarea "The famous person th"
type textarea "x"
type textarea "The famous person t"
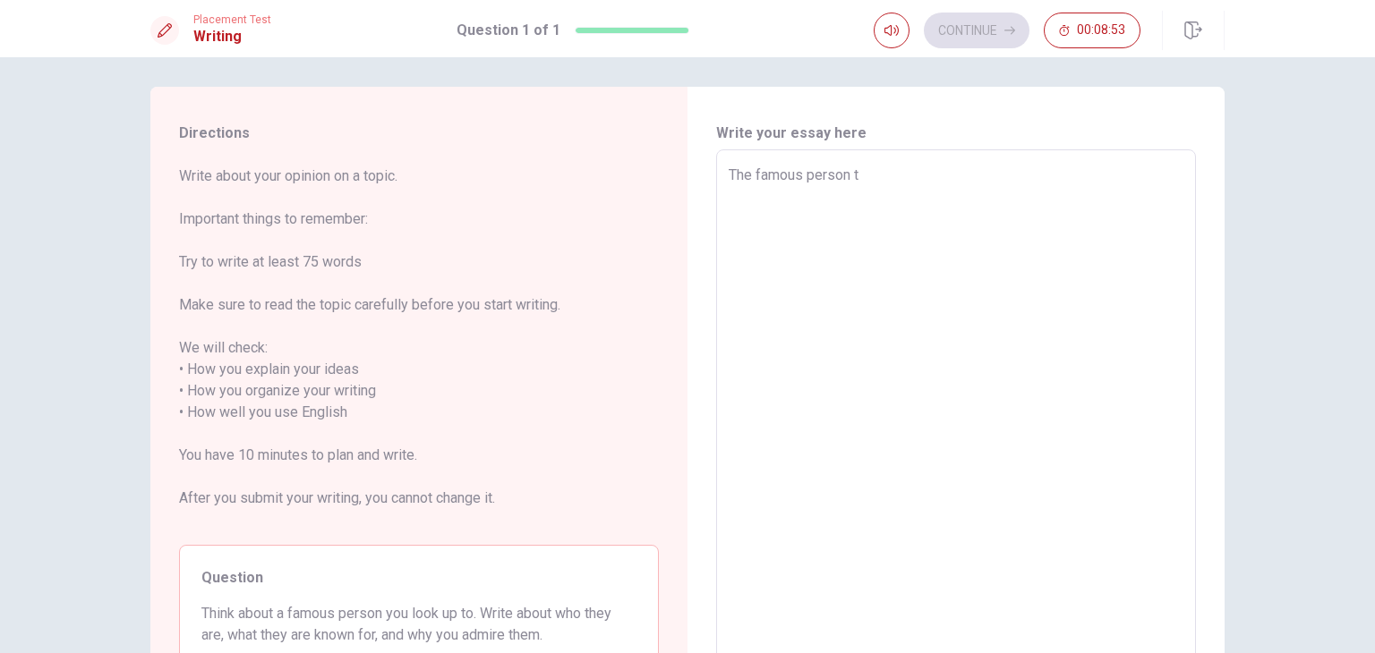
type textarea "x"
type textarea "The famous person"
type textarea "x"
type textarea "The famous person"
type textarea "x"
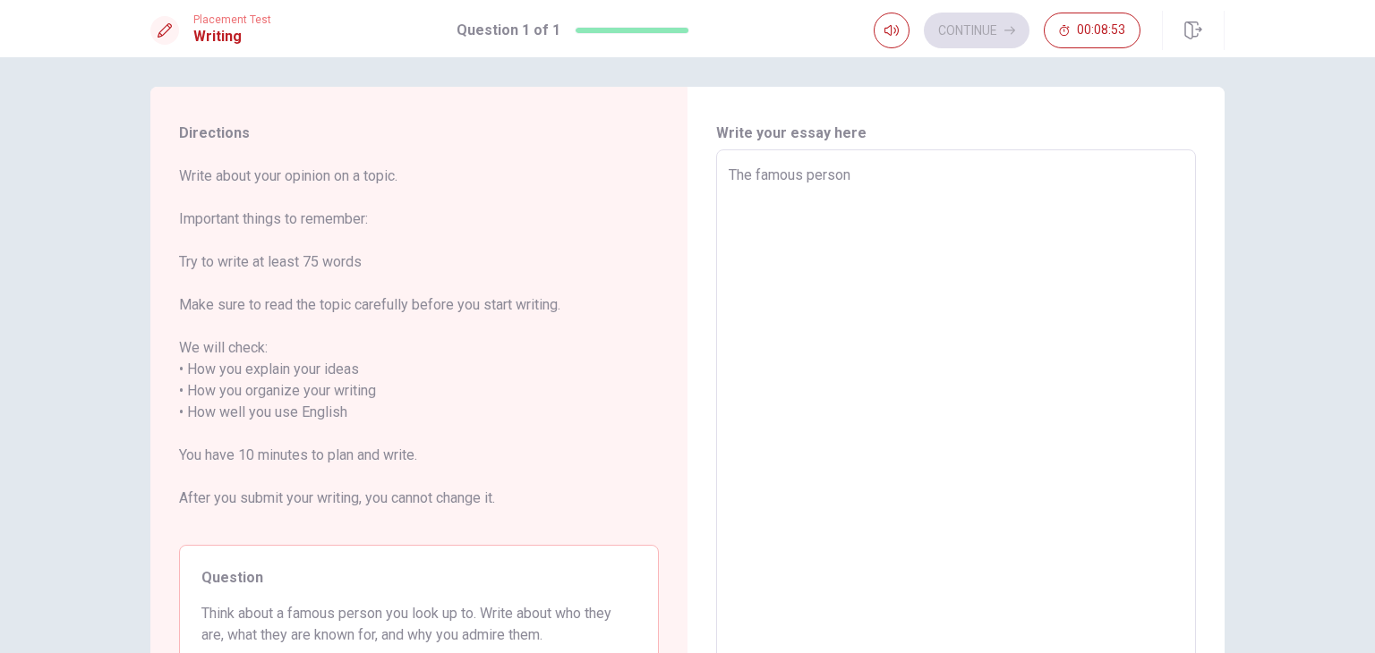
type textarea "The famous perso"
type textarea "x"
type textarea "The famous pers"
type textarea "x"
type textarea "The famous per"
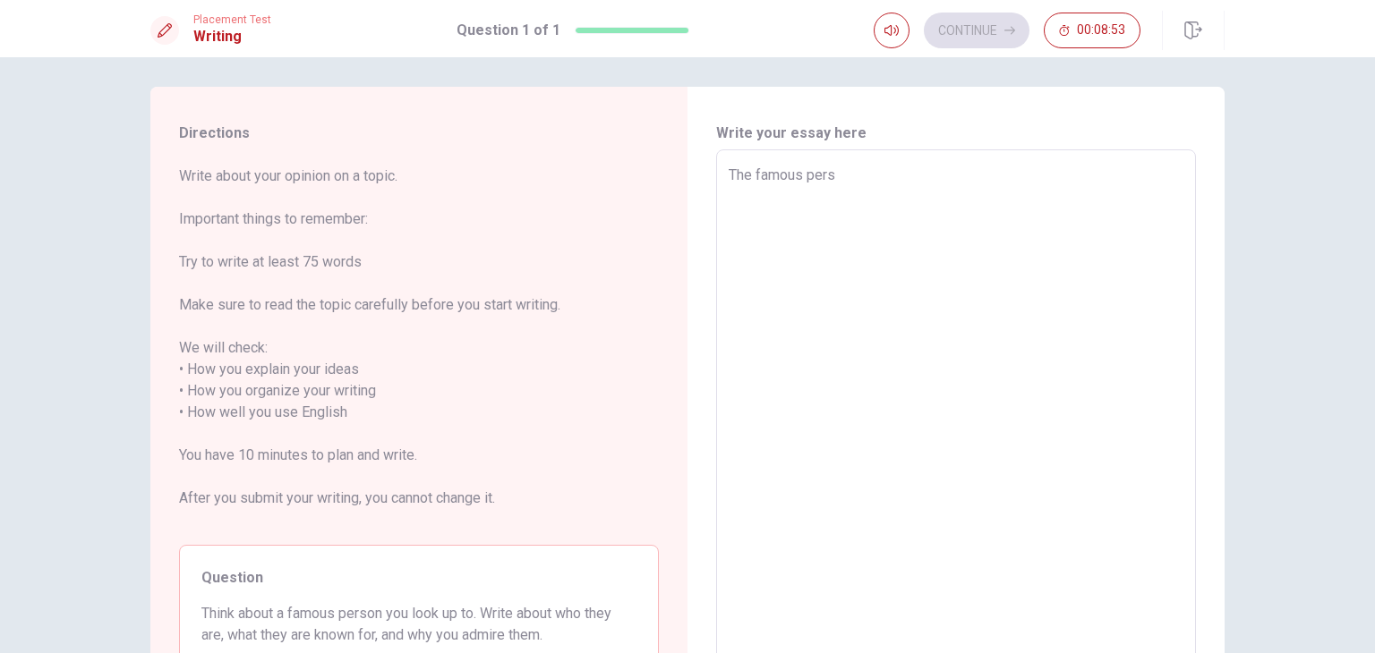
type textarea "x"
type textarea "The famous pe"
type textarea "x"
type textarea "The famous p"
type textarea "x"
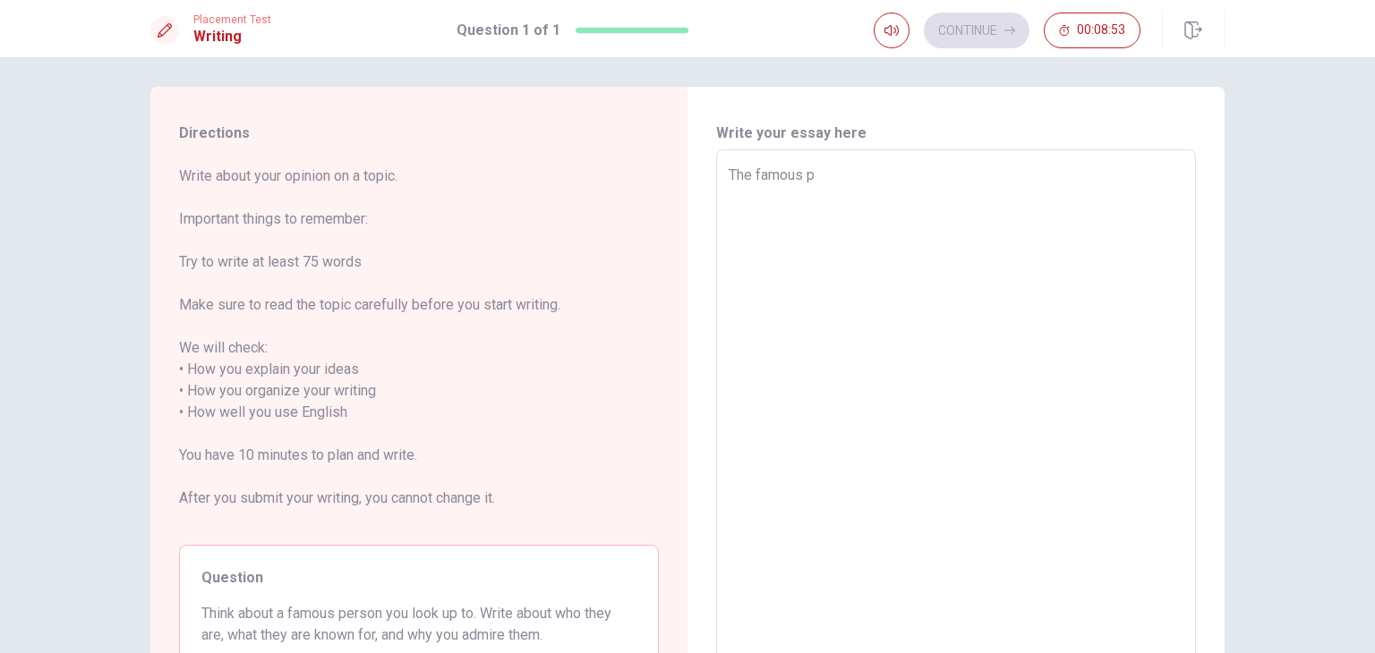
type textarea "The famous"
type textarea "x"
type textarea "The famous"
type textarea "x"
type textarea "The famou"
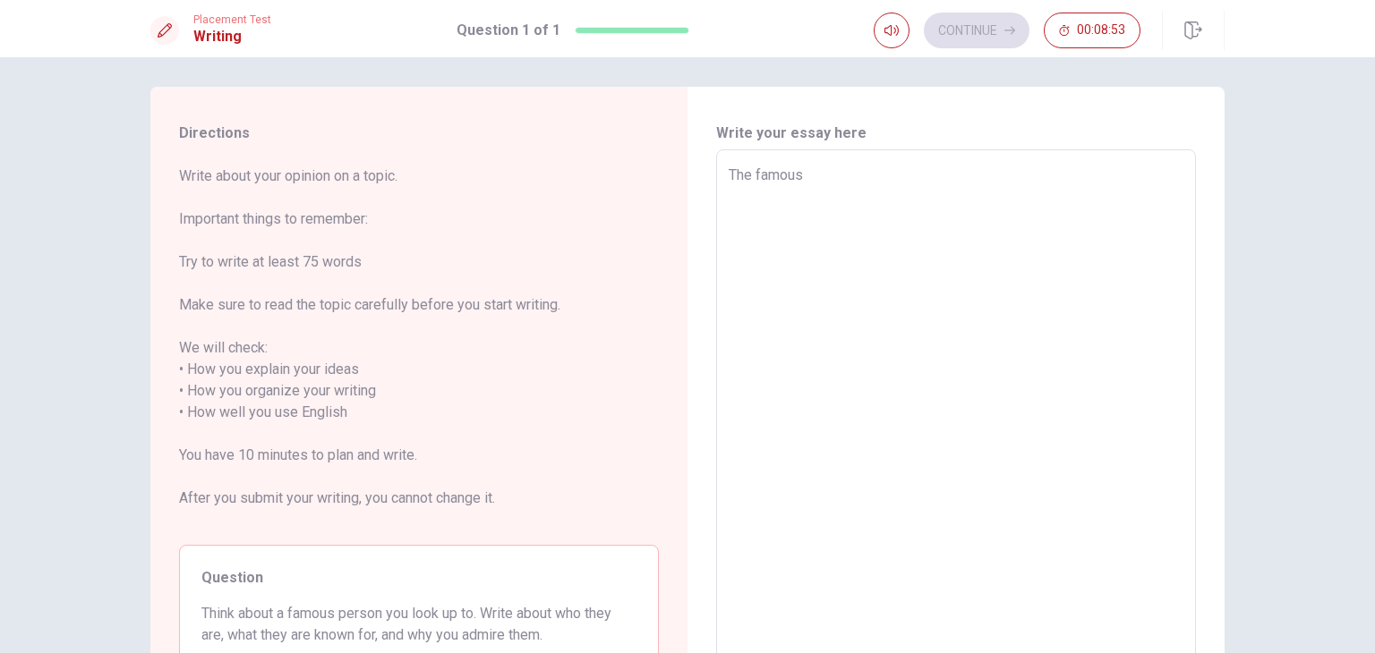
type textarea "x"
type textarea "The famo"
type textarea "x"
type textarea "The fam"
type textarea "x"
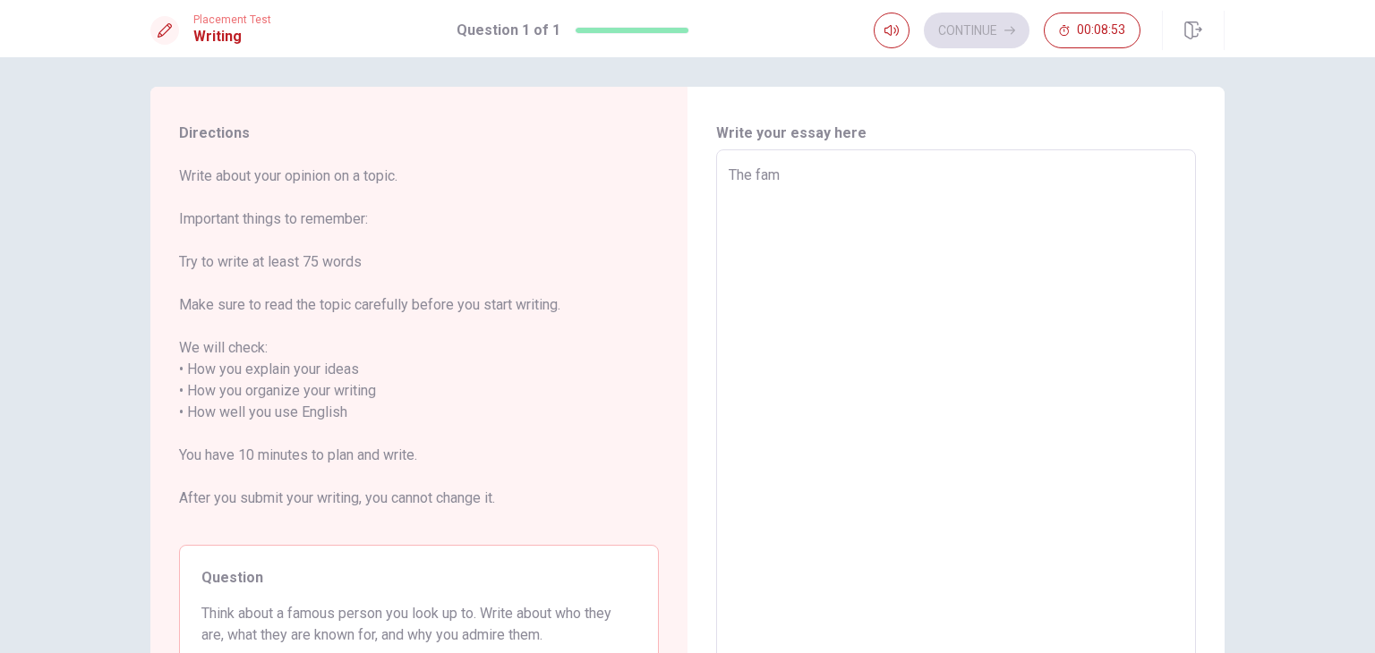
type textarea "The fa"
type textarea "x"
type textarea "The f"
type textarea "x"
type textarea "The"
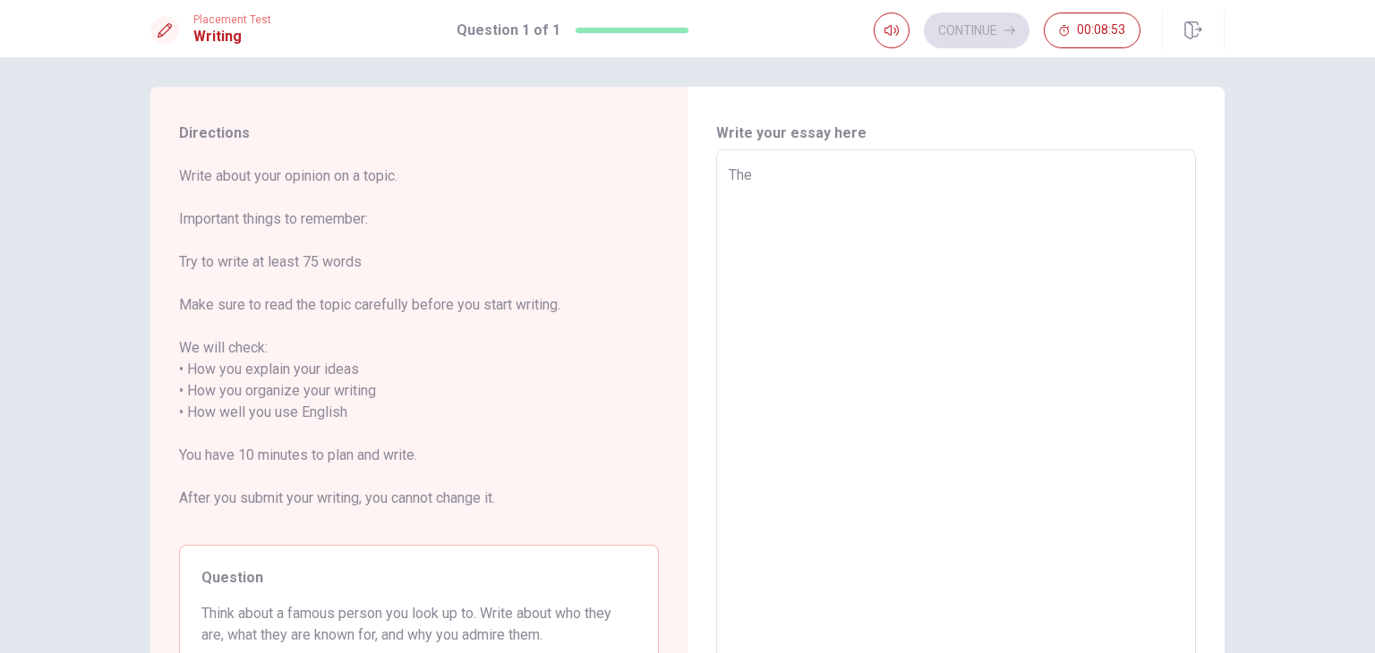
type textarea "x"
type textarea "The"
type textarea "x"
type textarea "Th"
type textarea "x"
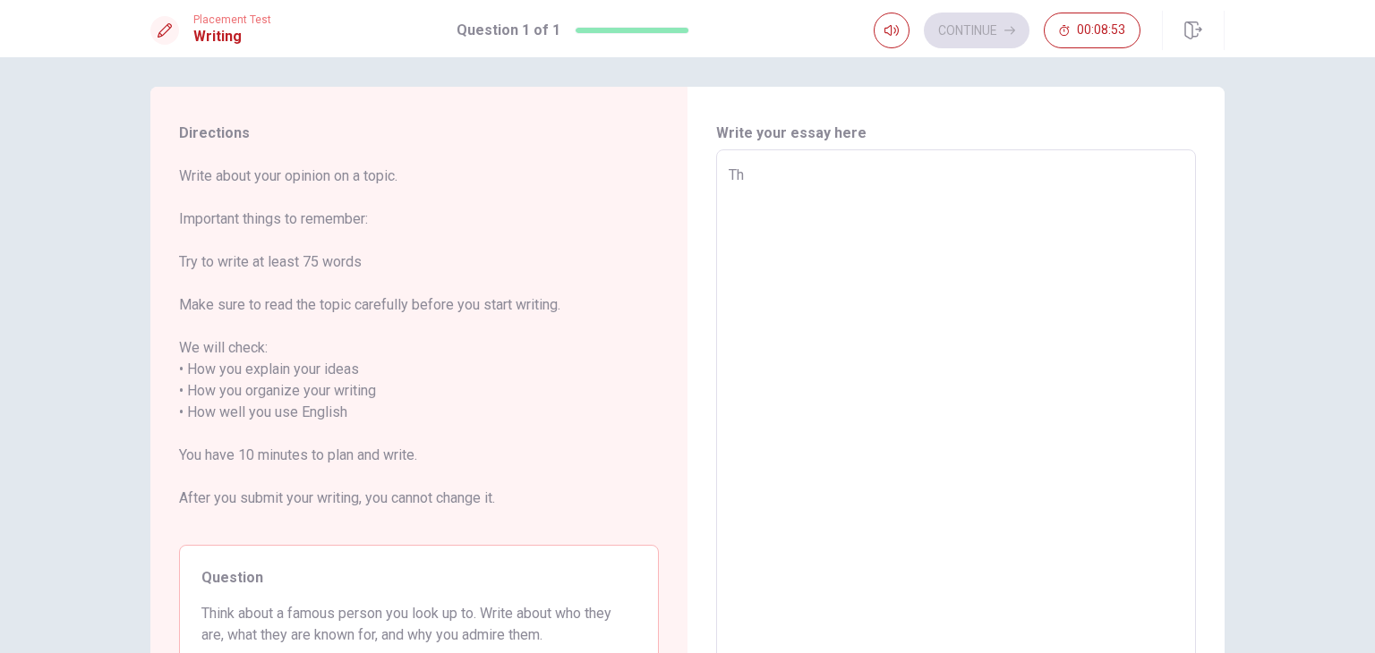
type textarea "T"
type textarea "x"
type textarea "I"
type textarea "x"
type textarea "I"
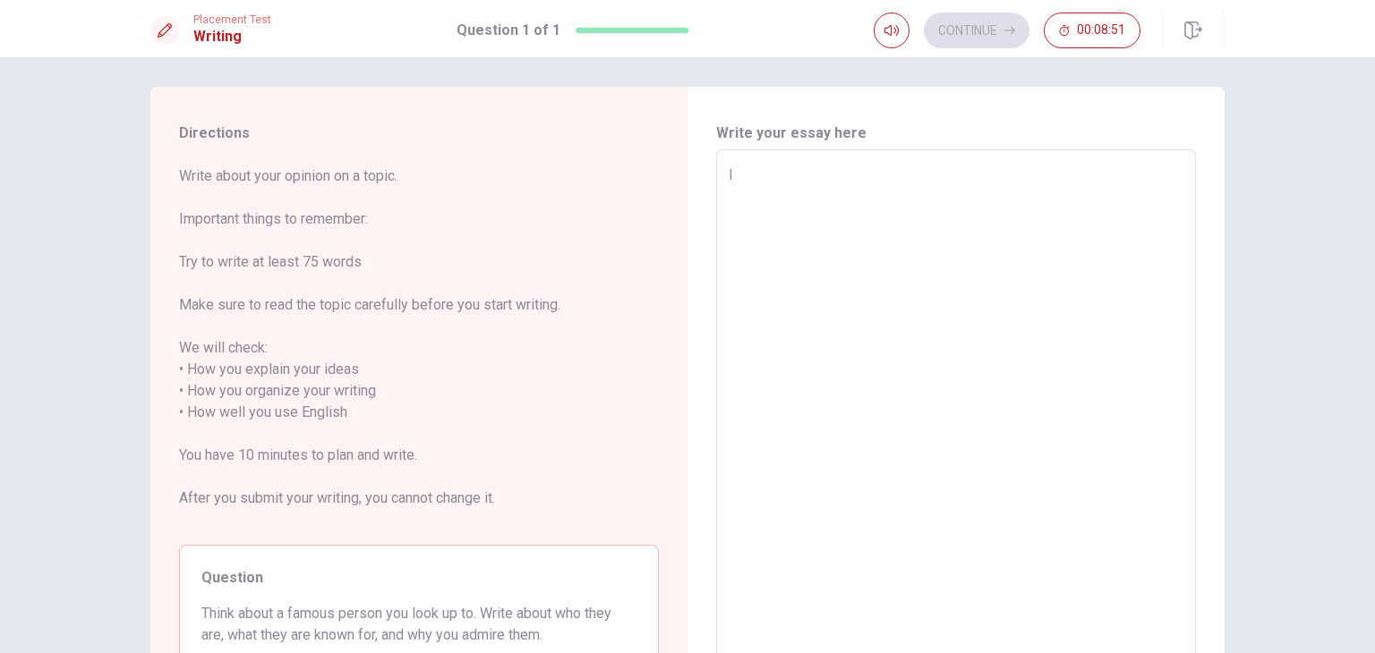
type textarea "x"
type textarea "I t"
type textarea "x"
type textarea "I th"
type textarea "x"
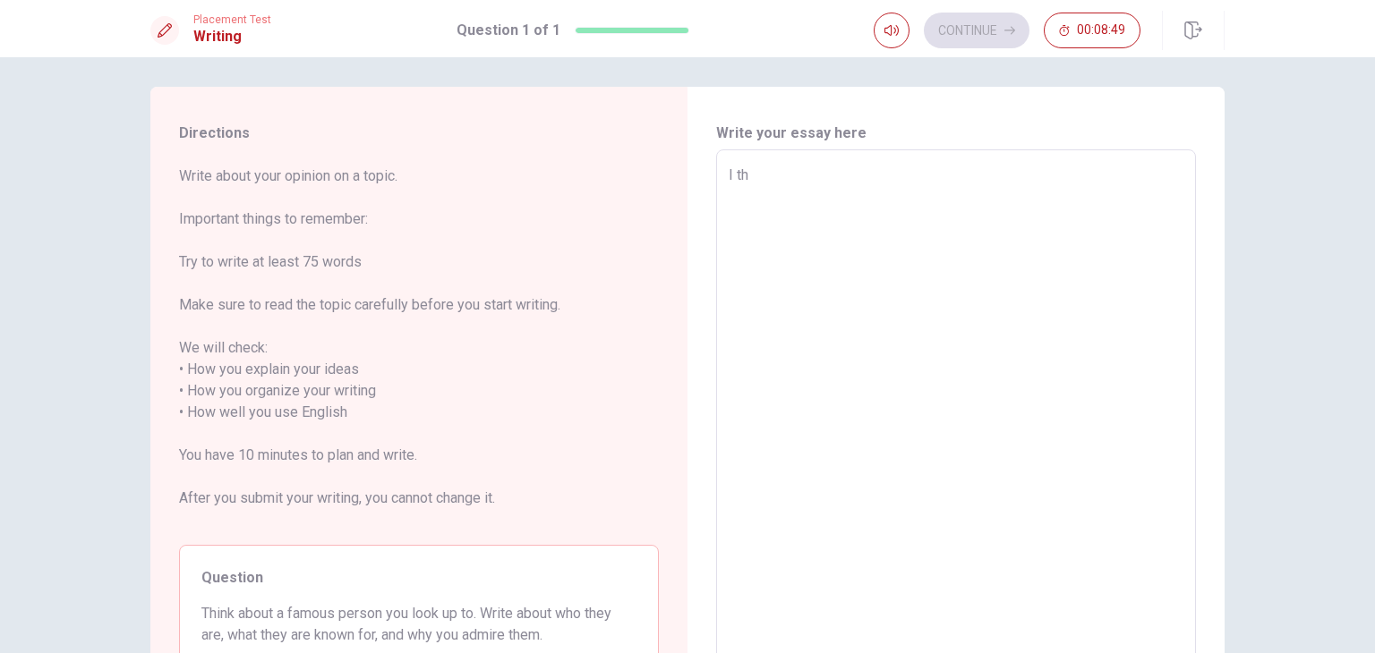
type textarea "I thi"
type textarea "x"
type textarea "I thin"
type textarea "x"
type textarea "I think"
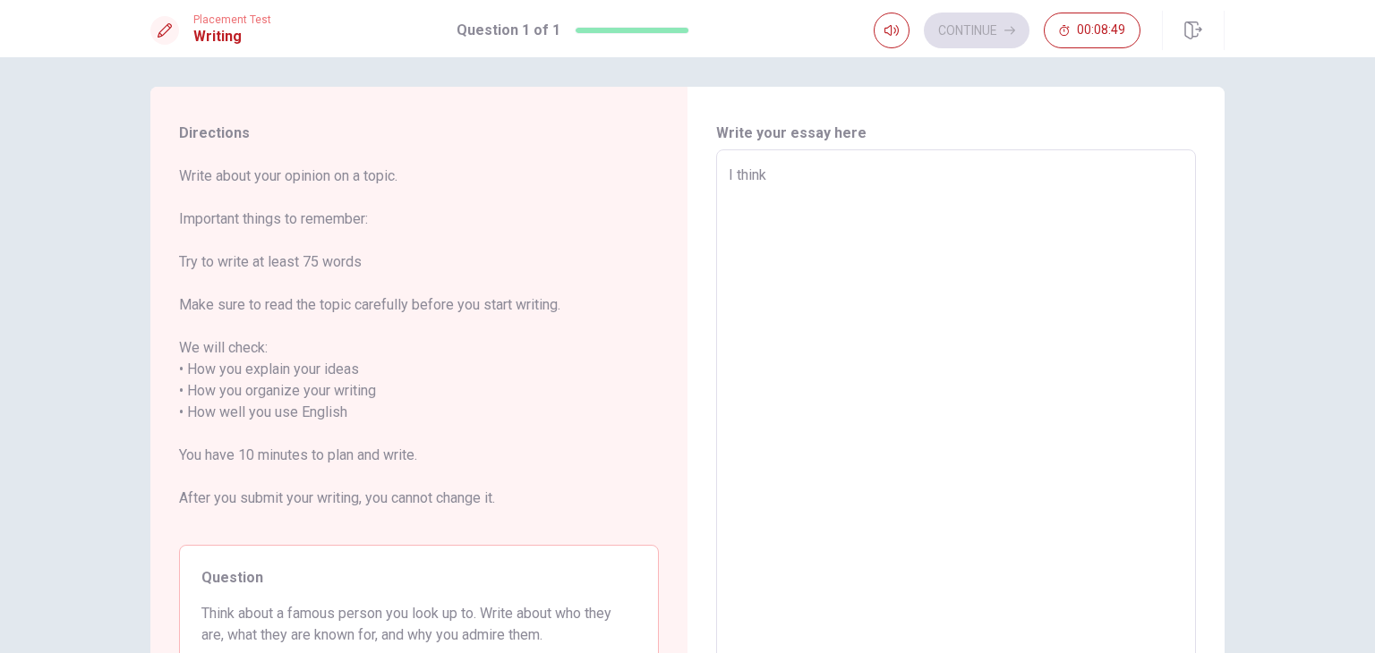
type textarea "x"
type textarea "I think"
type textarea "x"
type textarea "I think t"
type textarea "x"
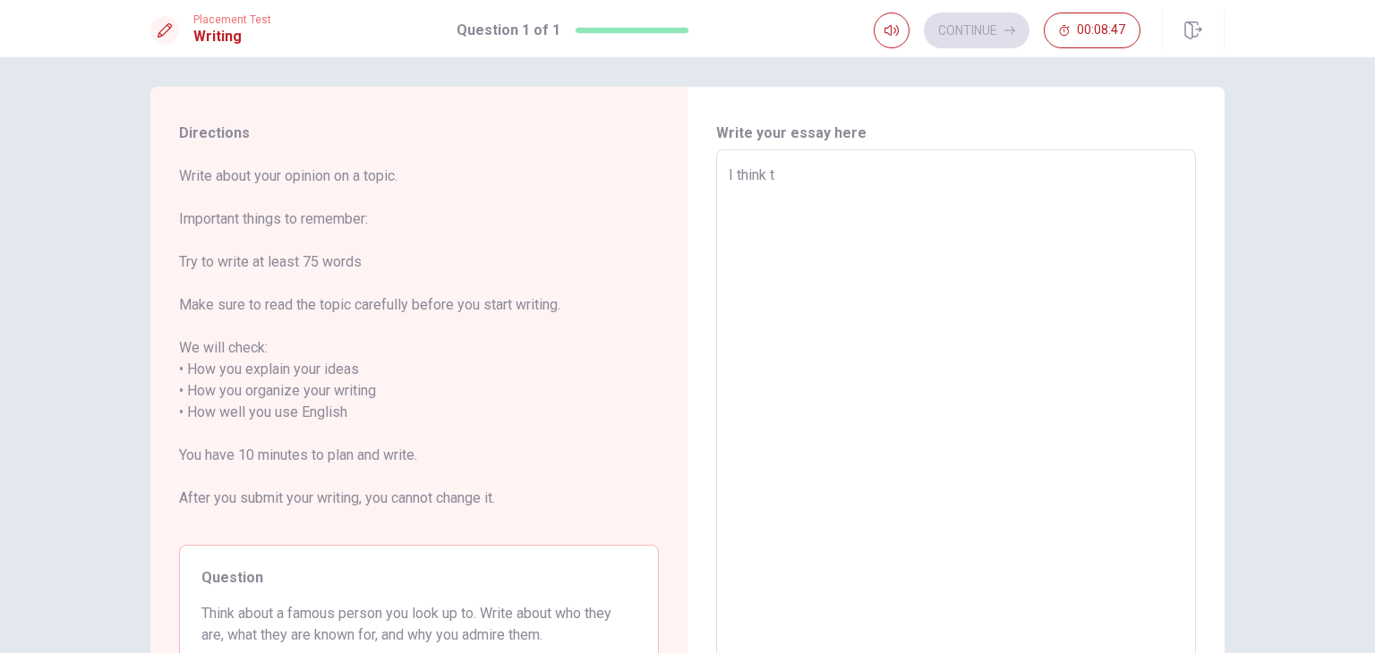
type textarea "I think th"
type textarea "x"
type textarea "I think ths"
type textarea "x"
type textarea "I think thst"
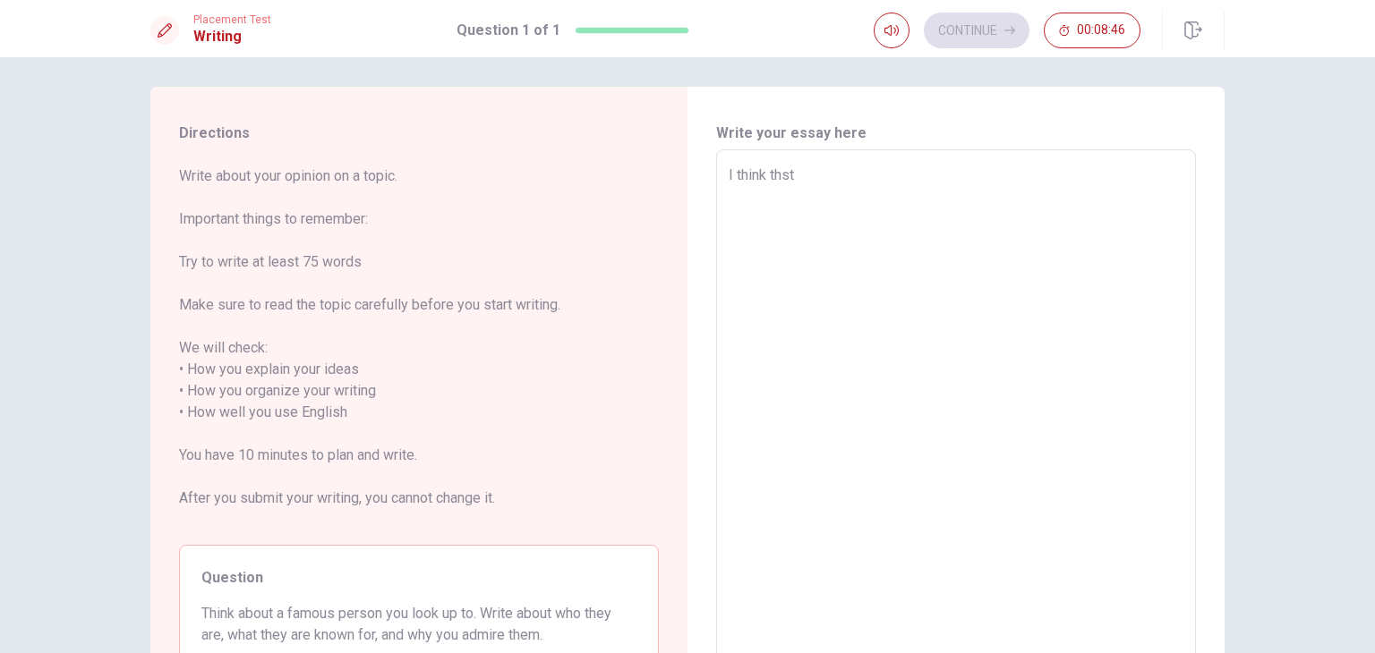
type textarea "x"
type textarea "I think thst"
type textarea "x"
type textarea "I think thst"
type textarea "x"
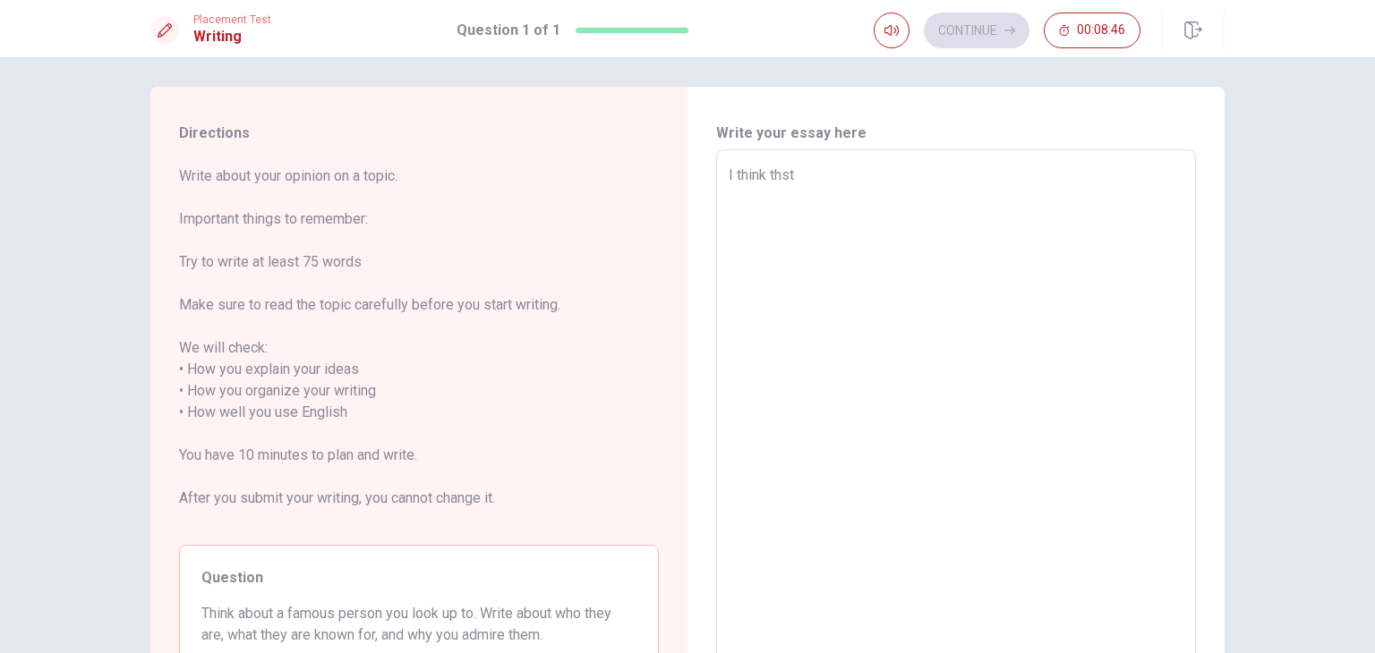
type textarea "I think ths"
type textarea "x"
type textarea "I think th"
type textarea "x"
type textarea "I think tha"
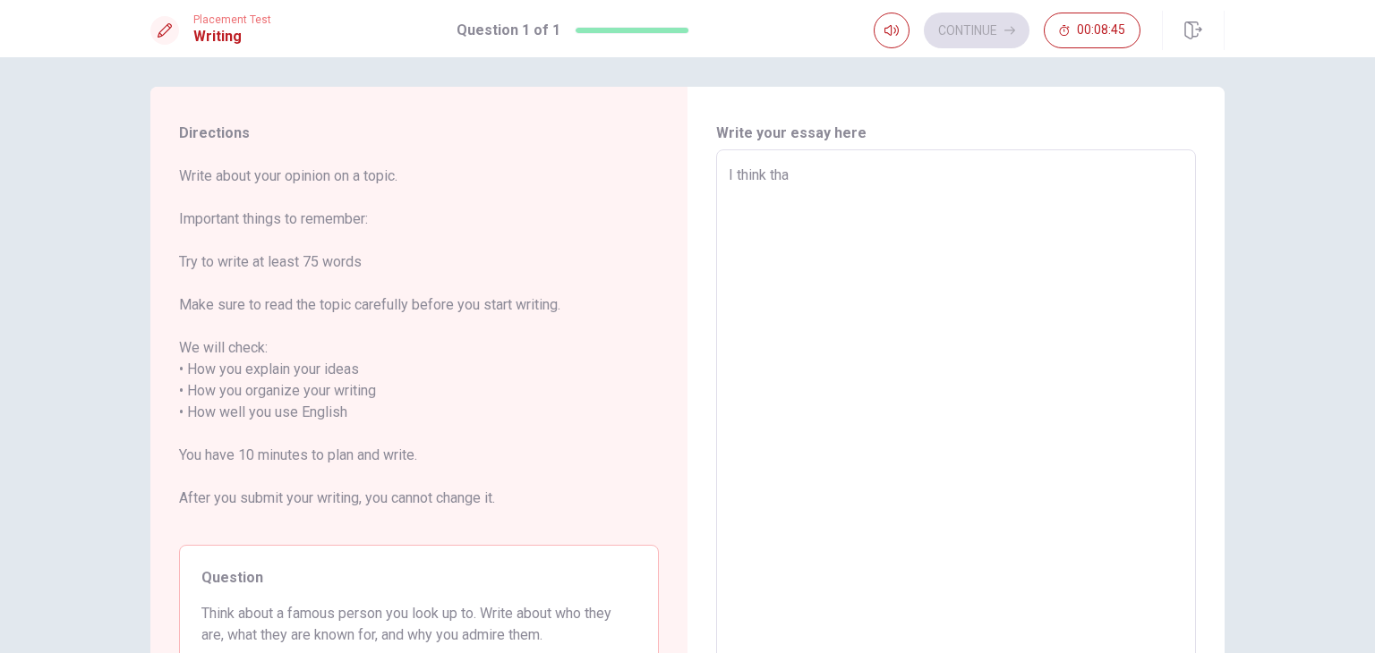
type textarea "x"
type textarea "I think that"
type textarea "x"
type textarea "I think that"
type textarea "x"
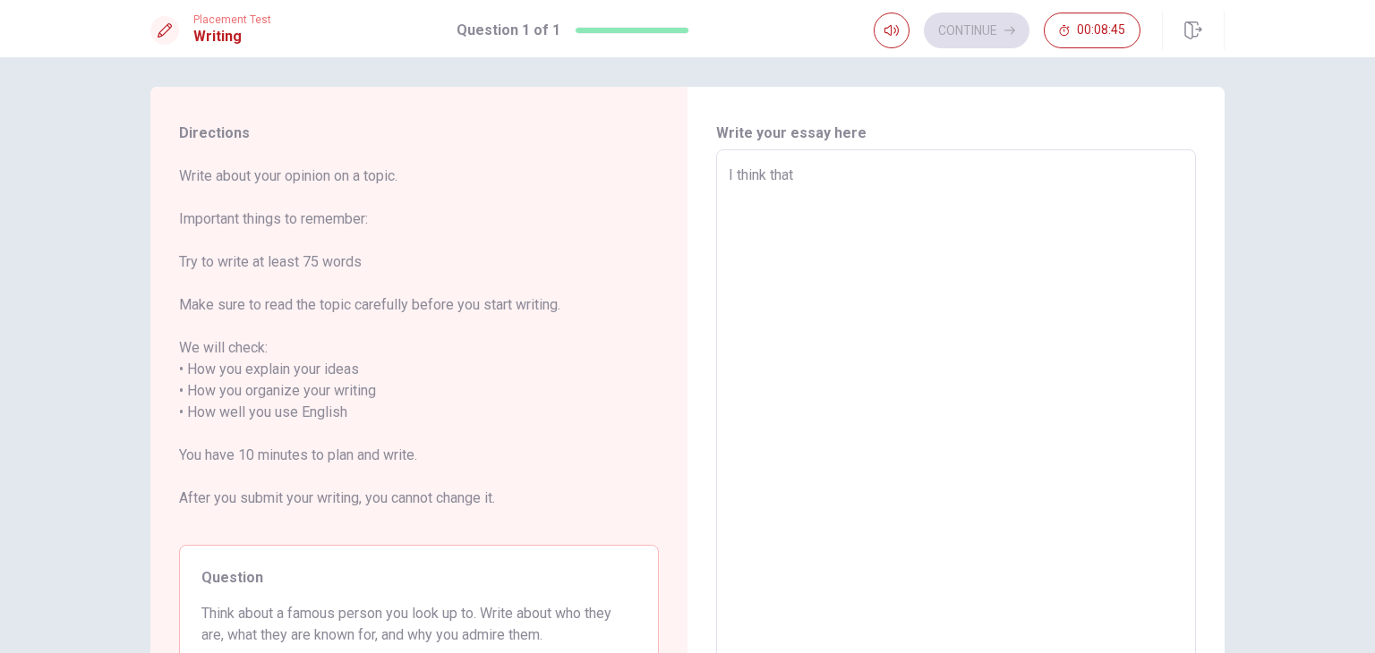
type textarea "I think that d"
type textarea "x"
type textarea "I think that dt"
type textarea "x"
type textarea "I think that dth"
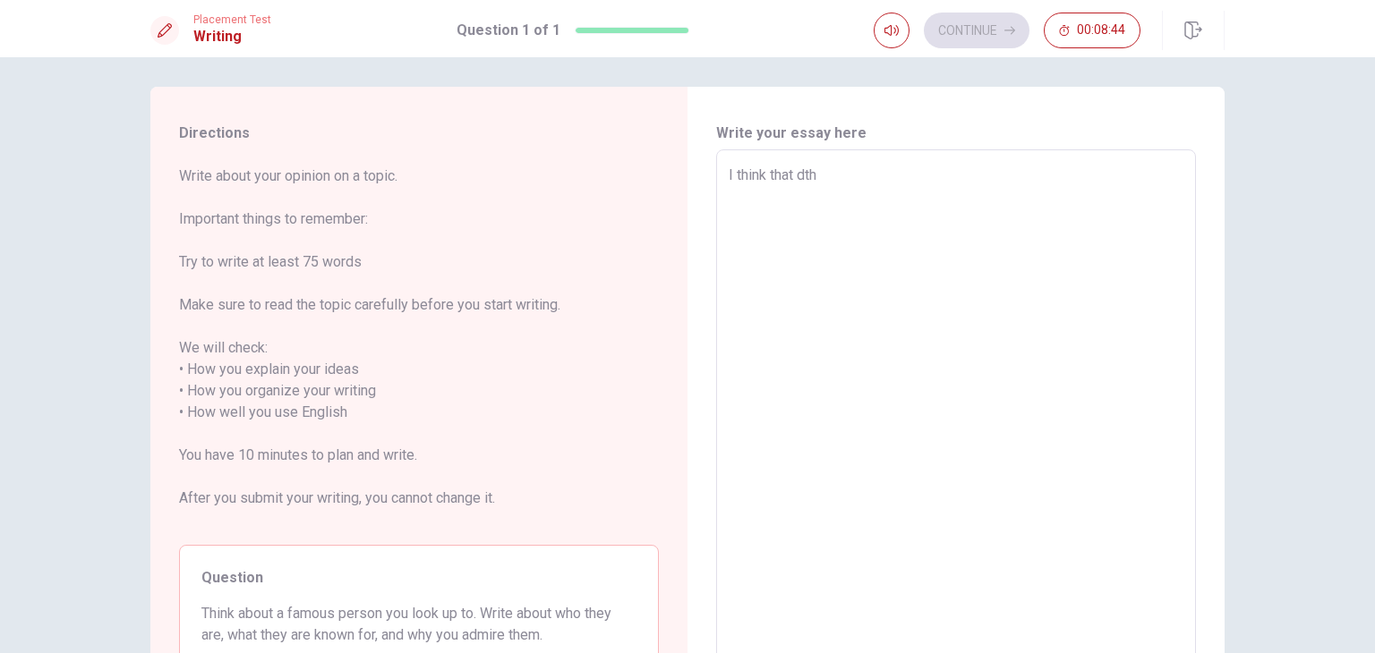
type textarea "x"
type textarea "I think that dthe"
type textarea "x"
type textarea "I think that dthe"
type textarea "x"
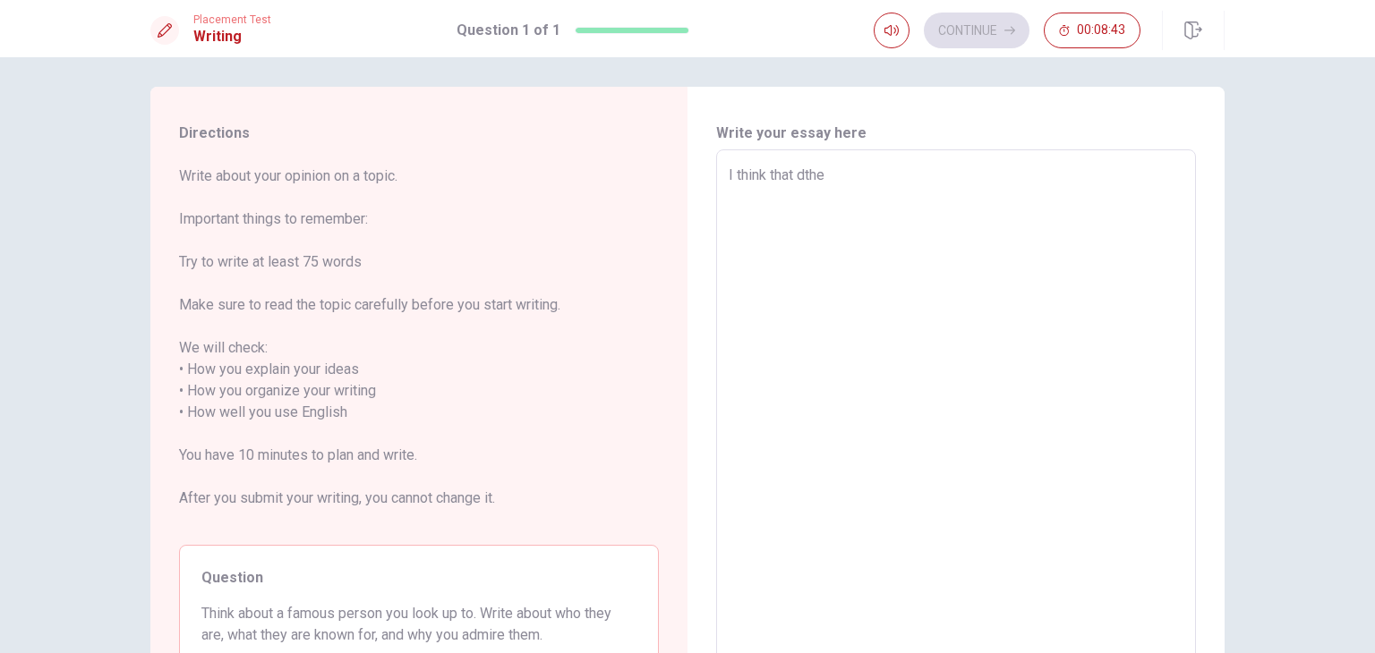
type textarea "I think that dthe"
type textarea "x"
type textarea "I think that dth"
type textarea "x"
type textarea "I think that dt"
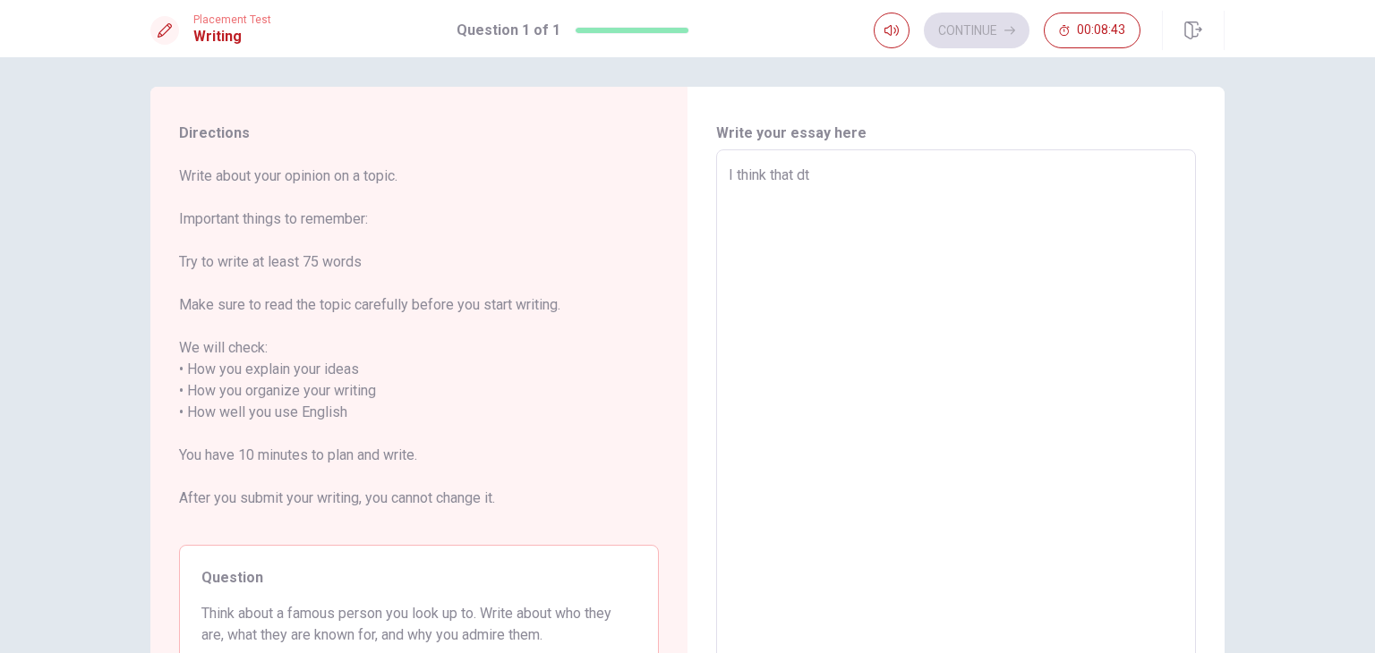
type textarea "x"
type textarea "I think that d"
type textarea "x"
type textarea "I think that"
type textarea "x"
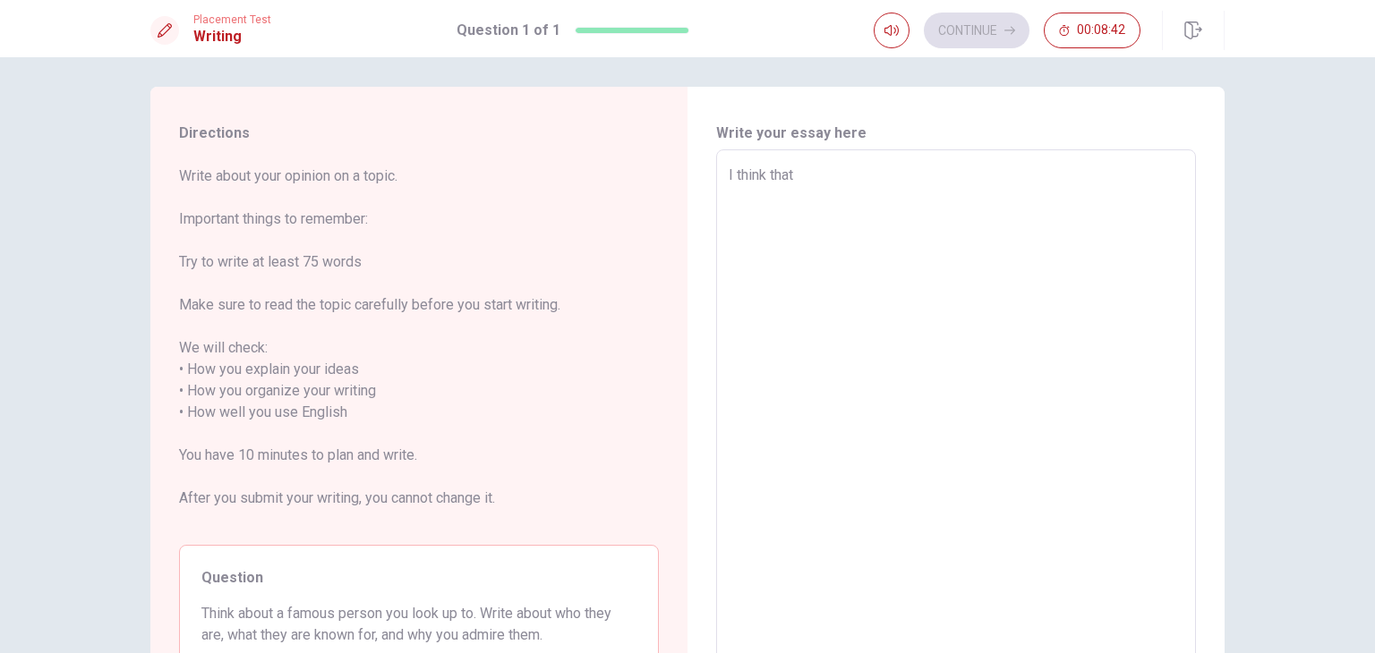
type textarea "I think that t"
type textarea "x"
type textarea "I think that th"
type textarea "x"
type textarea "I think that the"
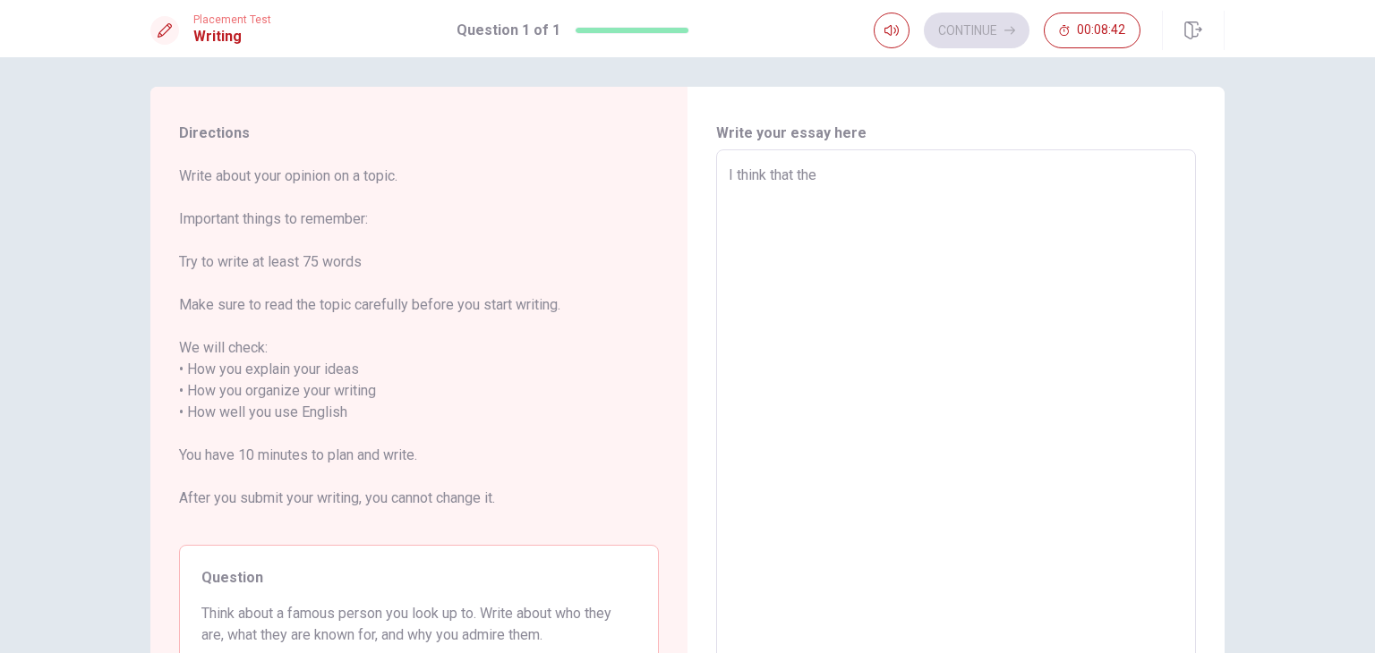
type textarea "x"
type textarea "I think that the"
type textarea "x"
type textarea "I think that the f"
type textarea "x"
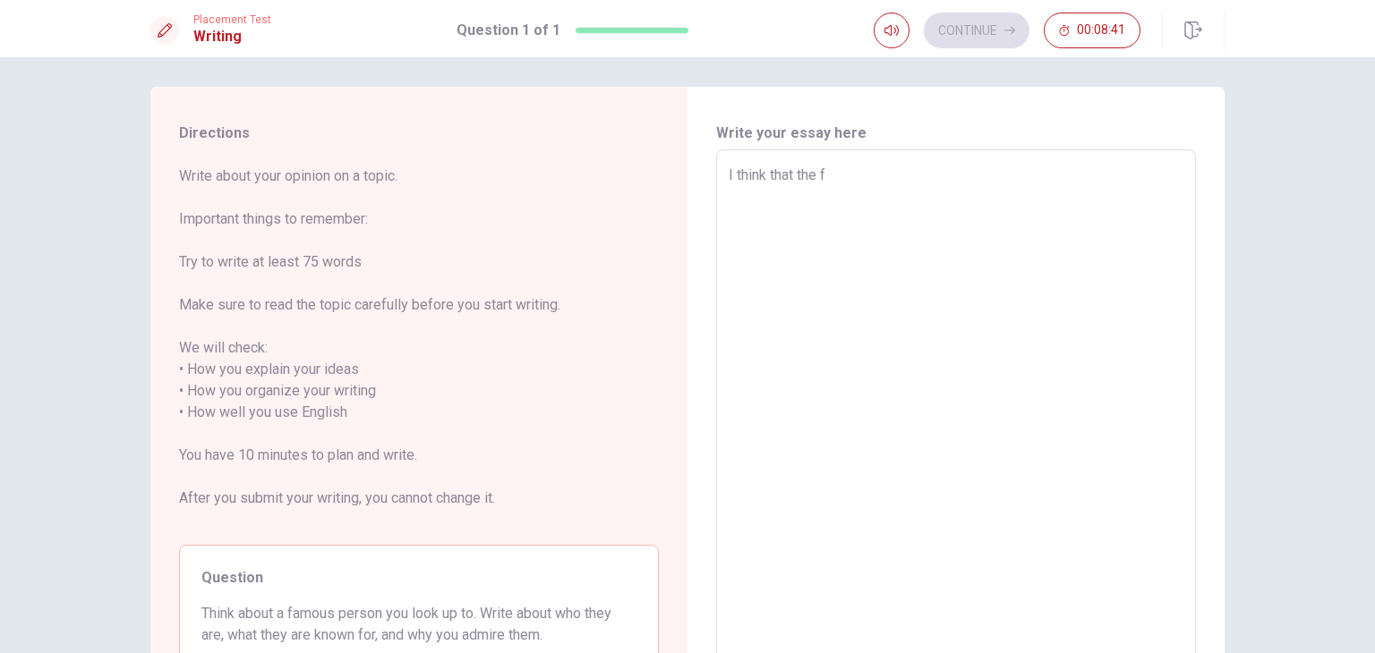
type textarea "I think that the fa"
type textarea "x"
type textarea "I think that the fam"
type textarea "x"
type textarea "I think that the famo"
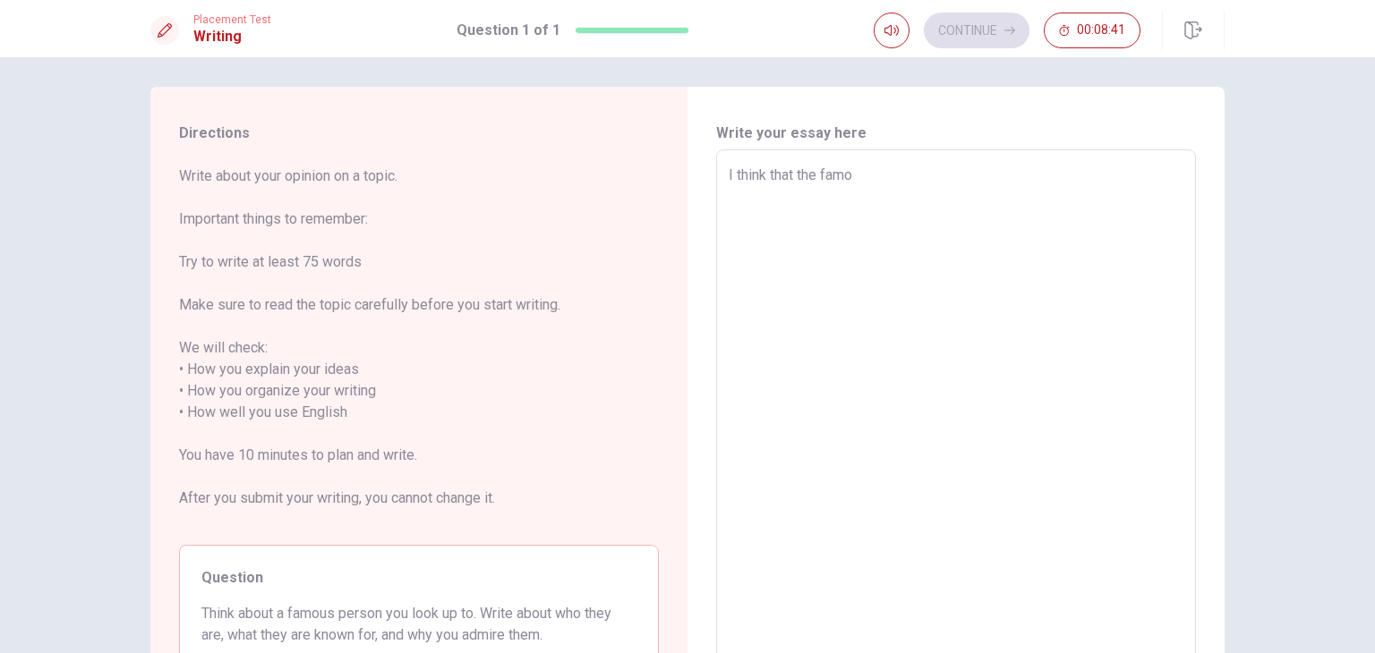
type textarea "x"
type textarea "I think that the famou"
type textarea "x"
type textarea "I think that the famous"
type textarea "x"
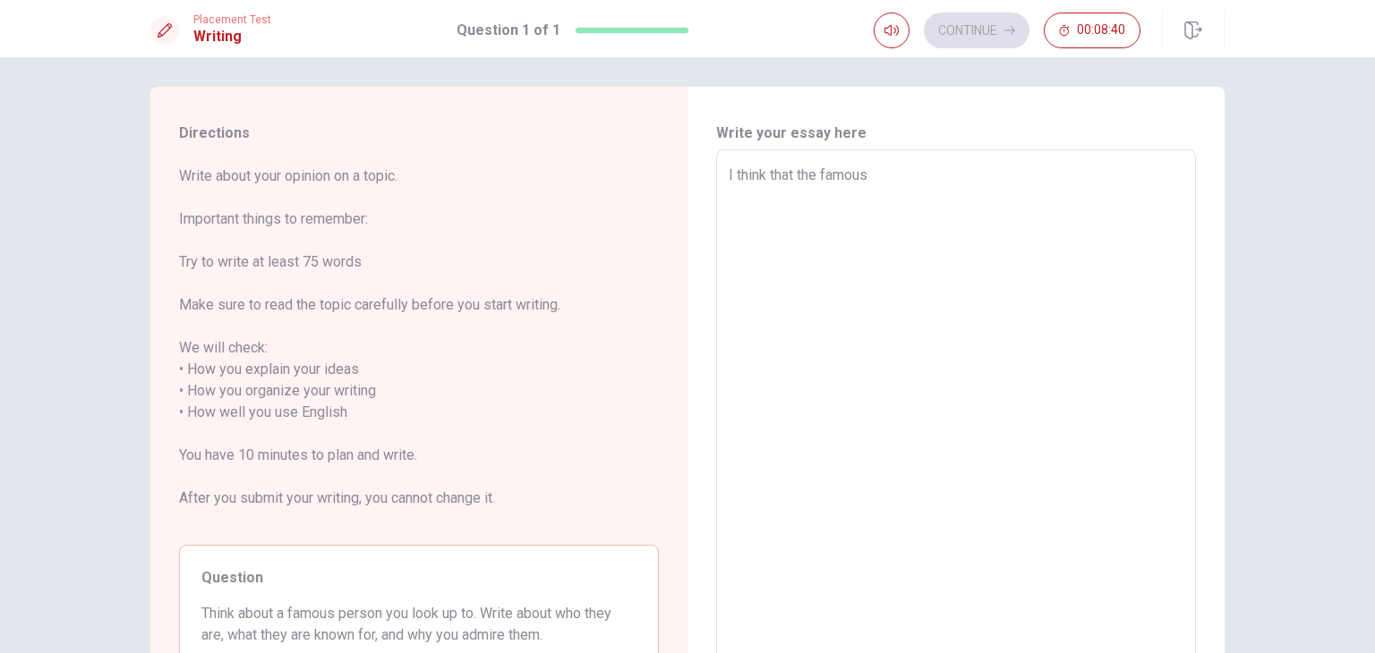
type textarea "I think that the famous"
type textarea "x"
type textarea "I think that the famous p"
type textarea "x"
type textarea "I think that the famous pe"
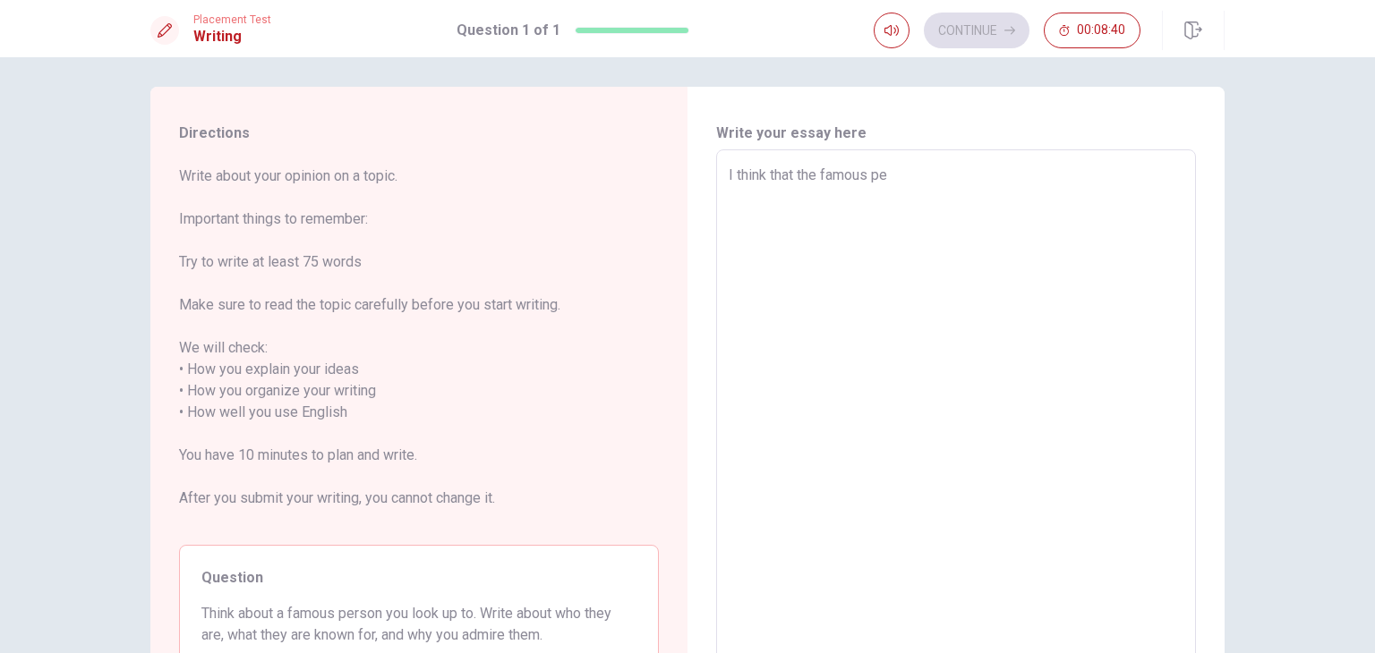
type textarea "x"
type textarea "I think that the famous per"
type textarea "x"
type textarea "I think that the famous pers"
type textarea "x"
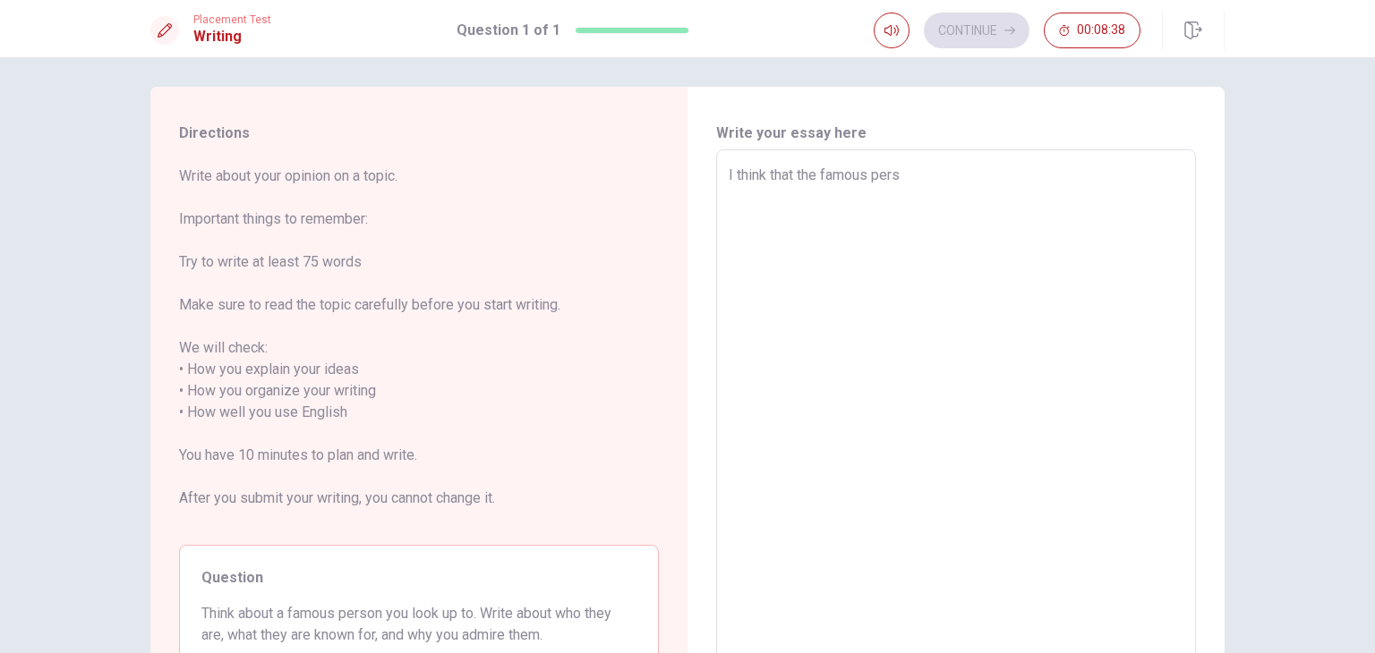
type textarea "I think that the famous perso"
type textarea "x"
type textarea "I think that the famous person"
type textarea "x"
type textarea "I think that the famous person"
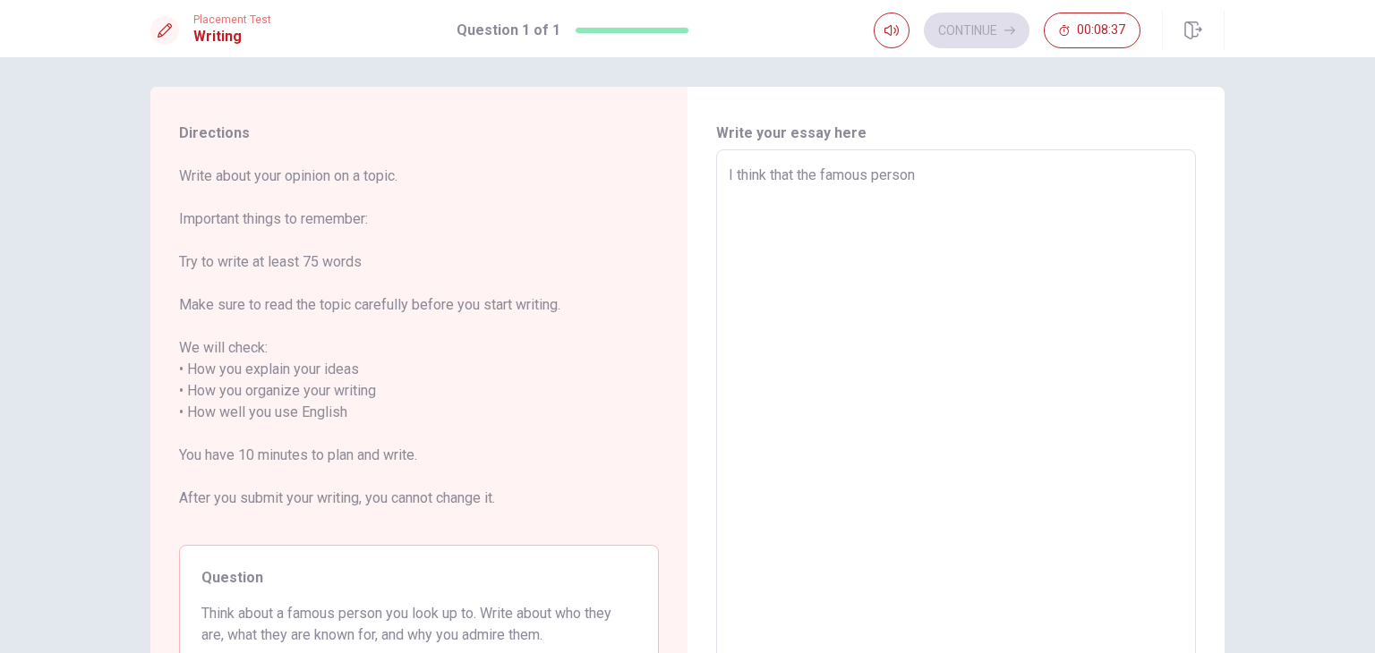
type textarea "x"
type textarea "I think that the famous person i"
type textarea "x"
type textarea "I think that the famous person is"
type textarea "x"
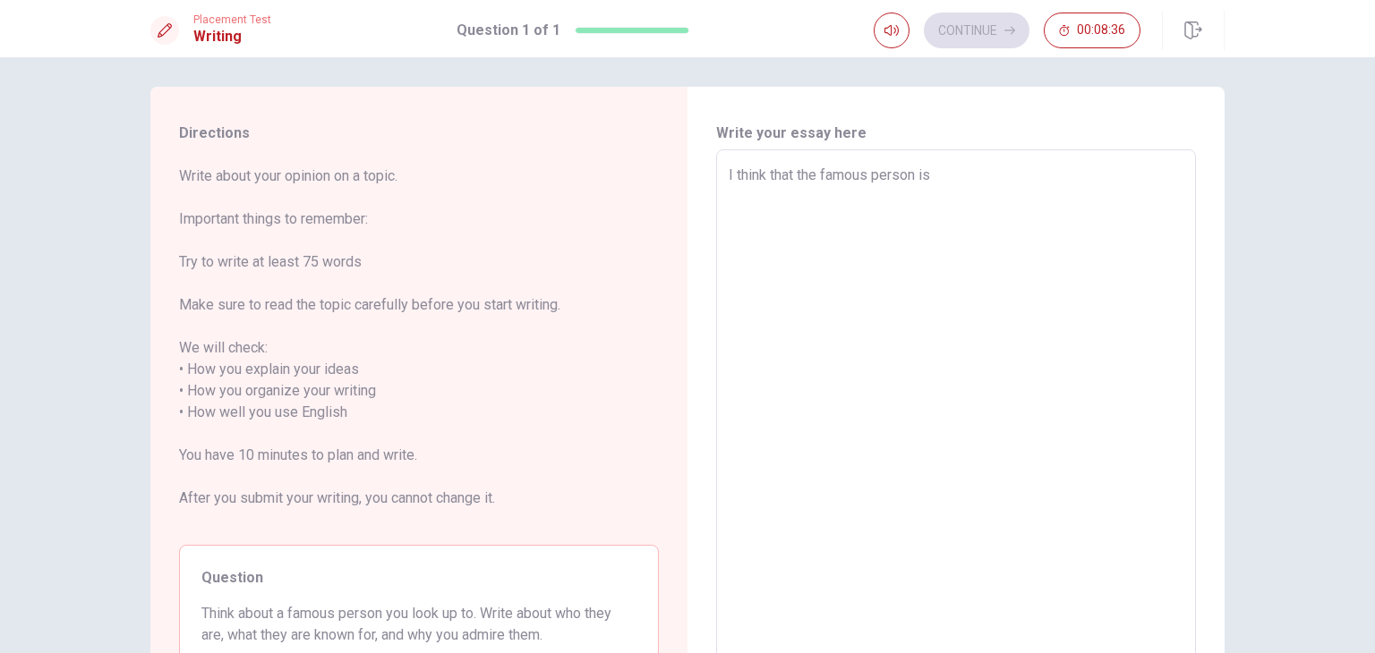
type textarea "I think that the famous person is"
type textarea "x"
type textarea "I think that the famous person is J"
type textarea "x"
type textarea "I think that the famous person is Je"
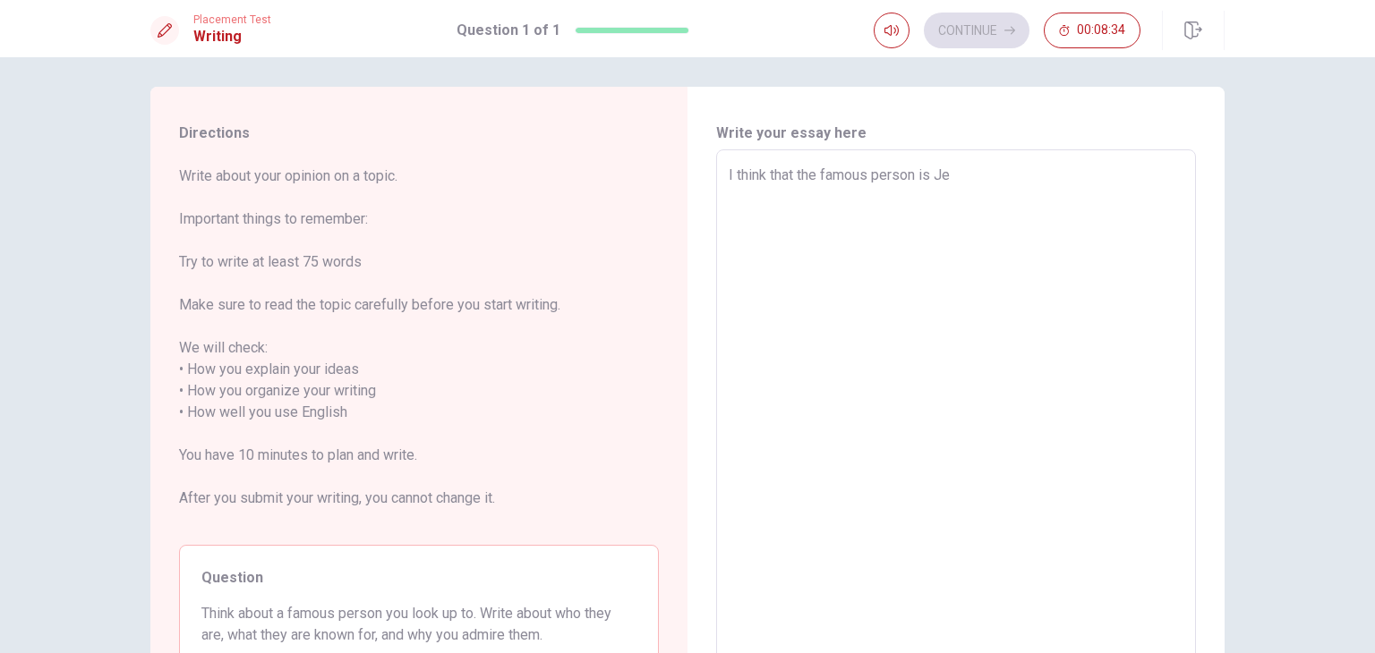
type textarea "x"
type textarea "I think that the famous person is [DEMOGRAPHIC_DATA]"
type textarea "x"
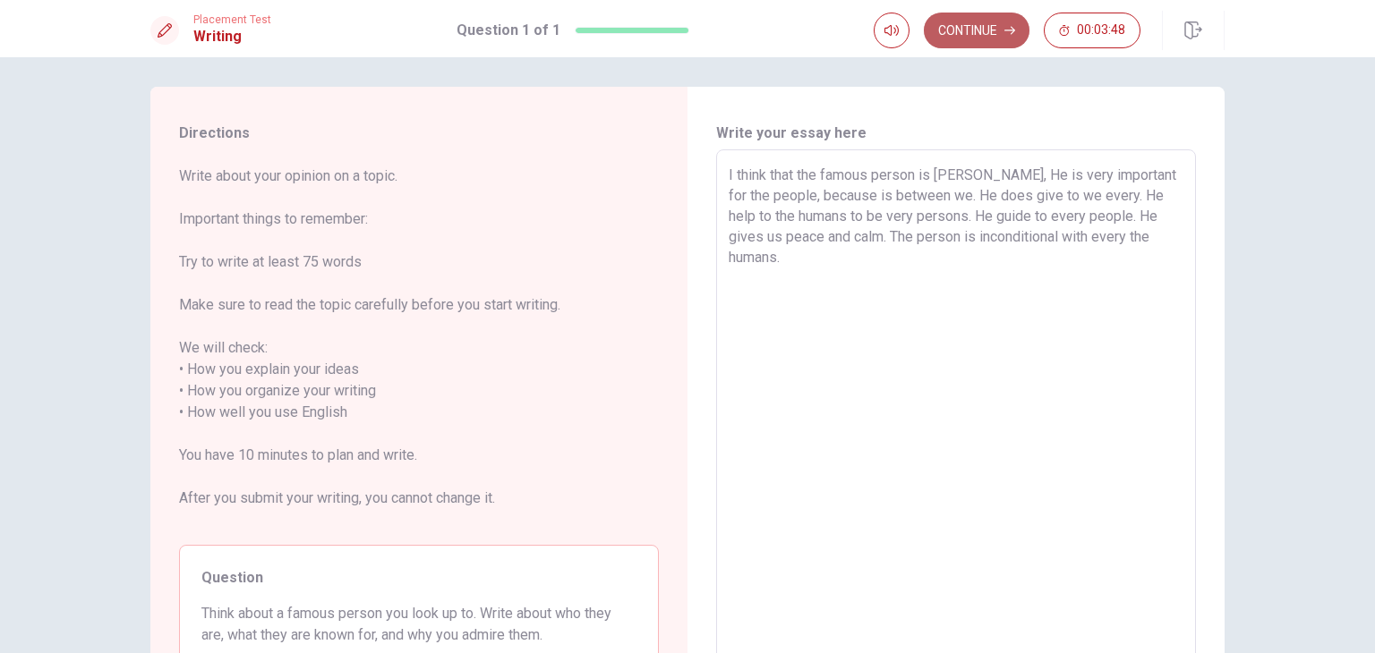
click at [953, 36] on button "Continue" at bounding box center [977, 31] width 106 height 36
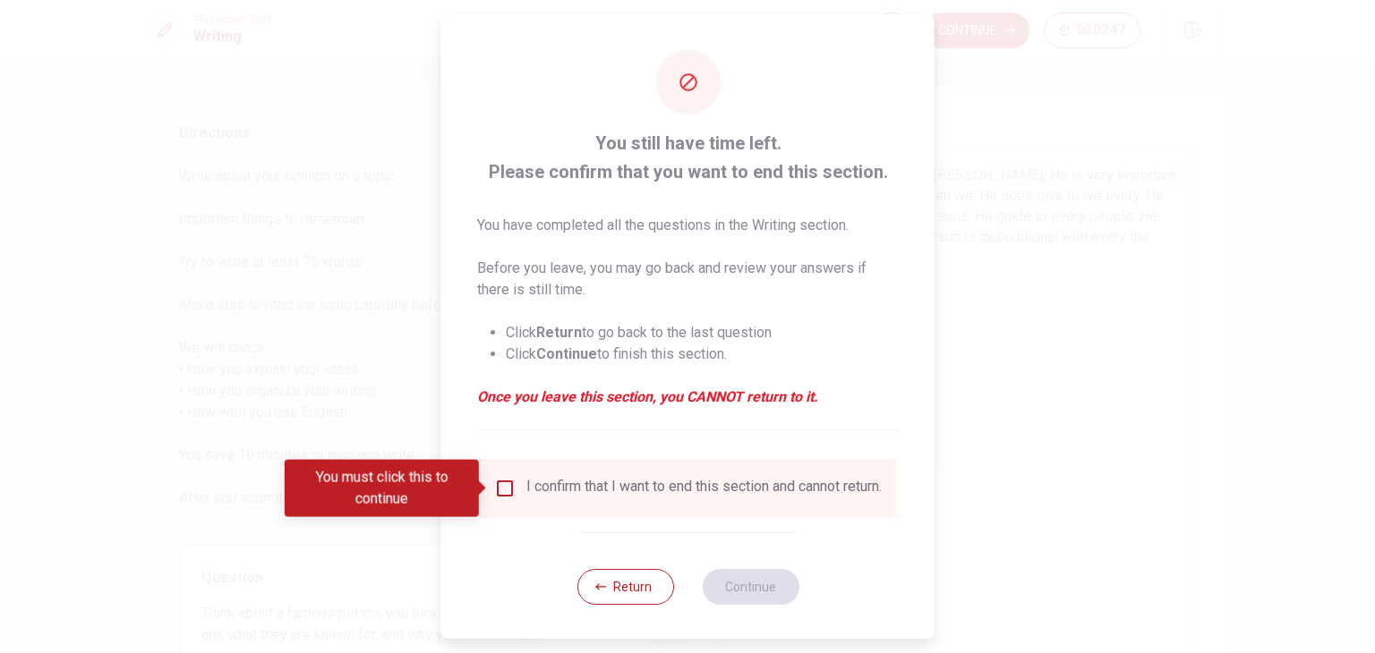
click at [506, 489] on input "You must click this to continue" at bounding box center [504, 488] width 21 height 21
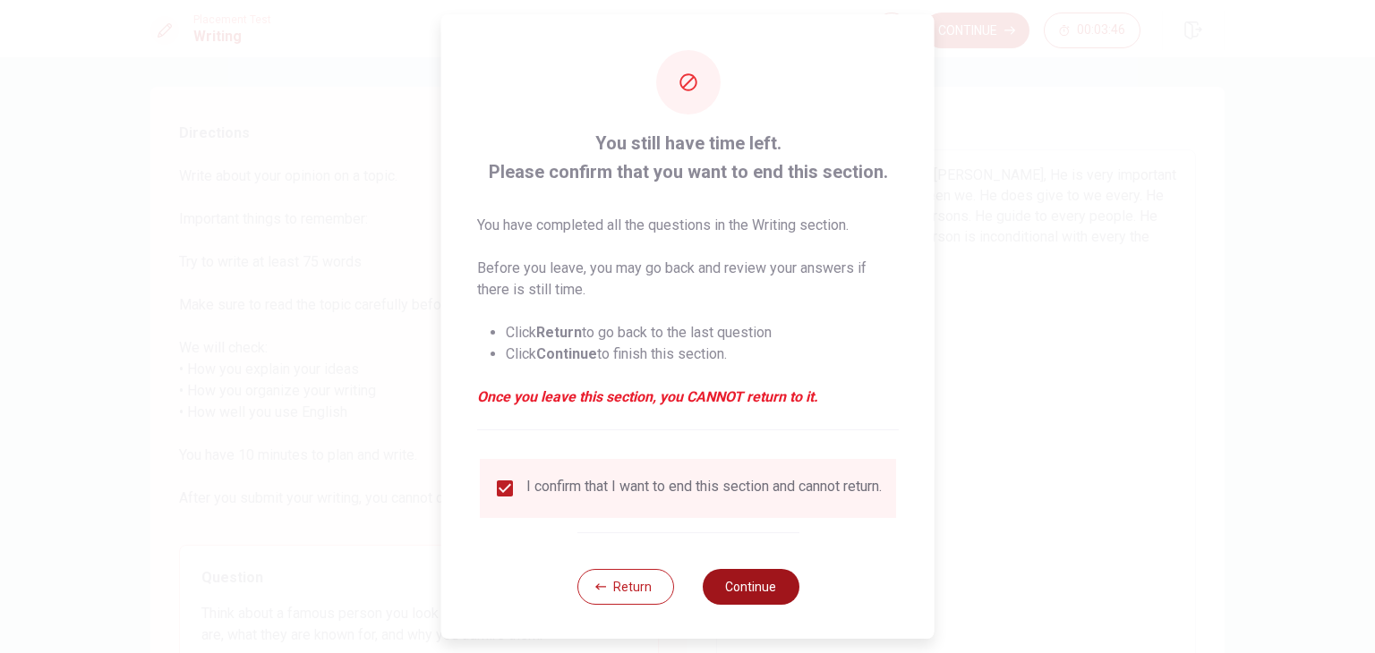
click at [748, 592] on button "Continue" at bounding box center [750, 587] width 97 height 36
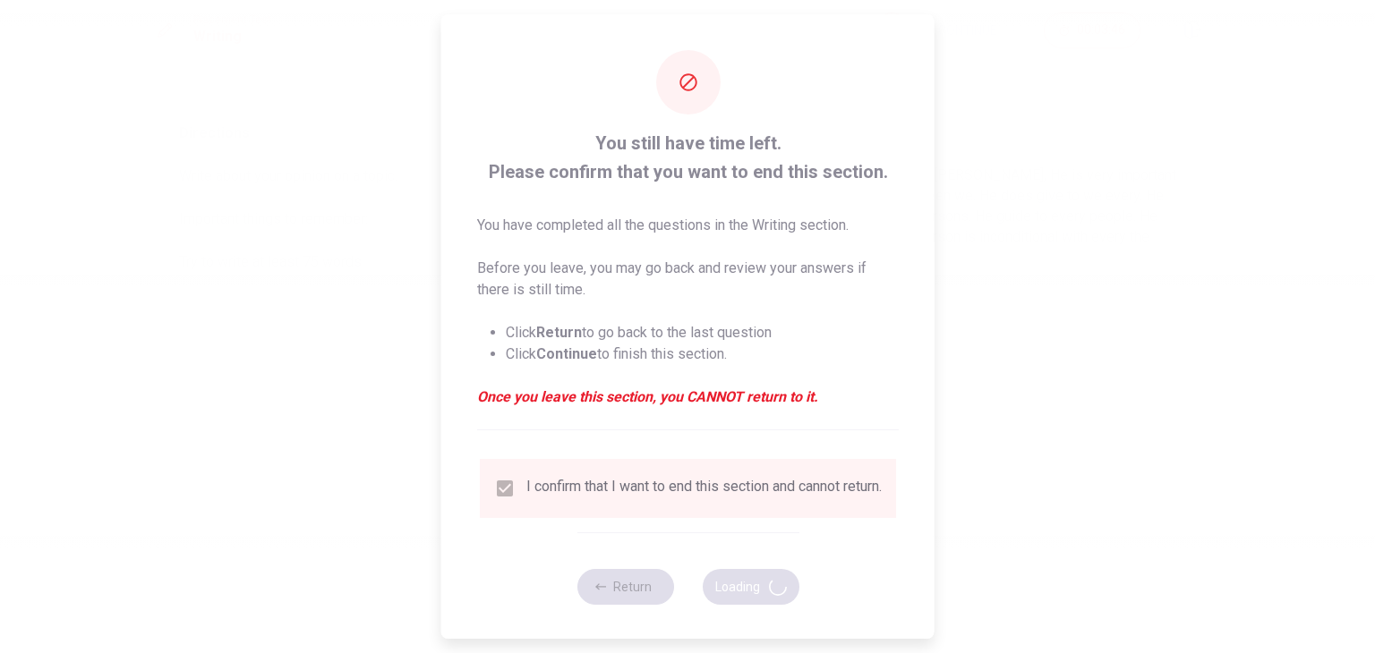
scroll to position [0, 0]
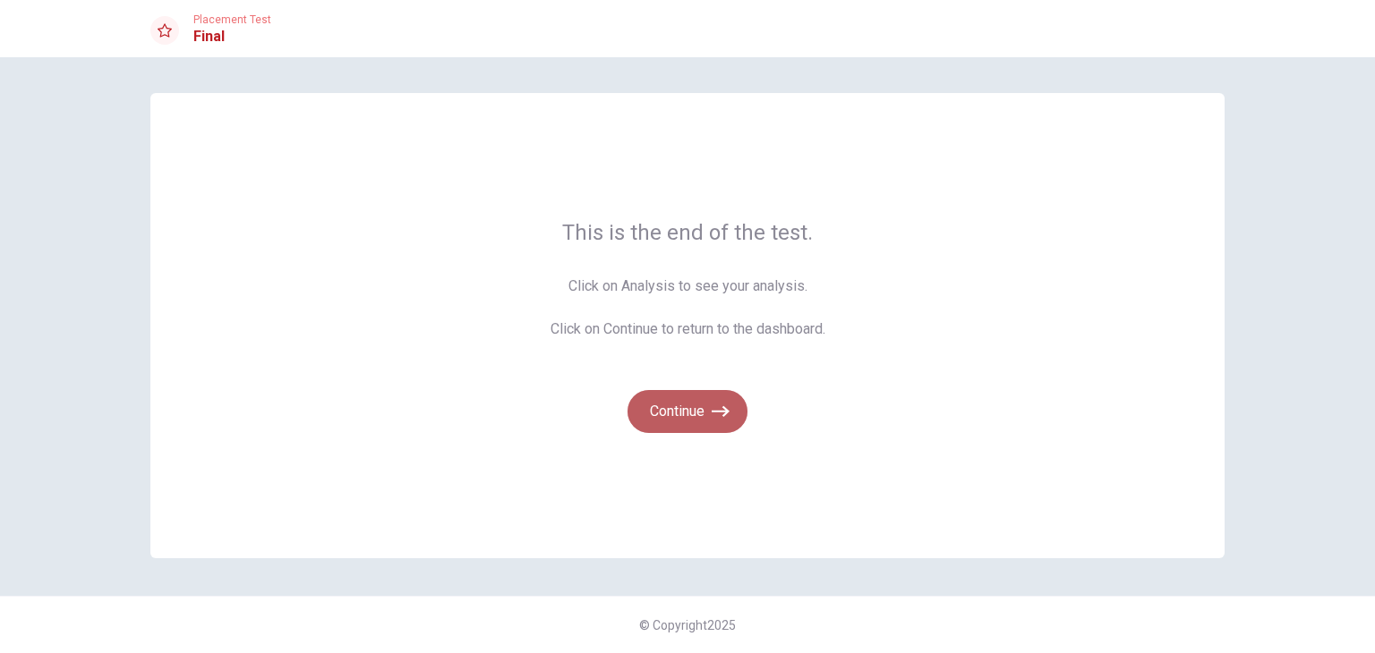
click at [698, 413] on button "Continue" at bounding box center [687, 411] width 120 height 43
